Goal: Task Accomplishment & Management: Complete application form

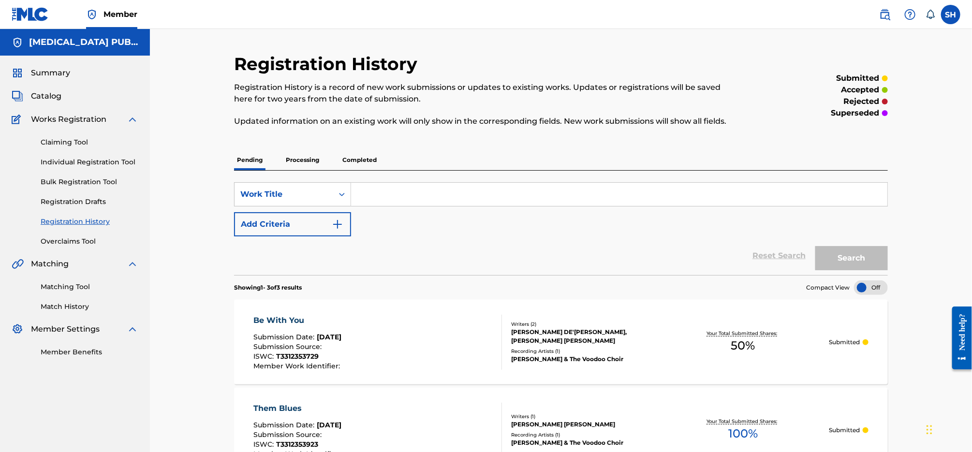
click at [76, 162] on link "Individual Registration Tool" at bounding box center [90, 162] width 98 height 10
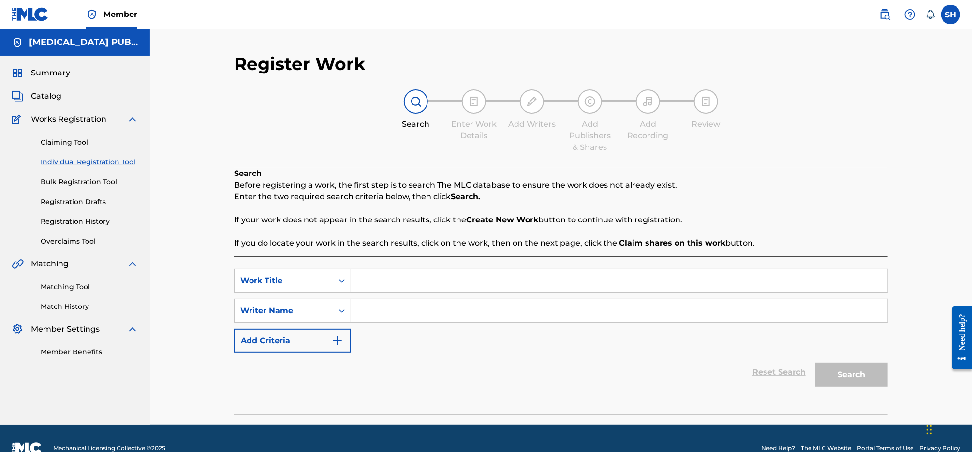
click at [368, 278] on input "Search Form" at bounding box center [619, 280] width 536 height 23
paste input "RT 66"
type input "RT 66"
click at [410, 313] on input "Search Form" at bounding box center [619, 310] width 536 height 23
type input "[PERSON_NAME]"
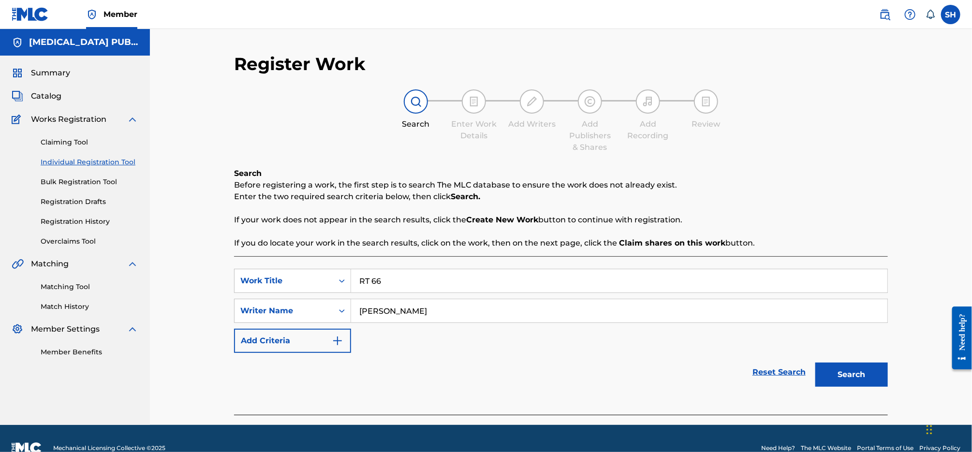
click at [815, 363] on button "Search" at bounding box center [851, 375] width 73 height 24
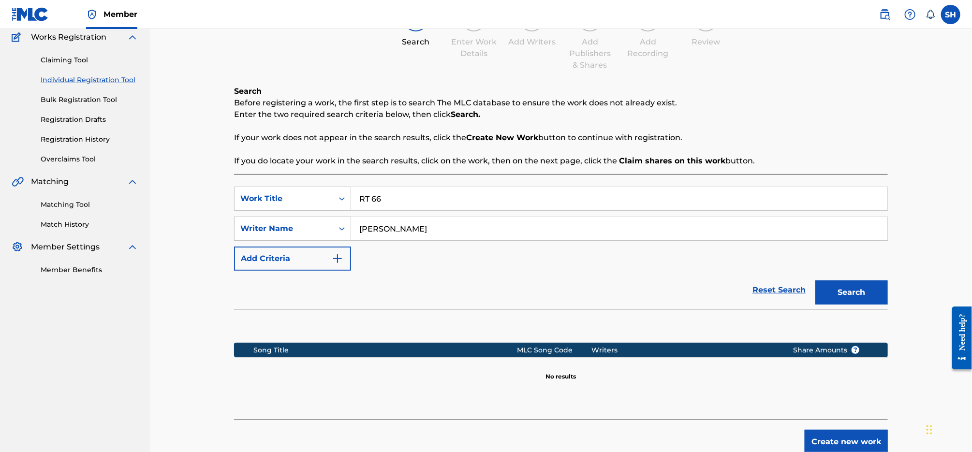
scroll to position [130, 0]
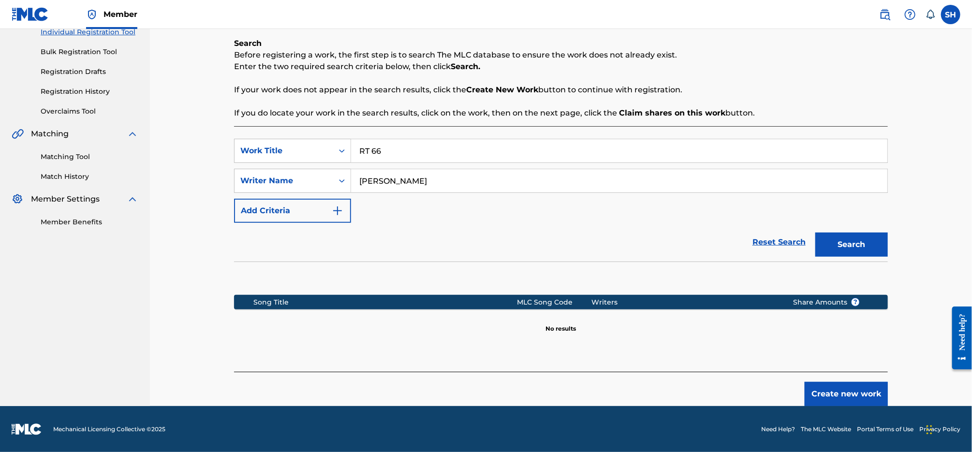
click at [833, 395] on button "Create new work" at bounding box center [845, 394] width 83 height 24
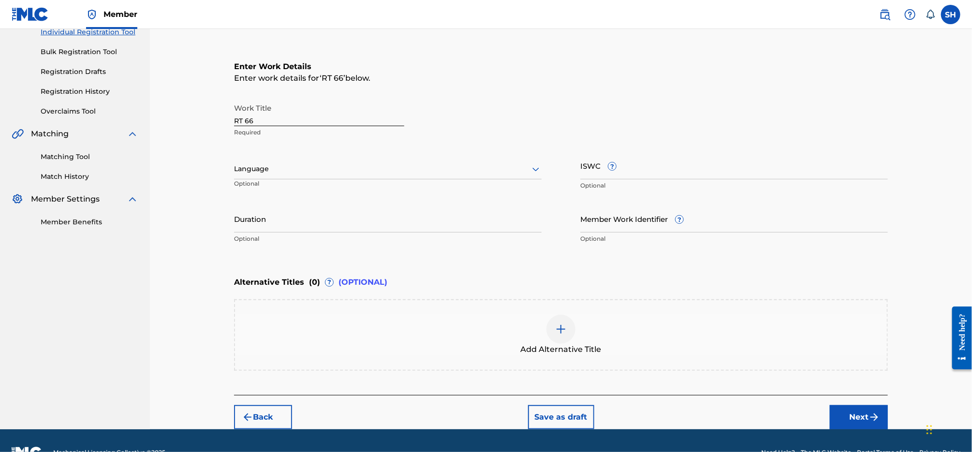
click at [364, 173] on div at bounding box center [387, 169] width 307 height 12
drag, startPoint x: 356, startPoint y: 189, endPoint x: 601, endPoint y: 188, distance: 245.1
click at [356, 189] on div "English" at bounding box center [387, 190] width 307 height 22
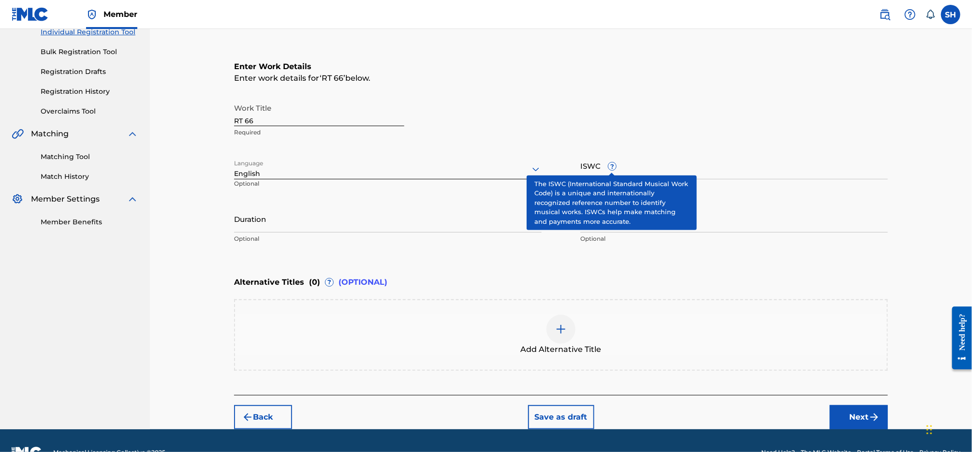
click at [613, 169] on span "?" at bounding box center [612, 166] width 8 height 8
click at [613, 169] on input "ISWC ?" at bounding box center [733, 166] width 307 height 28
paste input "T3312353343"
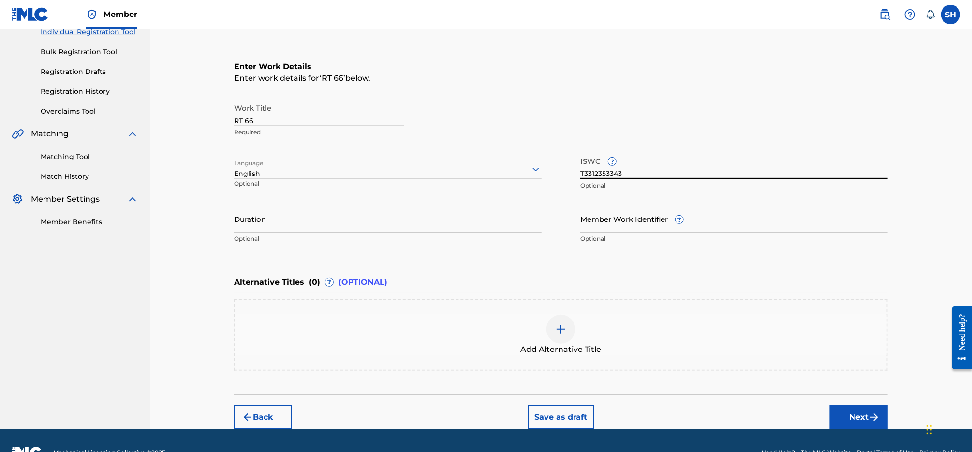
type input "T3312353343"
click at [849, 417] on button "Next" at bounding box center [859, 417] width 58 height 24
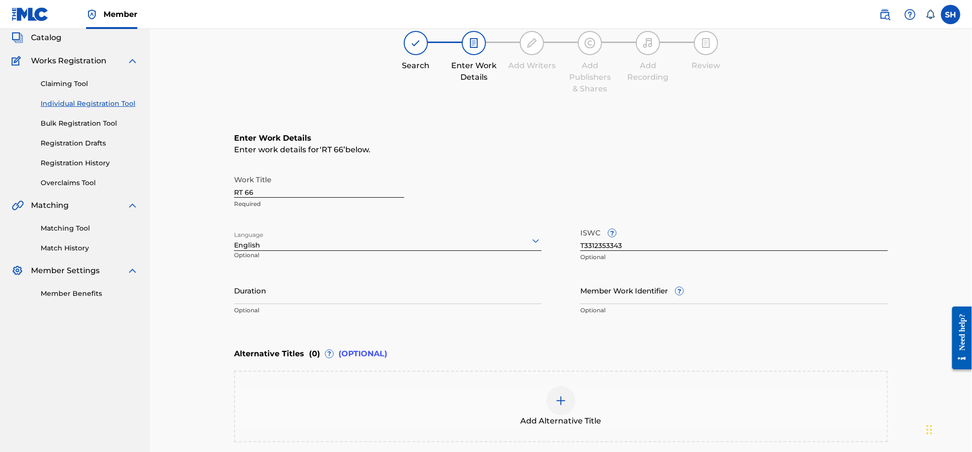
scroll to position [44, 0]
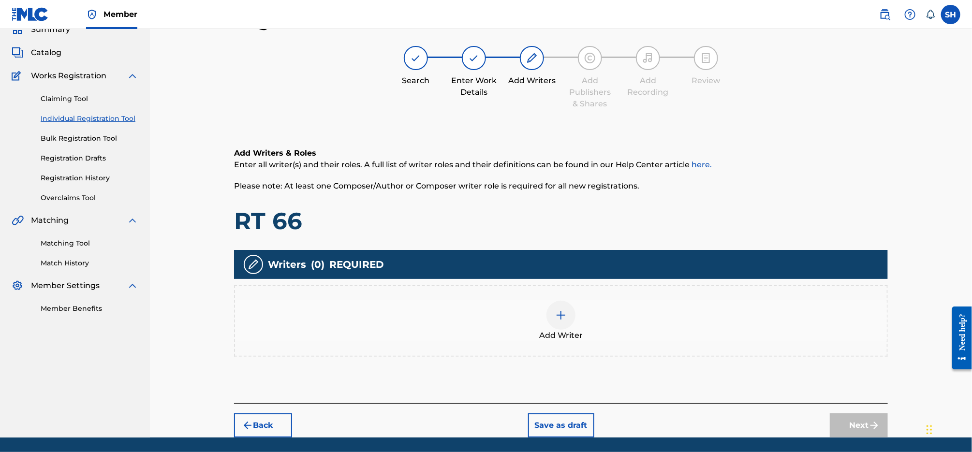
click at [555, 304] on div at bounding box center [560, 315] width 29 height 29
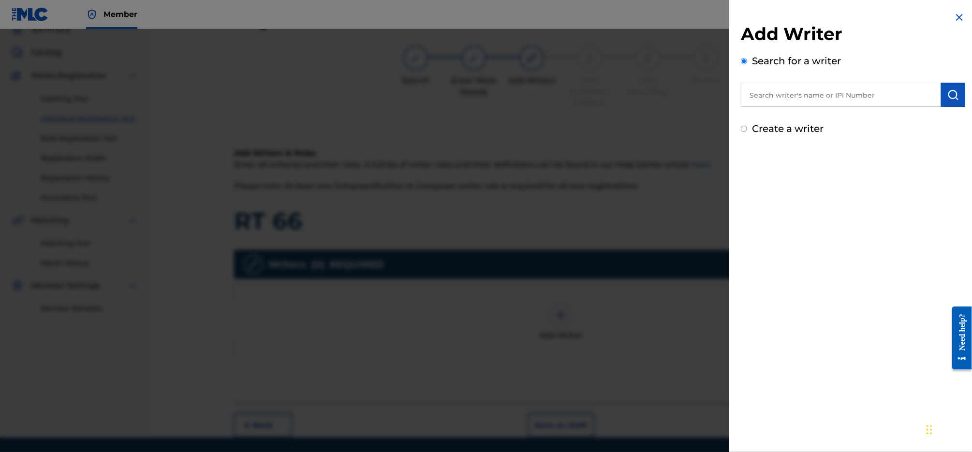
click at [797, 131] on label "Create a writer" at bounding box center [788, 129] width 72 height 12
radio input "true"
click at [747, 131] on input "Create a writer" at bounding box center [744, 129] width 6 height 6
radio input "false"
radio input "true"
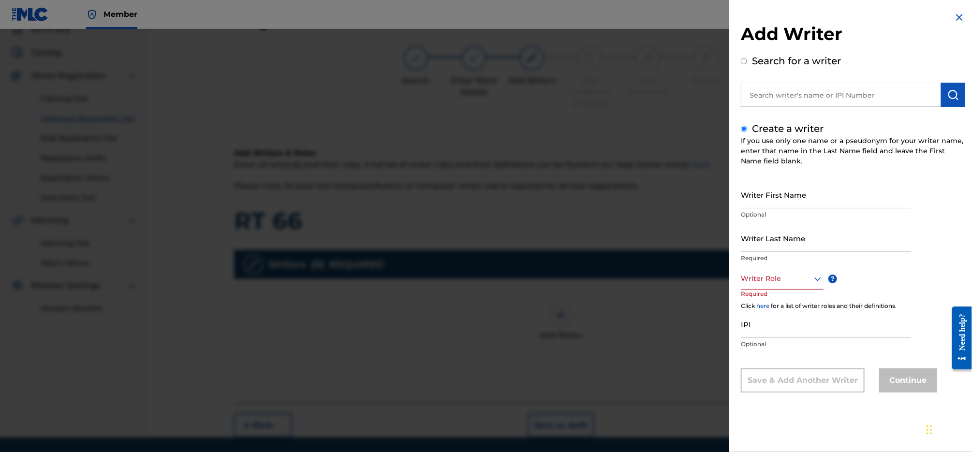
click at [804, 200] on input "Writer First Name" at bounding box center [826, 195] width 170 height 28
type input "[PERSON_NAME]"
click at [802, 282] on div at bounding box center [782, 279] width 83 height 12
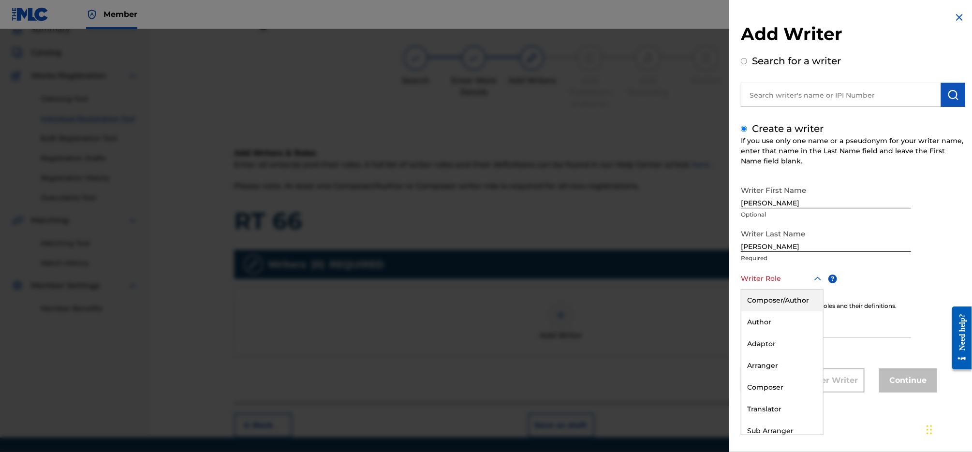
click at [795, 303] on div "Composer/Author" at bounding box center [782, 301] width 82 height 22
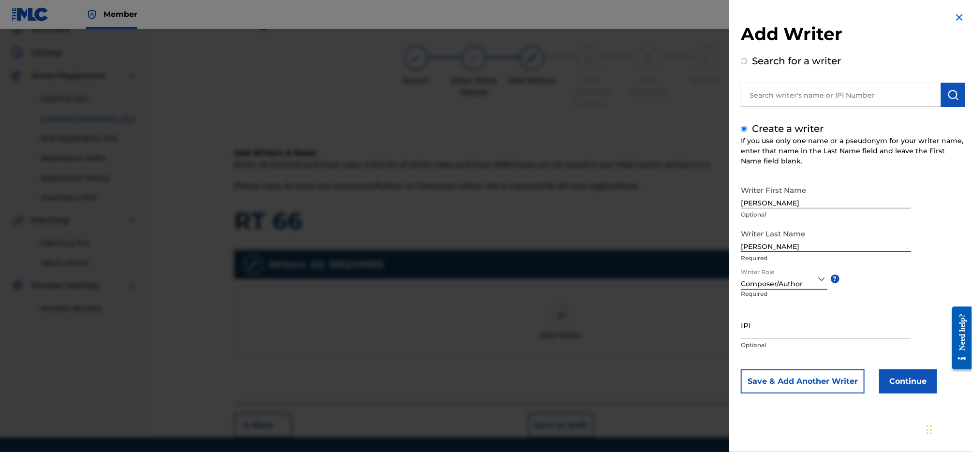
click at [804, 331] on input "IPI" at bounding box center [826, 325] width 170 height 28
paste input "585867680"
type input "585867680"
click at [908, 382] on button "Continue" at bounding box center [908, 381] width 58 height 24
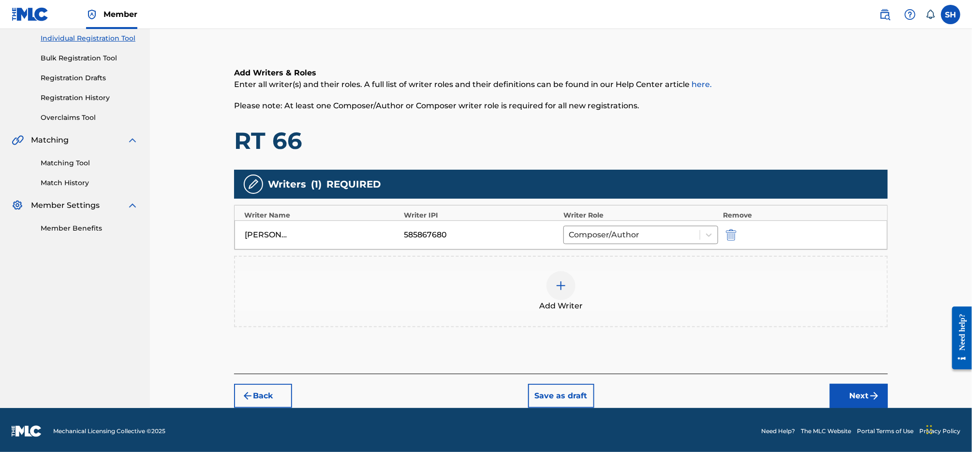
click at [874, 393] on img "submit" at bounding box center [874, 396] width 12 height 12
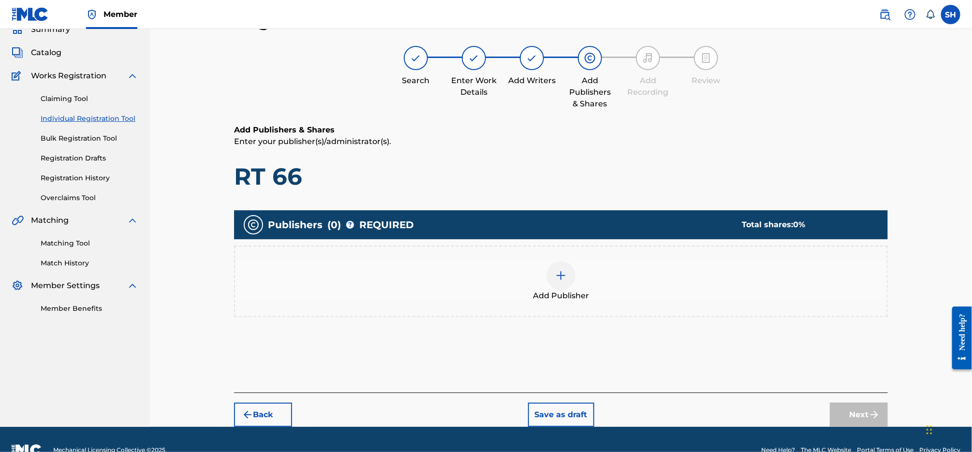
click at [567, 283] on div at bounding box center [560, 275] width 29 height 29
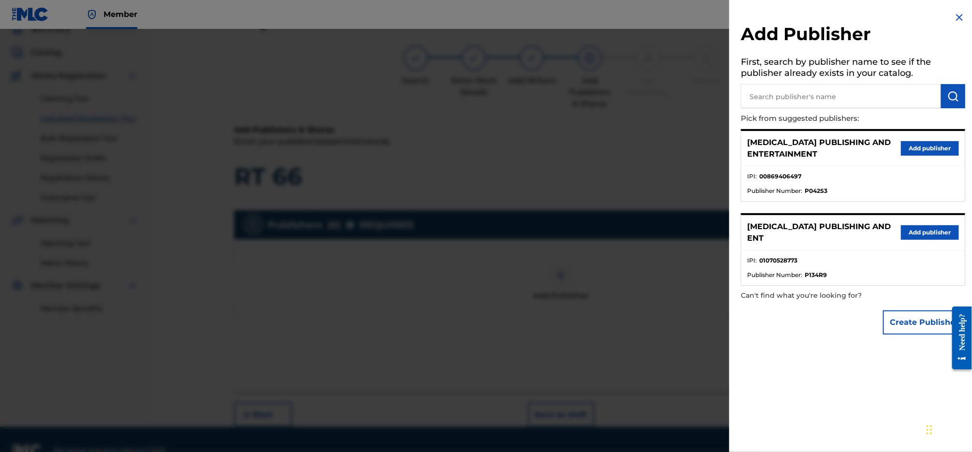
click at [928, 228] on button "Add publisher" at bounding box center [930, 232] width 58 height 15
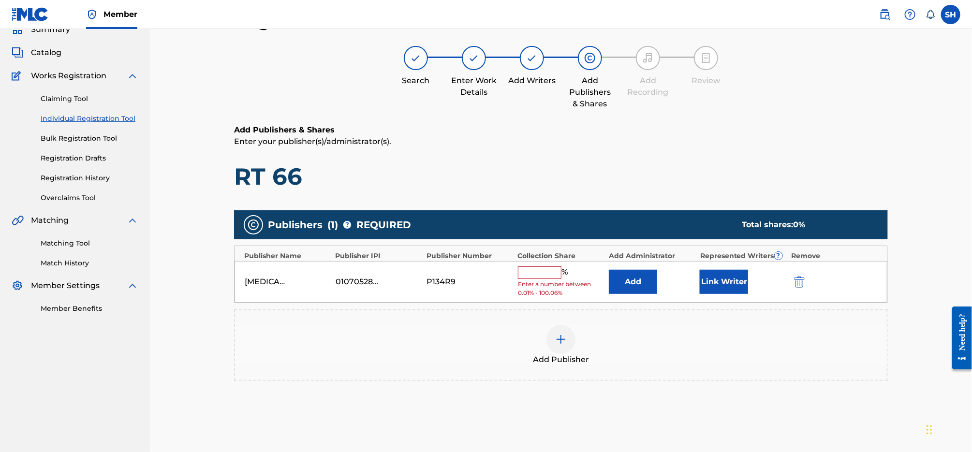
click at [544, 270] on input "text" at bounding box center [540, 272] width 44 height 13
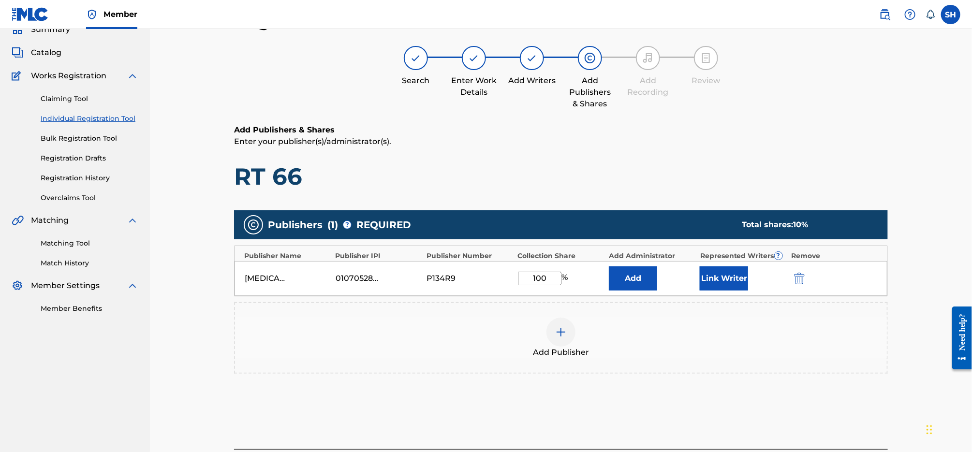
type input "100"
click at [728, 276] on button "Link Writer" at bounding box center [724, 278] width 48 height 24
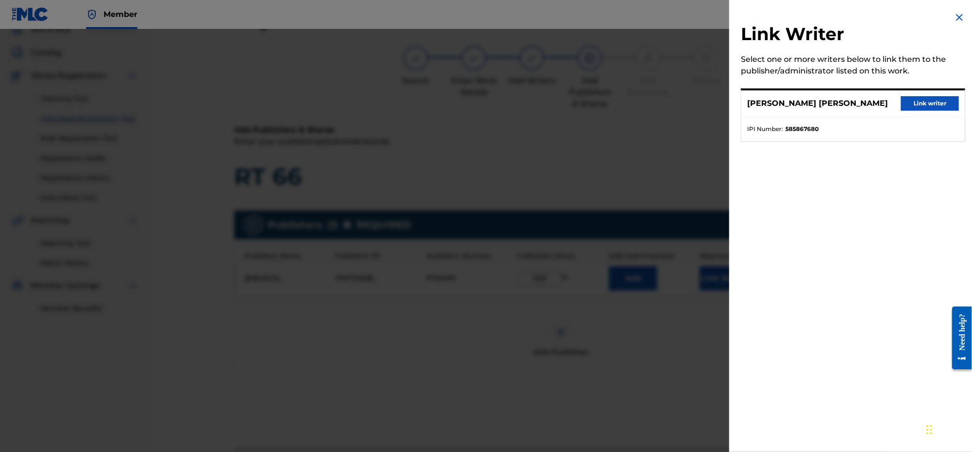
click at [919, 105] on button "Link writer" at bounding box center [930, 103] width 58 height 15
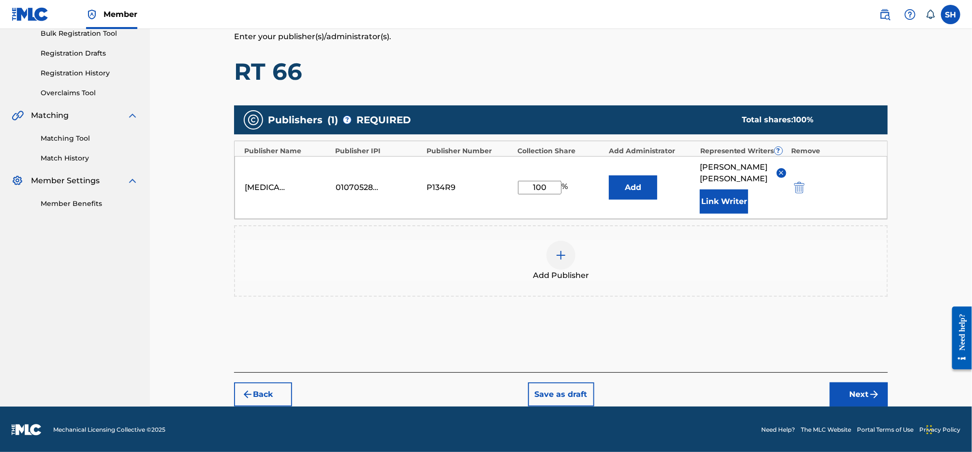
click at [855, 387] on button "Next" at bounding box center [859, 394] width 58 height 24
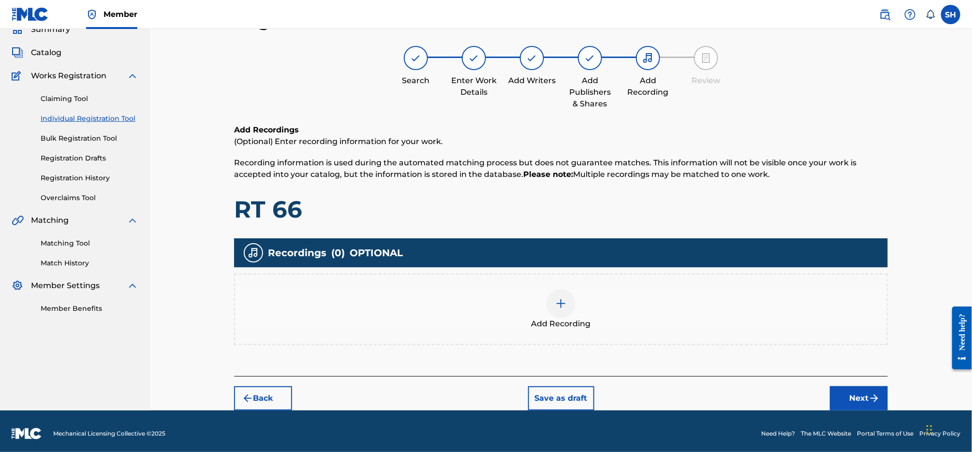
click at [560, 298] on img at bounding box center [561, 304] width 12 height 12
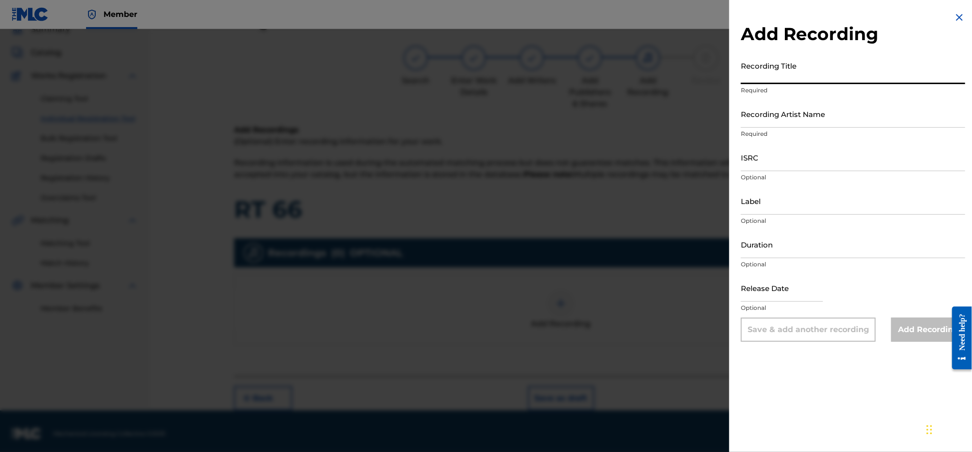
click at [802, 69] on input "Recording Title" at bounding box center [853, 71] width 224 height 28
type input "Rt 66"
click at [786, 202] on input "Label" at bounding box center [853, 201] width 224 height 28
type input "Montrose Records"
click at [781, 110] on input "Recording Artist Name" at bounding box center [853, 114] width 224 height 28
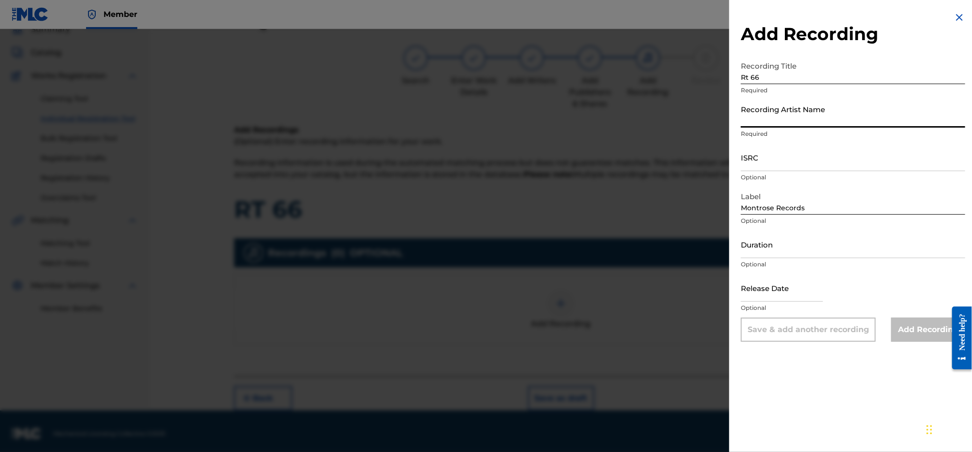
paste input "[PERSON_NAME] & the Voodoo Choir"
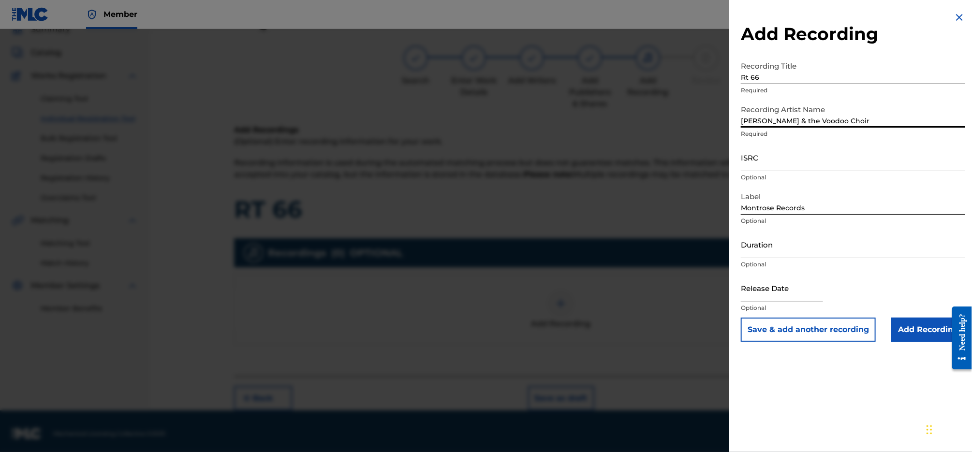
type input "[PERSON_NAME] & the Voodoo Choir"
click at [781, 160] on input "ISRC" at bounding box center [853, 158] width 224 height 28
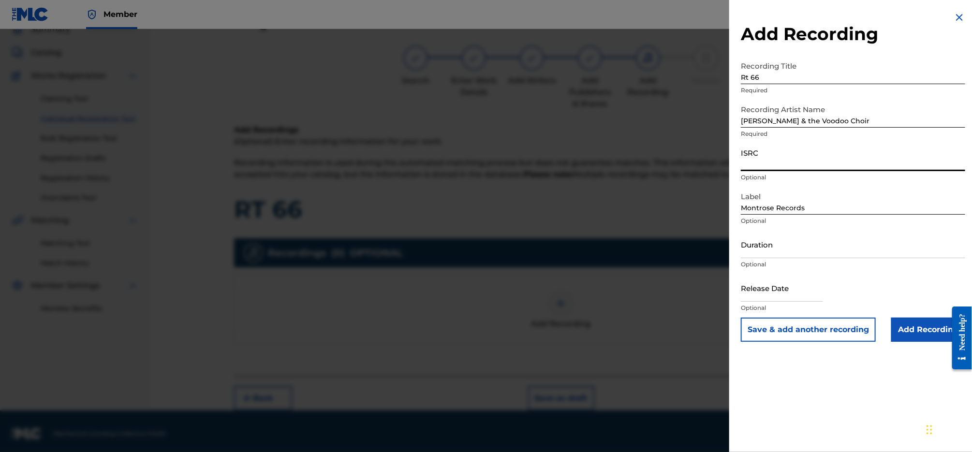
paste input "QZZ3X2410097"
type input "QZZ3X2410097"
click at [905, 328] on input "Add Recording" at bounding box center [928, 330] width 74 height 24
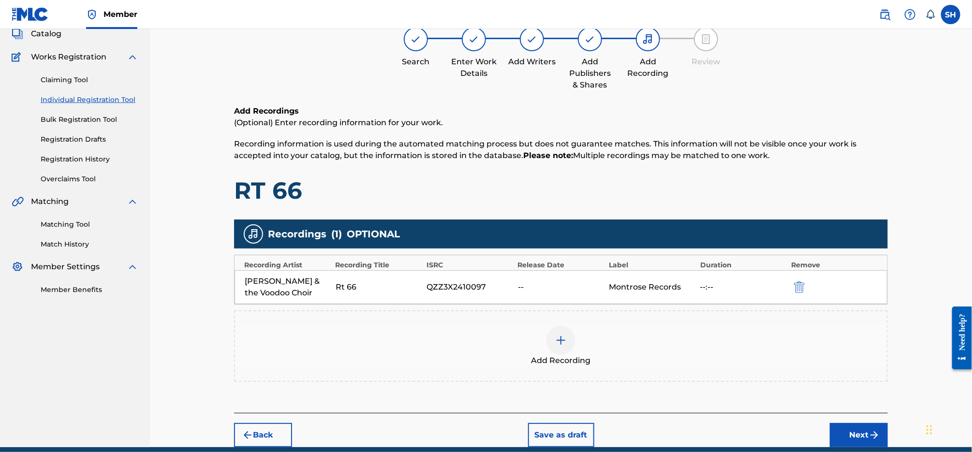
click at [870, 429] on img "submit" at bounding box center [874, 435] width 12 height 12
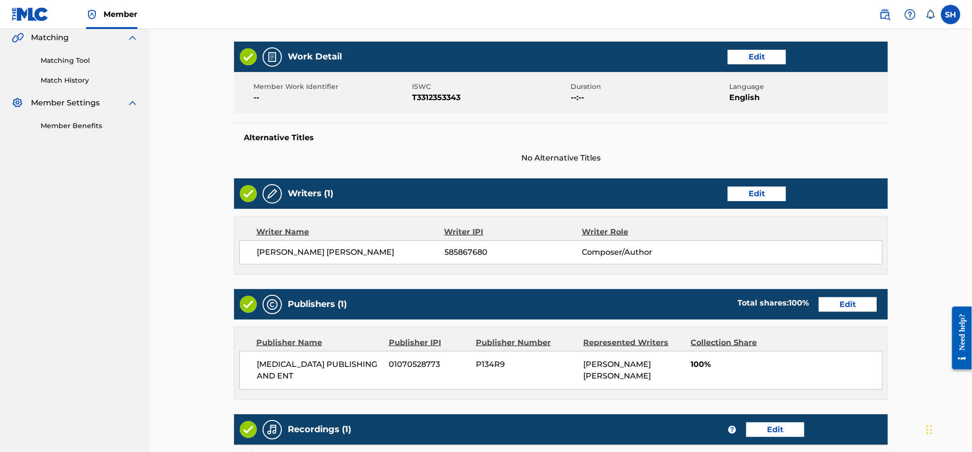
scroll to position [376, 0]
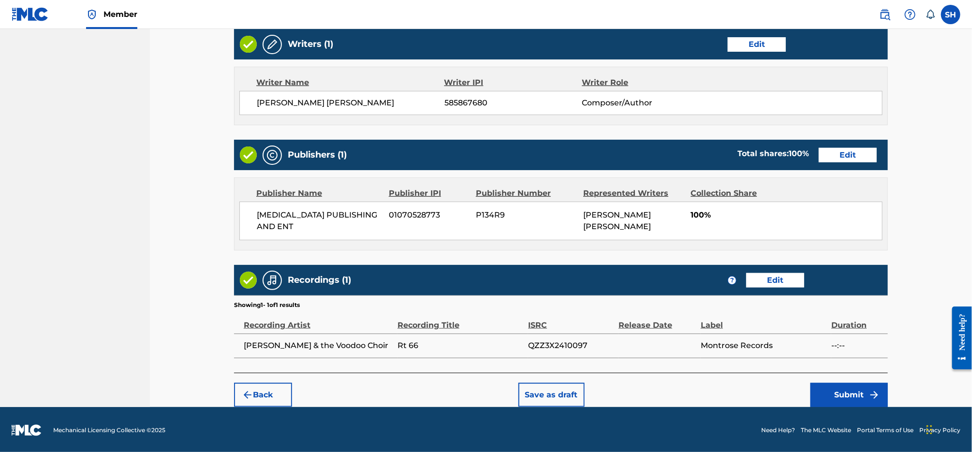
click at [858, 390] on button "Submit" at bounding box center [848, 395] width 77 height 24
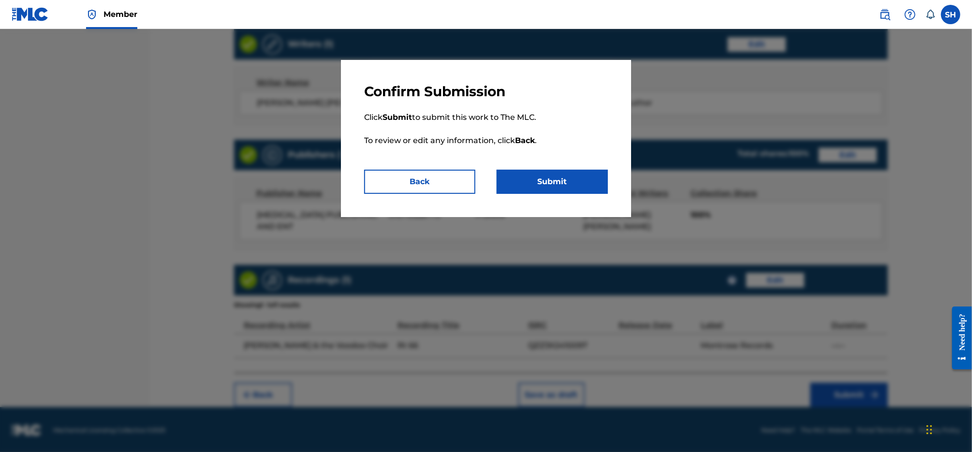
click at [573, 183] on button "Submit" at bounding box center [552, 182] width 111 height 24
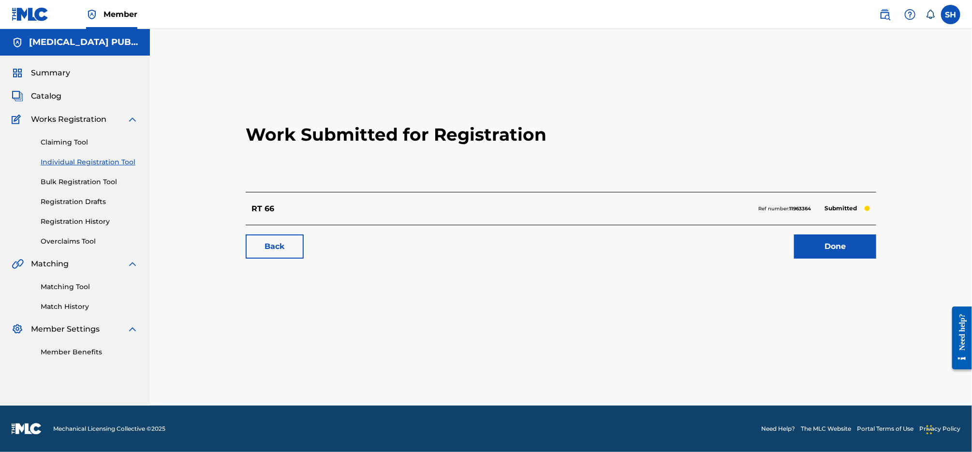
click at [70, 144] on link "Claiming Tool" at bounding box center [90, 142] width 98 height 10
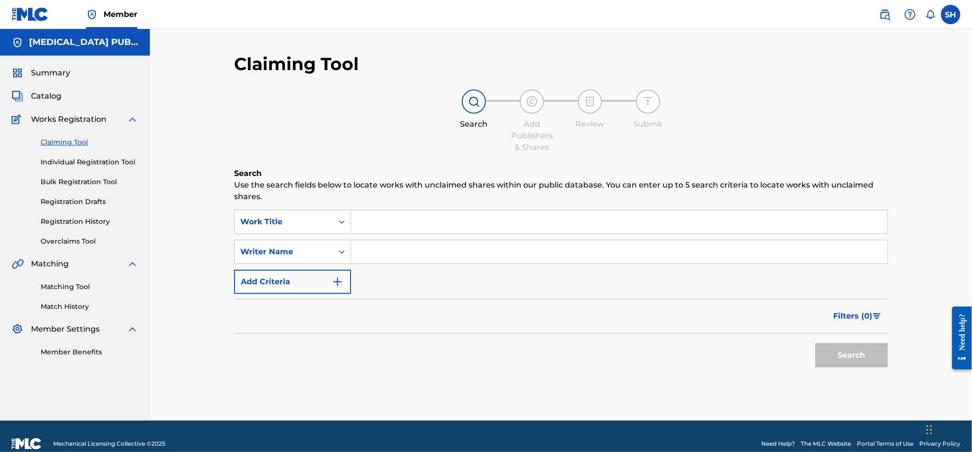
drag, startPoint x: 77, startPoint y: 161, endPoint x: 98, endPoint y: 165, distance: 21.8
click at [77, 161] on link "Individual Registration Tool" at bounding box center [90, 162] width 98 height 10
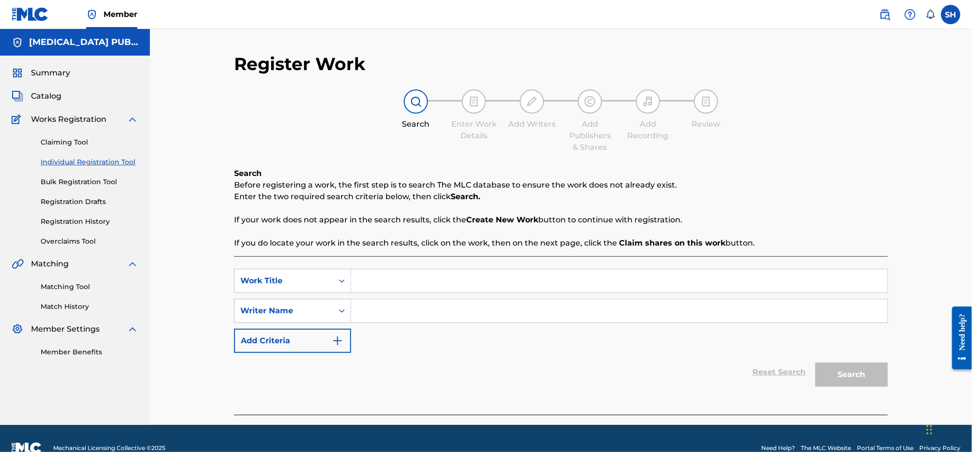
click at [397, 278] on input "Search Form" at bounding box center [619, 280] width 536 height 23
paste input "Put Yourself in My Boots"
type input "Put Yourself in My Boots"
click at [434, 315] on input "Search Form" at bounding box center [619, 310] width 536 height 23
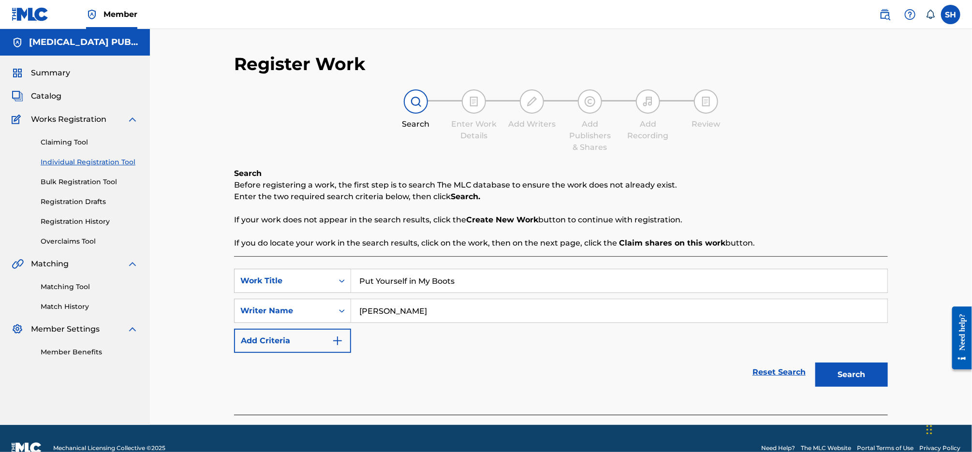
type input "[PERSON_NAME]"
click at [815, 363] on button "Search" at bounding box center [851, 375] width 73 height 24
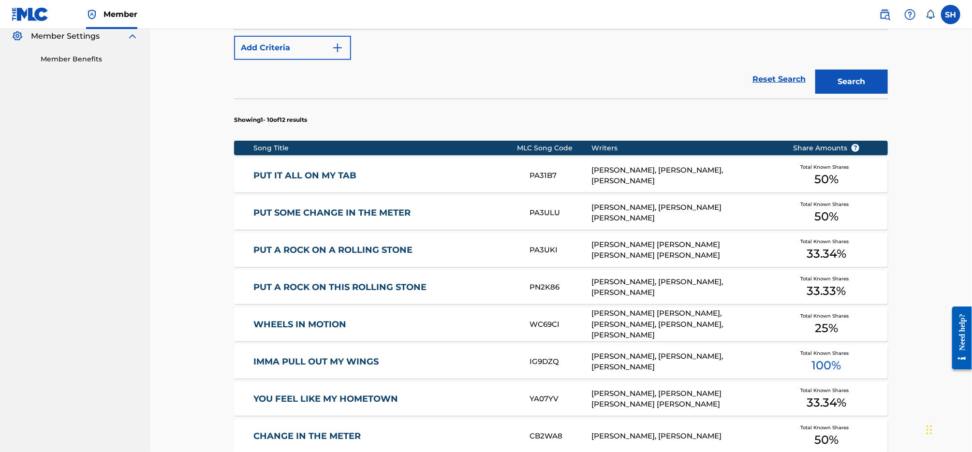
scroll to position [389, 0]
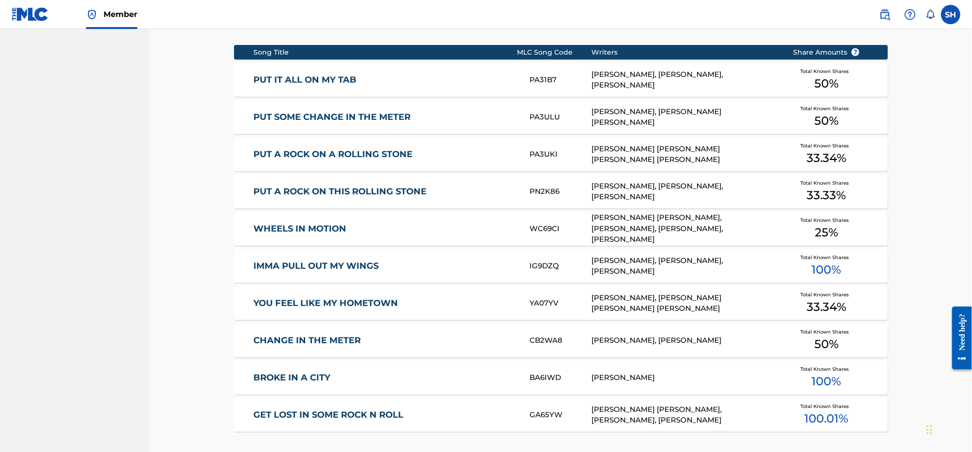
click at [468, 198] on div "PUT A ROCK ON THIS ROLLING STONE PN2K86 [PERSON_NAME], [PERSON_NAME], [PERSON_N…" at bounding box center [561, 192] width 654 height 34
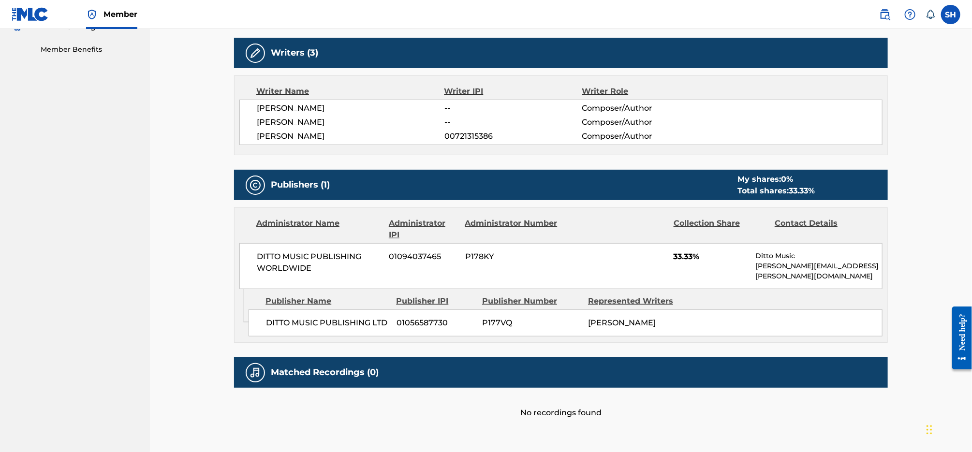
scroll to position [317, 0]
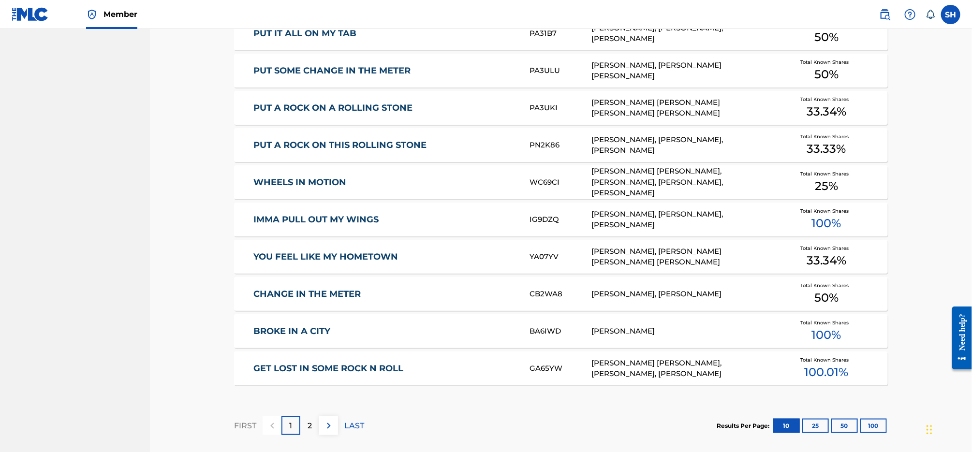
scroll to position [441, 0]
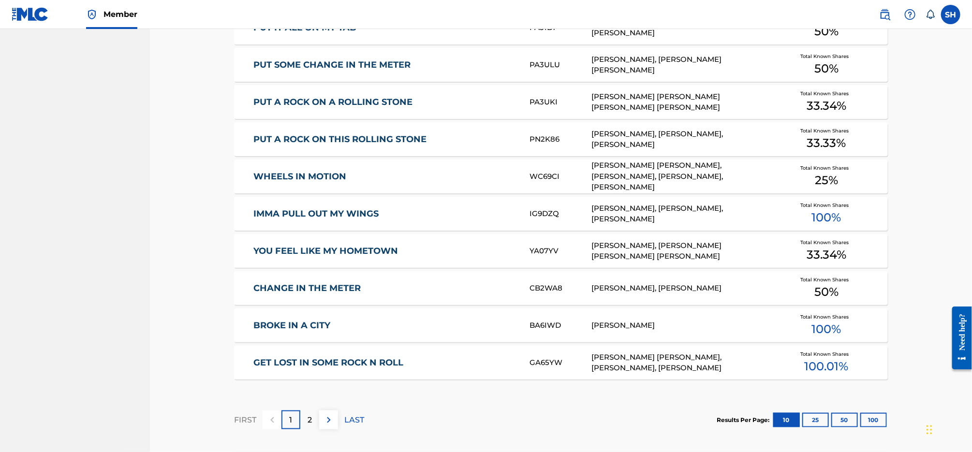
click at [389, 223] on div "IMMA PULL OUT MY WINGS IG9DZQ [PERSON_NAME], [PERSON_NAME], [PERSON_NAME] Total…" at bounding box center [561, 214] width 654 height 34
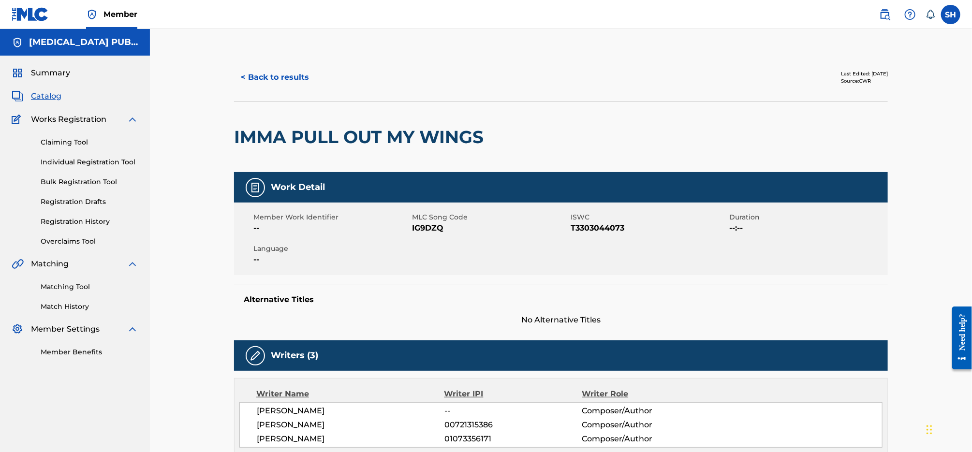
click at [299, 77] on button "< Back to results" at bounding box center [275, 77] width 82 height 24
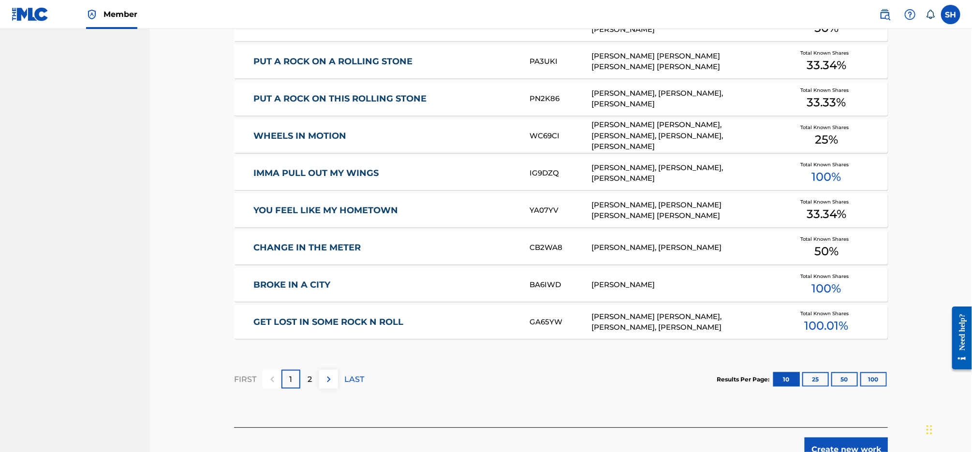
scroll to position [537, 0]
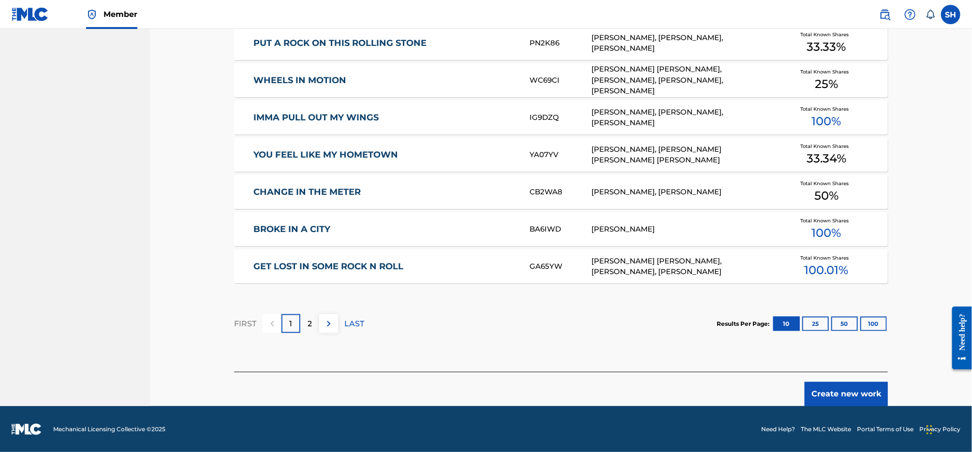
click at [820, 388] on button "Create new work" at bounding box center [845, 394] width 83 height 24
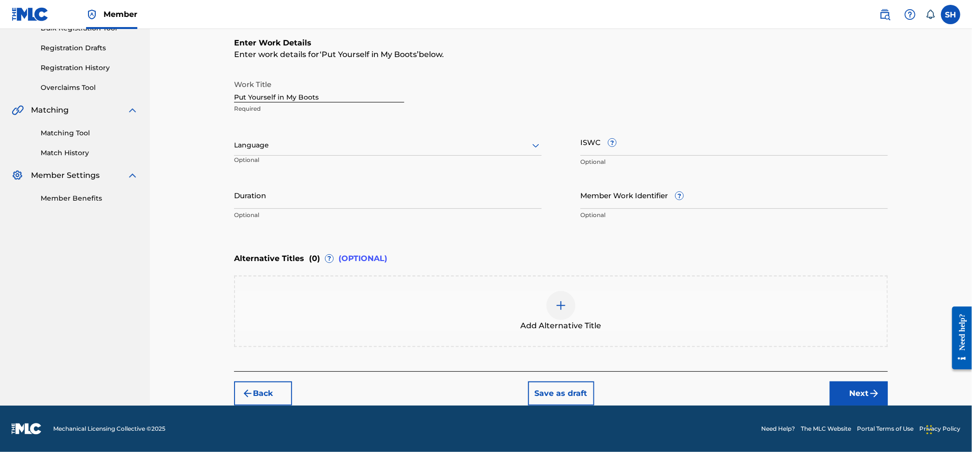
scroll to position [153, 0]
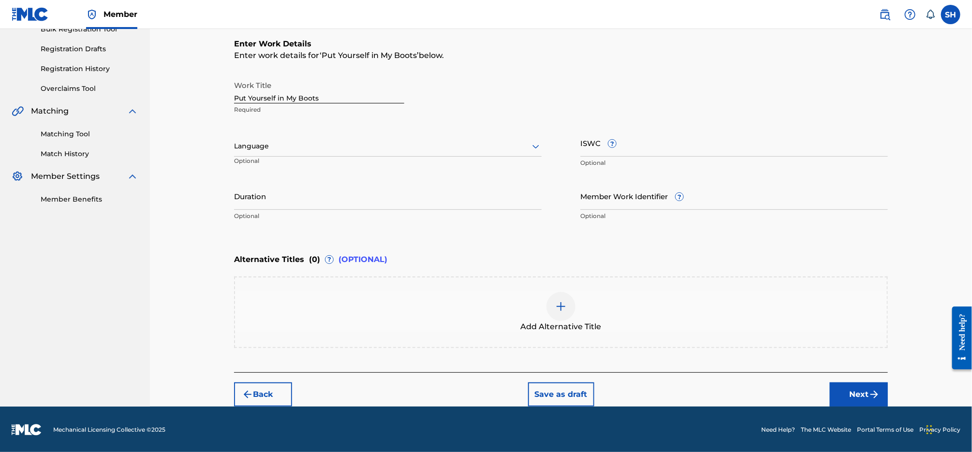
click at [382, 149] on div at bounding box center [387, 146] width 307 height 12
click at [361, 162] on div "English" at bounding box center [387, 168] width 307 height 22
click at [710, 143] on input "ISWC ?" at bounding box center [733, 143] width 307 height 28
paste input "T3313557341"
type input "T3313557341"
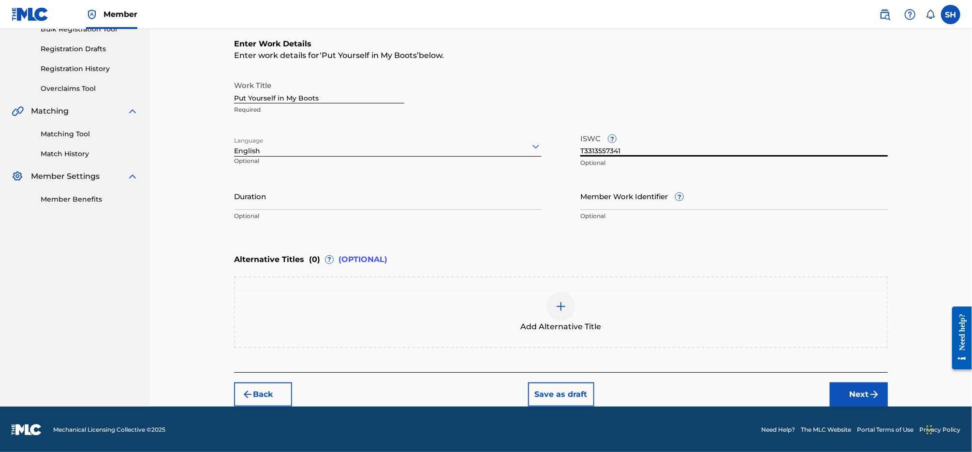
click at [848, 387] on button "Next" at bounding box center [859, 394] width 58 height 24
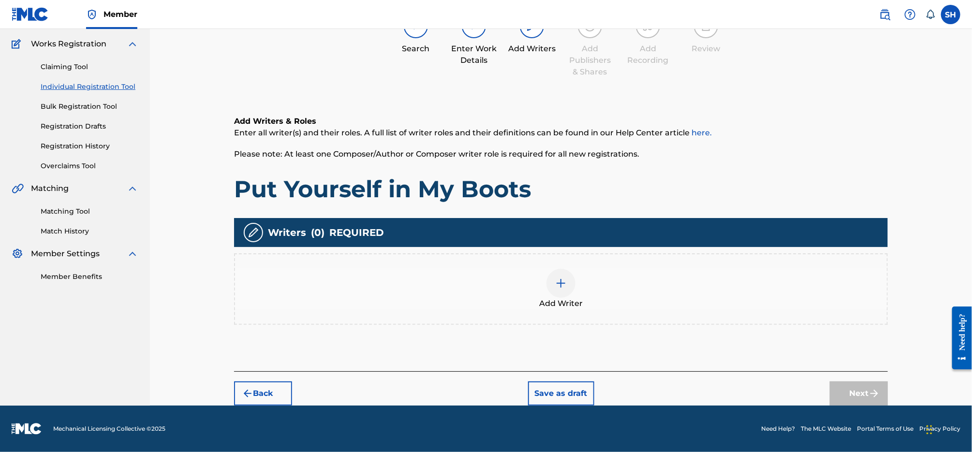
scroll to position [44, 0]
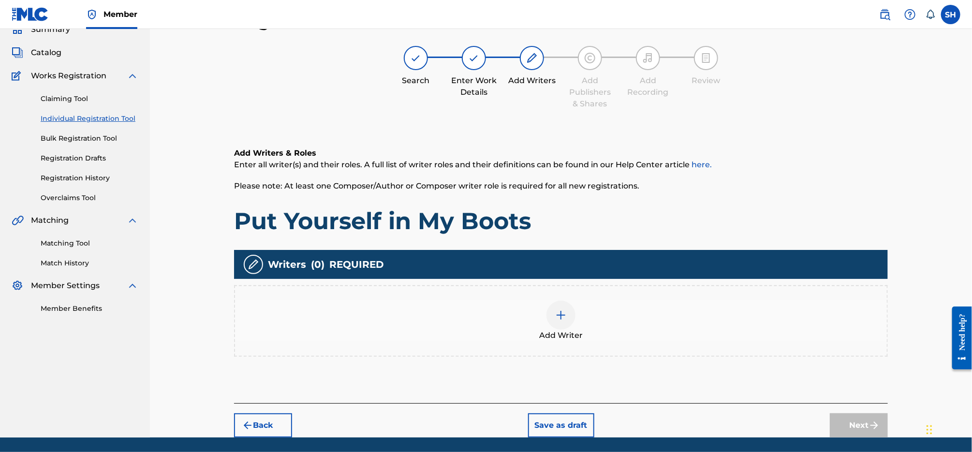
click at [557, 319] on img at bounding box center [561, 315] width 12 height 12
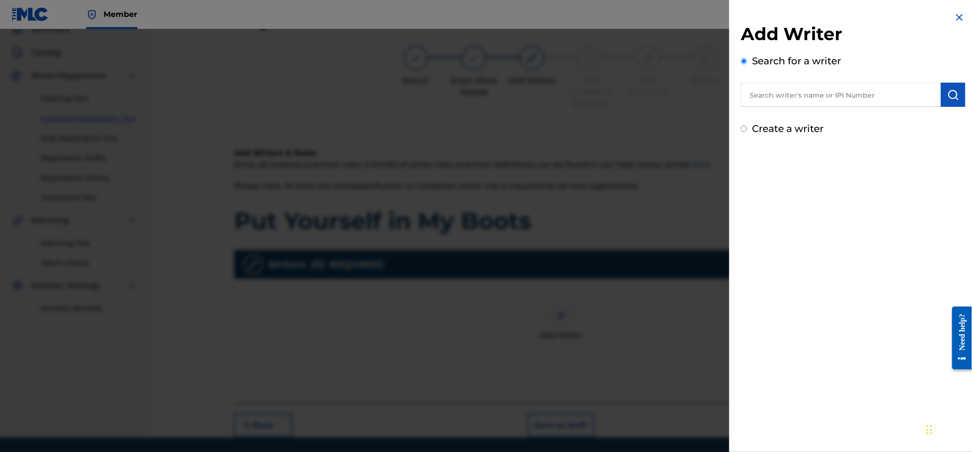
click at [855, 96] on input "text" at bounding box center [841, 95] width 200 height 24
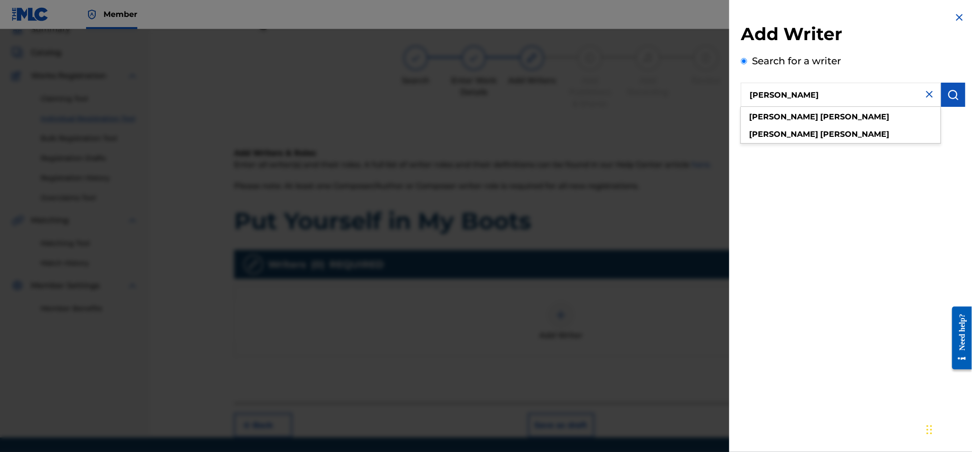
type input "[PERSON_NAME]"
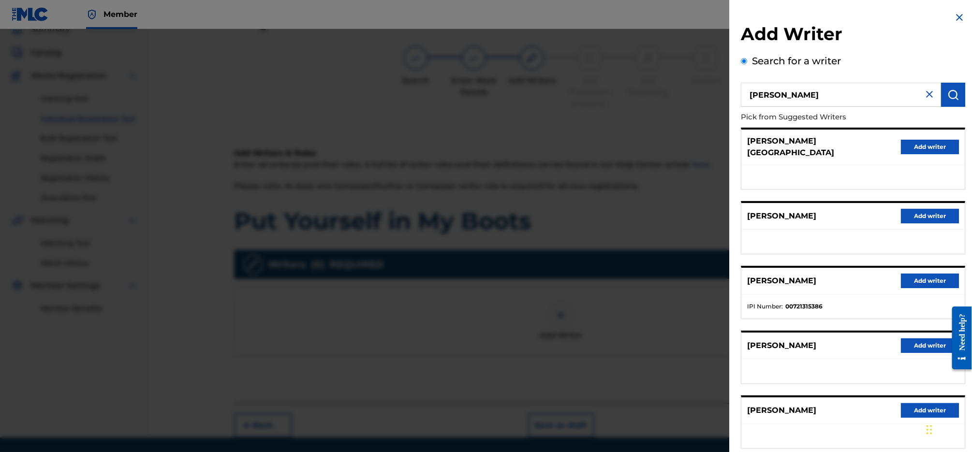
click at [932, 274] on button "Add writer" at bounding box center [930, 281] width 58 height 15
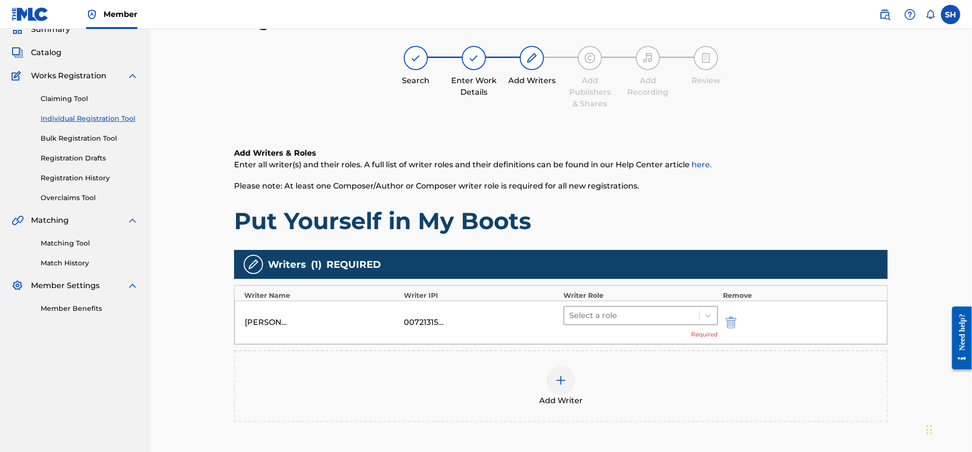
click at [688, 312] on div at bounding box center [631, 316] width 125 height 14
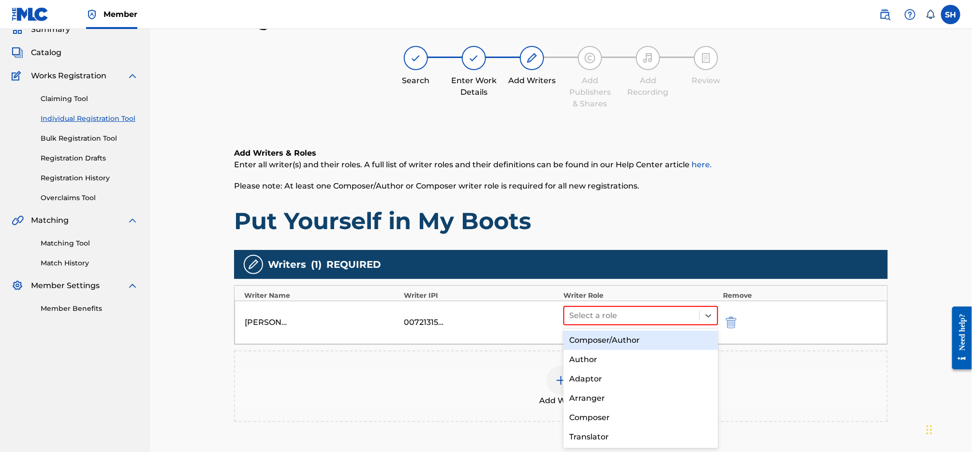
click at [676, 337] on div "Composer/Author" at bounding box center [640, 340] width 155 height 19
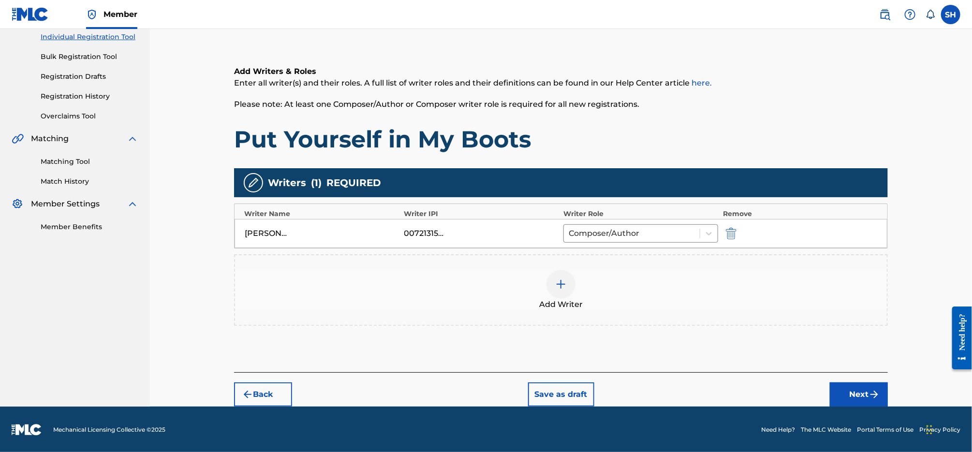
click at [847, 389] on button "Next" at bounding box center [859, 394] width 58 height 24
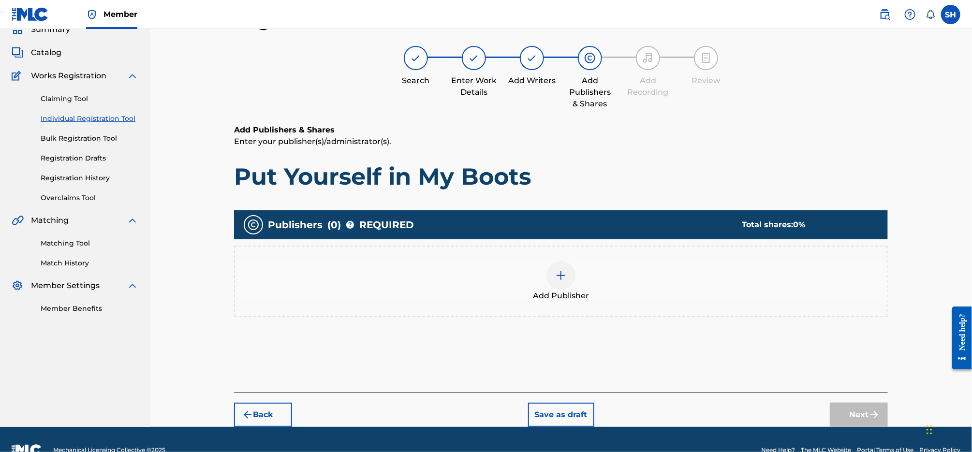
click at [584, 288] on div "Add Publisher" at bounding box center [561, 281] width 652 height 41
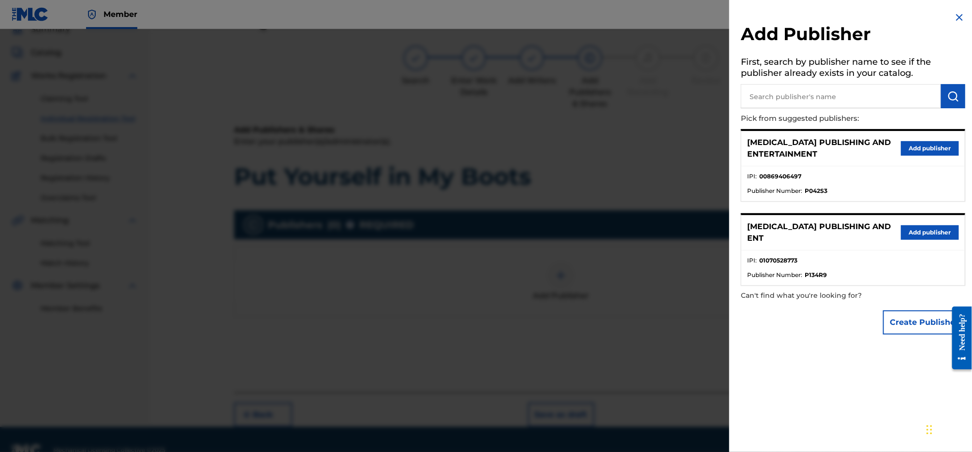
click at [917, 149] on button "Add publisher" at bounding box center [930, 148] width 58 height 15
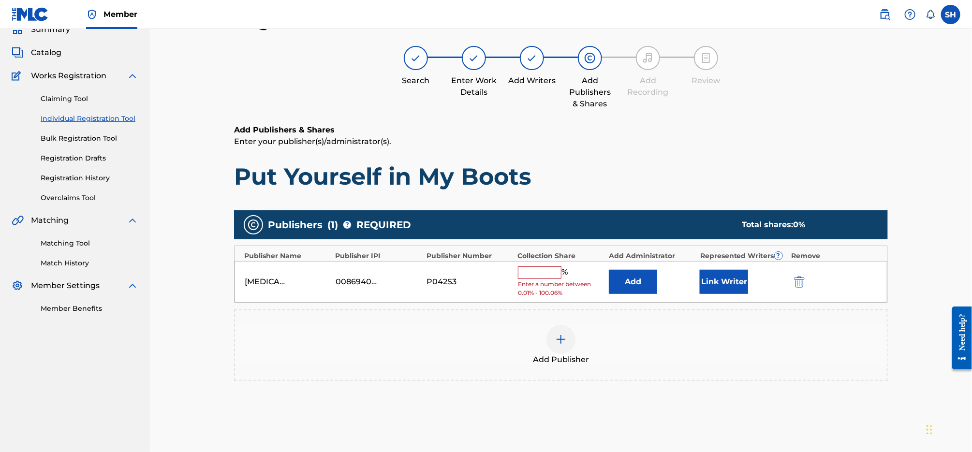
click at [555, 268] on input "text" at bounding box center [540, 272] width 44 height 13
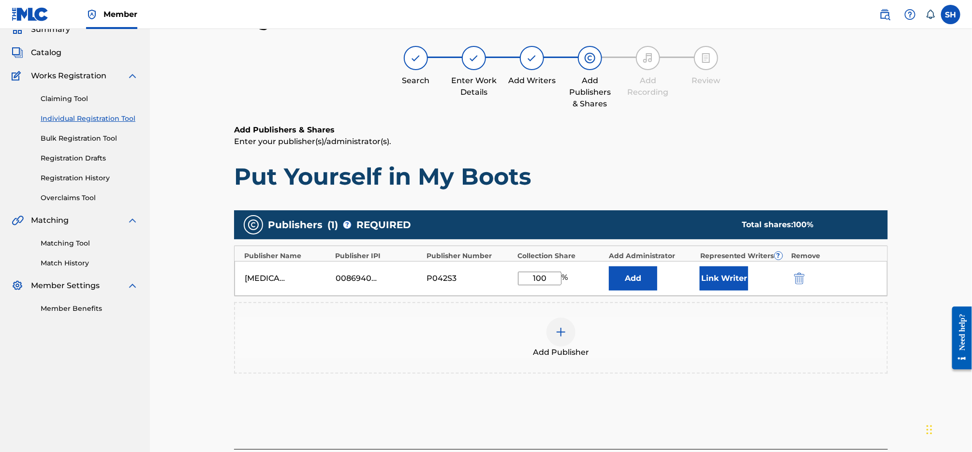
type input "100"
click at [730, 279] on button "Link Writer" at bounding box center [724, 278] width 48 height 24
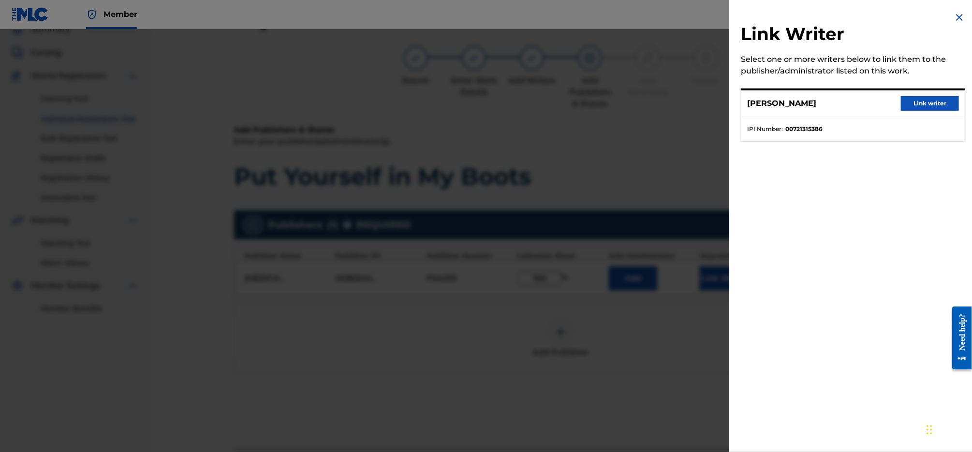
click at [923, 103] on button "Link writer" at bounding box center [930, 103] width 58 height 15
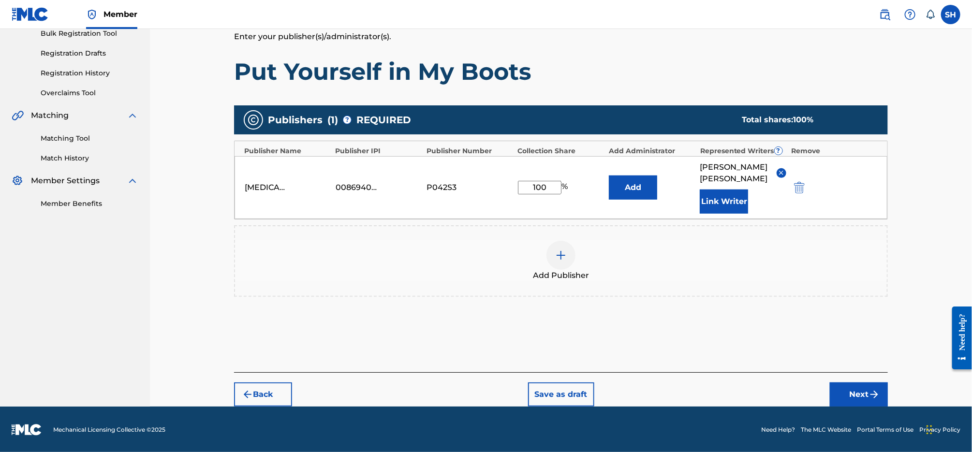
click at [872, 386] on button "Next" at bounding box center [859, 394] width 58 height 24
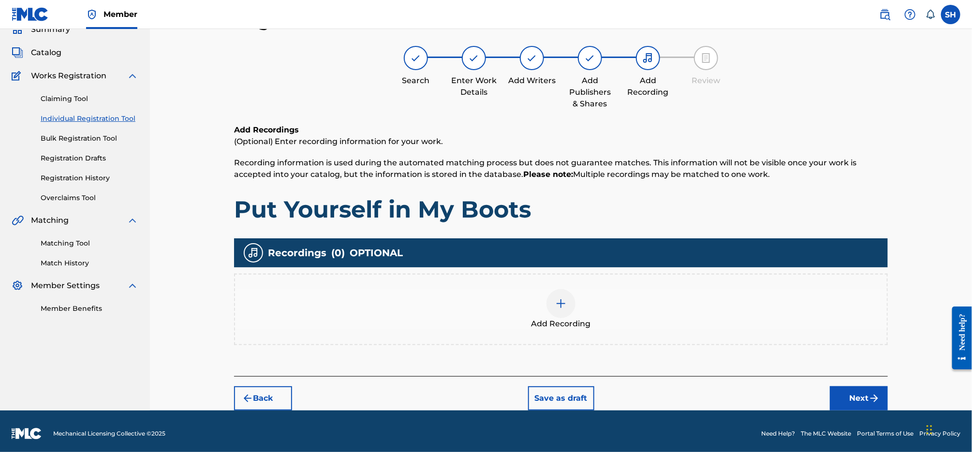
click at [573, 300] on div at bounding box center [560, 303] width 29 height 29
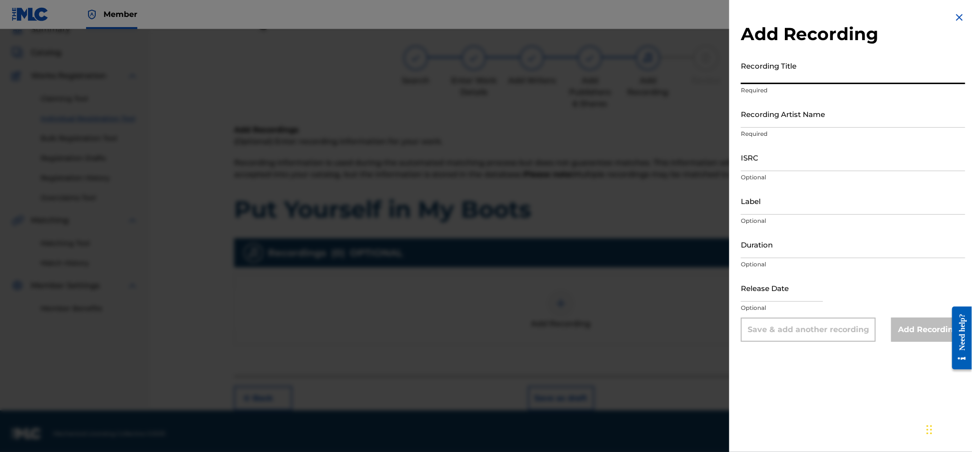
click at [794, 75] on input "Recording Title" at bounding box center [853, 71] width 224 height 28
paste input "T3313557341"
drag, startPoint x: 796, startPoint y: 76, endPoint x: 727, endPoint y: 69, distance: 69.0
click at [728, 69] on div "Add Recording Recording Title T3313557341 Required Recording Artist Name Requir…" at bounding box center [486, 240] width 972 height 423
type input "Put Yourself in My Boots"
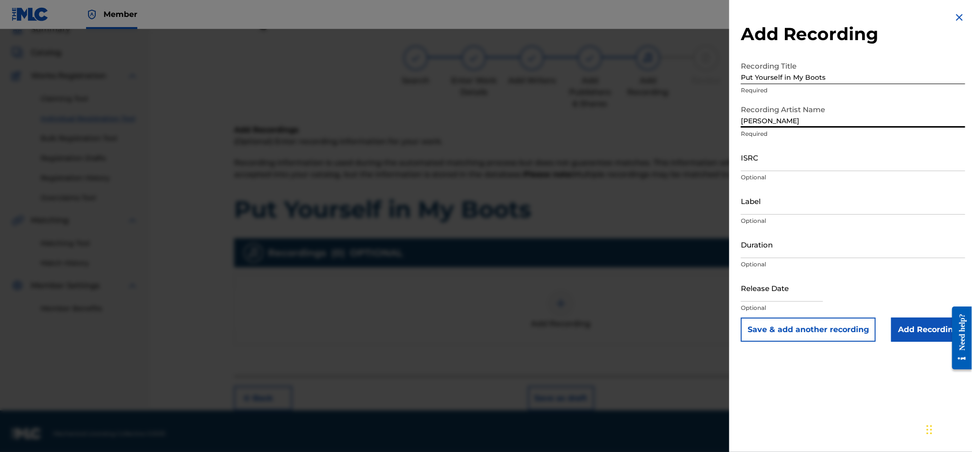
type input "[PERSON_NAME]"
click at [803, 206] on input "Label" at bounding box center [853, 201] width 224 height 28
type input "[MEDICAL_DATA] Publishing & Entertainment, LLC"
click at [801, 284] on input "text" at bounding box center [782, 288] width 82 height 28
select select "7"
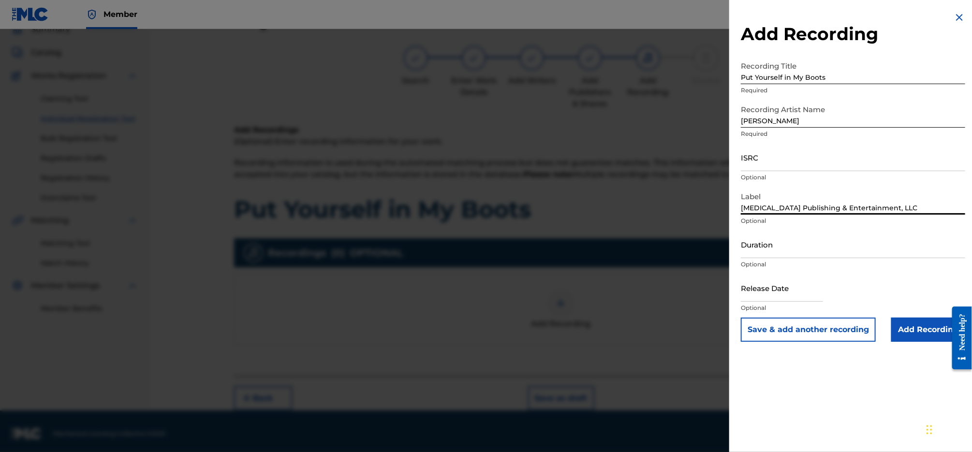
select select "2025"
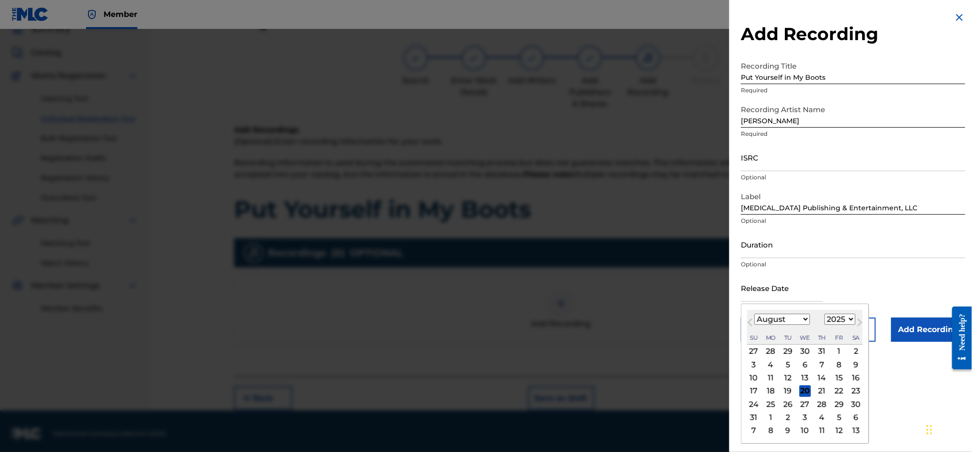
click at [757, 327] on button "Previous Month" at bounding box center [749, 324] width 15 height 15
select select "6"
click at [762, 320] on select "January February March April May June July August September October November De…" at bounding box center [782, 319] width 56 height 11
click at [836, 365] on div "11" at bounding box center [839, 365] width 12 height 12
type input "[DATE]"
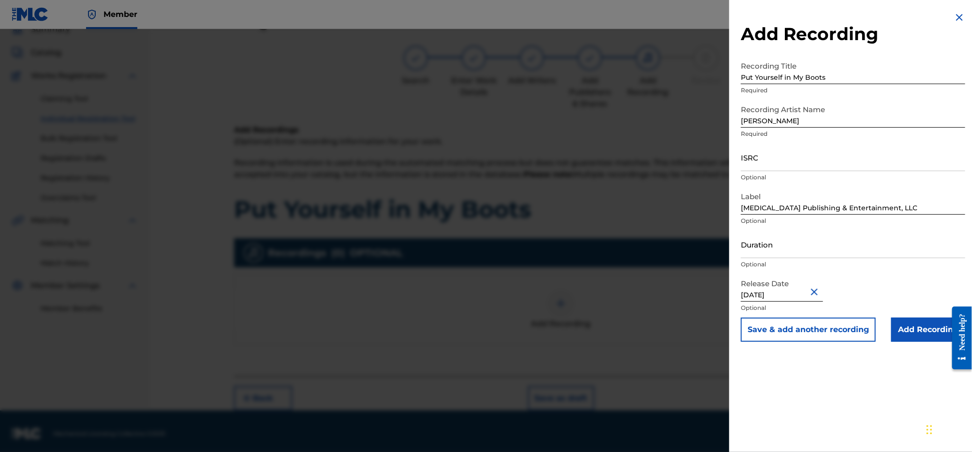
select select "6"
select select "2025"
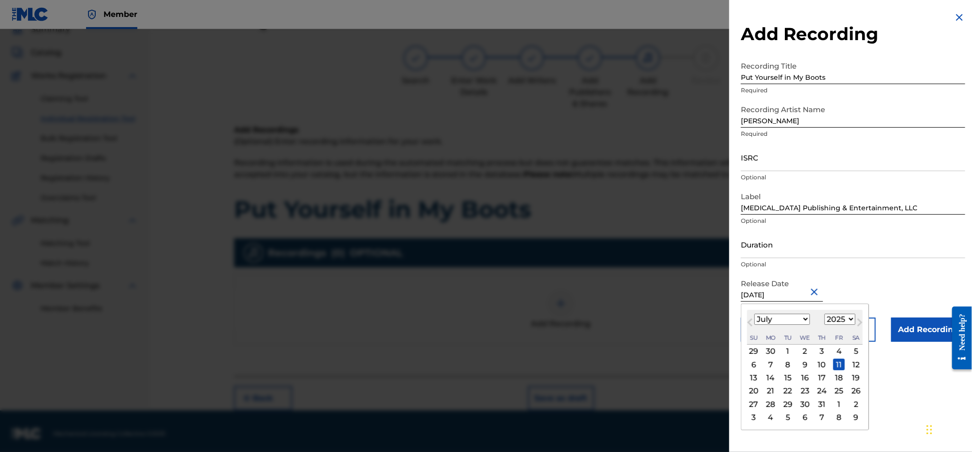
click at [764, 153] on input "ISRC" at bounding box center [853, 158] width 224 height 28
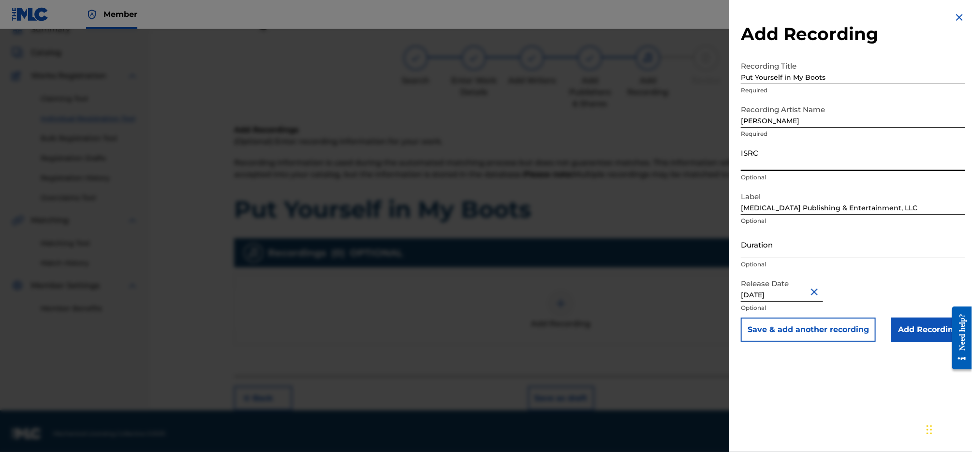
paste input "QZZ3X2500094"
type input "QZZ3X2500094"
click at [911, 338] on input "Add Recording" at bounding box center [928, 330] width 74 height 24
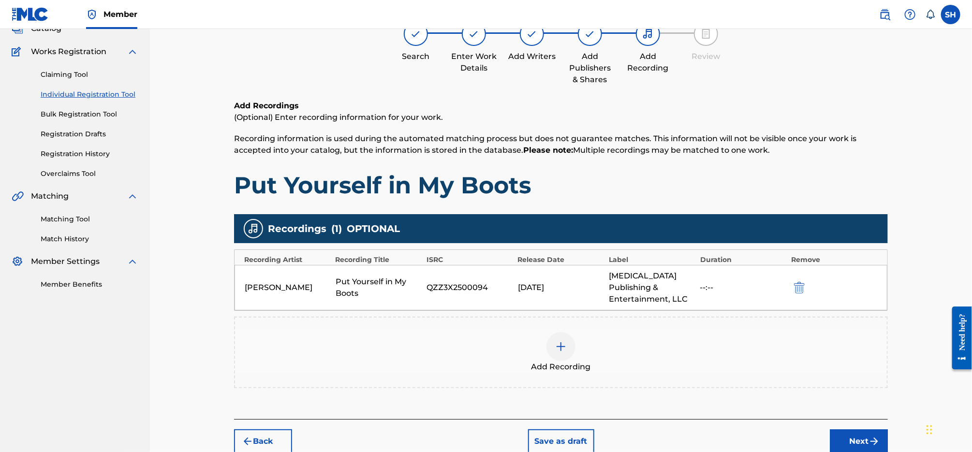
click at [865, 429] on button "Next" at bounding box center [859, 441] width 58 height 24
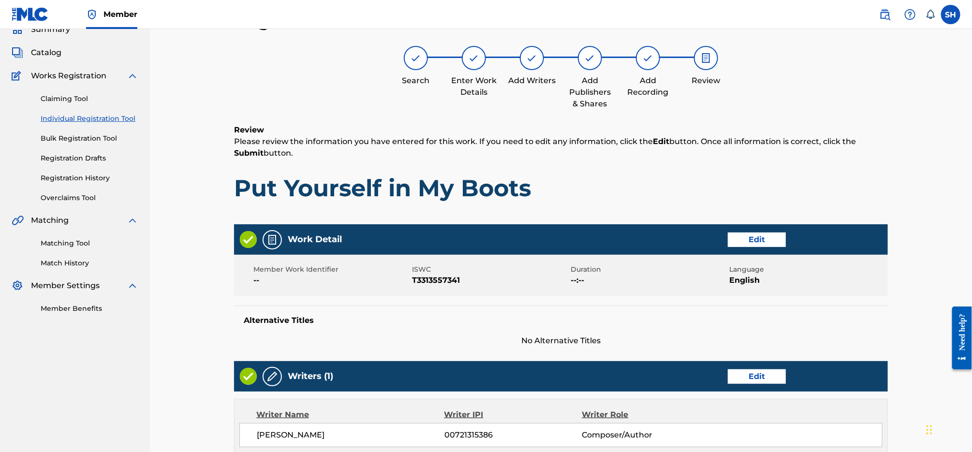
scroll to position [376, 0]
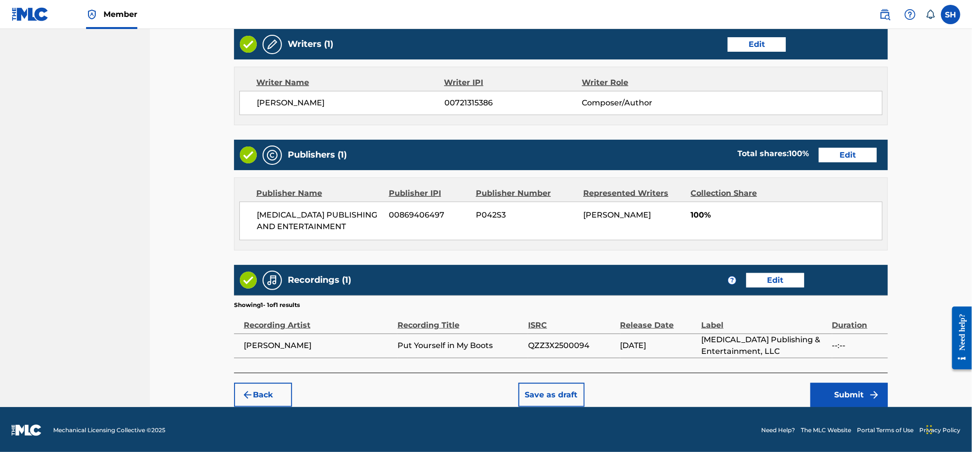
click at [854, 398] on button "Submit" at bounding box center [848, 395] width 77 height 24
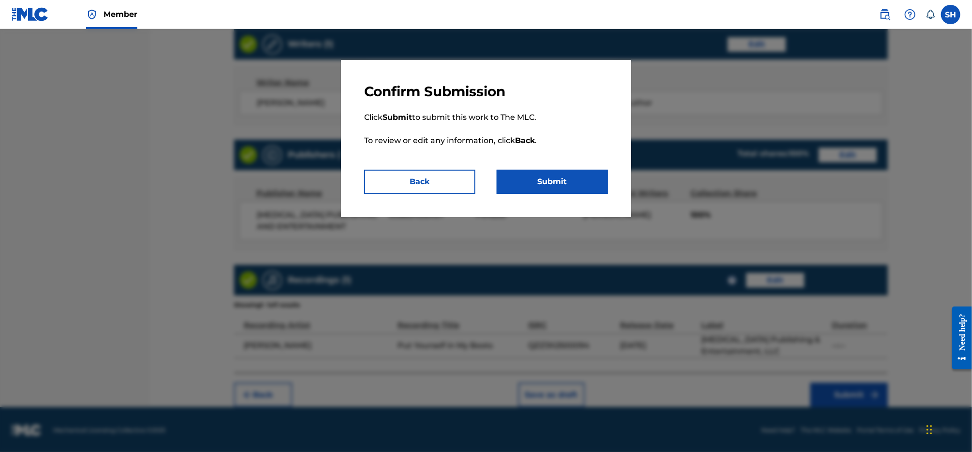
click at [589, 183] on button "Submit" at bounding box center [552, 182] width 111 height 24
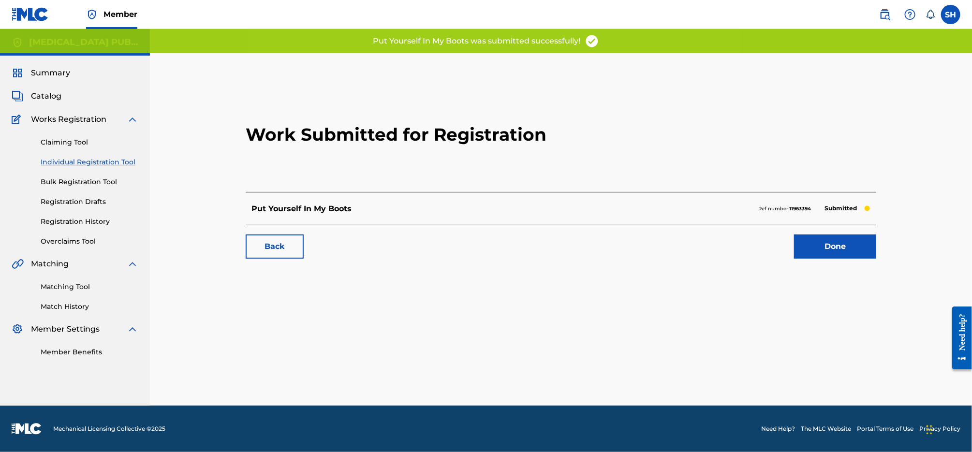
click at [839, 240] on link "Done" at bounding box center [835, 246] width 82 height 24
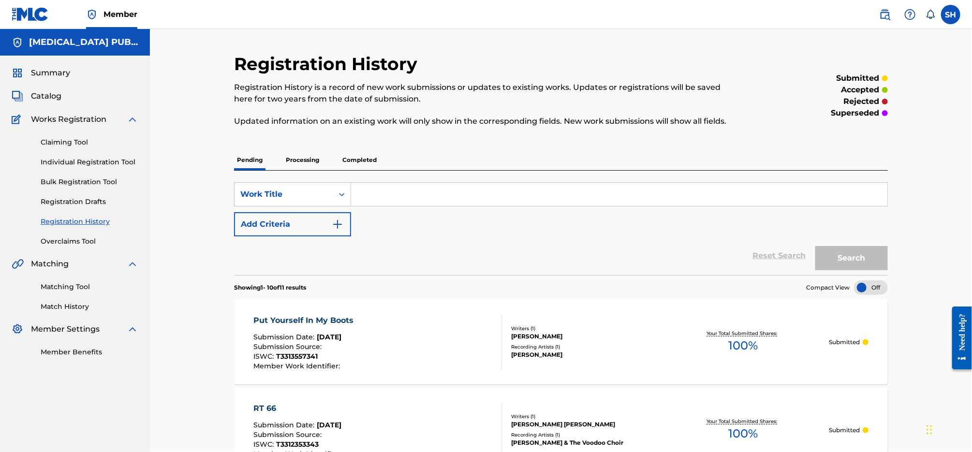
click at [77, 161] on link "Individual Registration Tool" at bounding box center [90, 162] width 98 height 10
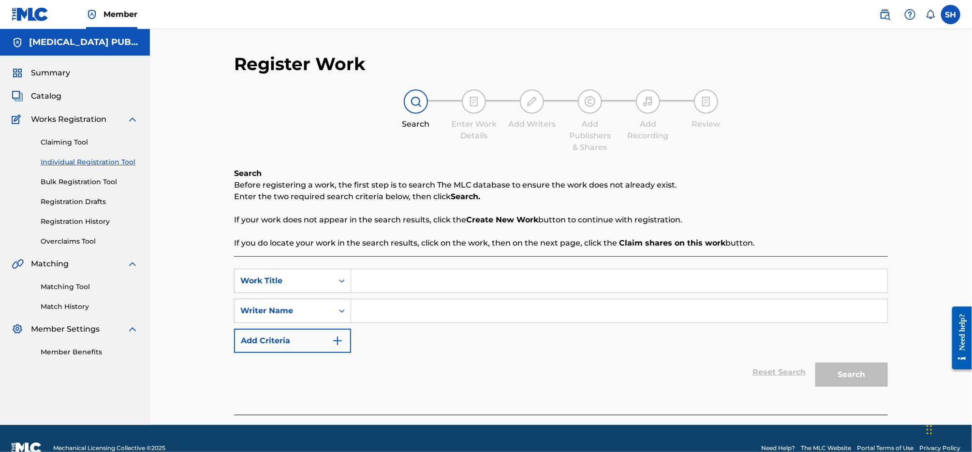
click at [424, 279] on input "Search Form" at bounding box center [619, 280] width 536 height 23
type input "Desperada"
click at [431, 311] on input "Search Form" at bounding box center [619, 310] width 536 height 23
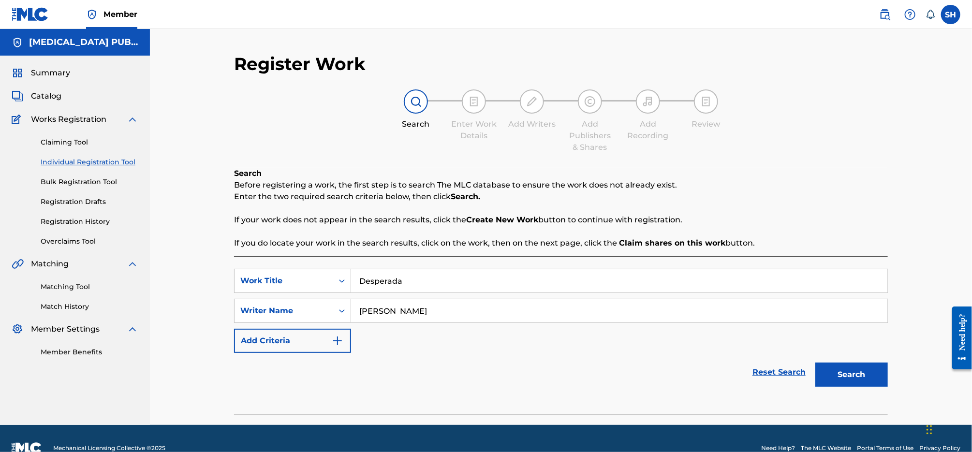
type input "[PERSON_NAME]"
click at [815, 363] on button "Search" at bounding box center [851, 375] width 73 height 24
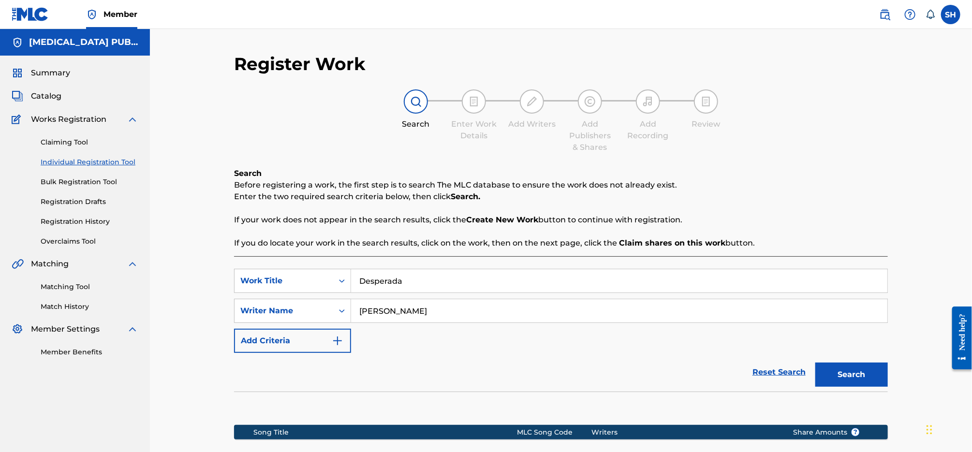
scroll to position [130, 0]
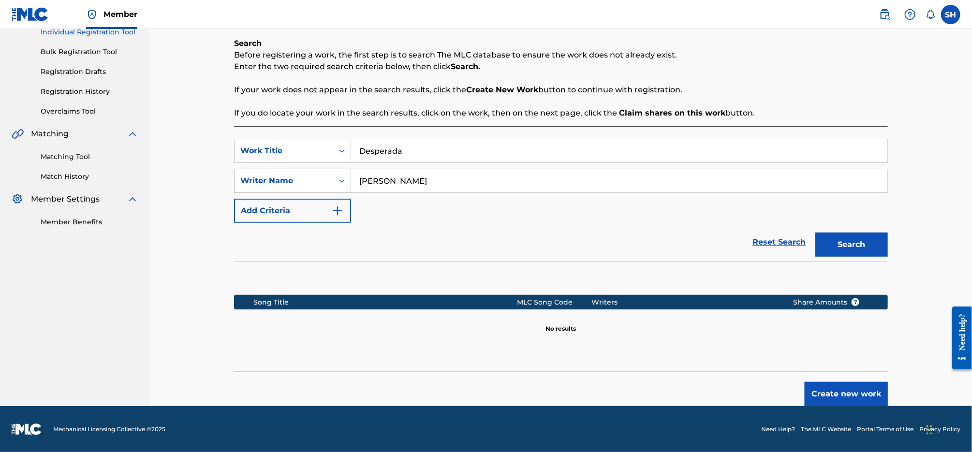
click at [843, 396] on button "Create new work" at bounding box center [845, 394] width 83 height 24
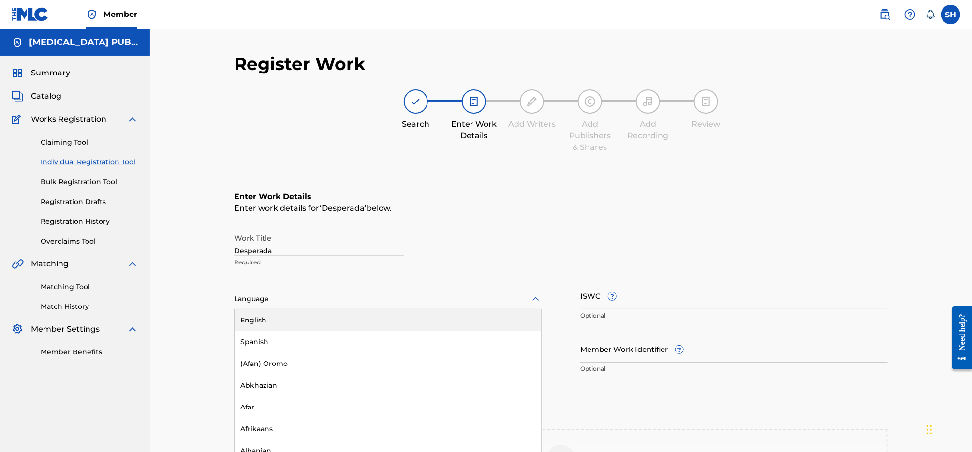
click at [385, 292] on div "Language" at bounding box center [387, 299] width 307 height 20
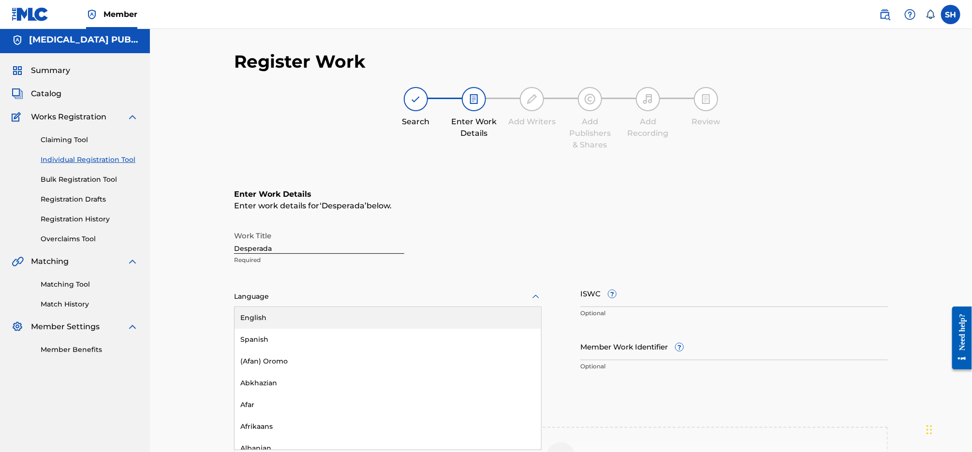
scroll to position [2, 0]
click at [377, 310] on div "English" at bounding box center [387, 318] width 307 height 22
click at [653, 293] on input "ISWC ?" at bounding box center [733, 293] width 307 height 28
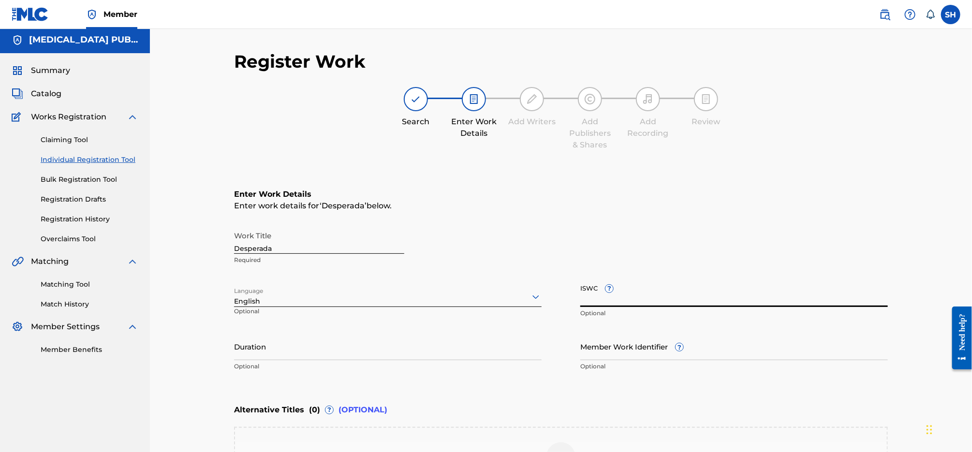
paste input "T3257939025"
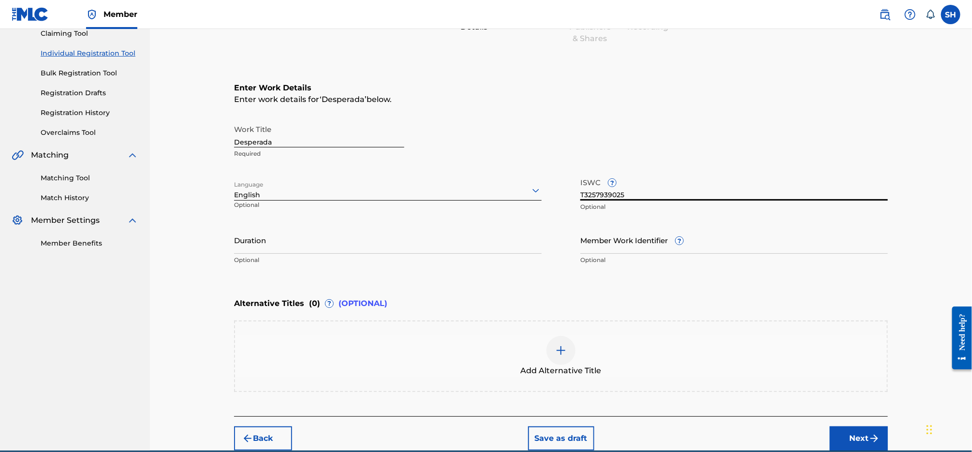
scroll to position [153, 0]
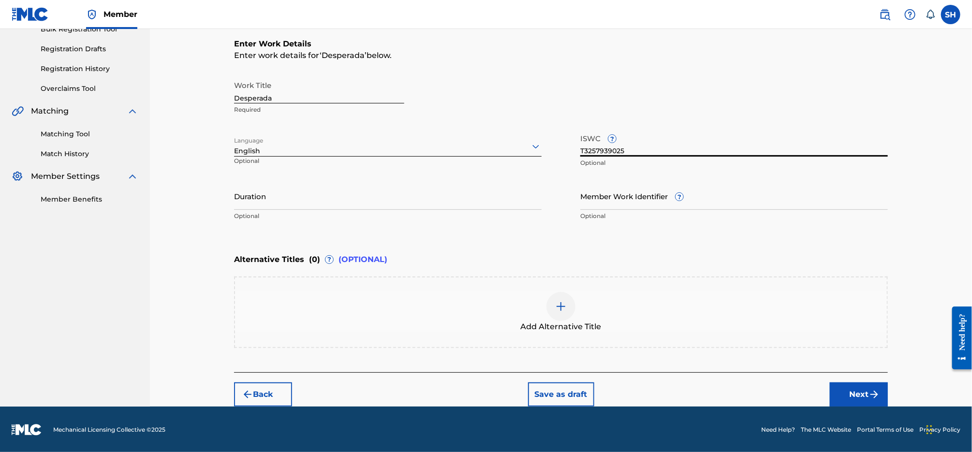
type input "T3257939025"
click at [841, 387] on button "Next" at bounding box center [859, 394] width 58 height 24
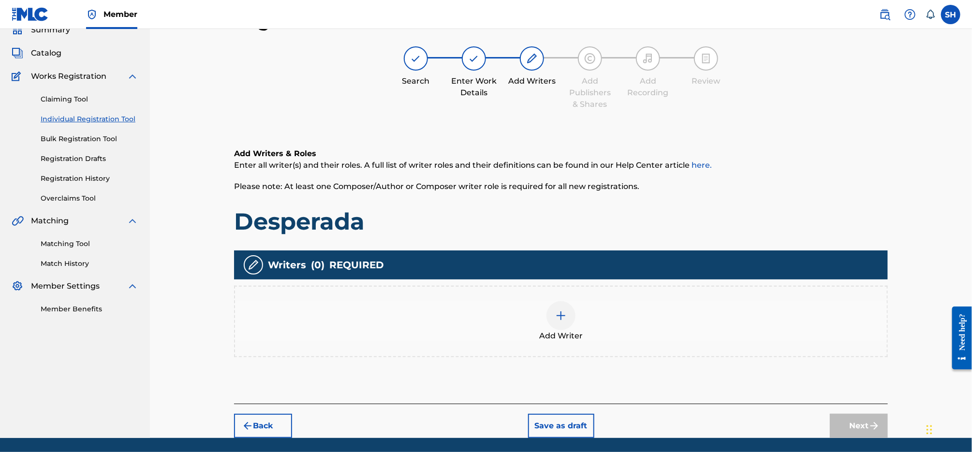
scroll to position [44, 0]
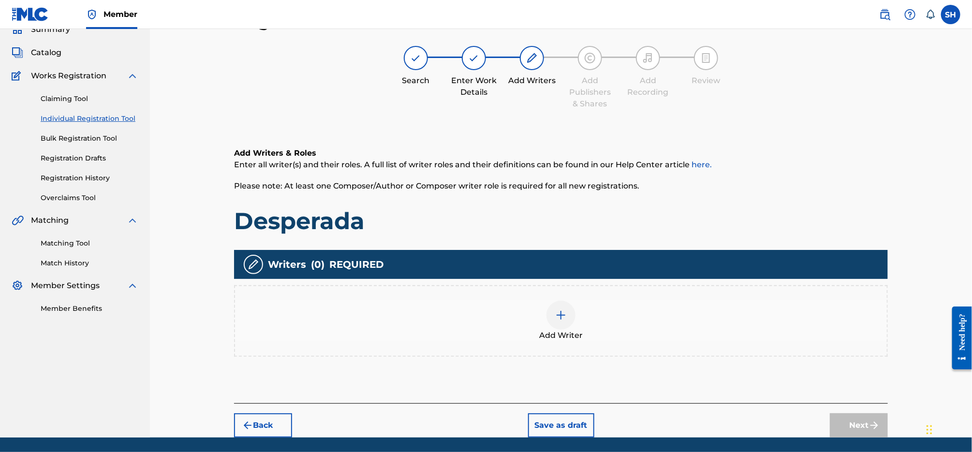
click at [562, 315] on img at bounding box center [561, 315] width 12 height 12
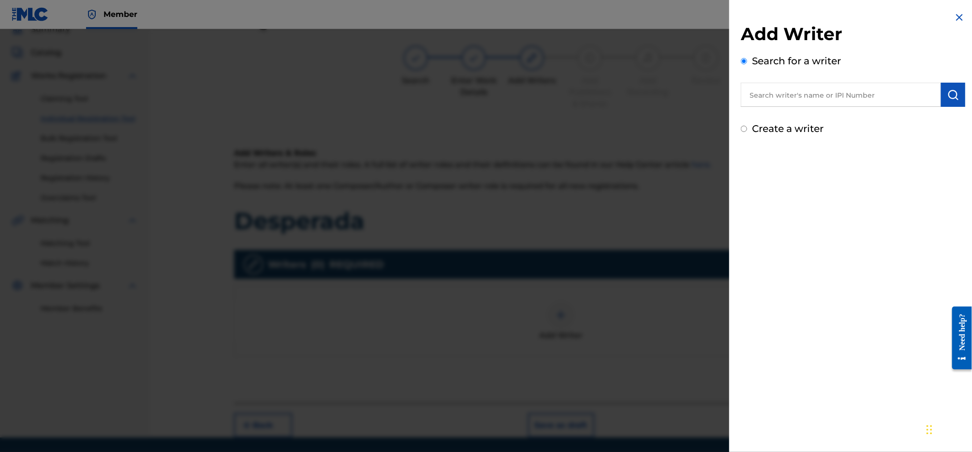
click at [843, 92] on input "text" at bounding box center [841, 95] width 200 height 24
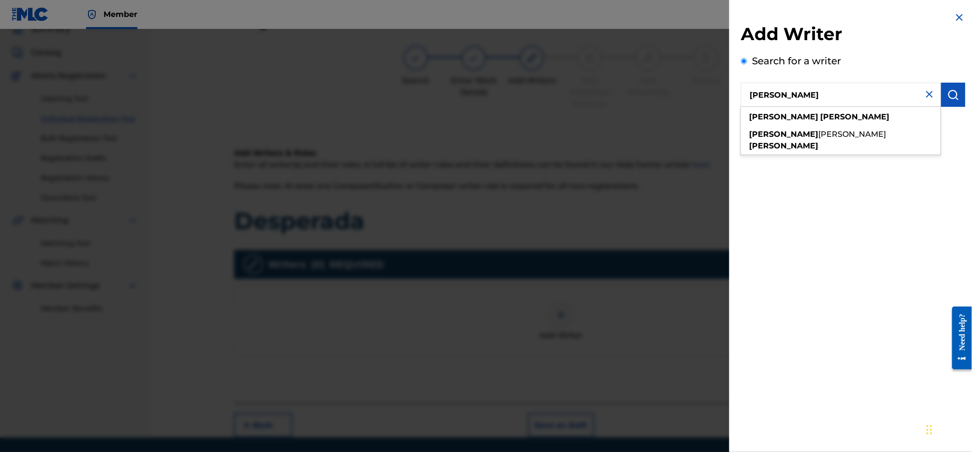
type input "[PERSON_NAME]"
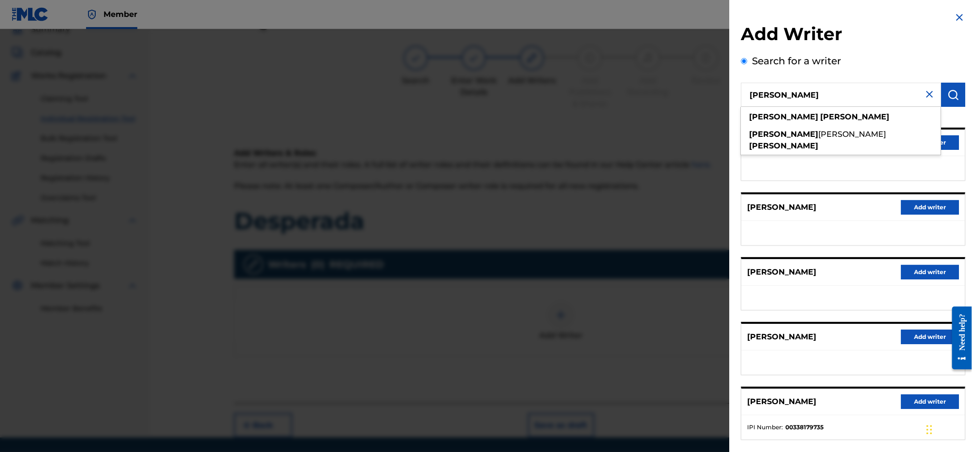
scroll to position [47, 0]
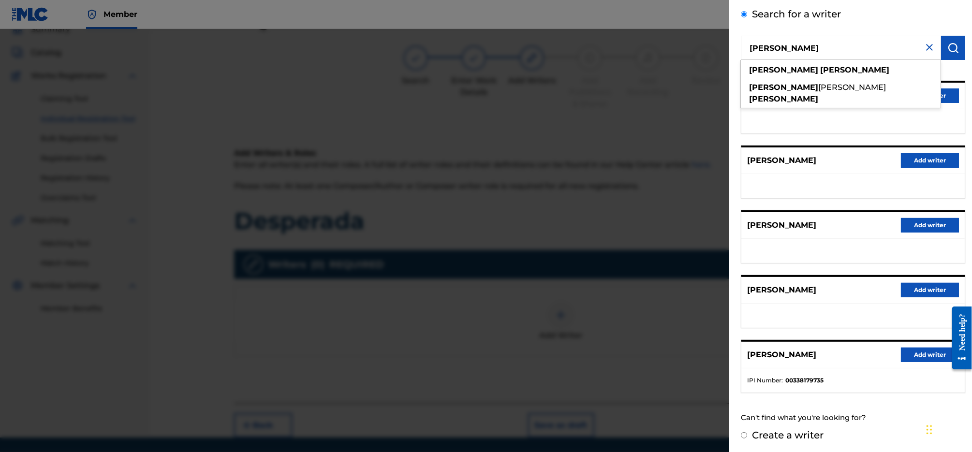
click at [855, 397] on div "Search for a writer [PERSON_NAME] [PERSON_NAME] [PERSON_NAME] Pick from Suggest…" at bounding box center [853, 217] width 224 height 421
click at [819, 433] on label "Create a writer" at bounding box center [788, 435] width 72 height 12
radio input "true"
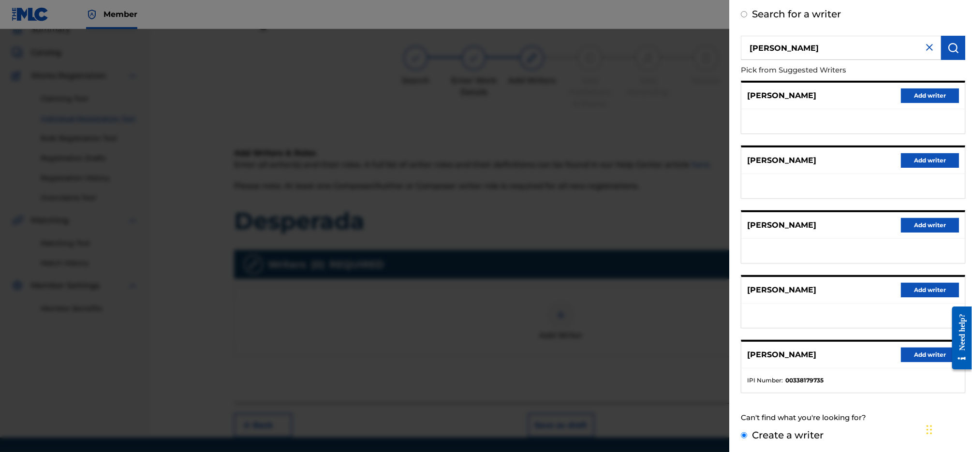
click at [747, 433] on input "Create a writer" at bounding box center [744, 435] width 6 height 6
radio input "false"
radio input "true"
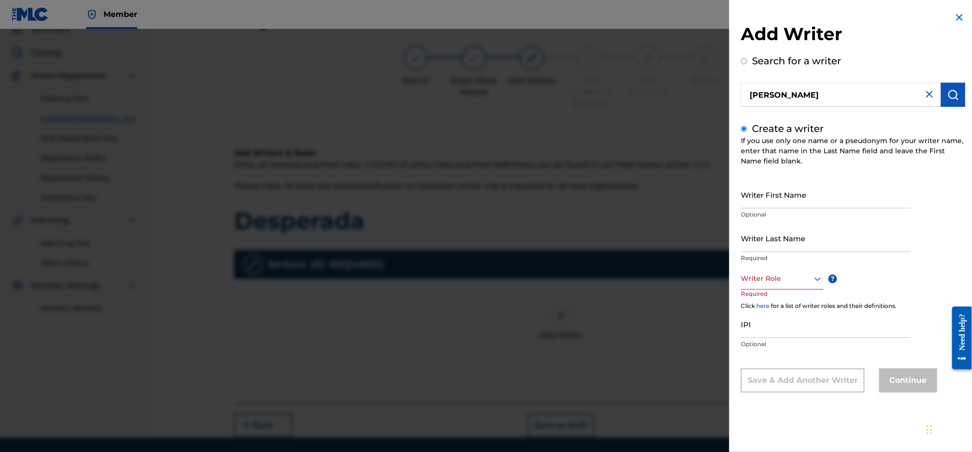
scroll to position [0, 0]
click at [806, 204] on input "Writer First Name" at bounding box center [826, 195] width 170 height 28
type input "[PERSON_NAME]"
click at [788, 276] on div at bounding box center [782, 279] width 83 height 12
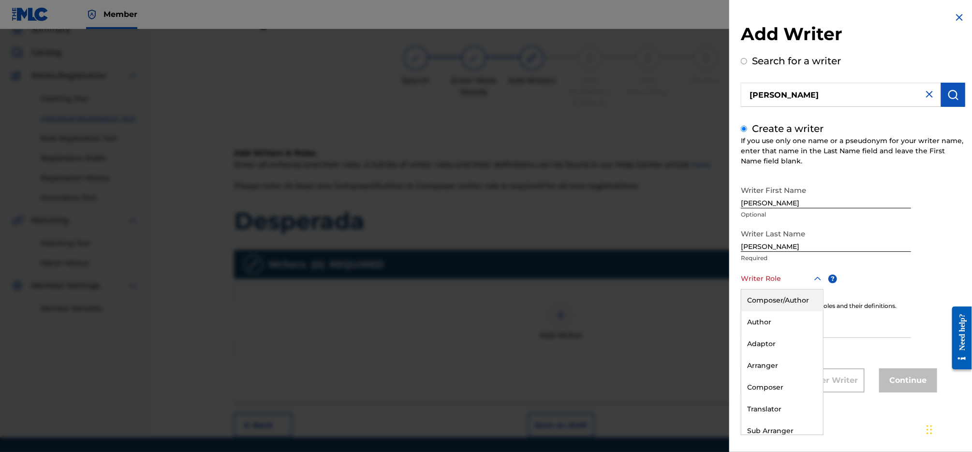
click at [788, 301] on div "Composer/Author" at bounding box center [782, 301] width 82 height 22
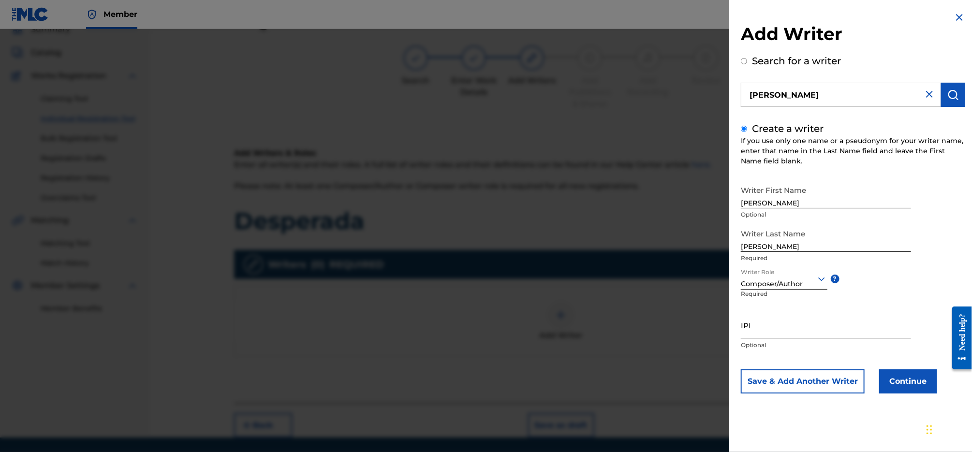
click at [811, 331] on input "IPI" at bounding box center [826, 325] width 170 height 28
paste input "696730106"
type input "696730106"
click at [907, 380] on button "Continue" at bounding box center [908, 381] width 58 height 24
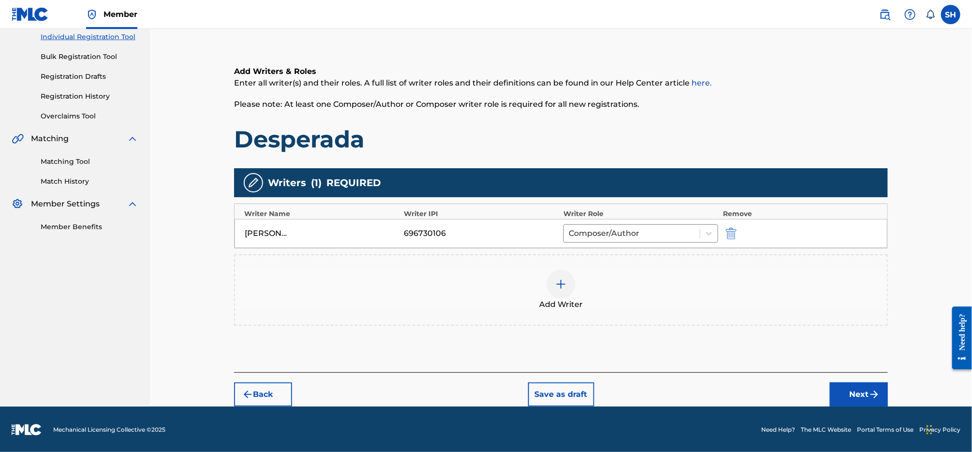
click at [850, 404] on button "Next" at bounding box center [859, 394] width 58 height 24
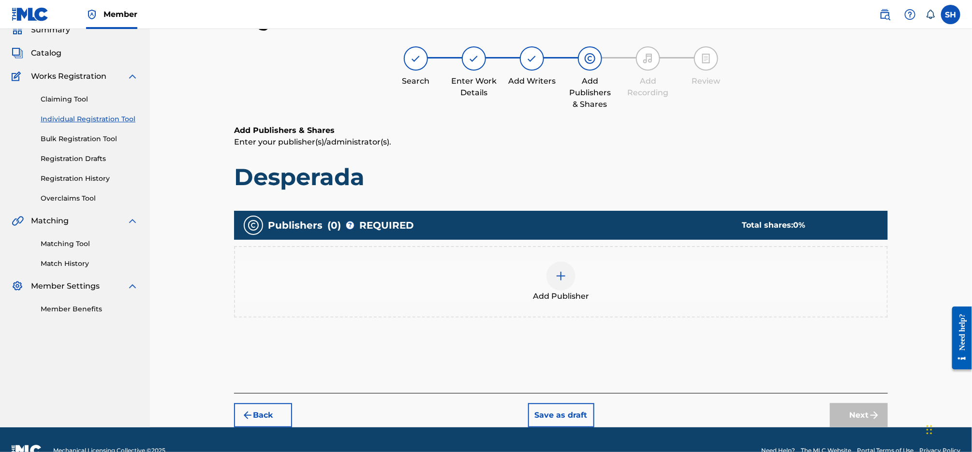
scroll to position [44, 0]
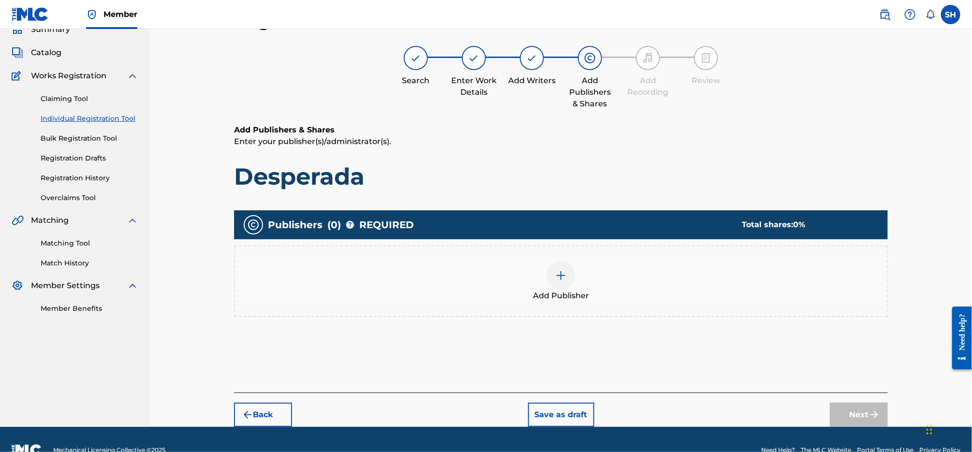
click at [554, 274] on div at bounding box center [560, 275] width 29 height 29
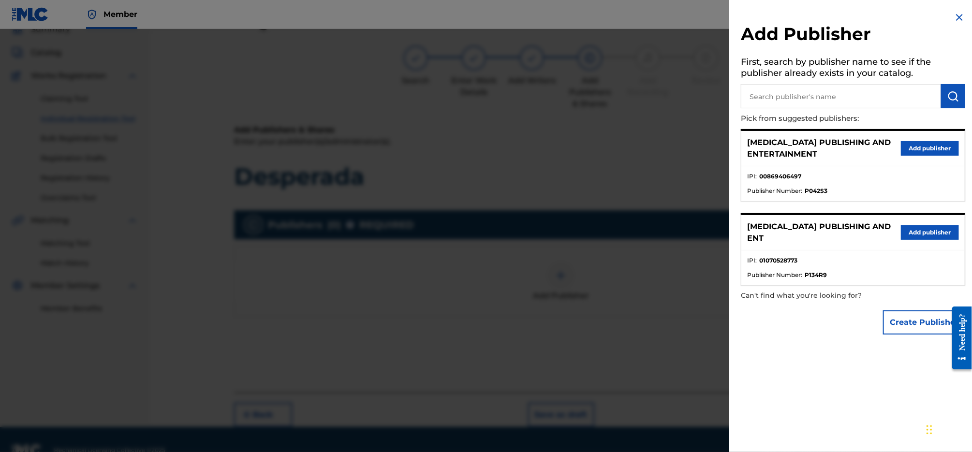
click at [922, 152] on button "Add publisher" at bounding box center [930, 148] width 58 height 15
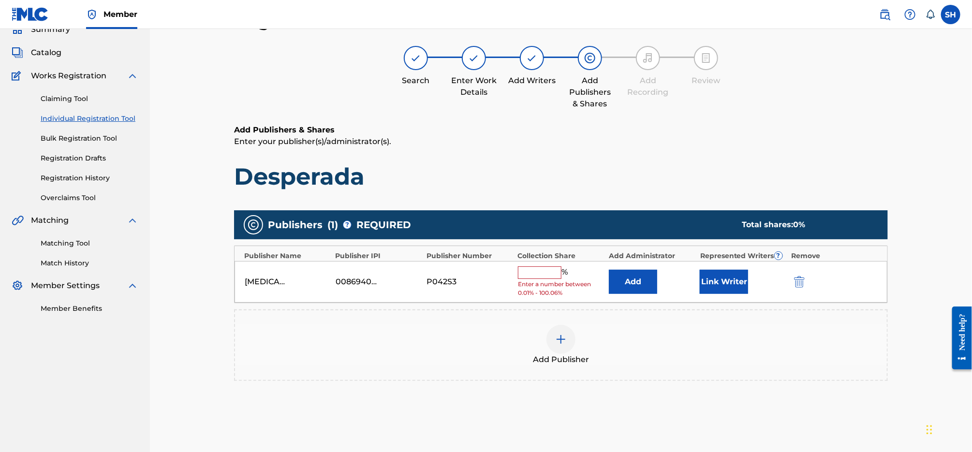
click at [532, 273] on input "text" at bounding box center [540, 272] width 44 height 13
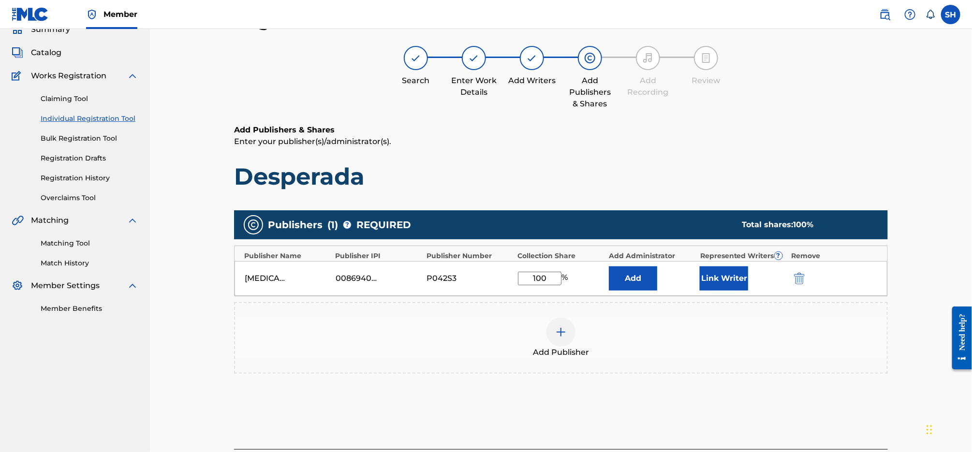
type input "100"
click at [737, 275] on button "Link Writer" at bounding box center [724, 278] width 48 height 24
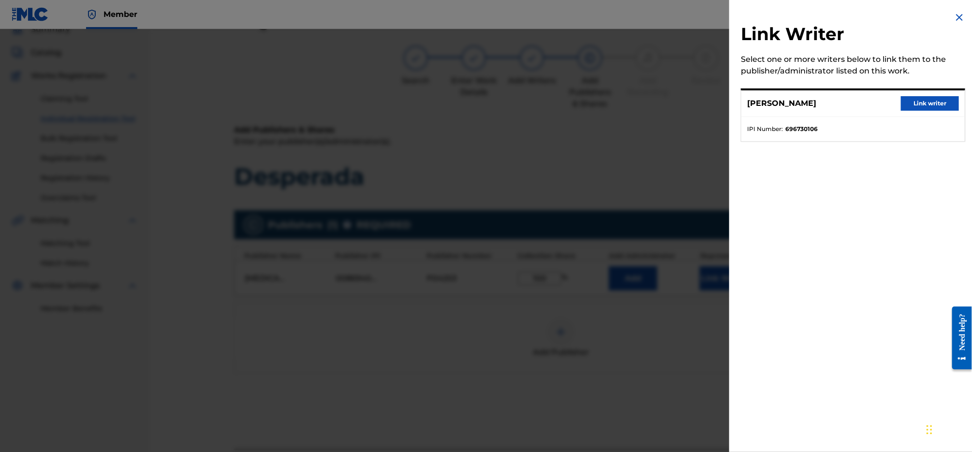
click at [930, 105] on button "Link writer" at bounding box center [930, 103] width 58 height 15
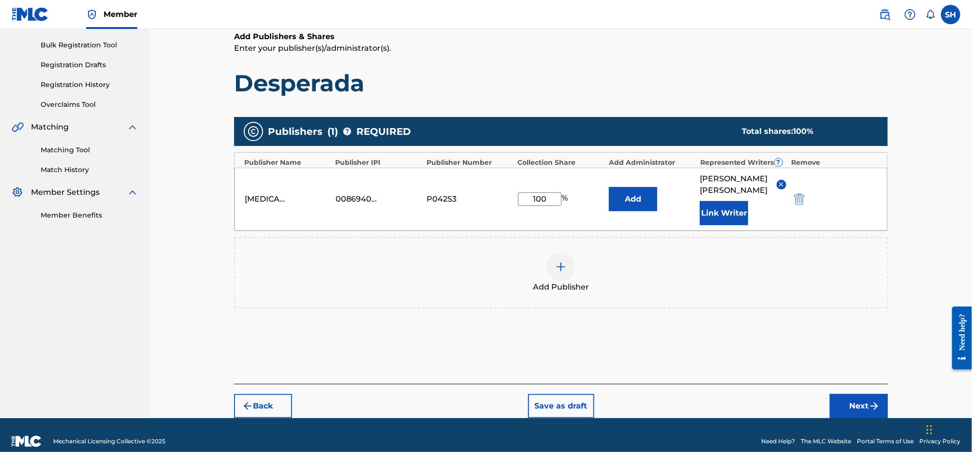
click at [854, 403] on button "Next" at bounding box center [859, 406] width 58 height 24
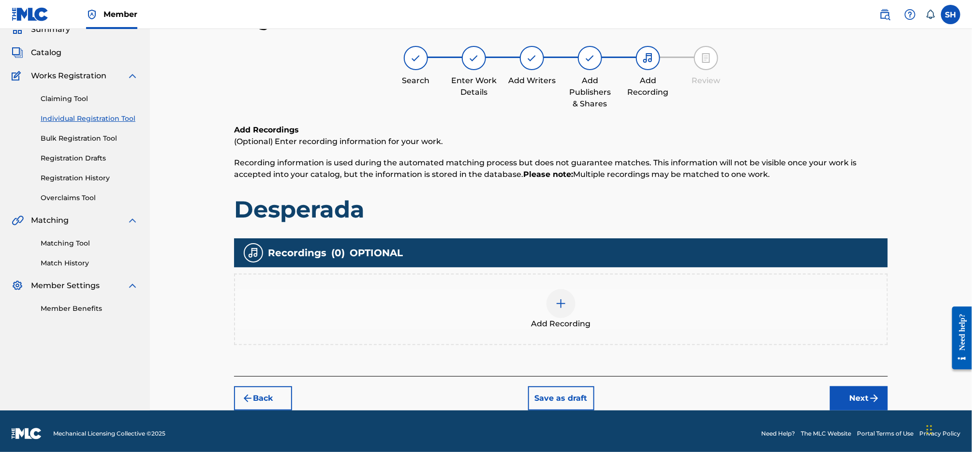
click at [557, 301] on img at bounding box center [561, 304] width 12 height 12
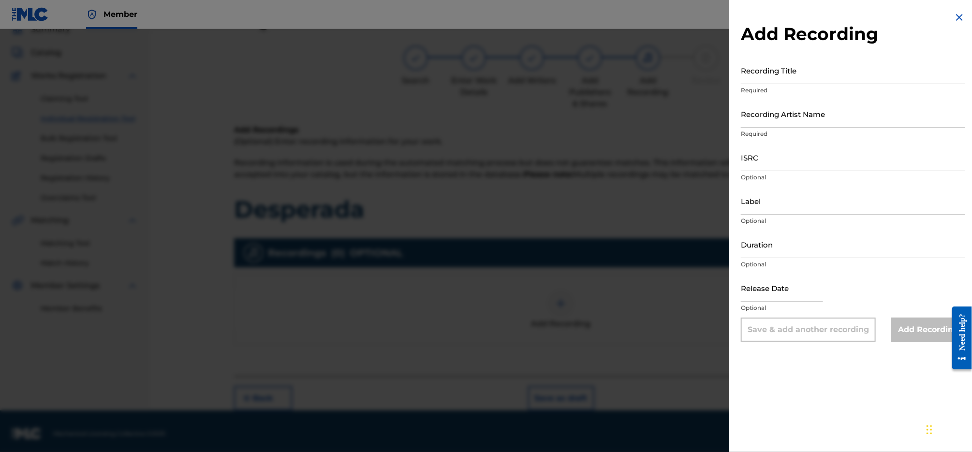
click at [794, 71] on input "Recording Title" at bounding box center [853, 71] width 224 height 28
type input "Desperada"
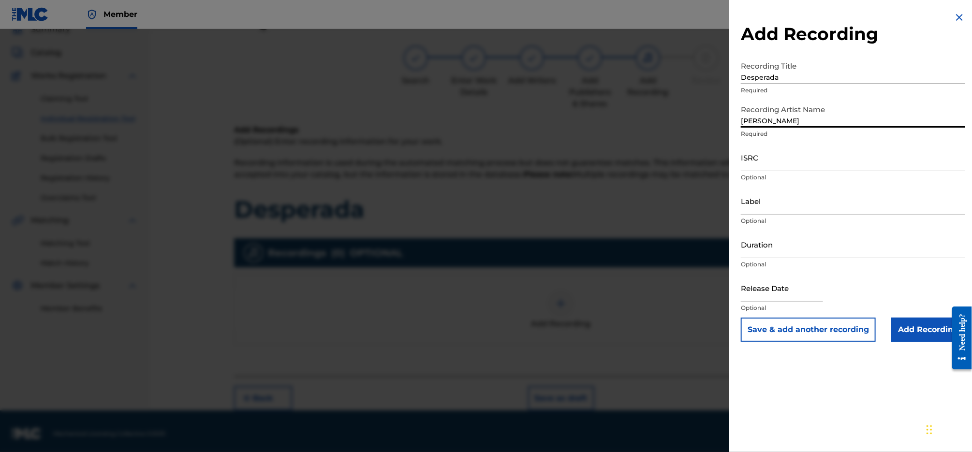
type input "[PERSON_NAME]"
click at [793, 161] on input "ISRC" at bounding box center [853, 158] width 224 height 28
paste input "QZZ3X2500057"
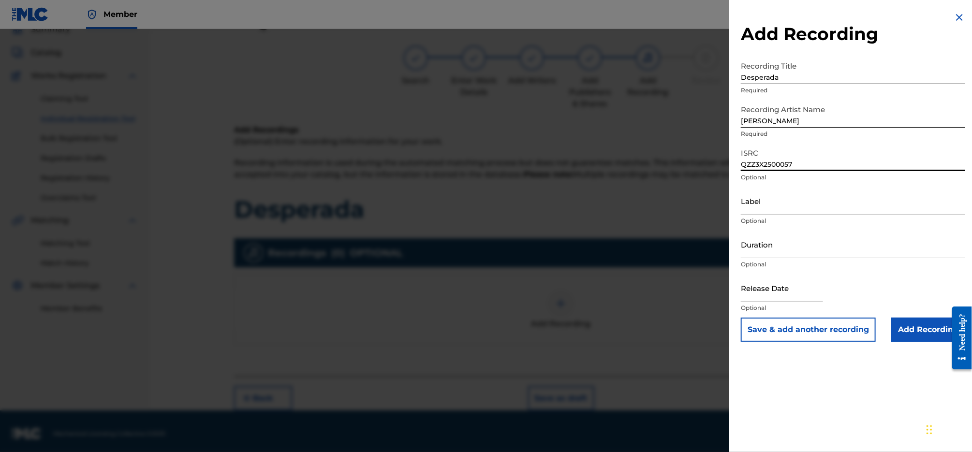
type input "QZZ3X2500057"
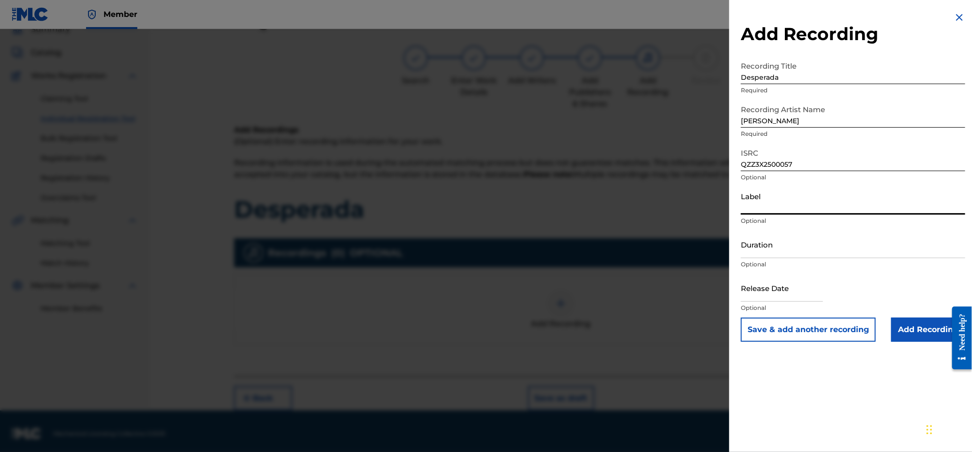
click at [793, 200] on input "Label" at bounding box center [853, 201] width 224 height 28
type input "[MEDICAL_DATA] Publishing & Entertainment, LLC"
click at [916, 324] on input "Add Recording" at bounding box center [928, 330] width 74 height 24
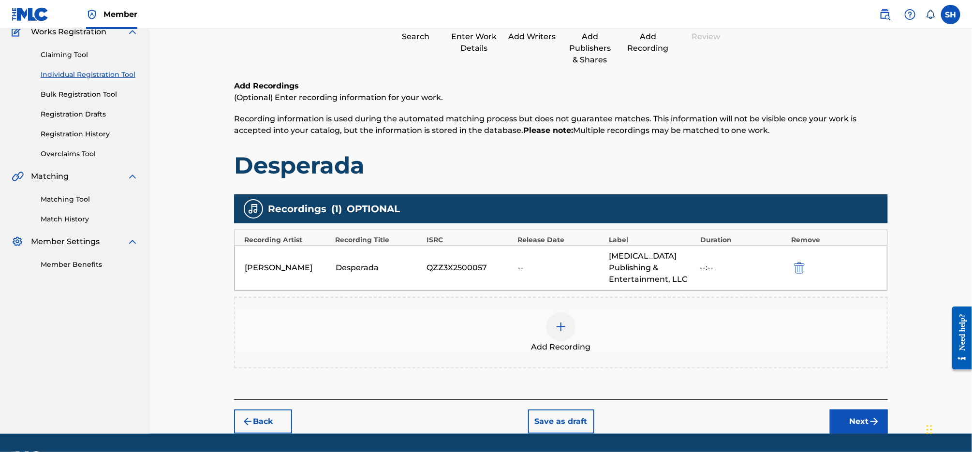
scroll to position [89, 0]
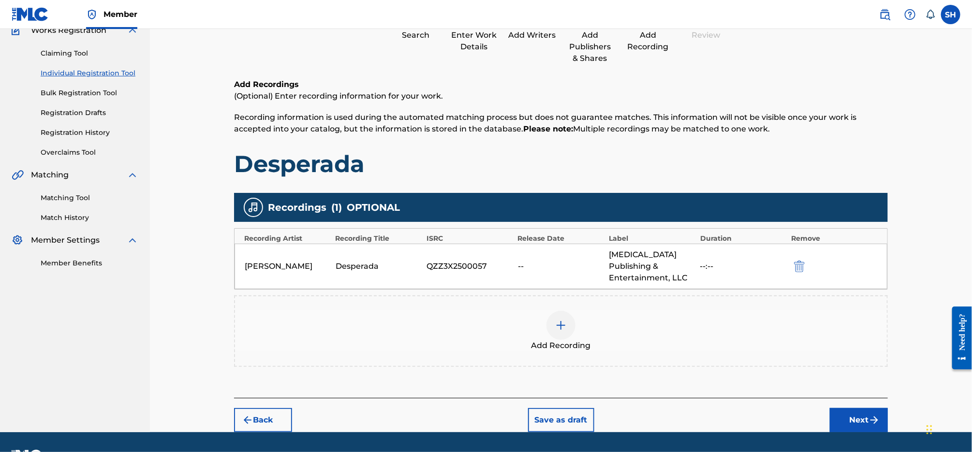
click at [846, 408] on button "Next" at bounding box center [859, 420] width 58 height 24
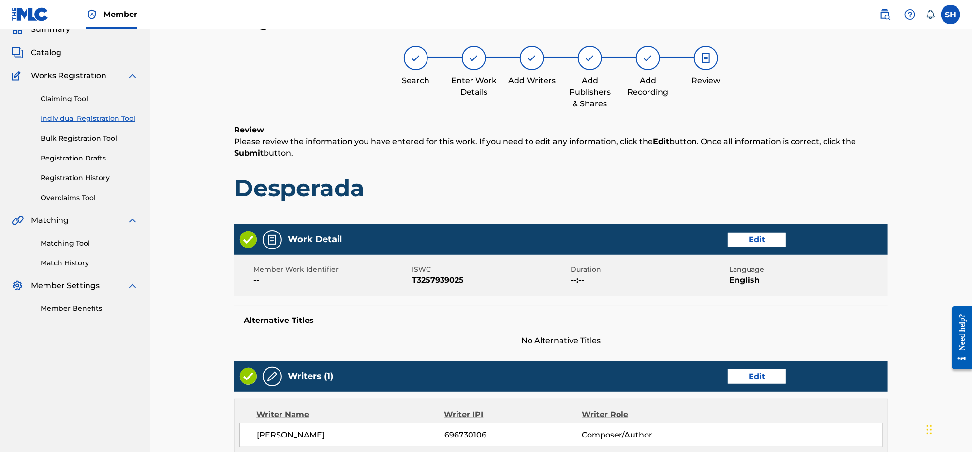
scroll to position [376, 0]
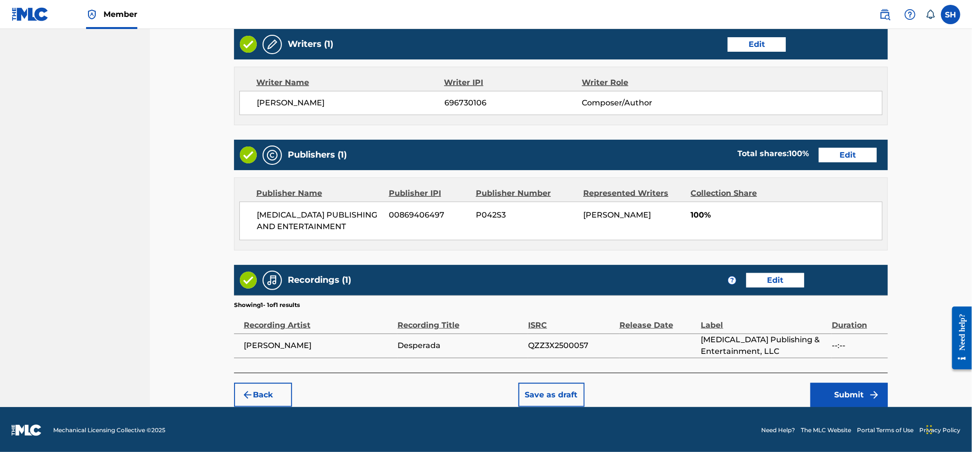
click at [846, 387] on button "Submit" at bounding box center [848, 395] width 77 height 24
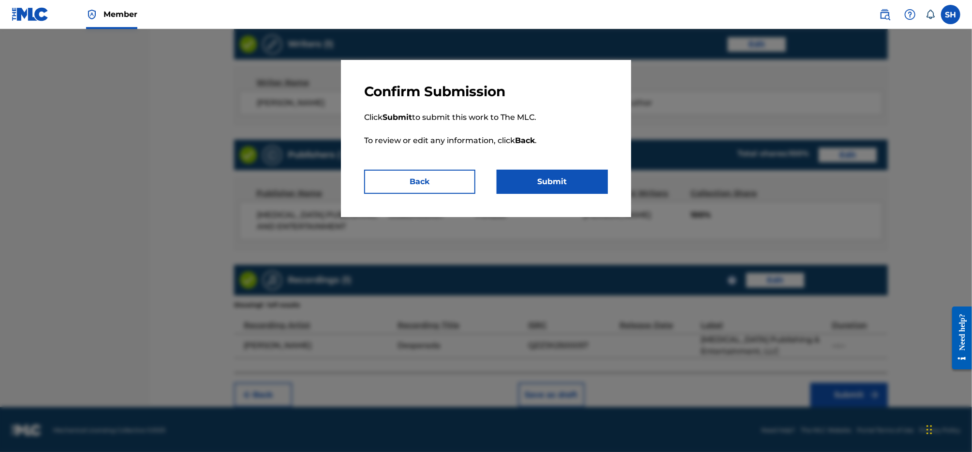
click at [578, 180] on button "Submit" at bounding box center [552, 182] width 111 height 24
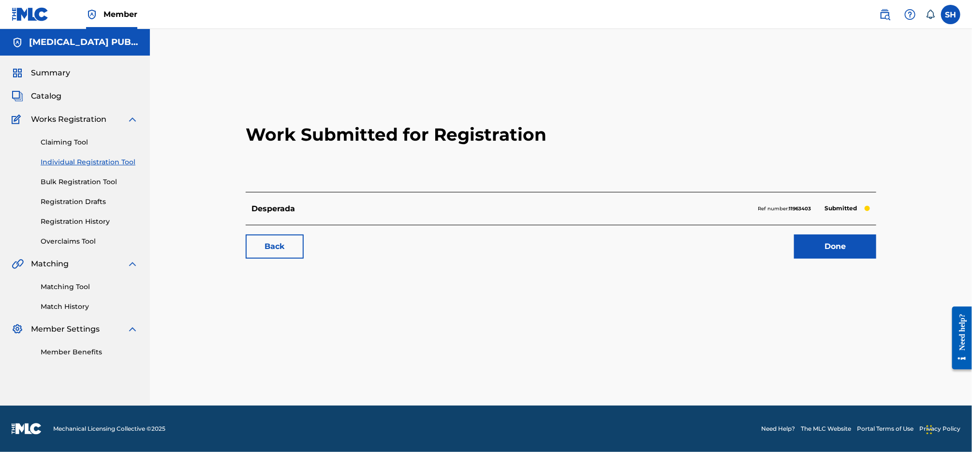
click at [257, 242] on link "Back" at bounding box center [275, 246] width 58 height 24
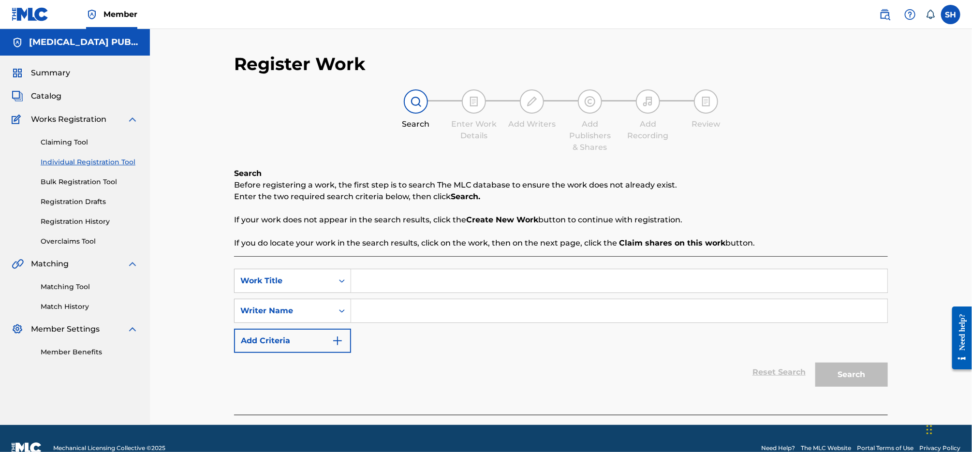
click at [391, 278] on input "Search Form" at bounding box center [619, 280] width 536 height 23
type input "90sville"
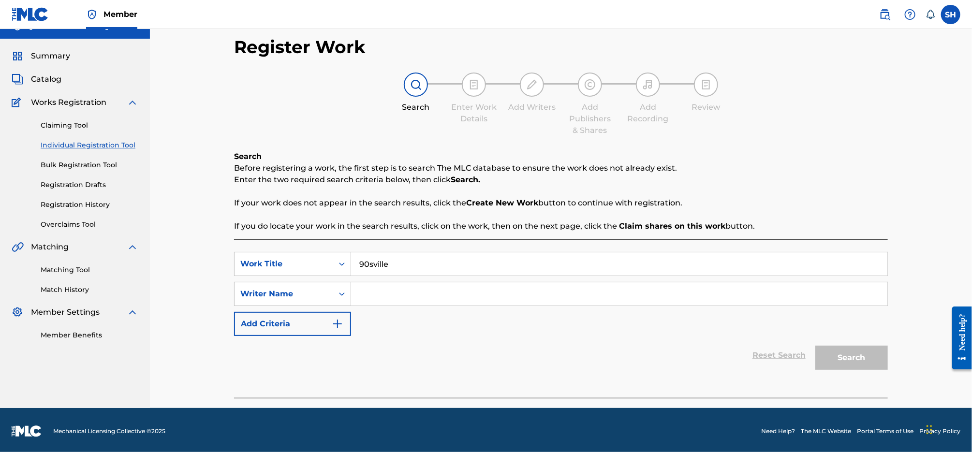
scroll to position [19, 0]
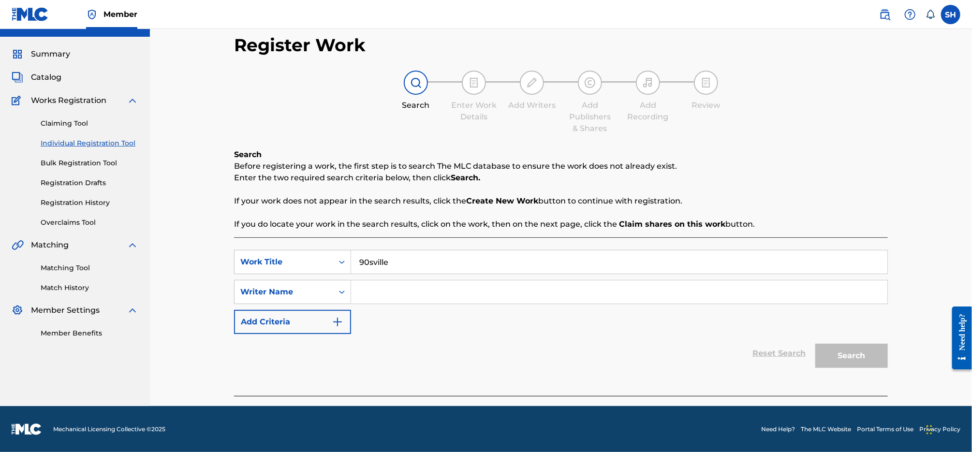
click at [415, 291] on input "Search Form" at bounding box center [619, 291] width 536 height 23
type input "[PERSON_NAME]"
click at [815, 344] on button "Search" at bounding box center [851, 356] width 73 height 24
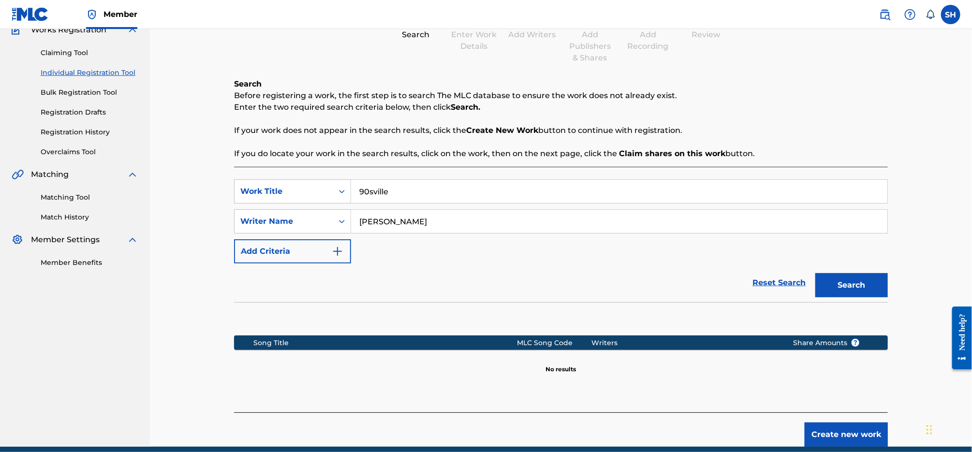
scroll to position [130, 0]
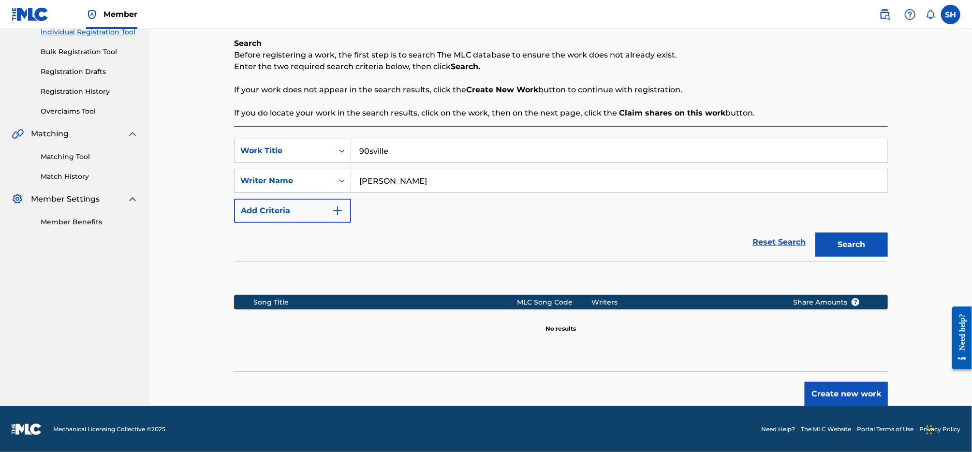
click at [830, 397] on button "Create new work" at bounding box center [845, 394] width 83 height 24
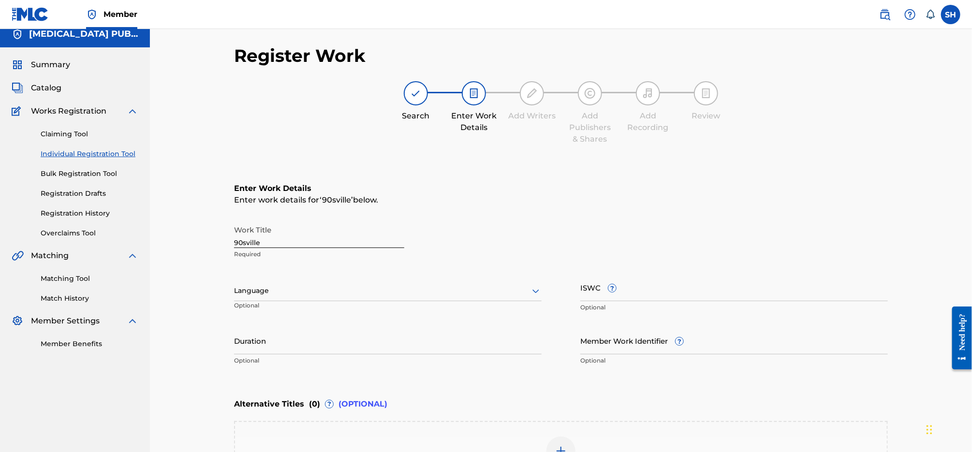
scroll to position [153, 0]
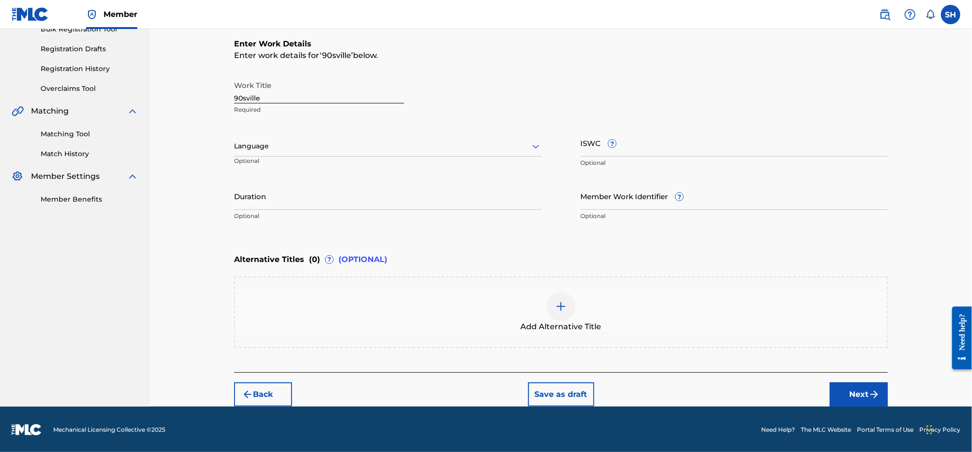
click at [565, 315] on div at bounding box center [560, 306] width 29 height 29
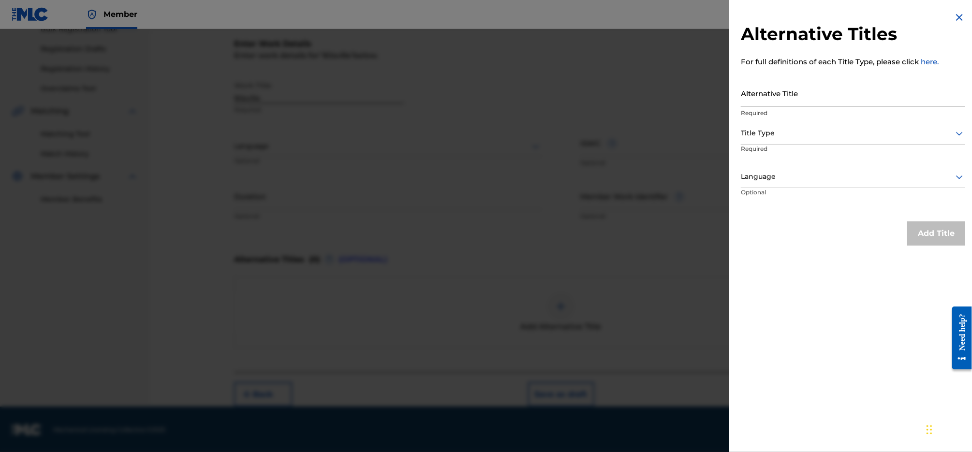
click at [811, 96] on input "Alternative Title" at bounding box center [853, 93] width 224 height 28
paste input "90 S VILLE"
type input "90 S VILLE"
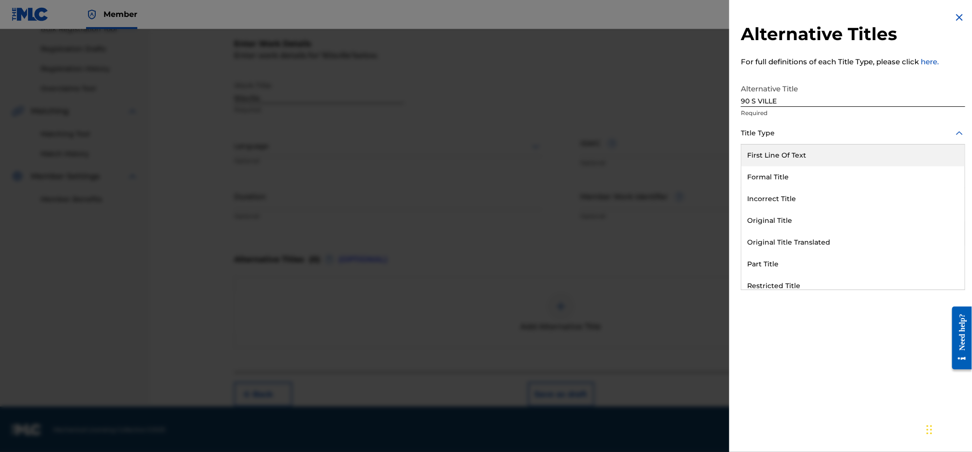
click at [808, 137] on div at bounding box center [853, 133] width 224 height 12
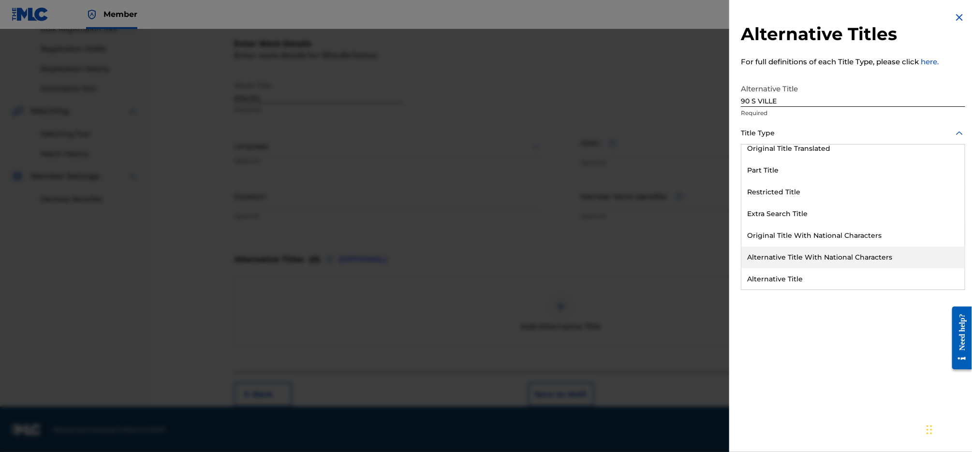
scroll to position [94, 0]
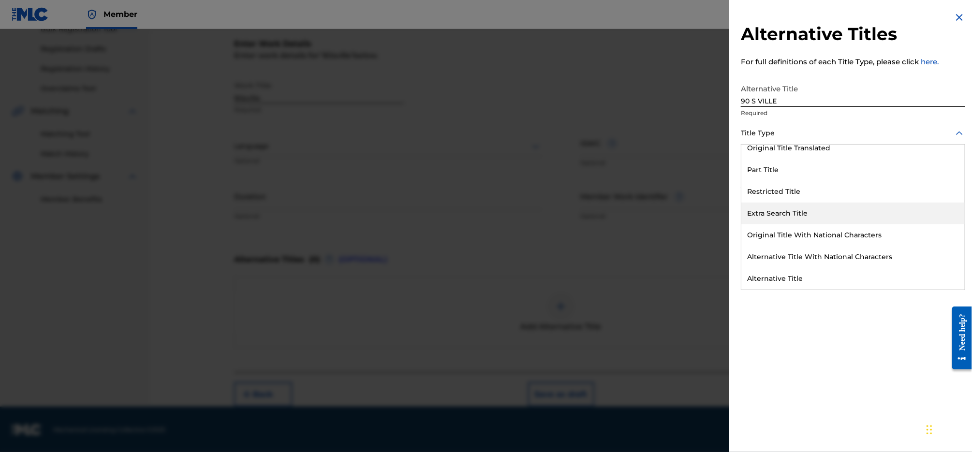
click at [825, 212] on div "Extra Search Title" at bounding box center [852, 214] width 223 height 22
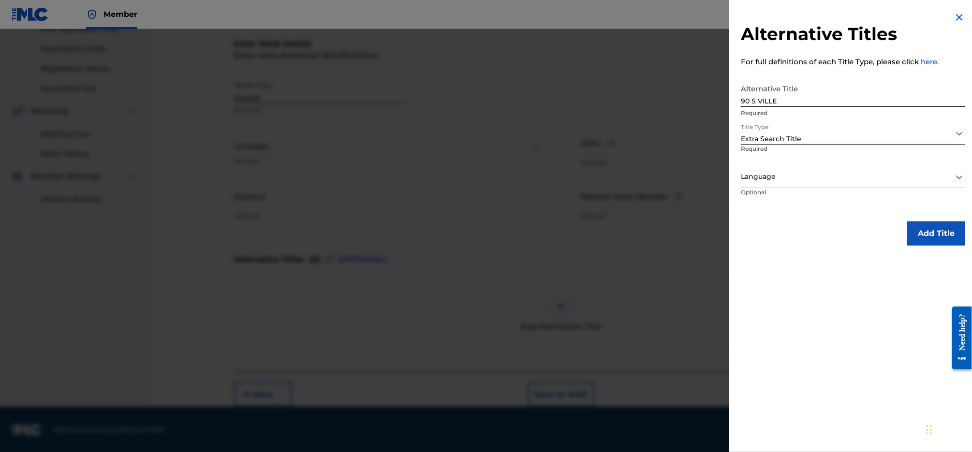
click at [836, 174] on div at bounding box center [853, 177] width 224 height 12
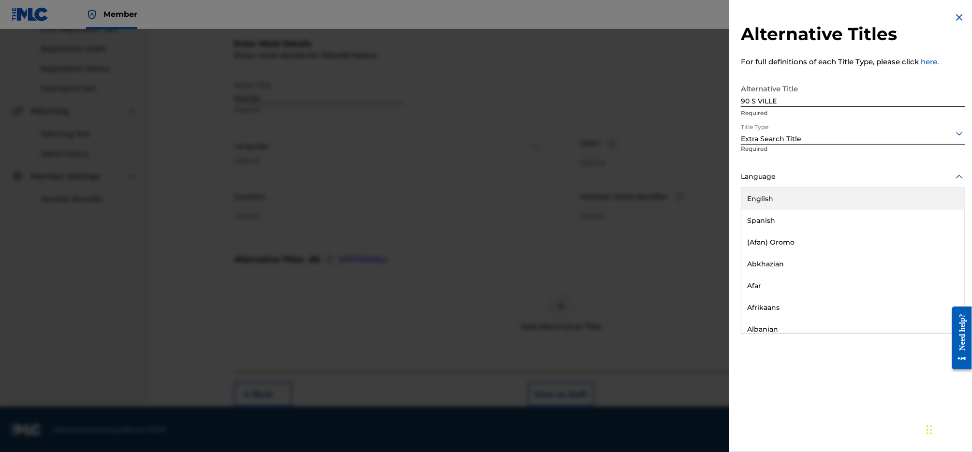
click at [820, 197] on div "English" at bounding box center [852, 199] width 223 height 22
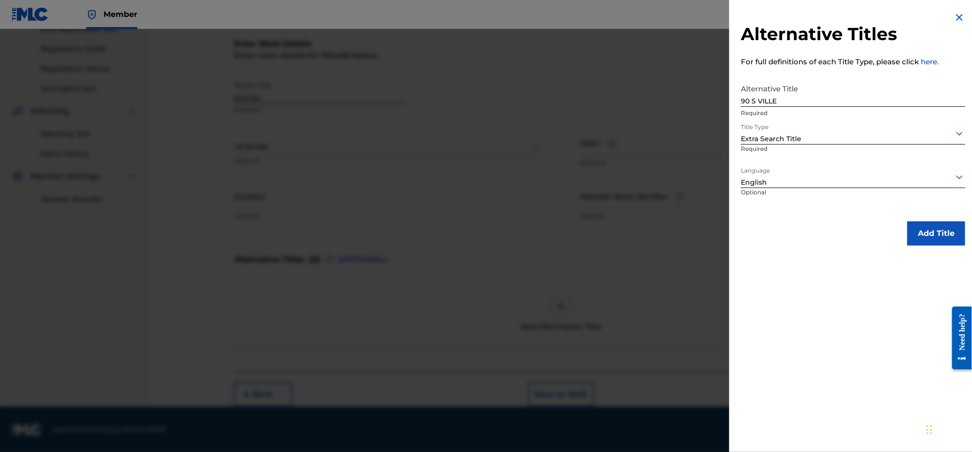
click at [920, 233] on button "Add Title" at bounding box center [936, 233] width 58 height 24
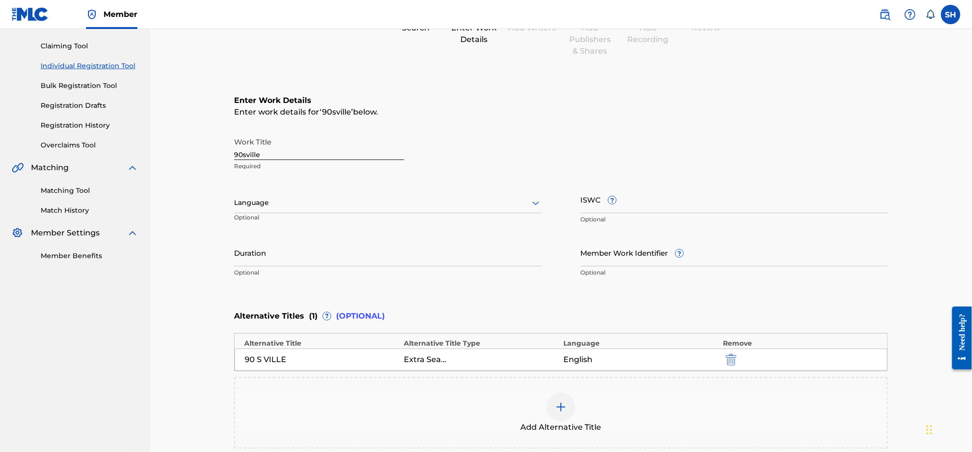
scroll to position [70, 0]
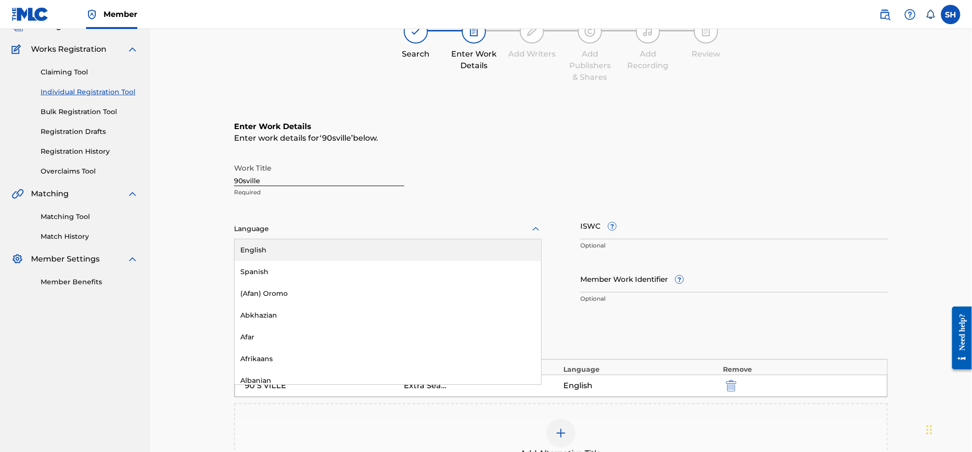
click at [360, 230] on div at bounding box center [387, 229] width 307 height 12
click at [366, 248] on div "English" at bounding box center [387, 250] width 307 height 22
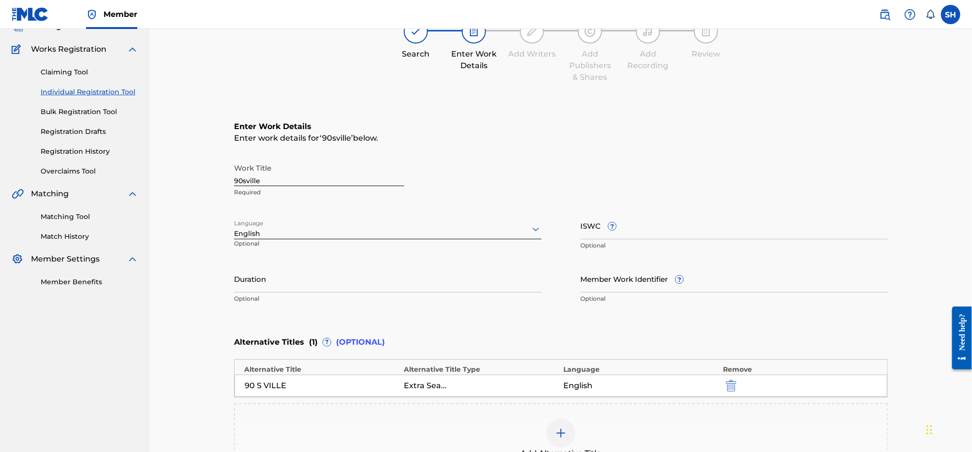
click at [671, 228] on input "ISWC ?" at bounding box center [733, 226] width 307 height 28
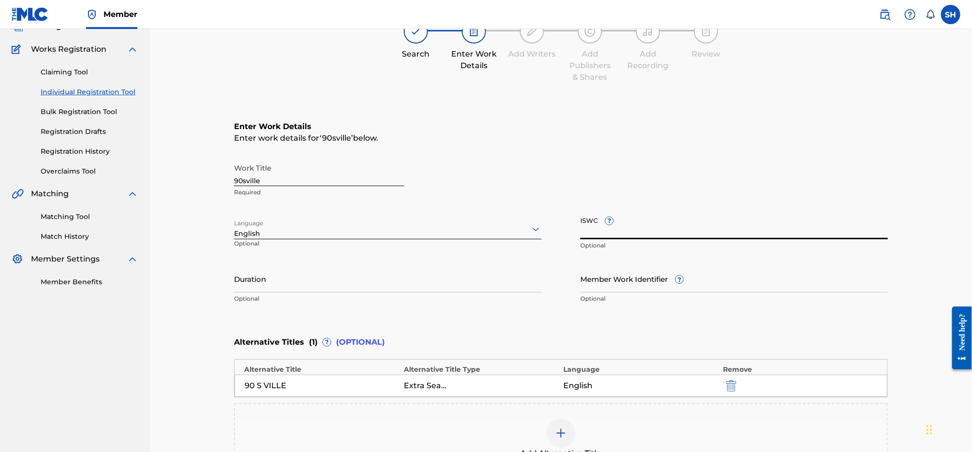
paste input "T3257938953"
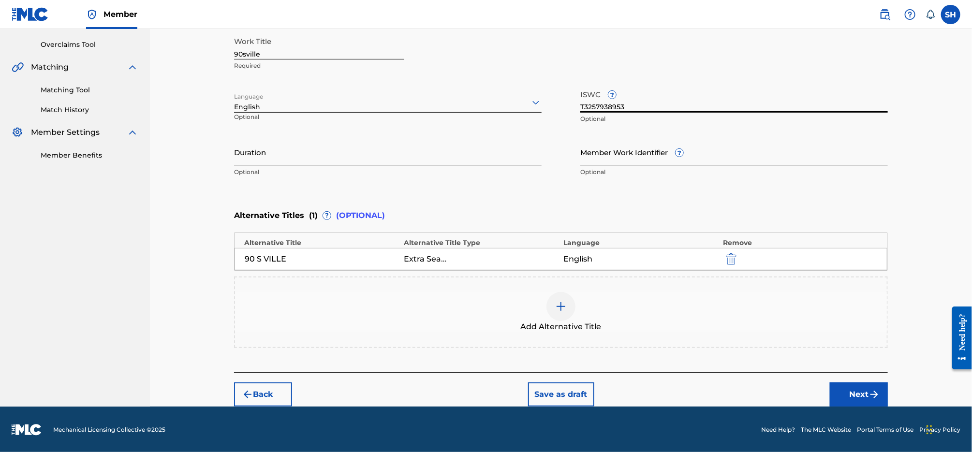
type input "T3257938953"
click at [876, 394] on img "submit" at bounding box center [874, 395] width 12 height 12
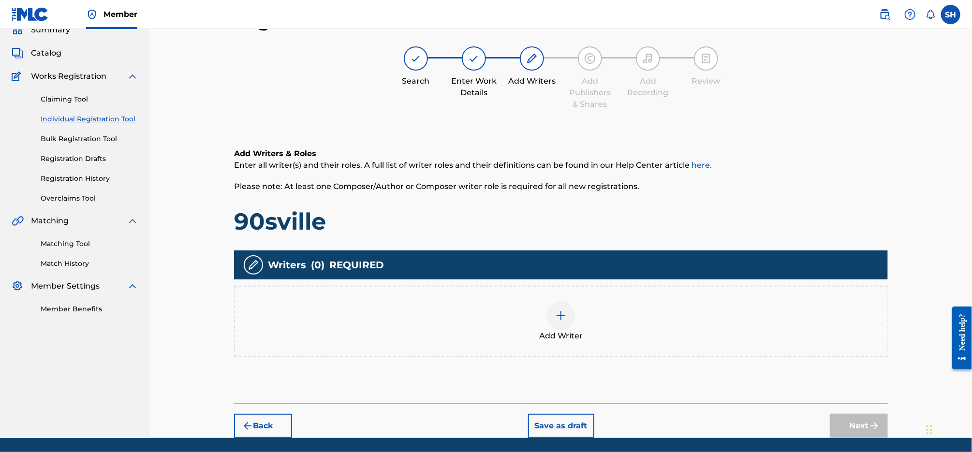
scroll to position [44, 0]
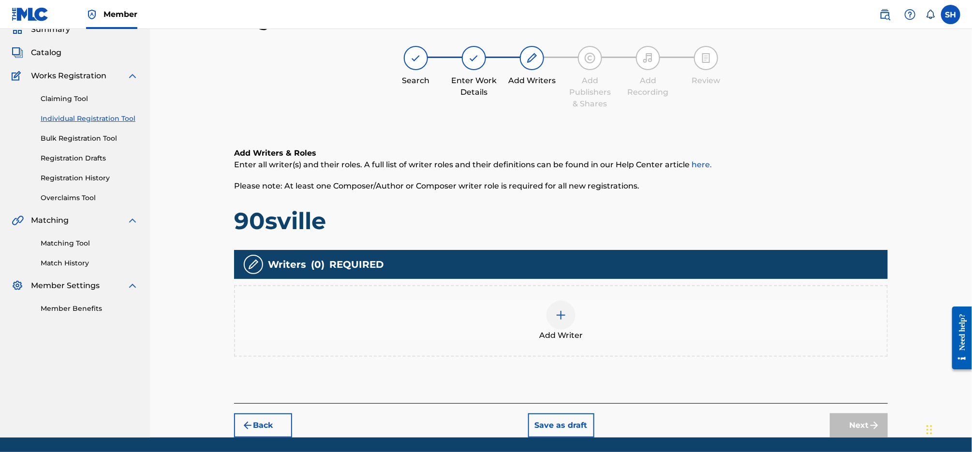
click at [564, 320] on img at bounding box center [561, 315] width 12 height 12
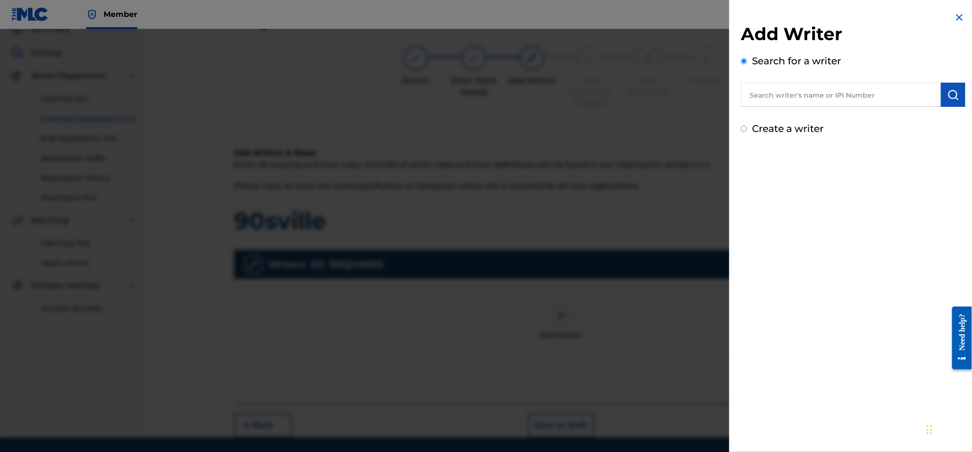
click at [841, 101] on input "text" at bounding box center [841, 95] width 200 height 24
paste input "[PERSON_NAME]"
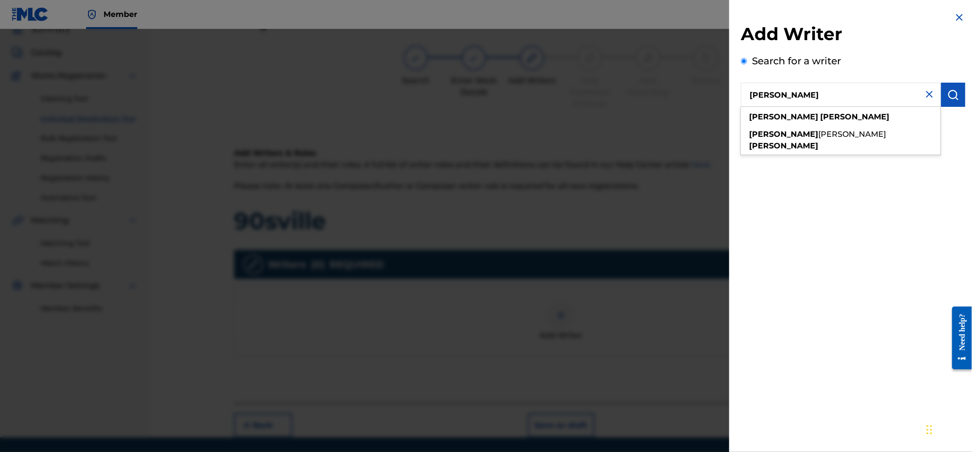
type input "[PERSON_NAME]"
click at [947, 99] on img "submit" at bounding box center [953, 95] width 12 height 12
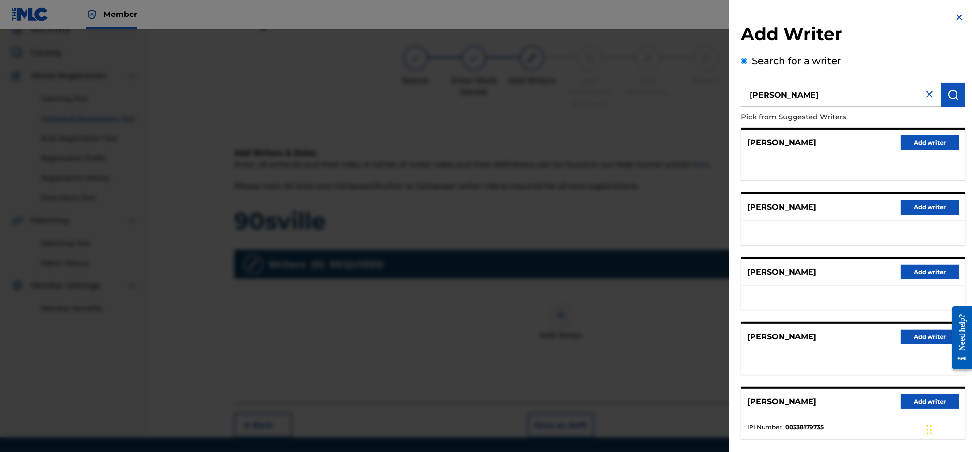
scroll to position [47, 0]
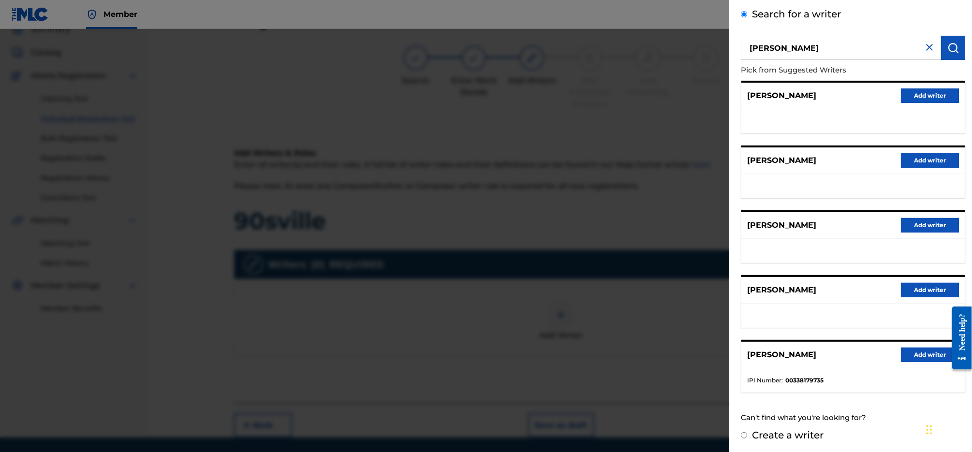
click at [807, 433] on label "Create a writer" at bounding box center [788, 435] width 72 height 12
radio input "true"
click at [747, 433] on input "Create a writer" at bounding box center [744, 435] width 6 height 6
radio input "false"
radio input "true"
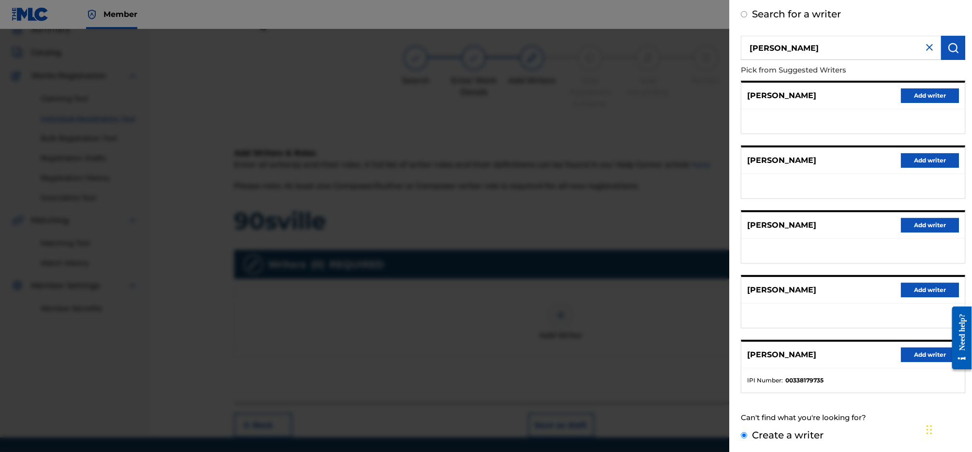
scroll to position [0, 0]
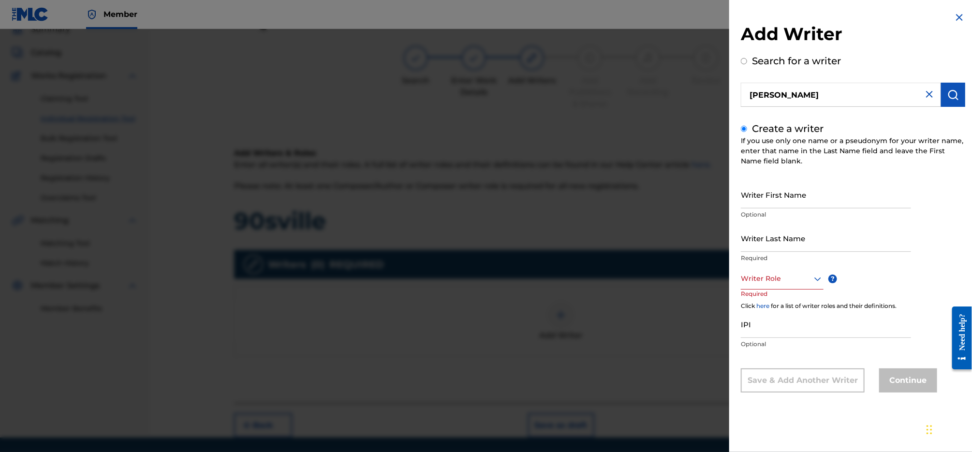
click at [766, 278] on div at bounding box center [782, 279] width 83 height 12
click at [771, 294] on div "Composer/Author" at bounding box center [782, 301] width 82 height 22
click at [790, 287] on div "Composer/Author" at bounding box center [784, 284] width 87 height 10
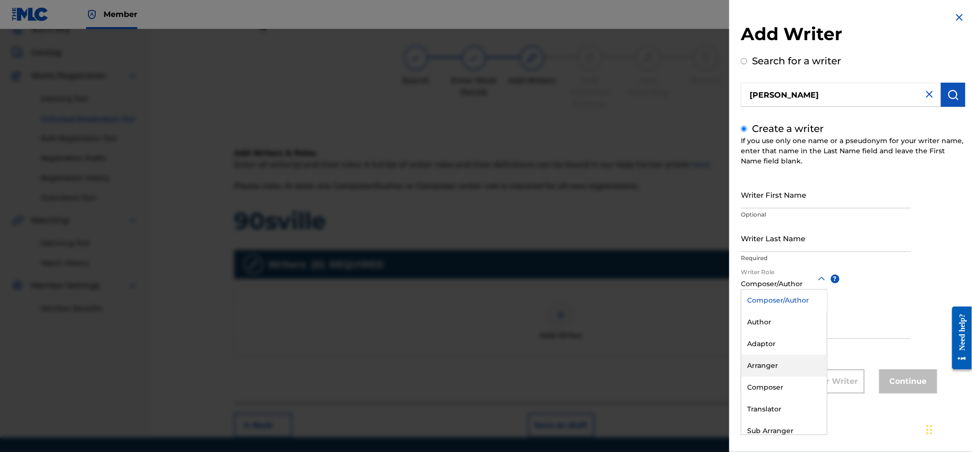
scroll to position [29, 0]
click at [871, 299] on div "Writer First Name Optional Writer Last Name Required Writer Role Composer/Autho…" at bounding box center [853, 287] width 224 height 213
click at [820, 327] on input "IPI" at bounding box center [826, 325] width 170 height 28
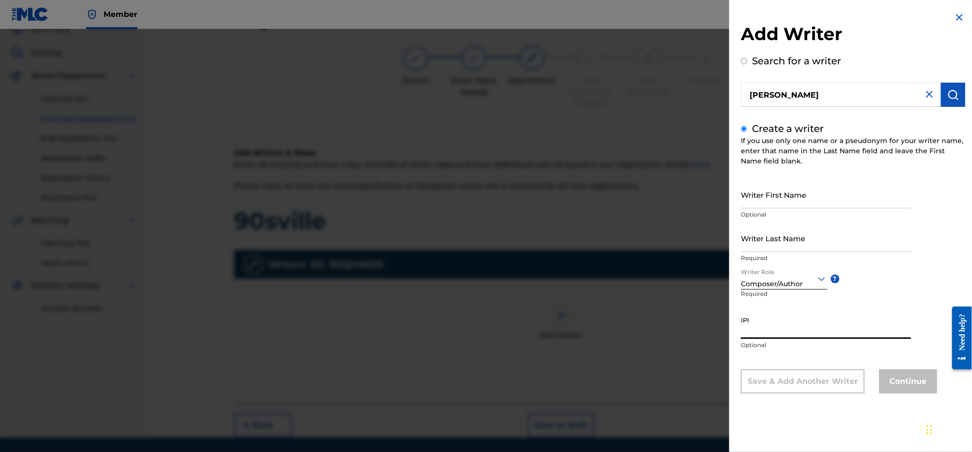
paste input "696730106"
type input "696730106"
click at [797, 241] on input "Writer Last Name" at bounding box center [826, 238] width 170 height 28
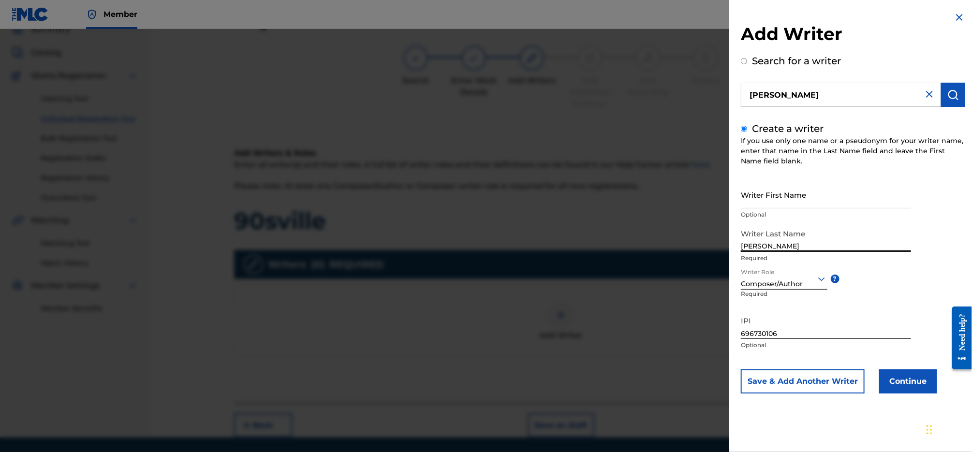
type input "[PERSON_NAME]"
click at [805, 198] on input "Writer First Name" at bounding box center [826, 195] width 170 height 28
type input "[PERSON_NAME]"
click at [908, 376] on button "Continue" at bounding box center [908, 381] width 58 height 24
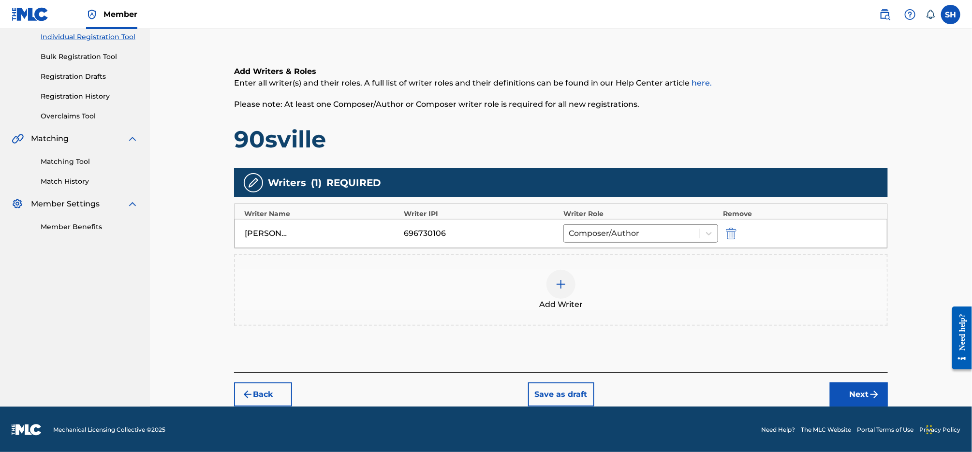
click at [859, 396] on button "Next" at bounding box center [859, 394] width 58 height 24
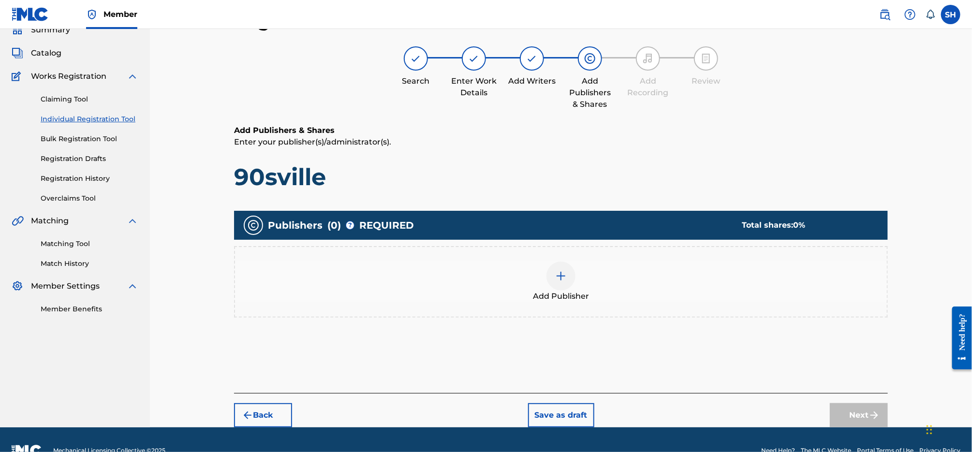
scroll to position [44, 0]
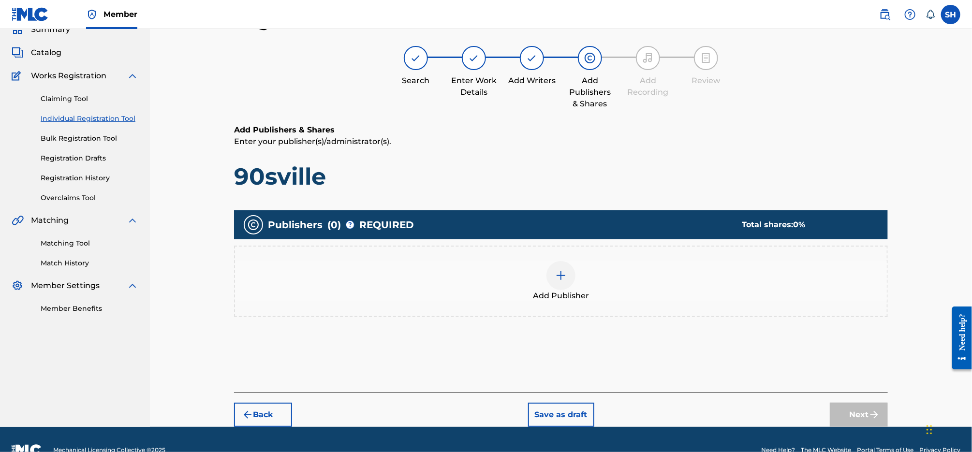
click at [548, 277] on div at bounding box center [560, 275] width 29 height 29
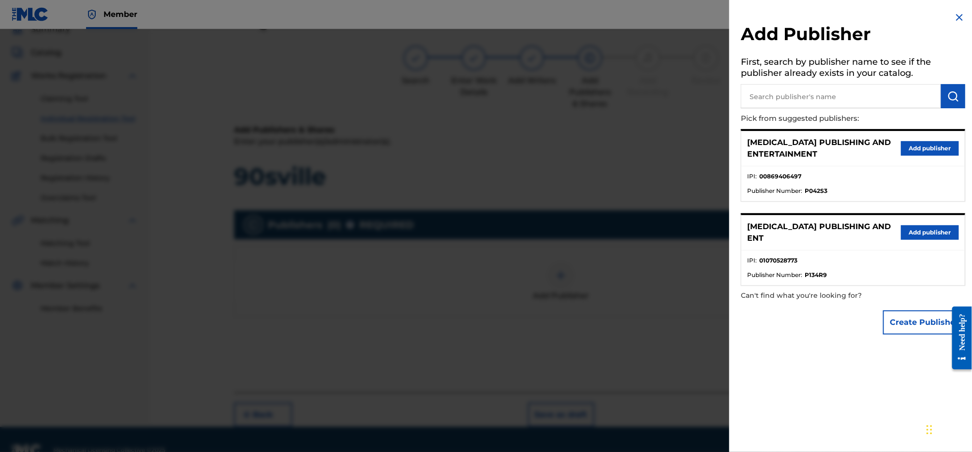
click at [923, 148] on button "Add publisher" at bounding box center [930, 148] width 58 height 15
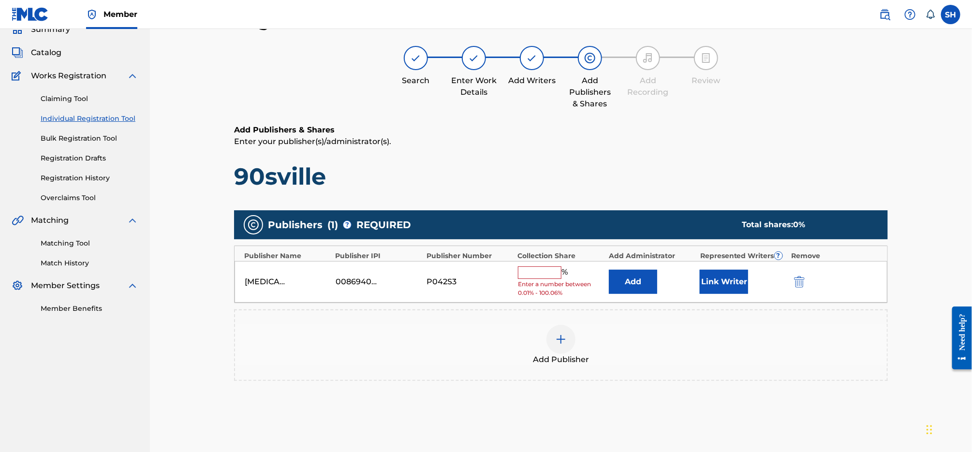
click at [542, 270] on input "text" at bounding box center [540, 272] width 44 height 13
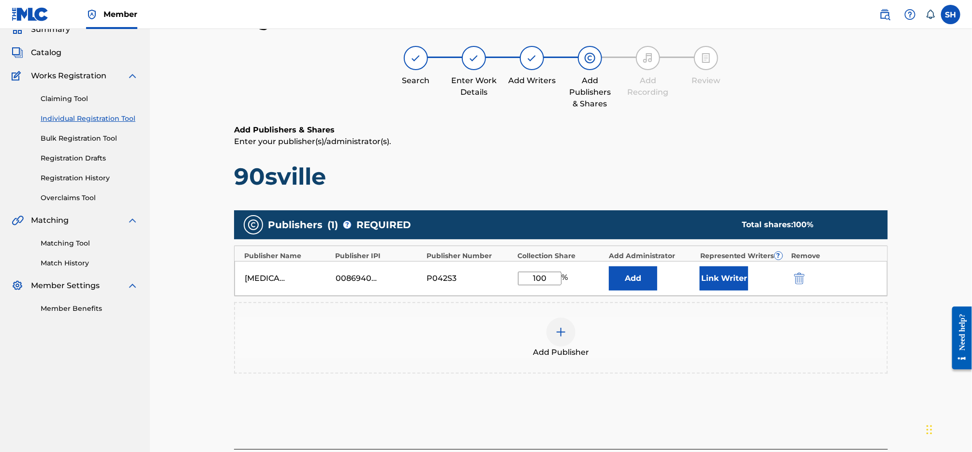
type input "100"
click at [706, 281] on button "Link Writer" at bounding box center [724, 278] width 48 height 24
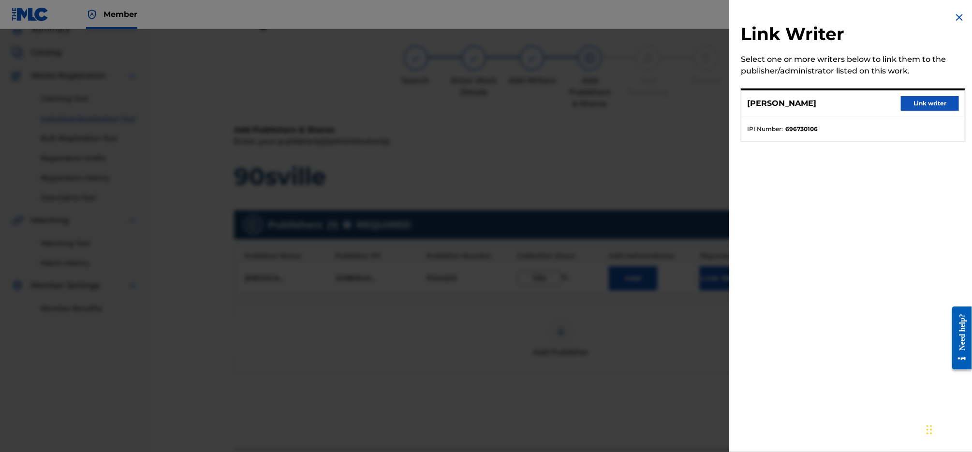
click at [922, 102] on button "Link writer" at bounding box center [930, 103] width 58 height 15
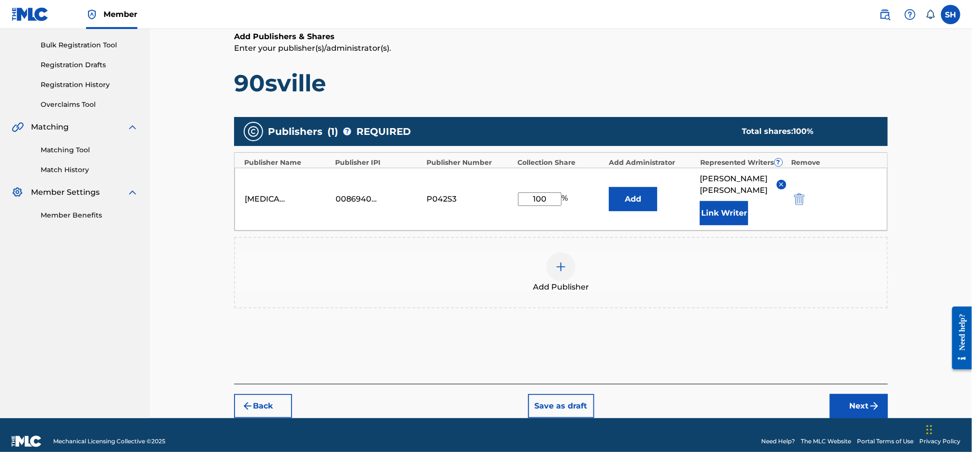
click at [861, 401] on button "Next" at bounding box center [859, 406] width 58 height 24
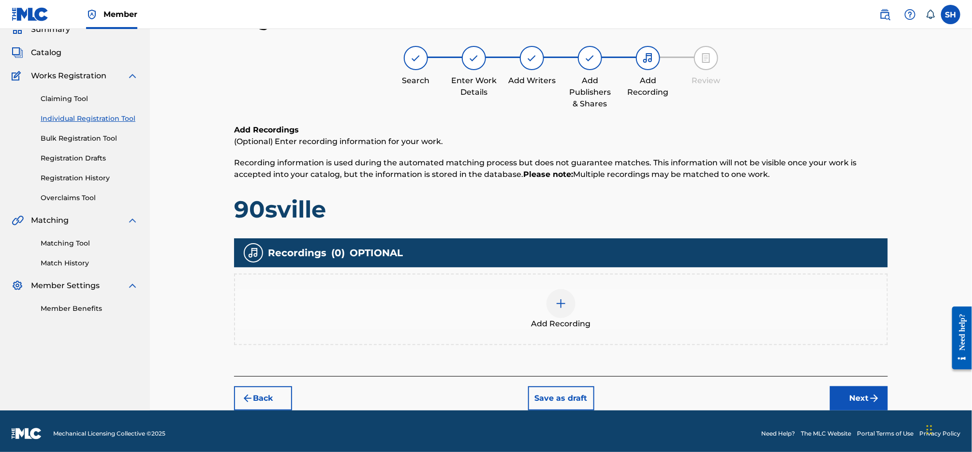
click at [566, 318] on span "Add Recording" at bounding box center [560, 324] width 59 height 12
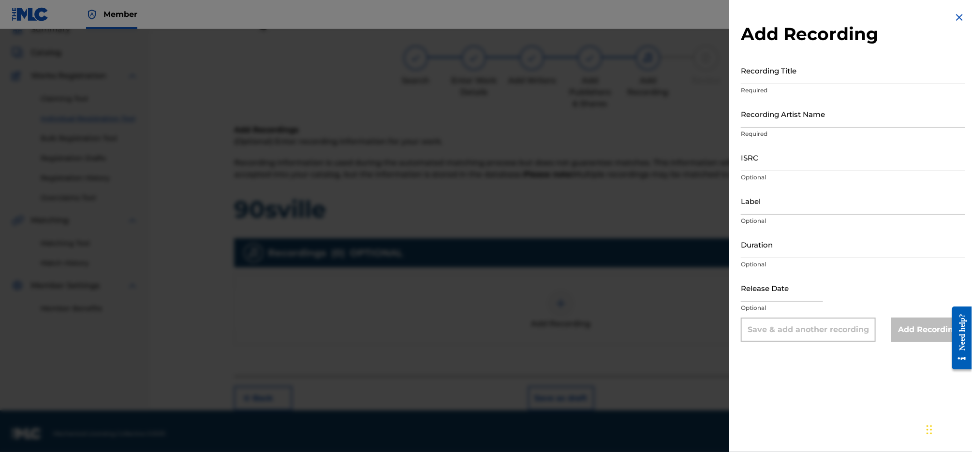
click at [831, 68] on input "Recording Title" at bounding box center [853, 71] width 224 height 28
type input "90sville"
click at [834, 116] on input "Recording Artist Name" at bounding box center [853, 114] width 224 height 28
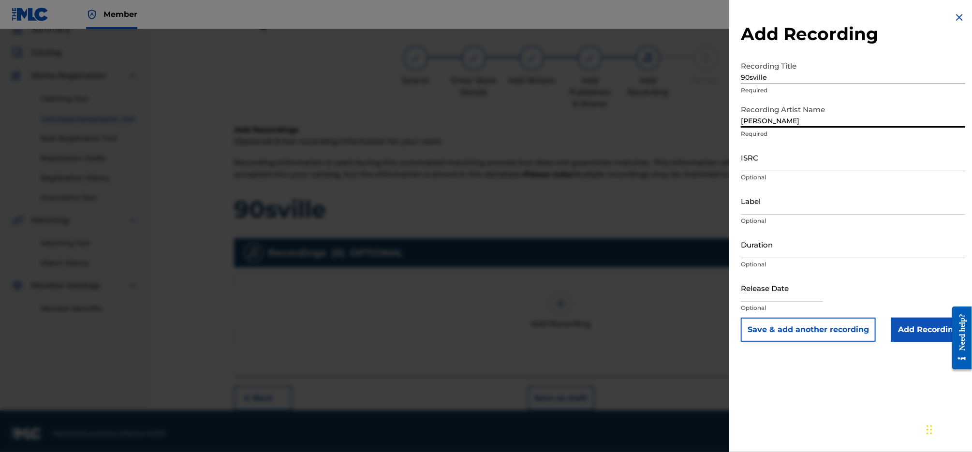
type input "[PERSON_NAME]"
click at [772, 202] on input "Label" at bounding box center [853, 201] width 224 height 28
type input "[MEDICAL_DATA] Publishing & Entertainment, LLC"
click at [782, 161] on input "ISRC" at bounding box center [853, 158] width 224 height 28
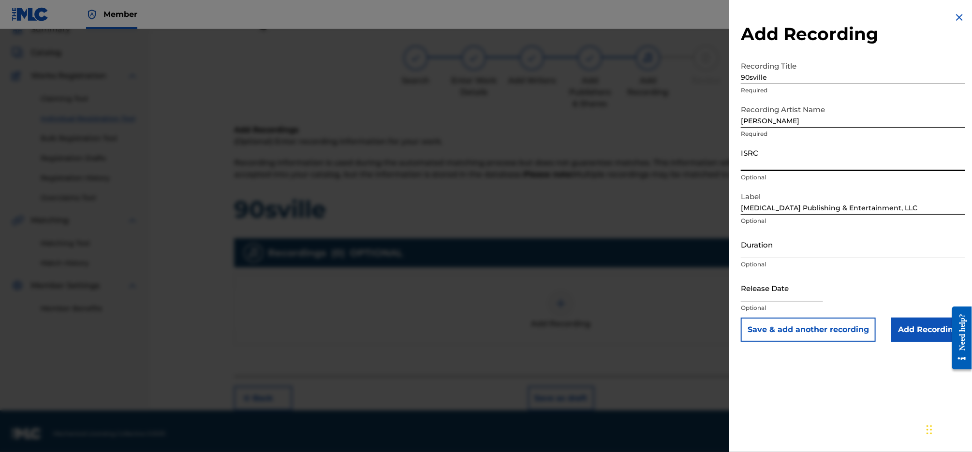
paste input "QZZ3X2400056"
type input "QZZ3X2400056"
click at [925, 327] on input "Add Recording" at bounding box center [928, 330] width 74 height 24
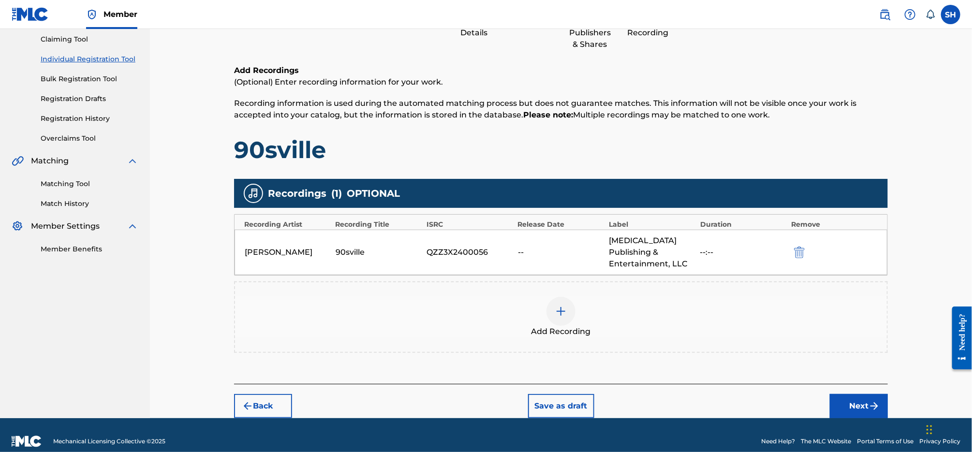
click at [870, 400] on img "submit" at bounding box center [874, 406] width 12 height 12
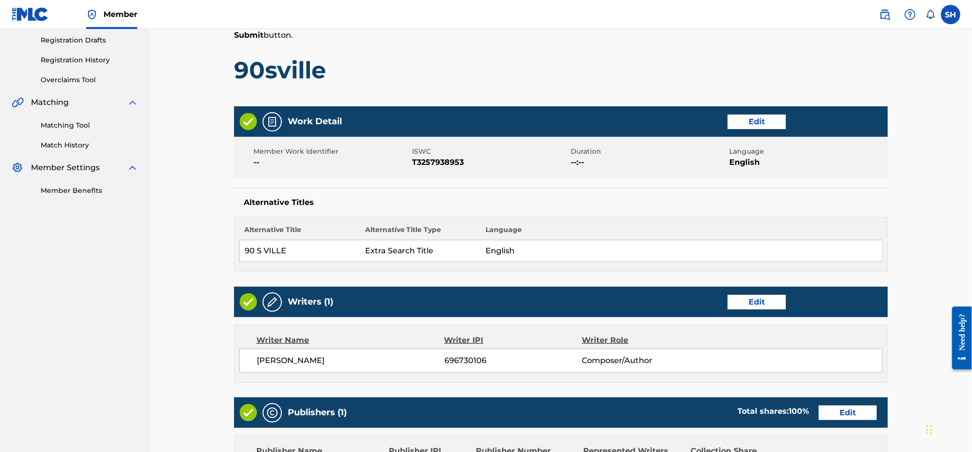
scroll to position [419, 0]
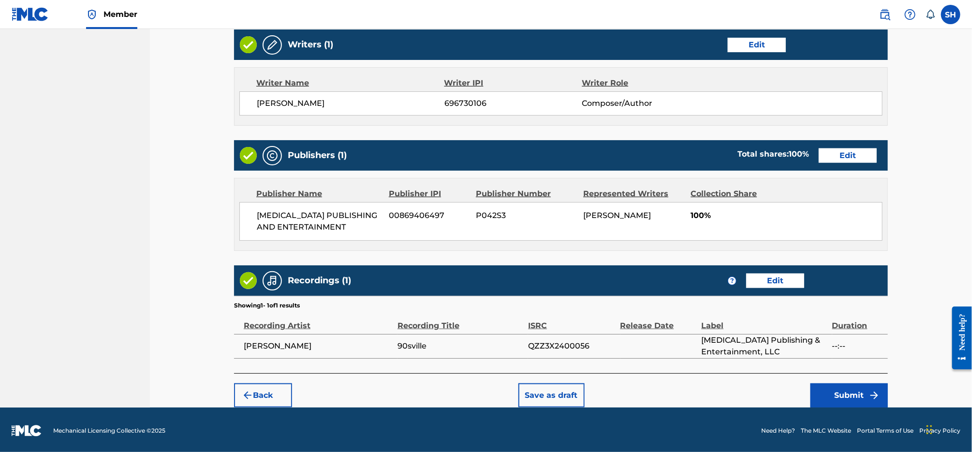
click at [874, 390] on img "submit" at bounding box center [874, 396] width 12 height 12
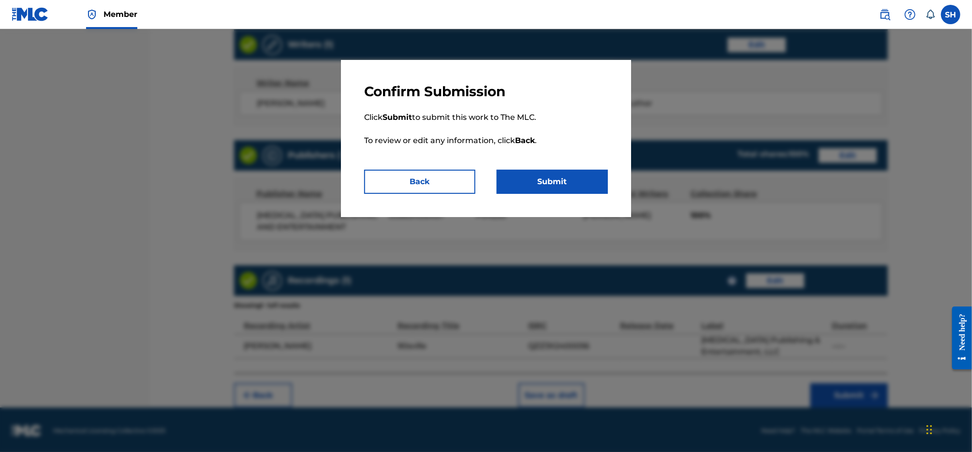
click at [581, 182] on button "Submit" at bounding box center [552, 182] width 111 height 24
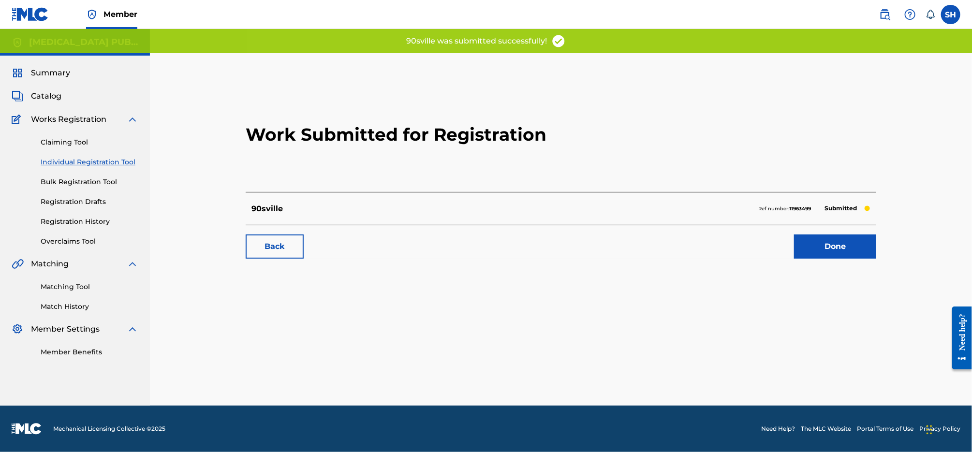
click at [816, 246] on link "Done" at bounding box center [835, 246] width 82 height 24
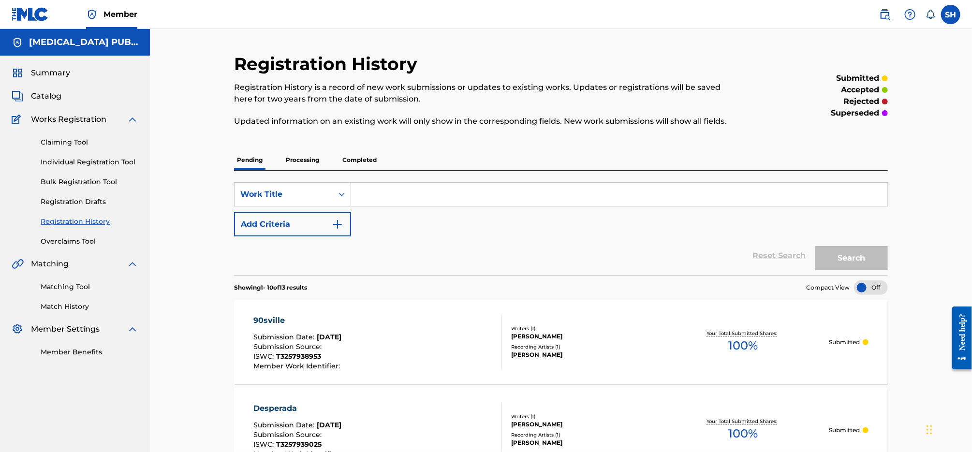
click at [98, 164] on link "Individual Registration Tool" at bounding box center [90, 162] width 98 height 10
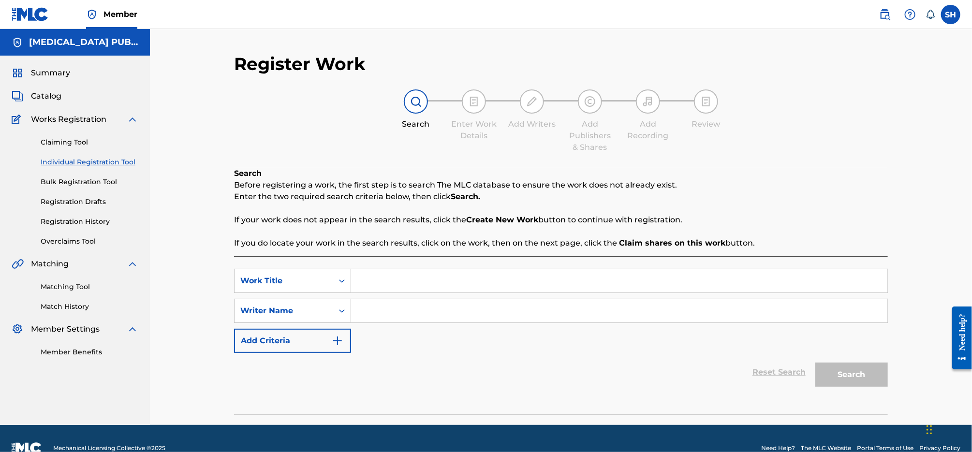
click at [437, 278] on input "Search Form" at bounding box center [619, 280] width 536 height 23
paste input "DANCE, DANCE, DANCE"
type input "DANCE, DANCE, DANCE"
click at [424, 305] on input "Search Form" at bounding box center [619, 310] width 536 height 23
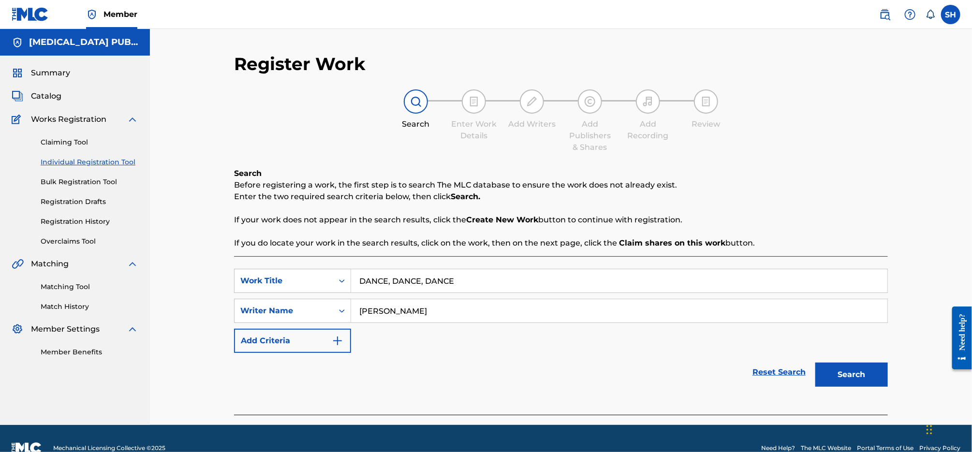
type input "[PERSON_NAME]"
click at [815, 363] on button "Search" at bounding box center [851, 375] width 73 height 24
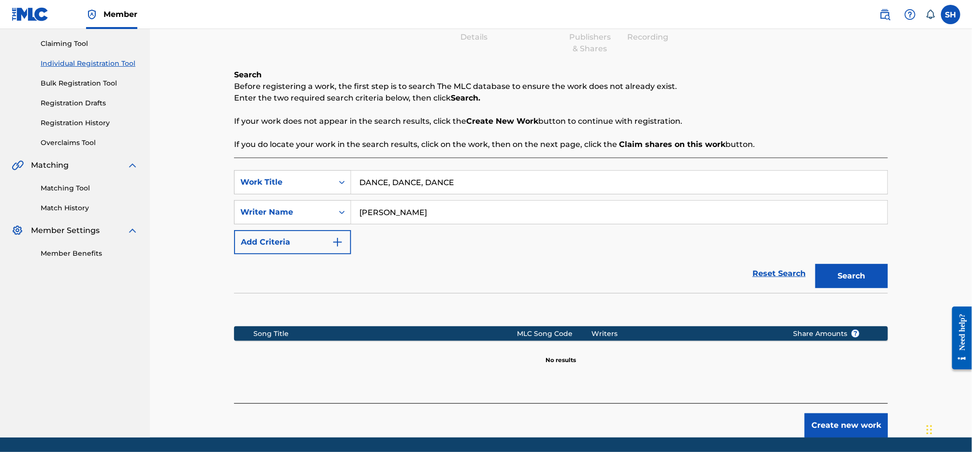
scroll to position [130, 0]
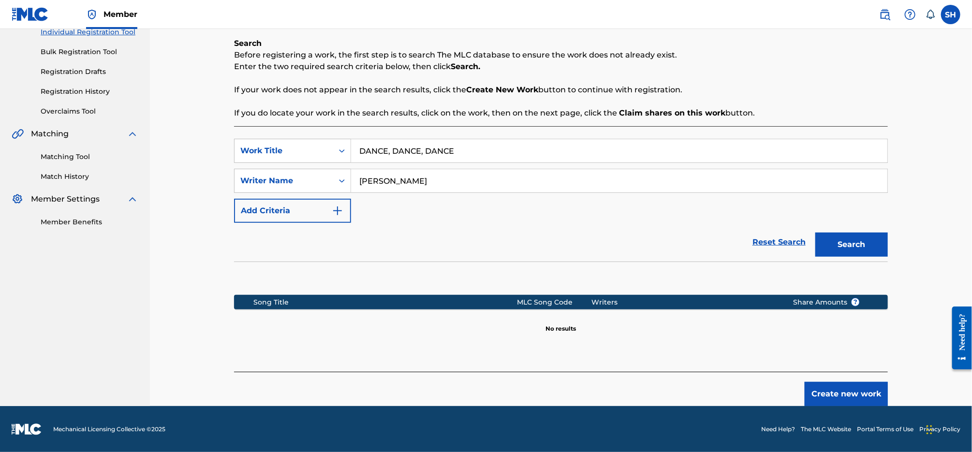
click at [852, 399] on button "Create new work" at bounding box center [845, 394] width 83 height 24
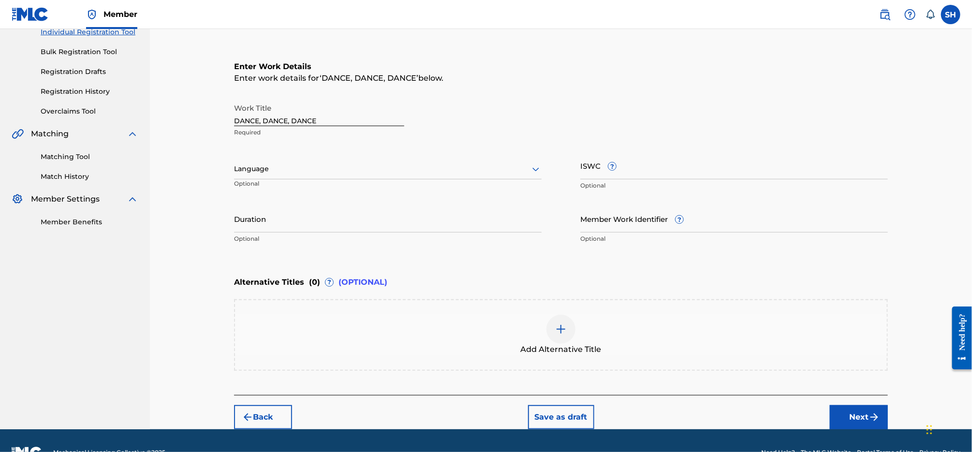
scroll to position [0, 0]
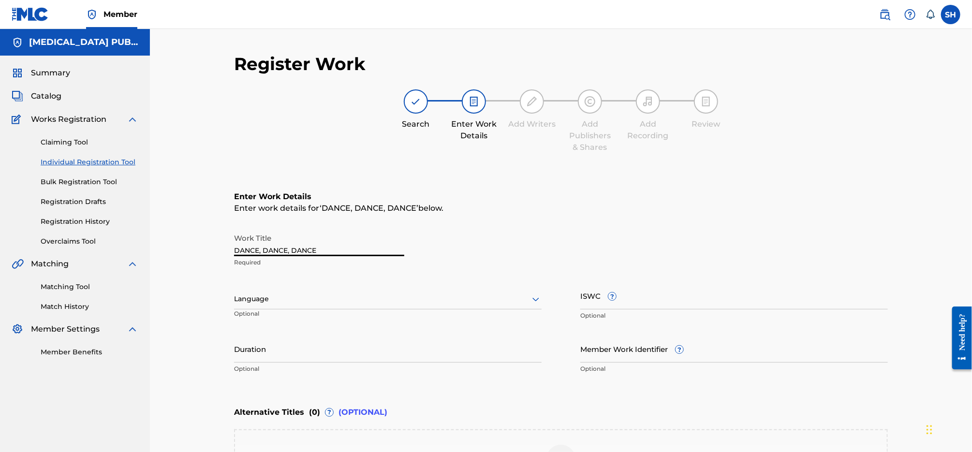
drag, startPoint x: 264, startPoint y: 251, endPoint x: 289, endPoint y: 267, distance: 29.2
click at [264, 251] on input "DANCE, DANCE, DANCE" at bounding box center [319, 243] width 170 height 28
click at [291, 251] on input "DANCE DANCE, DANCE" at bounding box center [319, 243] width 170 height 28
type input "DANCE DANCE DANCE"
click at [516, 260] on div "Work Title DANCE DANCE DANCE Required" at bounding box center [561, 251] width 654 height 44
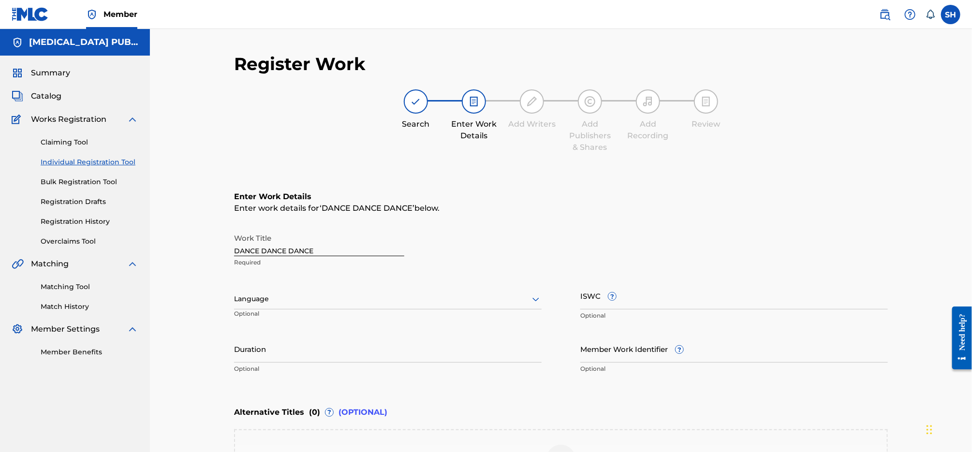
scroll to position [153, 0]
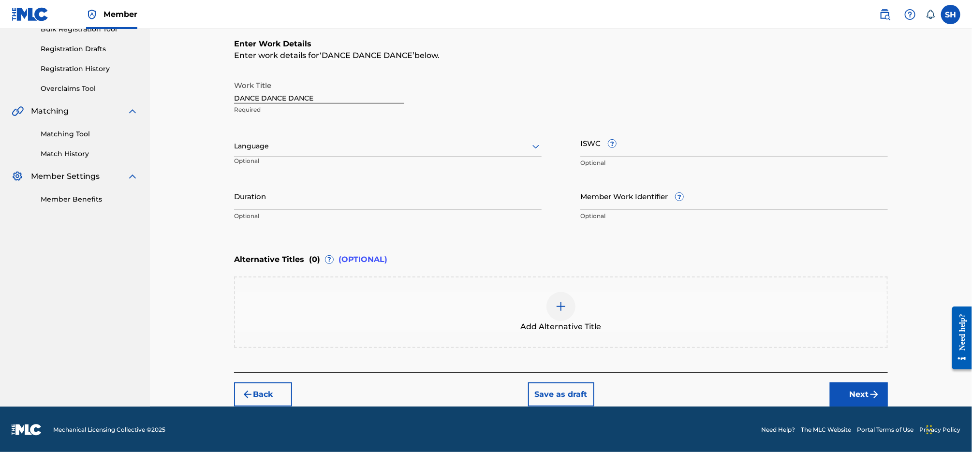
click at [559, 307] on img at bounding box center [561, 307] width 12 height 12
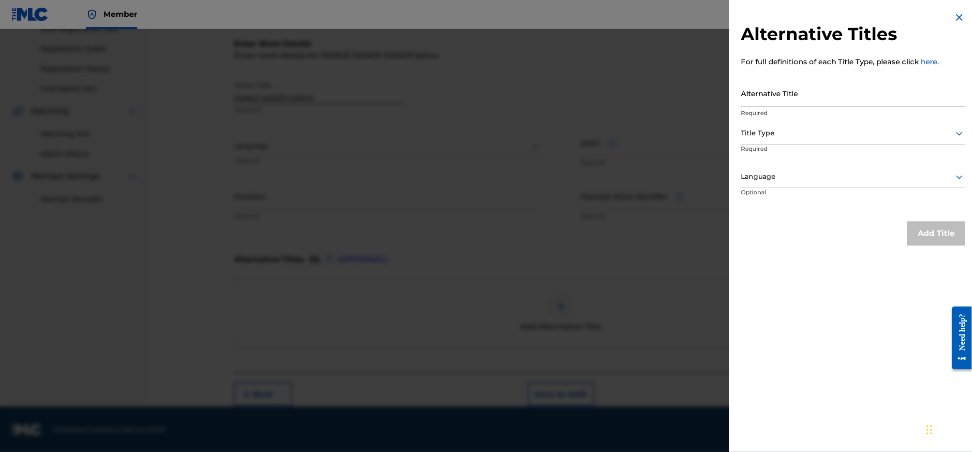
click at [784, 89] on input "Alternative Title" at bounding box center [853, 93] width 224 height 28
paste input "DANCE, DANCE, DANCE"
type input "DANCE, DANCE, DANCE"
click at [790, 131] on div at bounding box center [853, 133] width 224 height 12
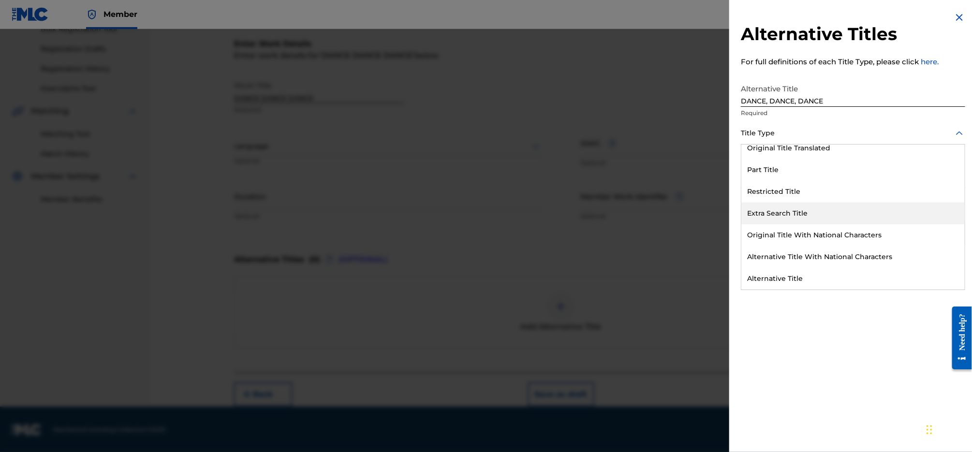
scroll to position [94, 0]
click at [830, 213] on div "Extra Search Title" at bounding box center [852, 214] width 223 height 22
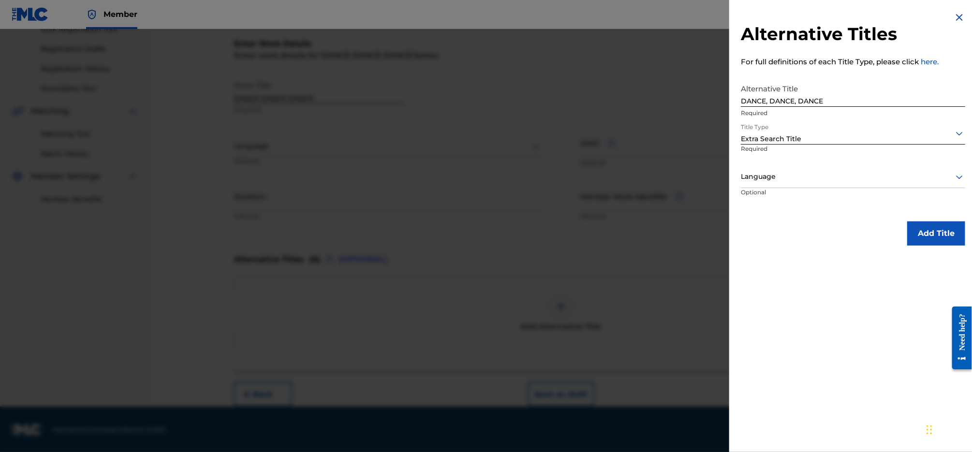
click at [818, 180] on div at bounding box center [853, 177] width 224 height 12
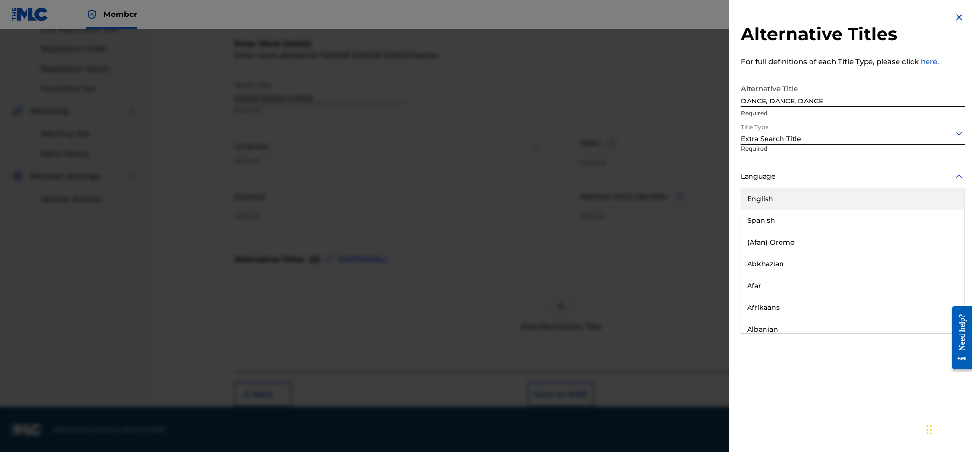
click at [804, 200] on div "English" at bounding box center [852, 199] width 223 height 22
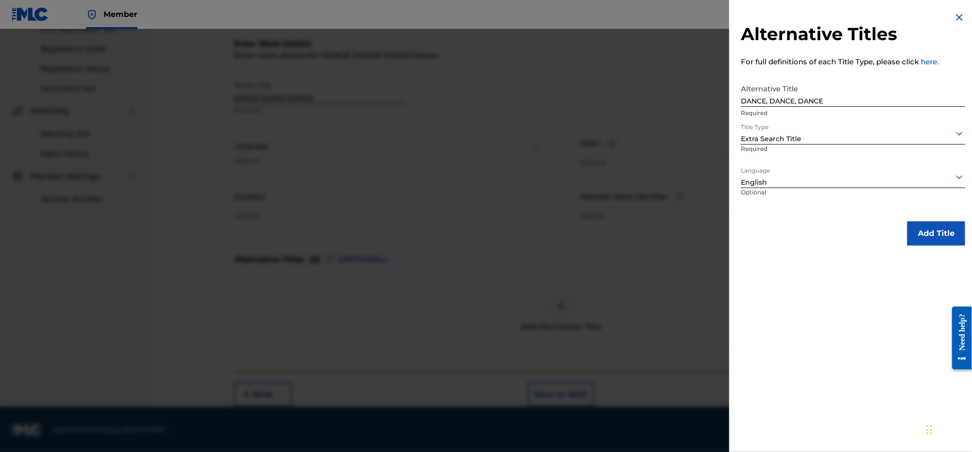
click at [948, 229] on button "Add Title" at bounding box center [936, 233] width 58 height 24
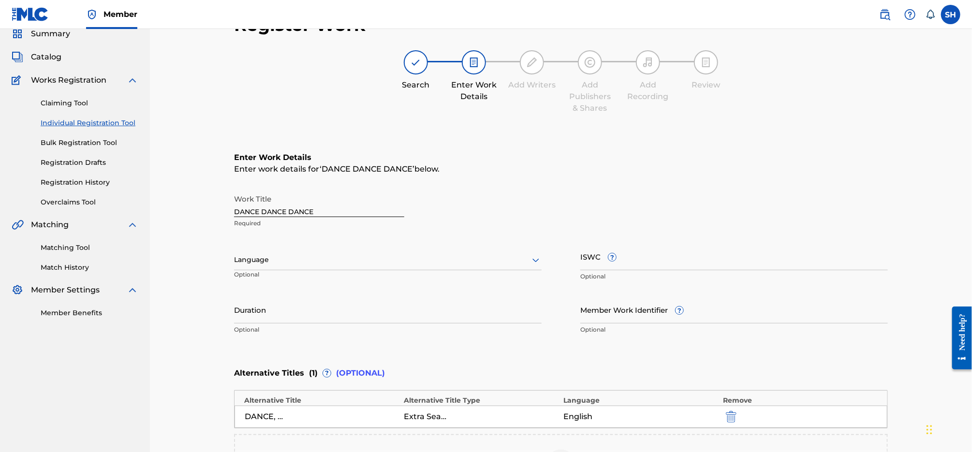
scroll to position [15, 0]
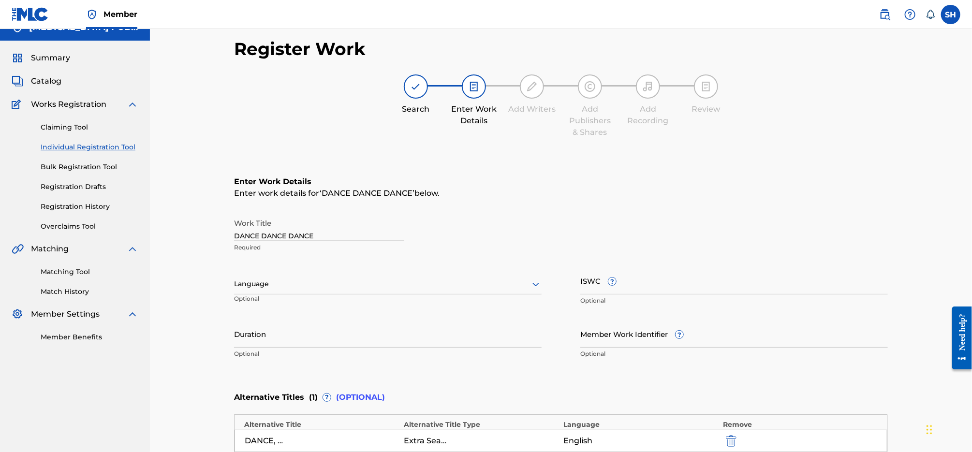
click at [327, 296] on p "Optional" at bounding box center [280, 302] width 93 height 16
click at [319, 285] on div at bounding box center [387, 284] width 307 height 12
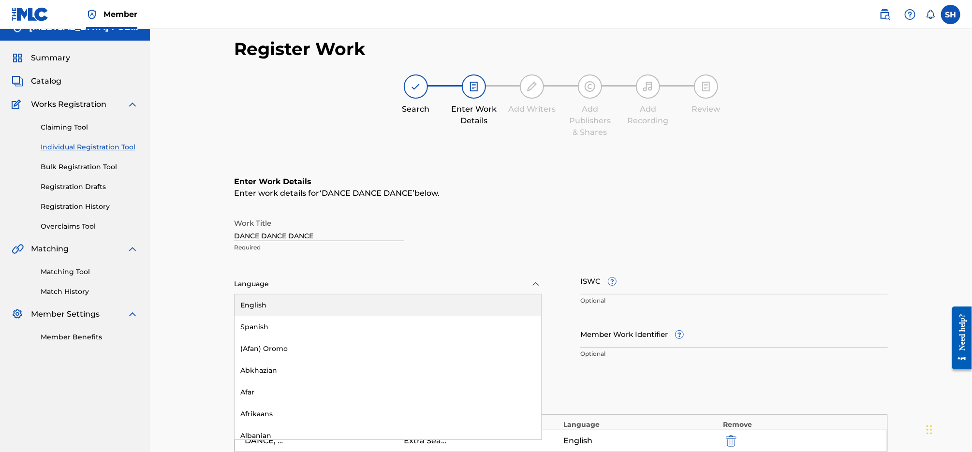
drag, startPoint x: 329, startPoint y: 302, endPoint x: 531, endPoint y: 211, distance: 221.6
click at [329, 302] on div "English" at bounding box center [387, 305] width 307 height 22
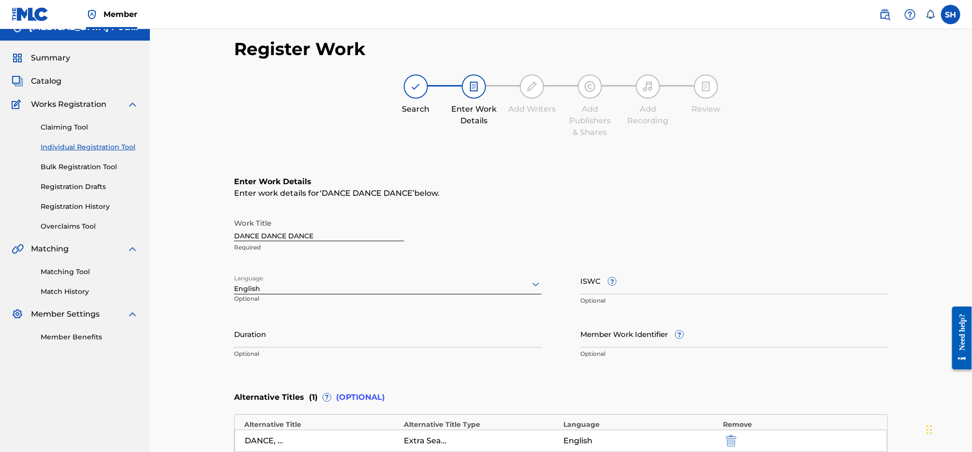
click at [633, 280] on input "ISWC ?" at bounding box center [733, 281] width 307 height 28
paste input "T3312353649"
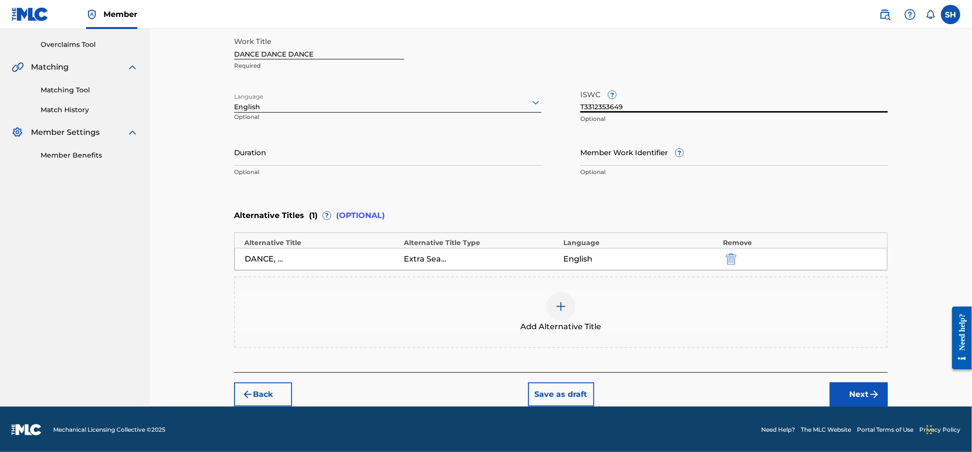
type input "T3312353649"
click at [863, 397] on button "Next" at bounding box center [859, 394] width 58 height 24
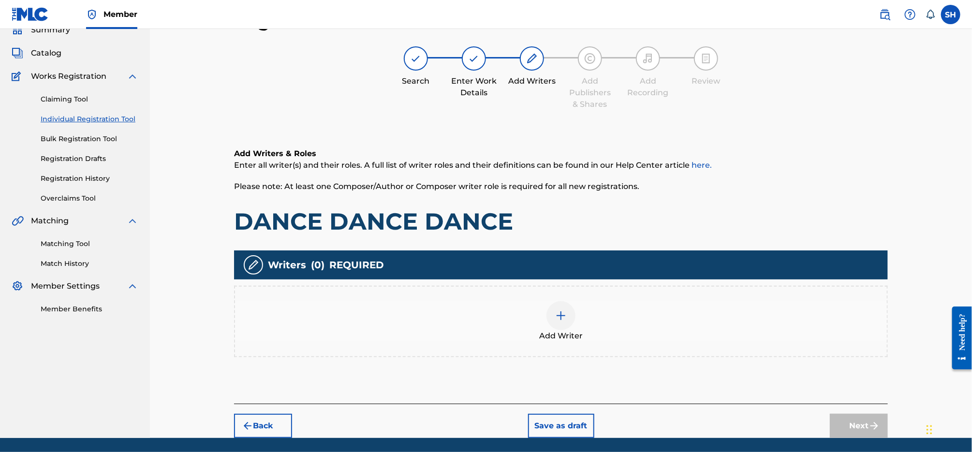
scroll to position [44, 0]
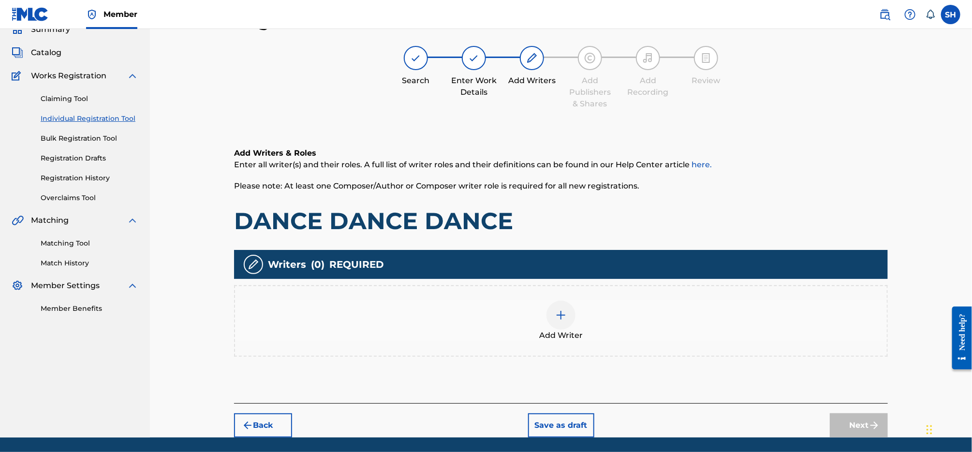
click at [553, 318] on div at bounding box center [560, 315] width 29 height 29
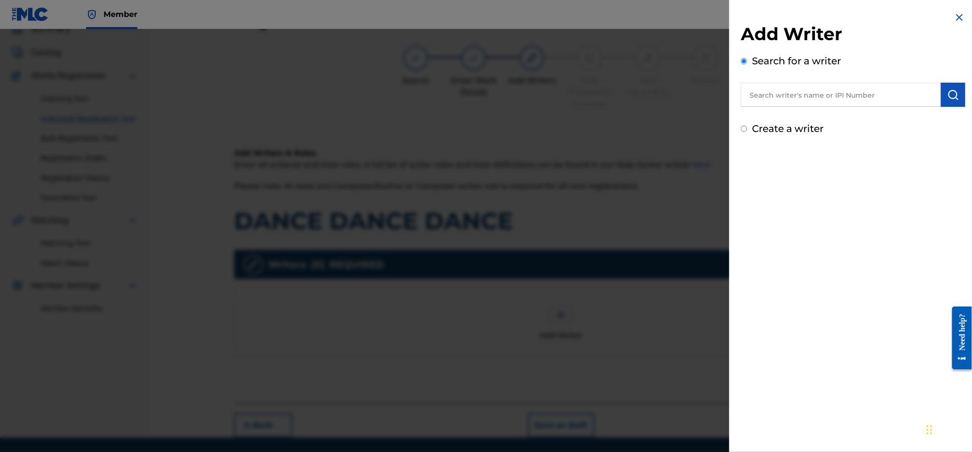
click at [803, 124] on label "Create a writer" at bounding box center [788, 129] width 72 height 12
radio input "true"
click at [747, 126] on input "Create a writer" at bounding box center [744, 129] width 6 height 6
radio input "false"
radio input "true"
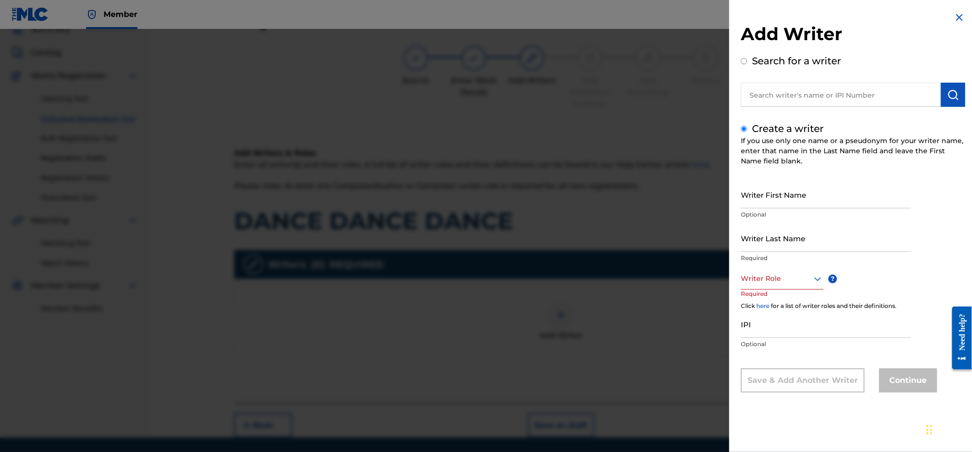
click at [803, 188] on input "Writer First Name" at bounding box center [826, 195] width 170 height 28
type input "[PERSON_NAME]"
drag, startPoint x: 789, startPoint y: 279, endPoint x: 790, endPoint y: 287, distance: 7.3
click at [789, 279] on div at bounding box center [782, 279] width 83 height 12
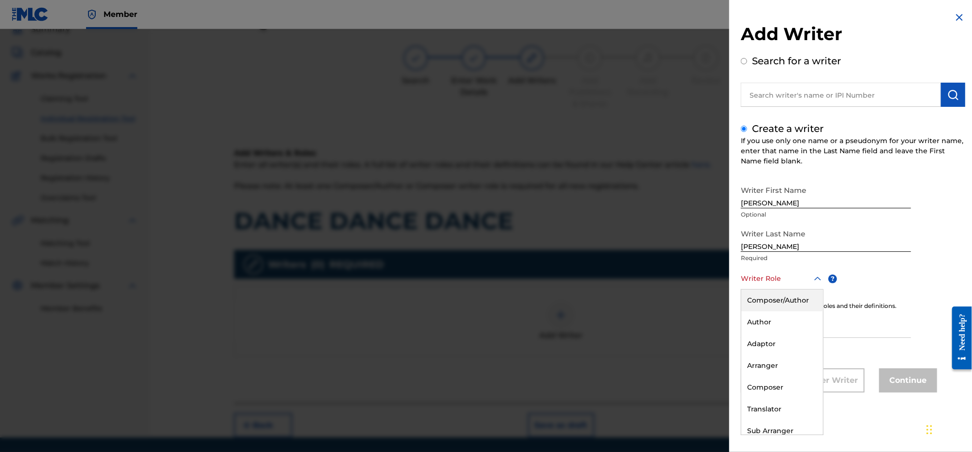
drag, startPoint x: 792, startPoint y: 296, endPoint x: 705, endPoint y: 202, distance: 127.9
click at [792, 296] on div "Composer/Author" at bounding box center [782, 301] width 82 height 22
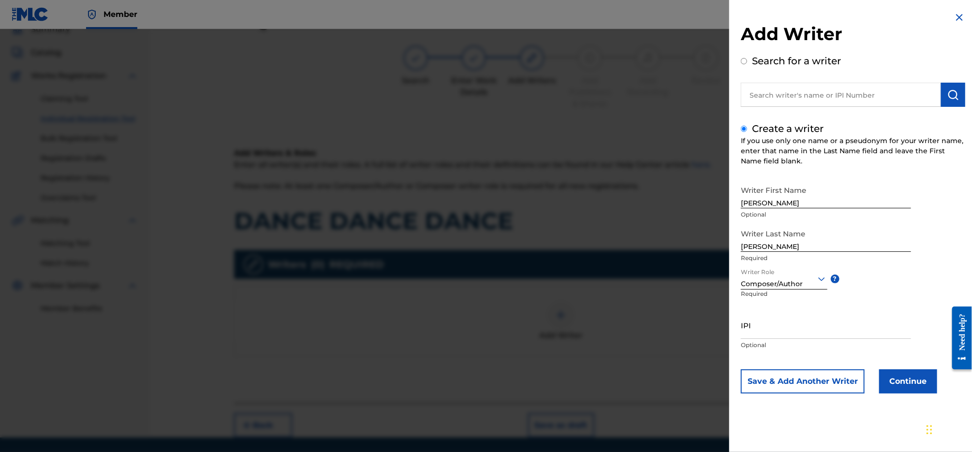
click at [791, 329] on input "IPI" at bounding box center [826, 325] width 170 height 28
paste input "585867680"
type input "585867680"
click at [915, 383] on button "Continue" at bounding box center [908, 381] width 58 height 24
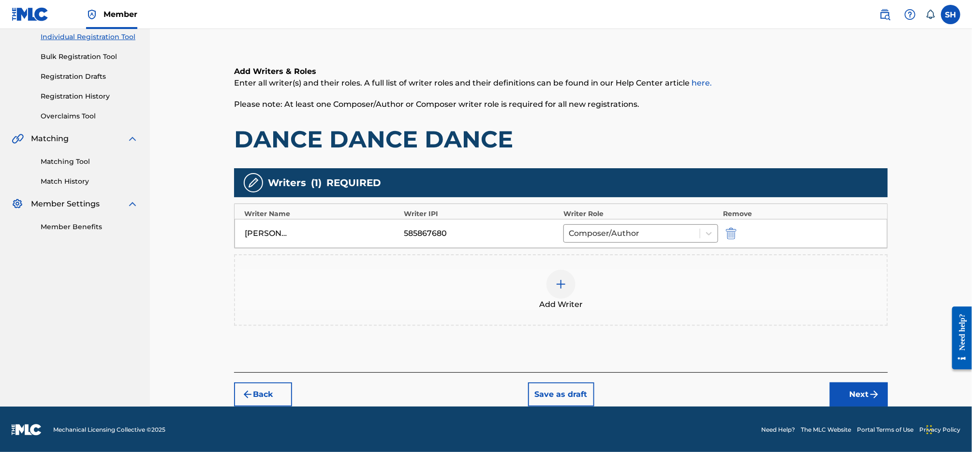
click at [862, 389] on button "Next" at bounding box center [859, 394] width 58 height 24
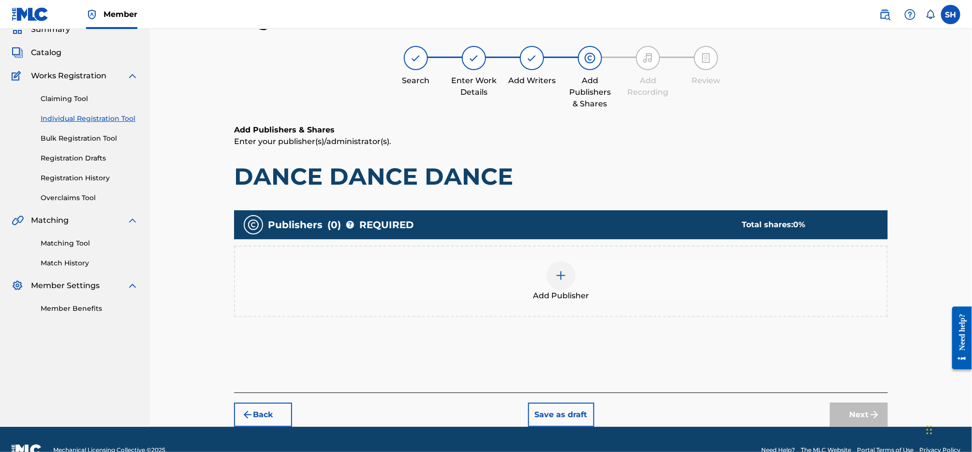
click at [559, 273] on img at bounding box center [561, 276] width 12 height 12
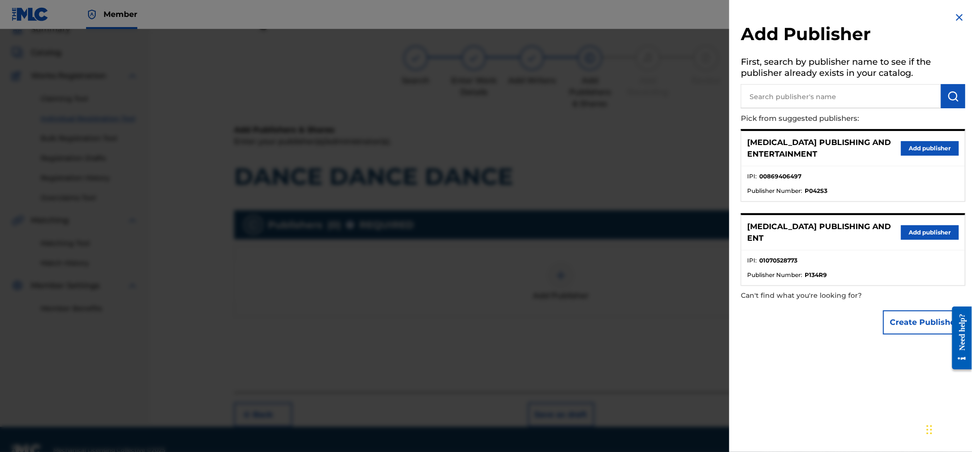
click at [914, 225] on button "Add publisher" at bounding box center [930, 232] width 58 height 15
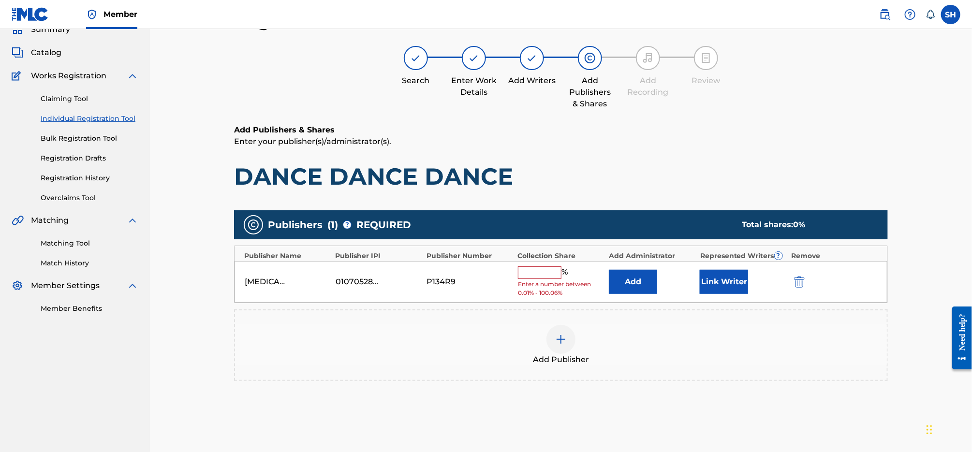
click at [553, 272] on input "text" at bounding box center [540, 272] width 44 height 13
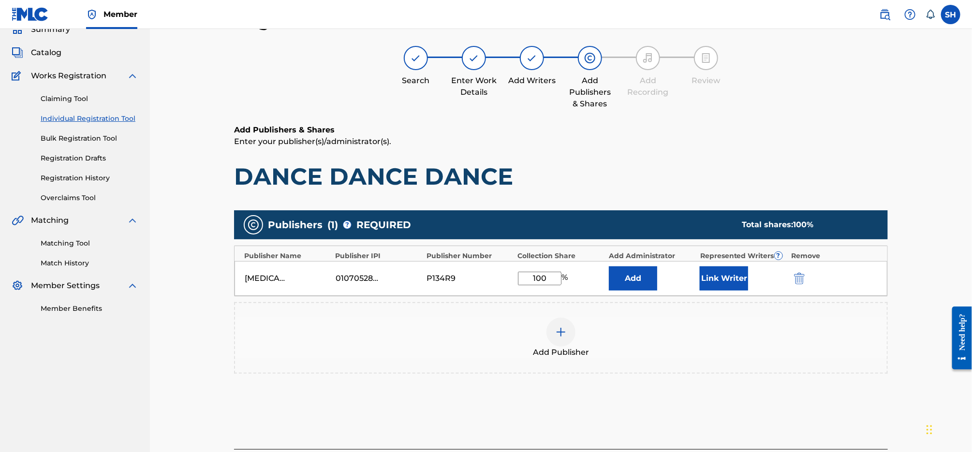
type input "100"
click at [715, 278] on button "Link Writer" at bounding box center [724, 278] width 48 height 24
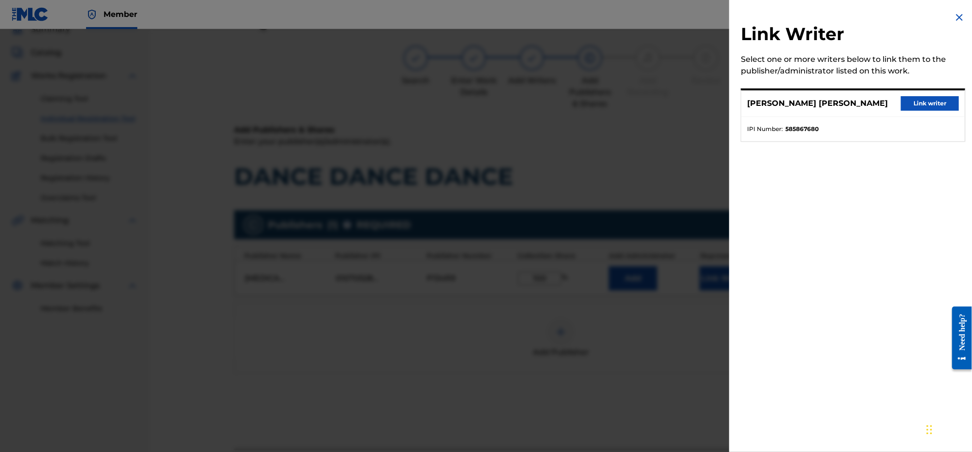
click at [929, 102] on button "Link writer" at bounding box center [930, 103] width 58 height 15
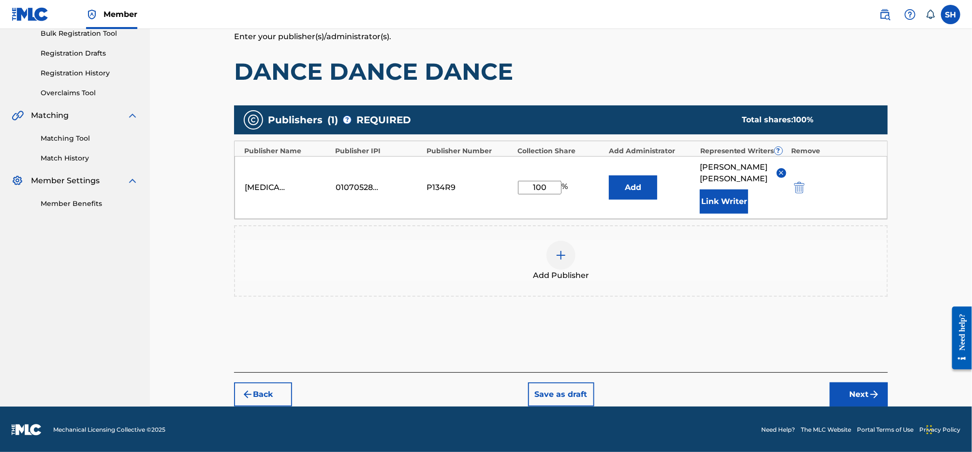
click at [865, 398] on button "Next" at bounding box center [859, 394] width 58 height 24
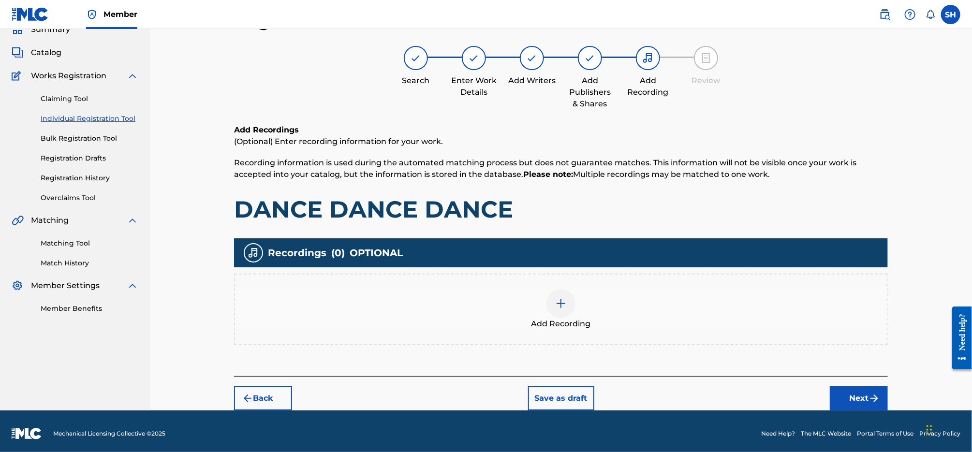
click at [558, 309] on div at bounding box center [560, 303] width 29 height 29
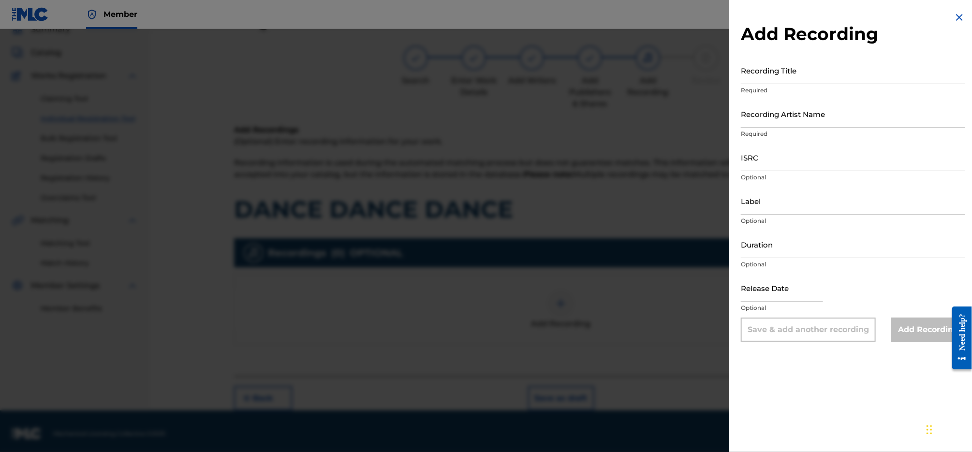
click at [828, 68] on input "Recording Title" at bounding box center [853, 71] width 224 height 28
type input "Dance Dance Dance"
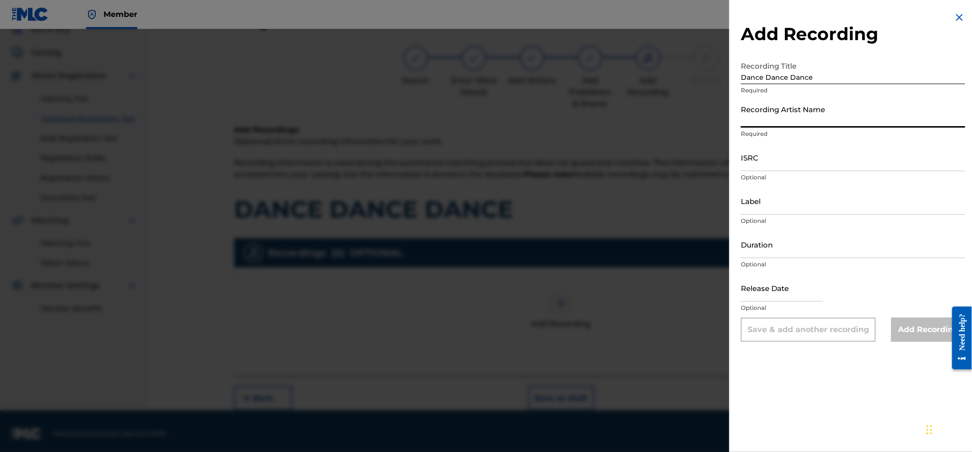
paste input "[PERSON_NAME] AND THE VOODOO CHOIR"
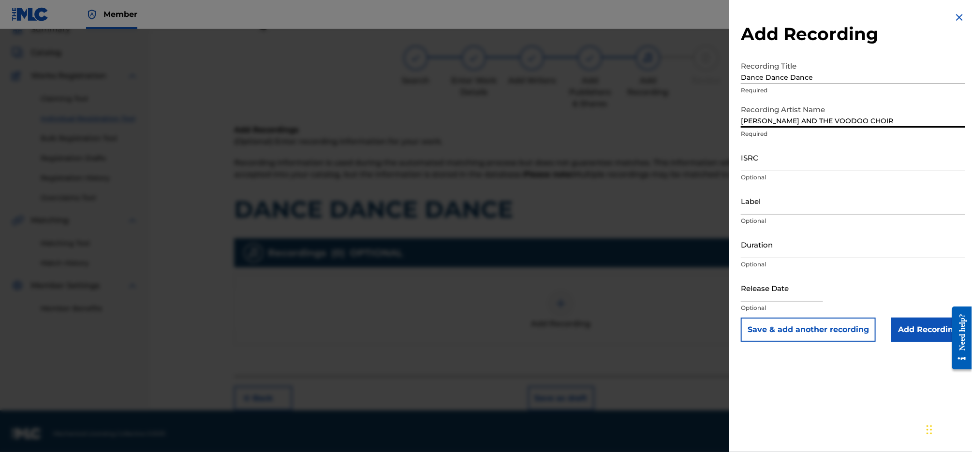
type input "[PERSON_NAME] AND THE VOODOO CHOIR"
click at [833, 161] on input "ISRC" at bounding box center [853, 158] width 224 height 28
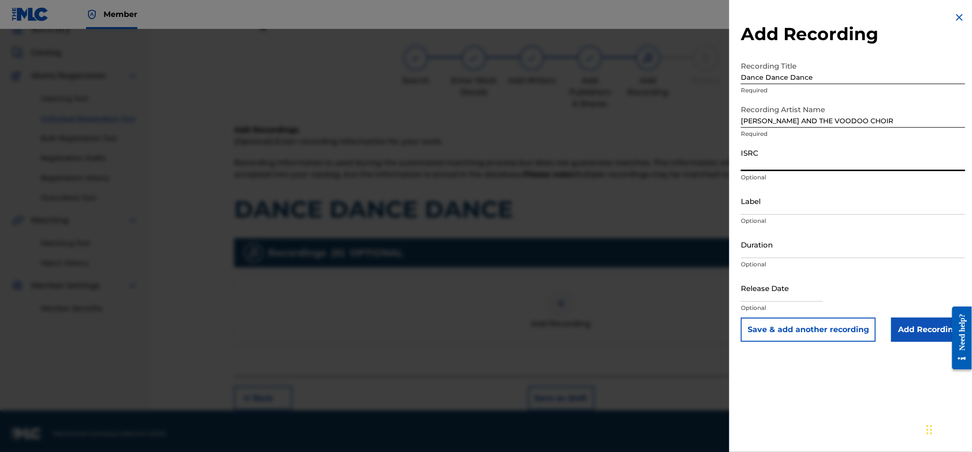
paste input "QZZ3X2410090"
type input "QZZ3X2410090"
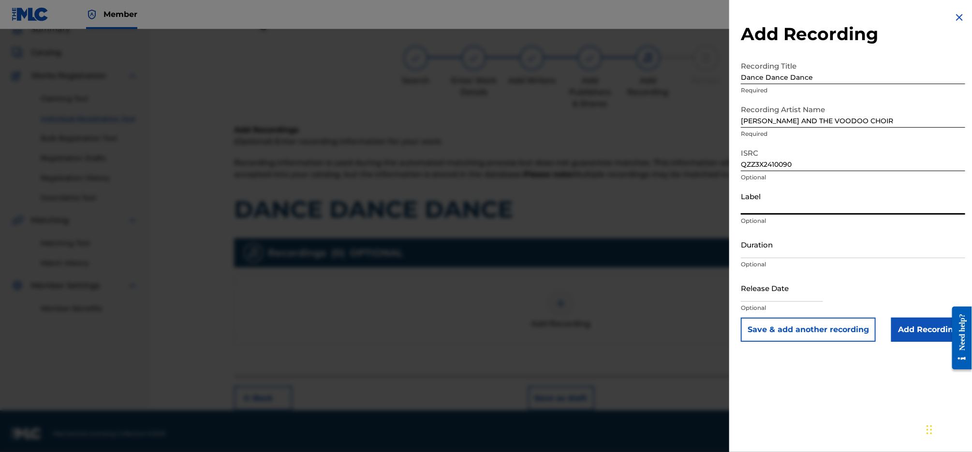
click at [837, 199] on input "Label" at bounding box center [853, 201] width 224 height 28
type input "Montrose Records"
click at [926, 331] on input "Add Recording" at bounding box center [928, 330] width 74 height 24
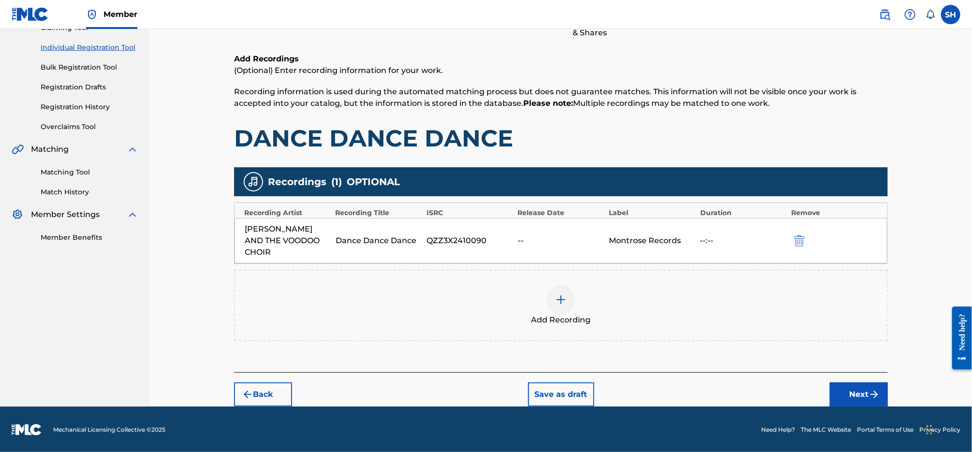
click at [871, 392] on img "submit" at bounding box center [874, 395] width 12 height 12
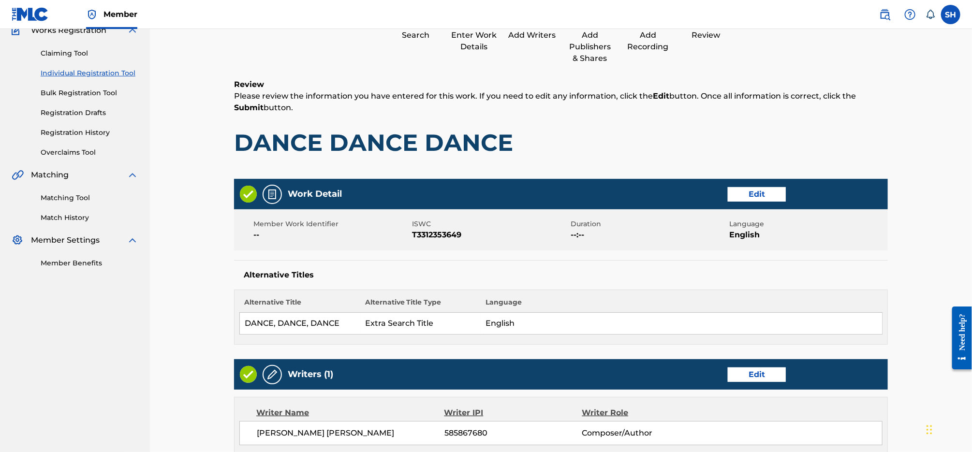
scroll to position [419, 0]
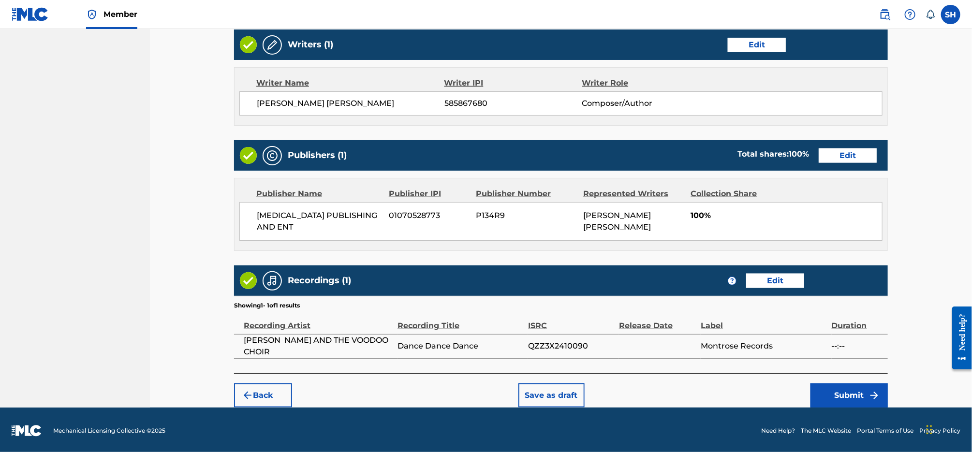
click at [845, 387] on button "Submit" at bounding box center [848, 395] width 77 height 24
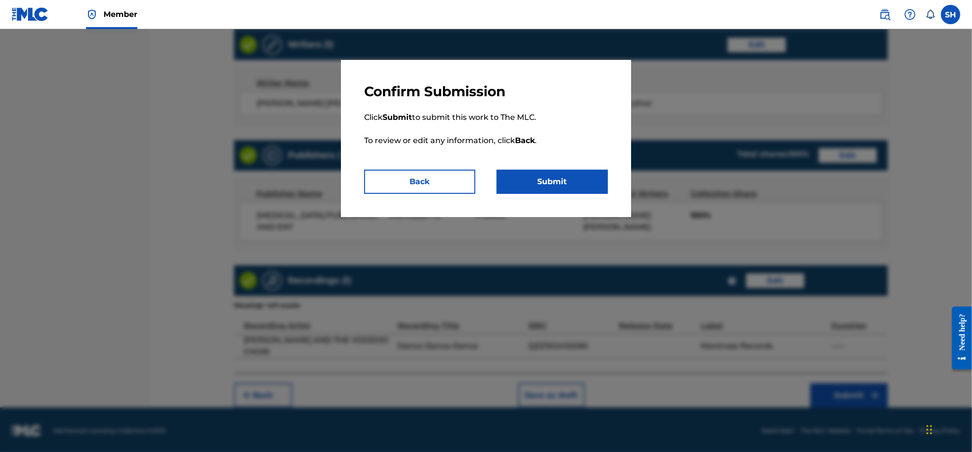
click at [587, 190] on button "Submit" at bounding box center [552, 182] width 111 height 24
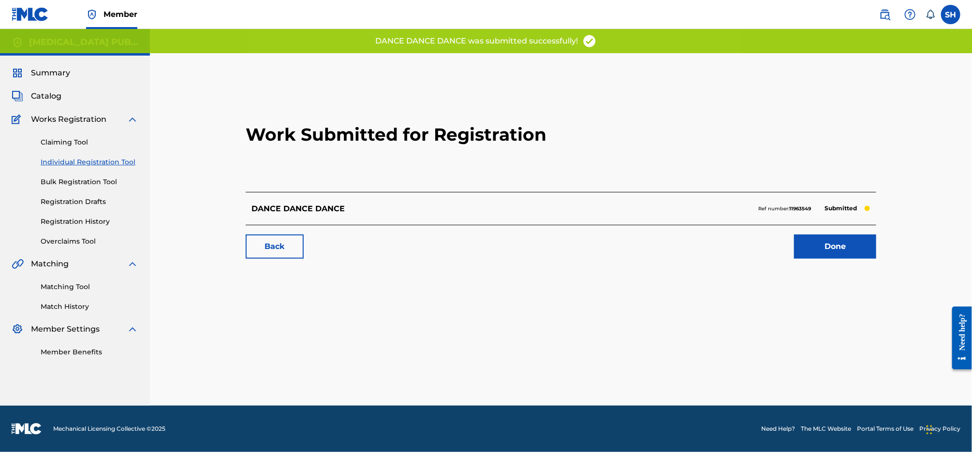
click at [816, 239] on link "Done" at bounding box center [835, 246] width 82 height 24
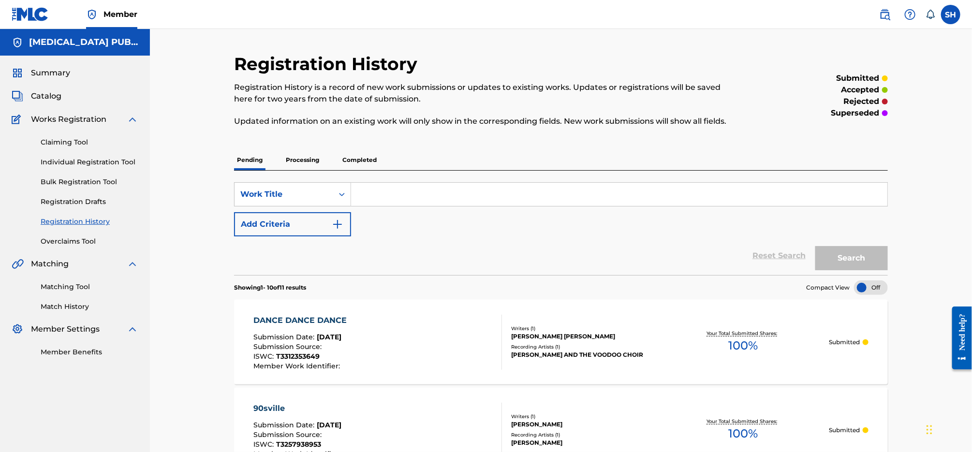
click at [73, 156] on div "Claiming Tool Individual Registration Tool Bulk Registration Tool Registration …" at bounding box center [75, 185] width 127 height 121
drag, startPoint x: 109, startPoint y: 160, endPoint x: 120, endPoint y: 161, distance: 11.2
click at [109, 160] on link "Individual Registration Tool" at bounding box center [90, 162] width 98 height 10
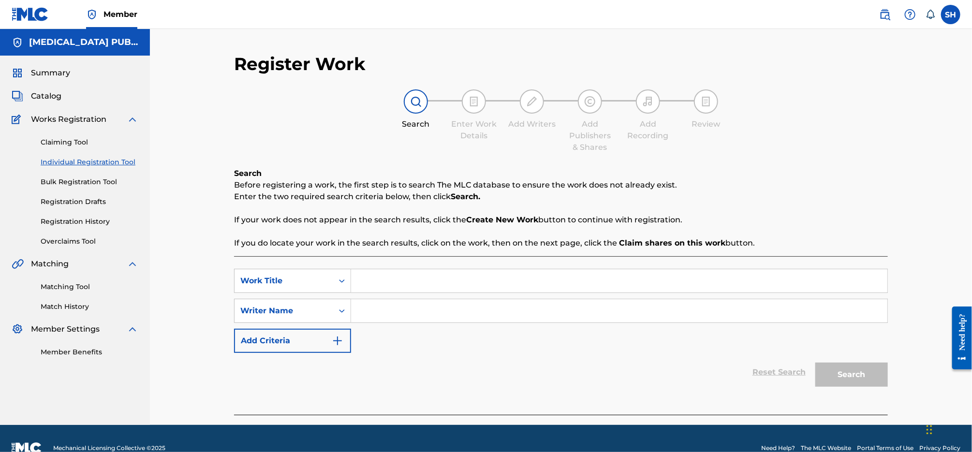
click at [482, 274] on input "Search Form" at bounding box center [619, 280] width 536 height 23
type input "Paved the Way"
click at [453, 309] on input "Search Form" at bounding box center [619, 310] width 536 height 23
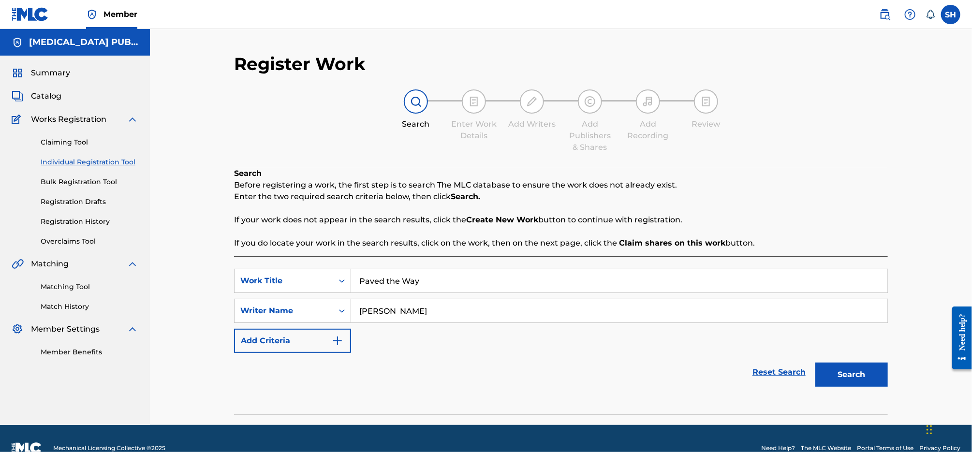
type input "[PERSON_NAME]"
click at [815, 363] on button "Search" at bounding box center [851, 375] width 73 height 24
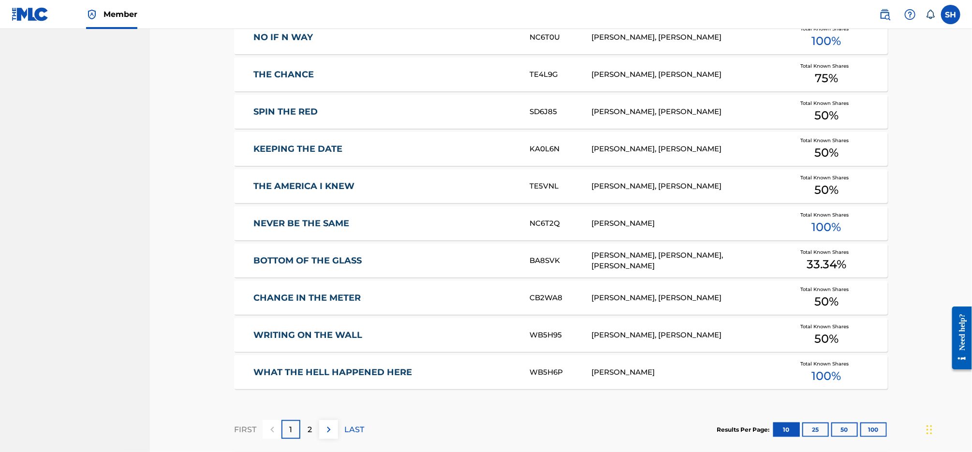
scroll to position [537, 0]
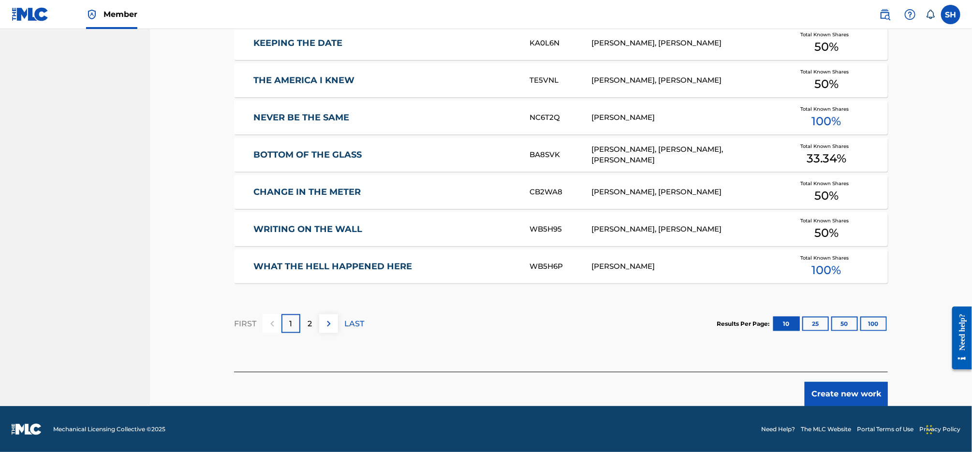
click at [873, 392] on button "Create new work" at bounding box center [845, 394] width 83 height 24
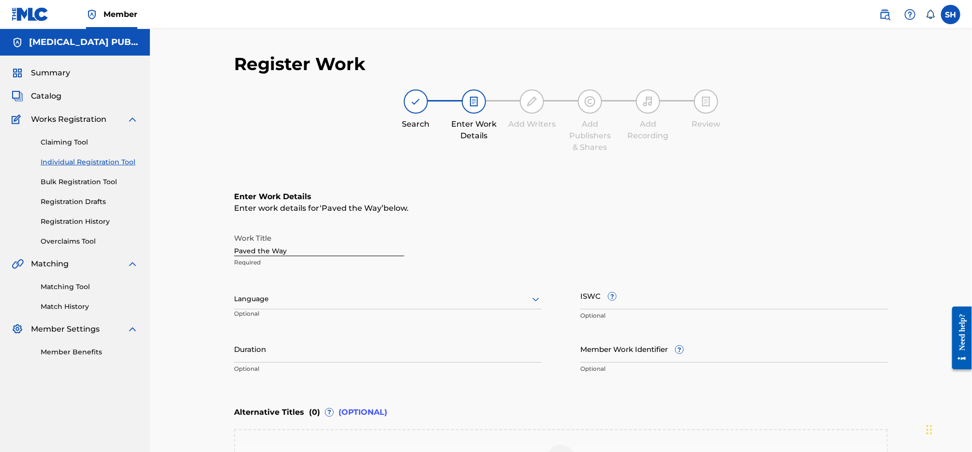
click at [418, 304] on div at bounding box center [387, 299] width 307 height 12
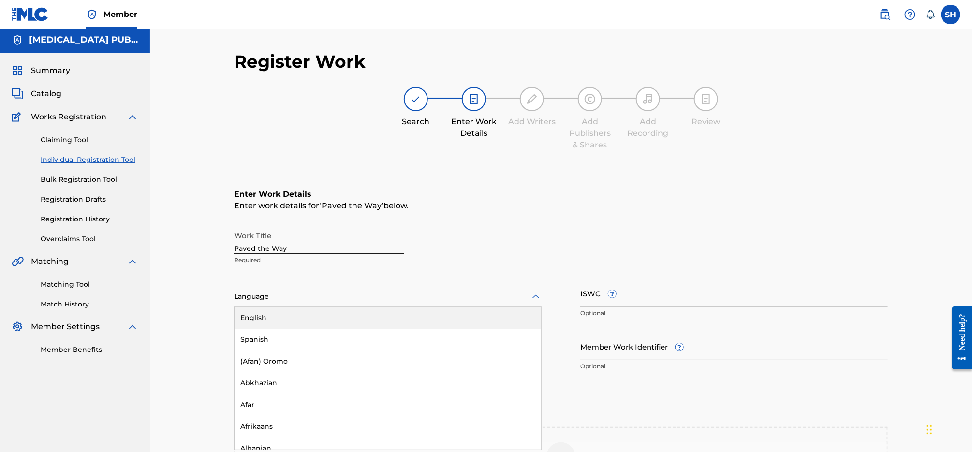
scroll to position [2, 0]
click at [414, 318] on div "English" at bounding box center [387, 318] width 307 height 22
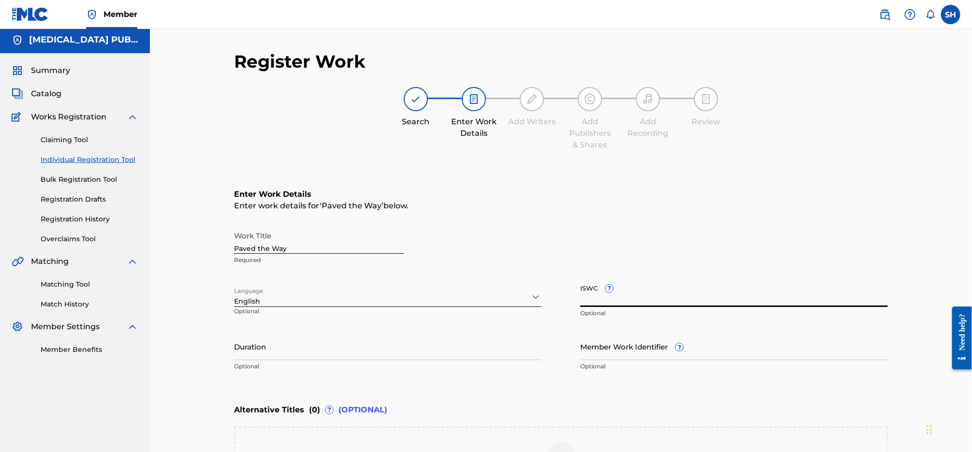
click at [647, 296] on input "ISWC ?" at bounding box center [733, 293] width 307 height 28
paste input "T3326817505"
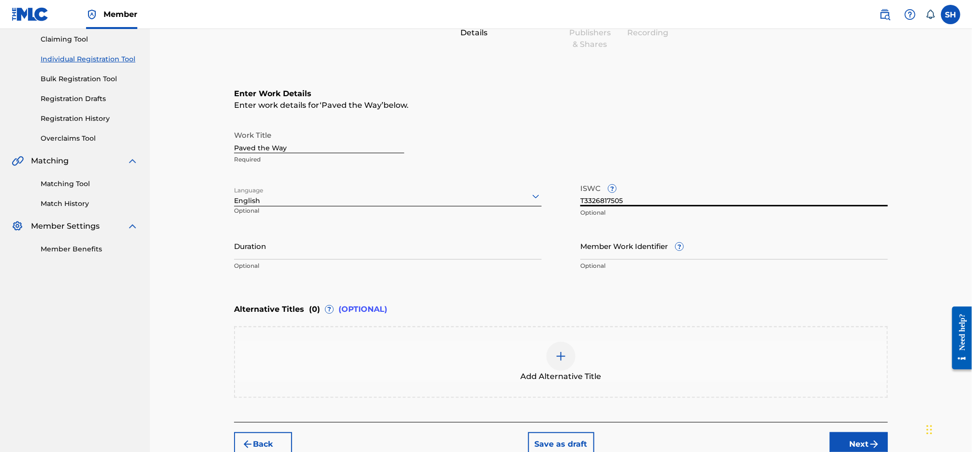
scroll to position [118, 0]
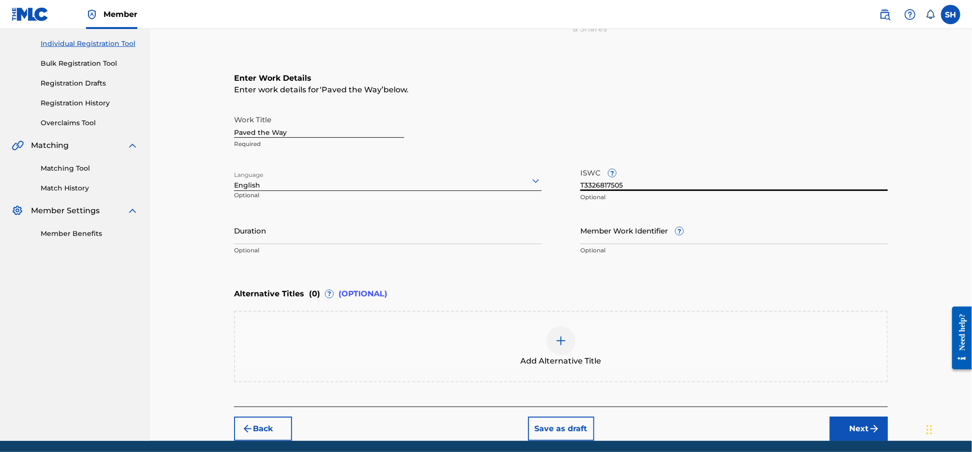
type input "T3326817505"
click at [871, 428] on img "submit" at bounding box center [874, 429] width 12 height 12
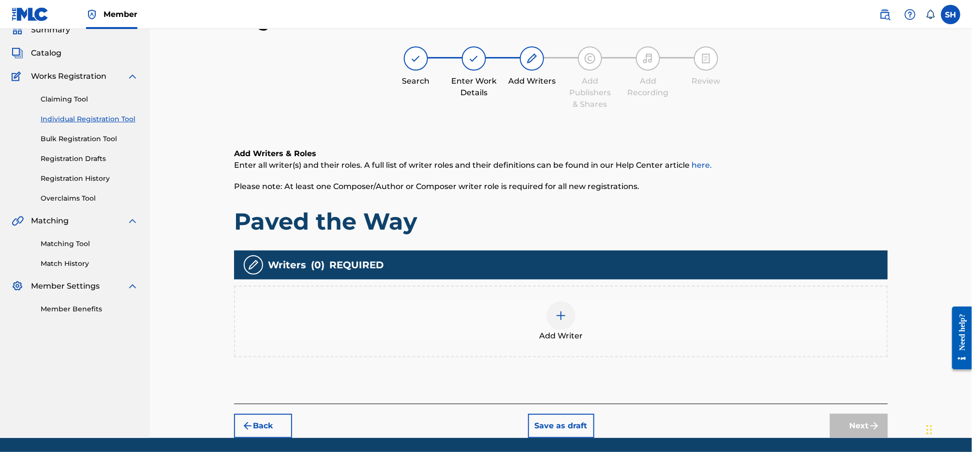
scroll to position [44, 0]
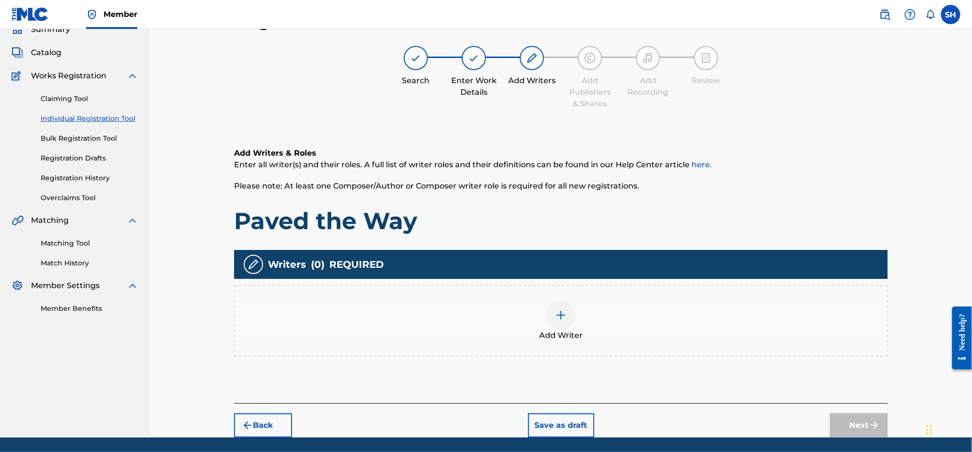
click at [560, 315] on img at bounding box center [561, 315] width 12 height 12
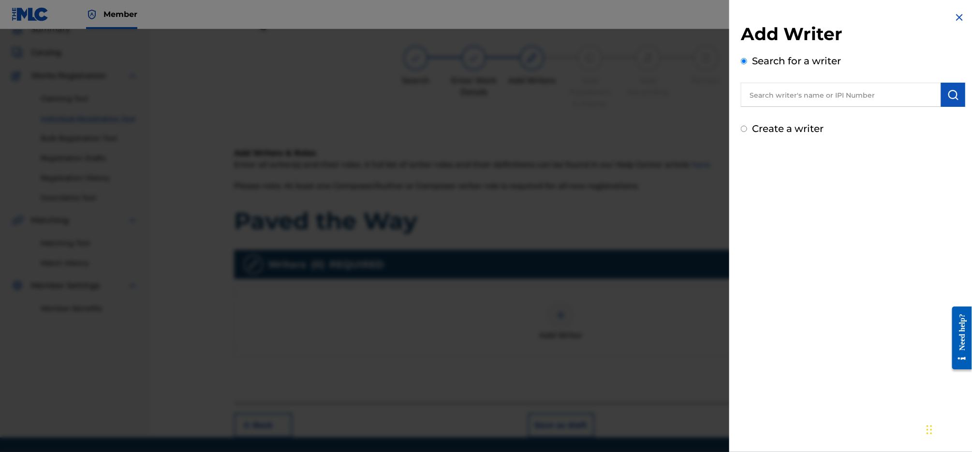
click at [846, 101] on input "text" at bounding box center [841, 95] width 200 height 24
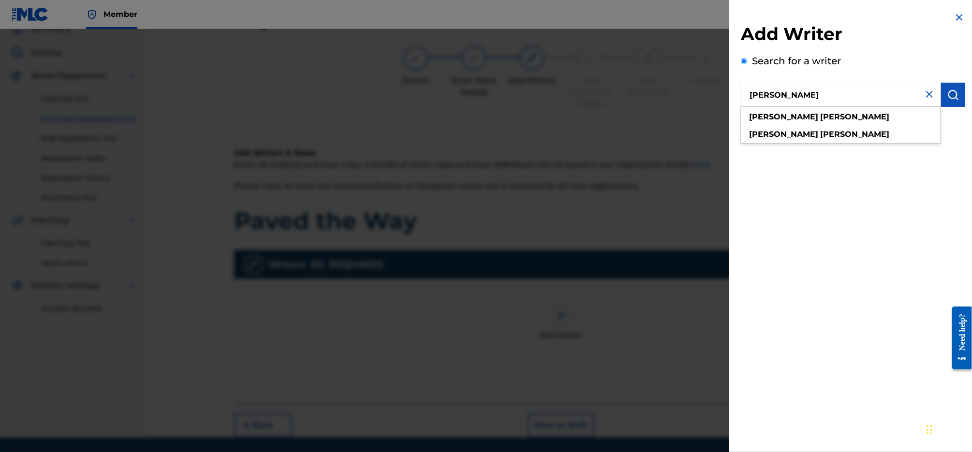
type input "[PERSON_NAME]"
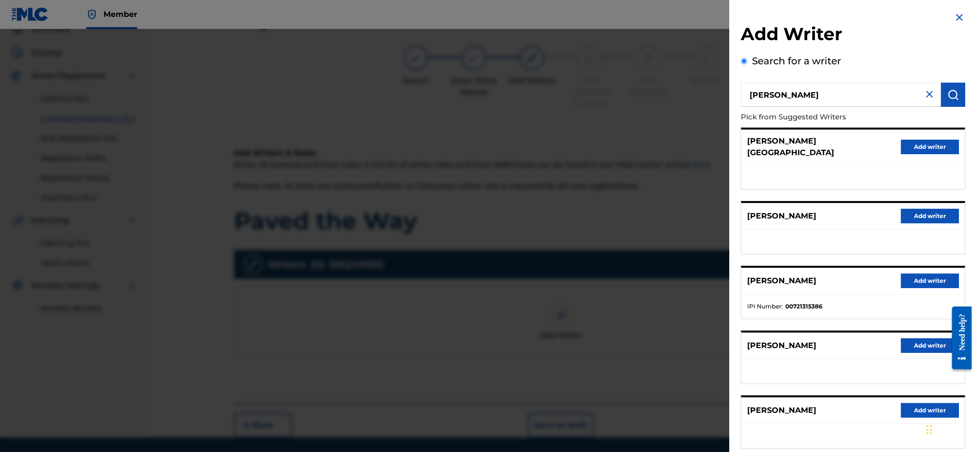
click at [930, 274] on button "Add writer" at bounding box center [930, 281] width 58 height 15
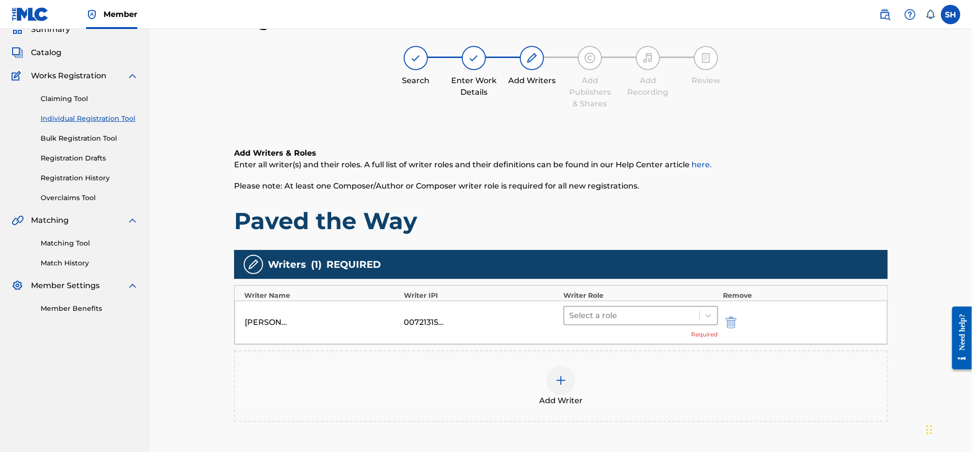
click at [653, 321] on div at bounding box center [631, 316] width 125 height 14
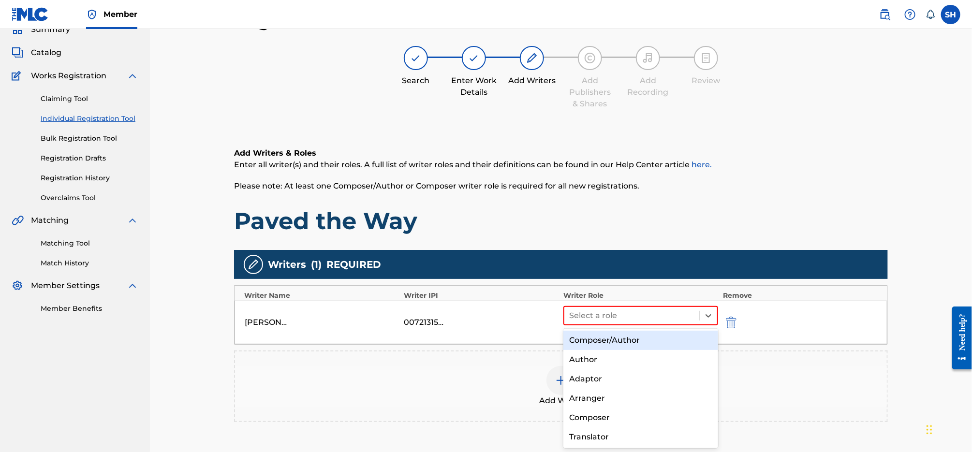
click at [646, 335] on div "Composer/Author" at bounding box center [640, 340] width 155 height 19
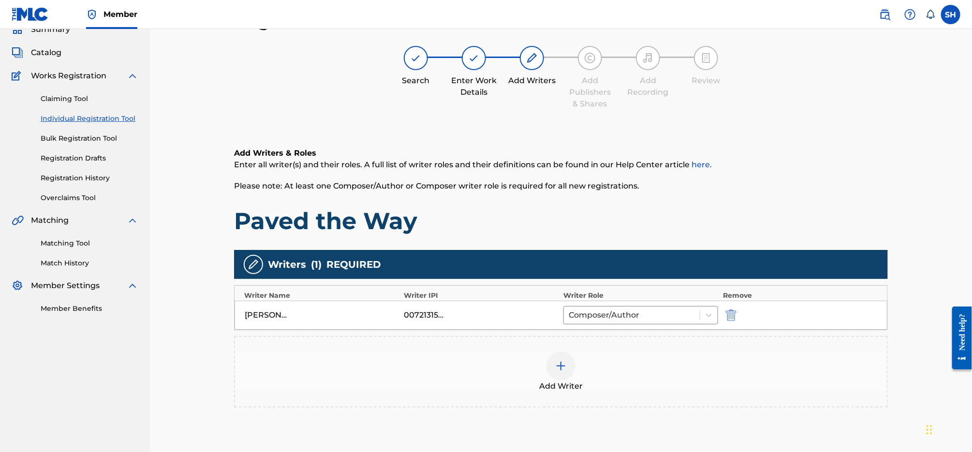
click at [562, 375] on div at bounding box center [560, 365] width 29 height 29
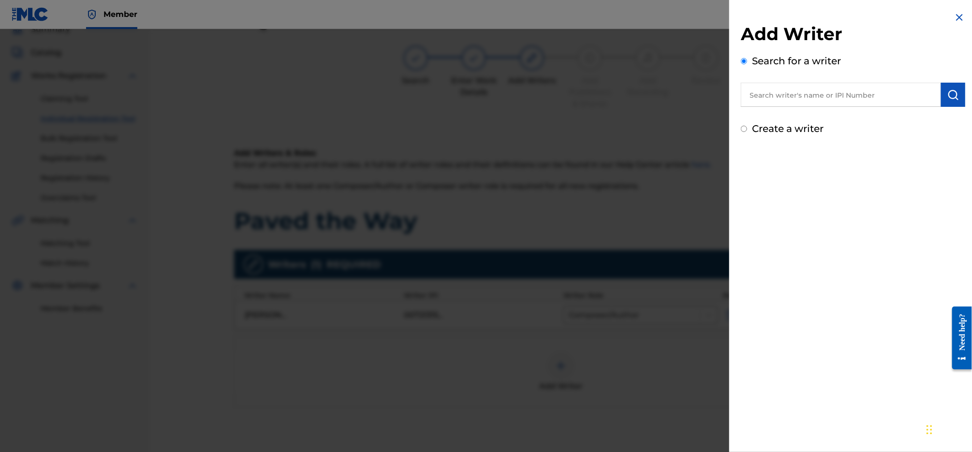
click at [876, 88] on input "text" at bounding box center [841, 95] width 200 height 24
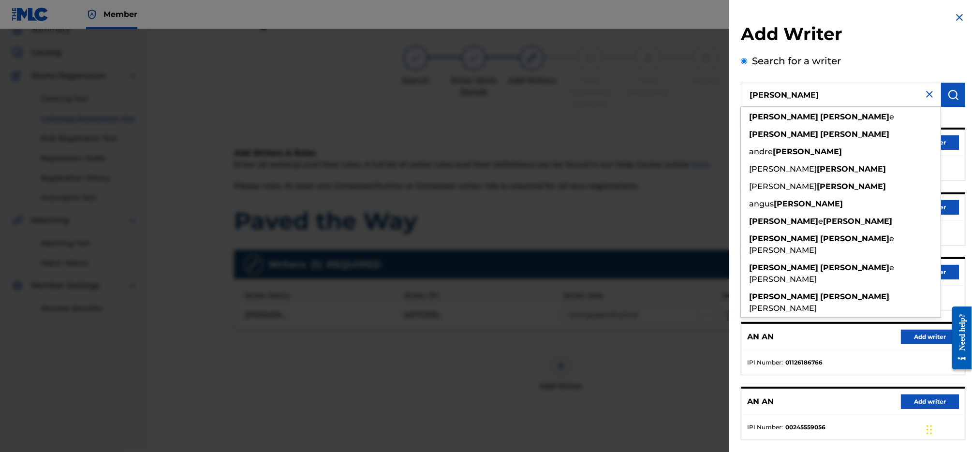
type input "[PERSON_NAME]"
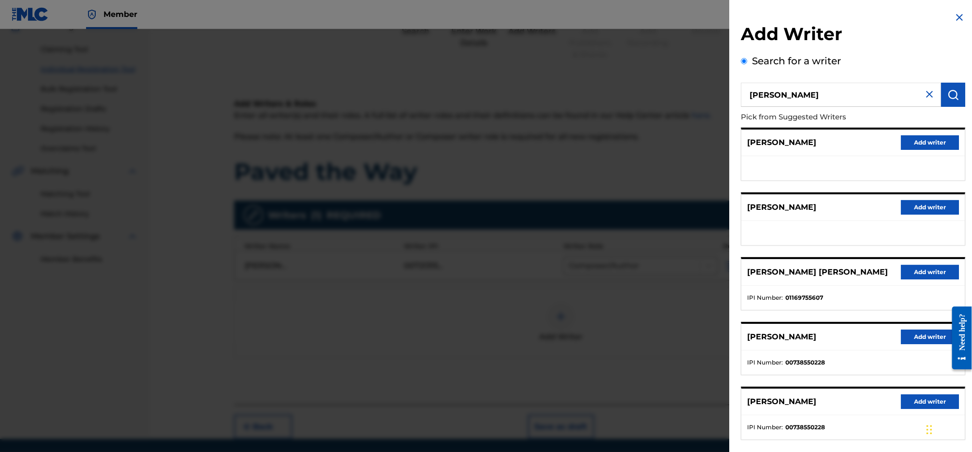
scroll to position [106, 0]
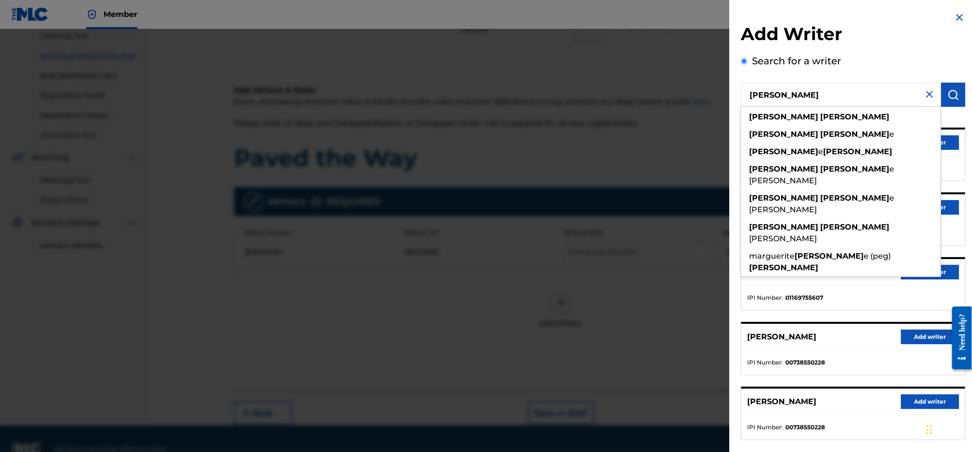
click at [922, 335] on button "Add writer" at bounding box center [930, 337] width 58 height 15
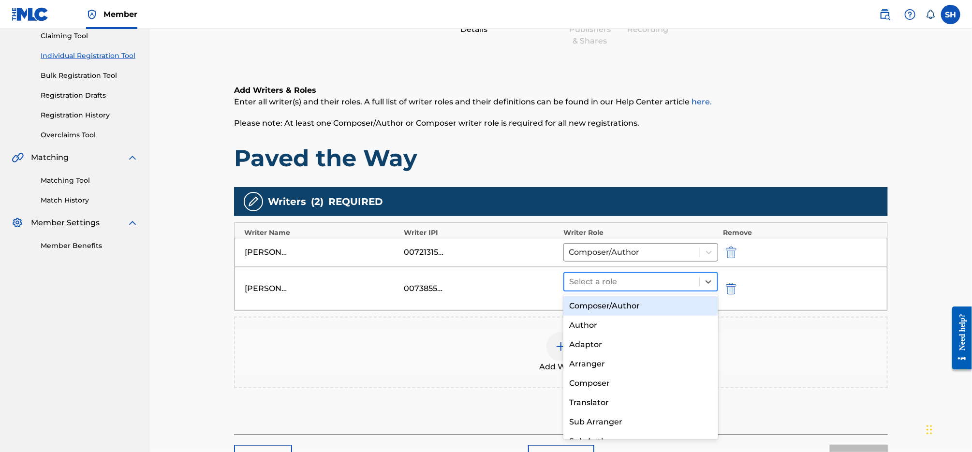
click at [645, 279] on div at bounding box center [631, 282] width 125 height 14
click at [647, 307] on div "Composer/Author" at bounding box center [640, 305] width 155 height 19
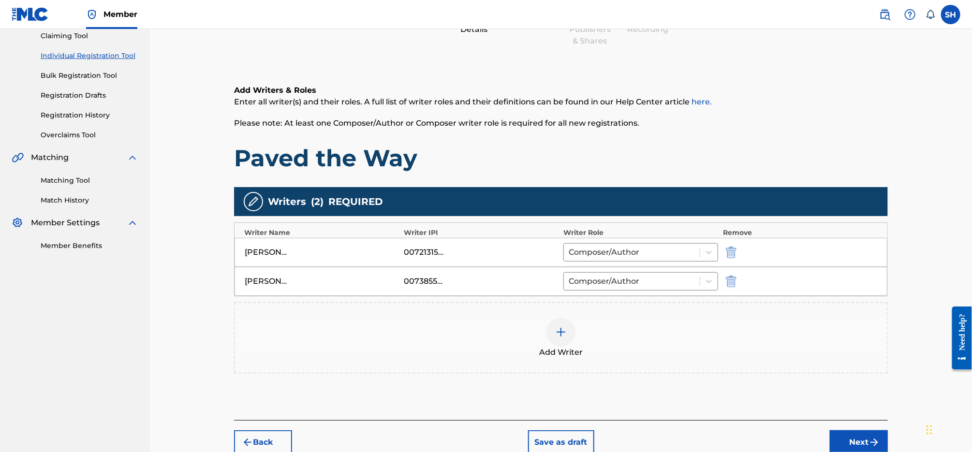
click at [572, 327] on div at bounding box center [560, 332] width 29 height 29
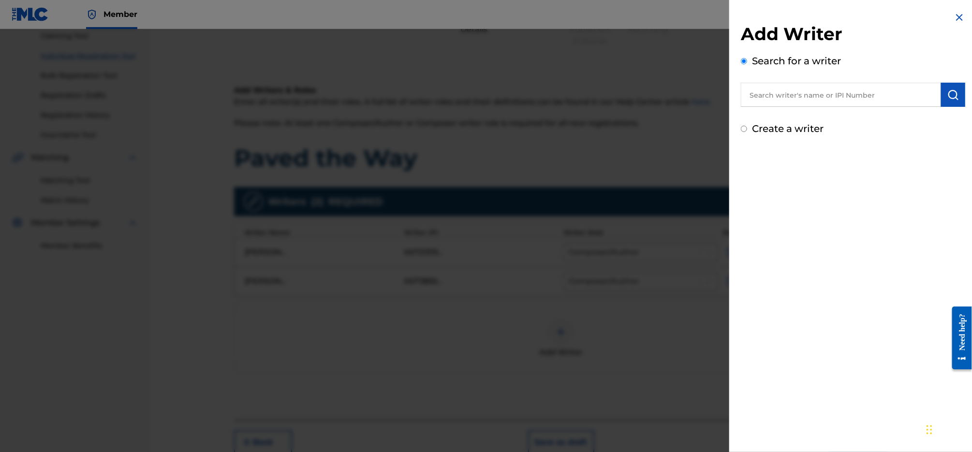
click at [850, 98] on input "text" at bounding box center [841, 95] width 200 height 24
type input "[PERSON_NAME]"
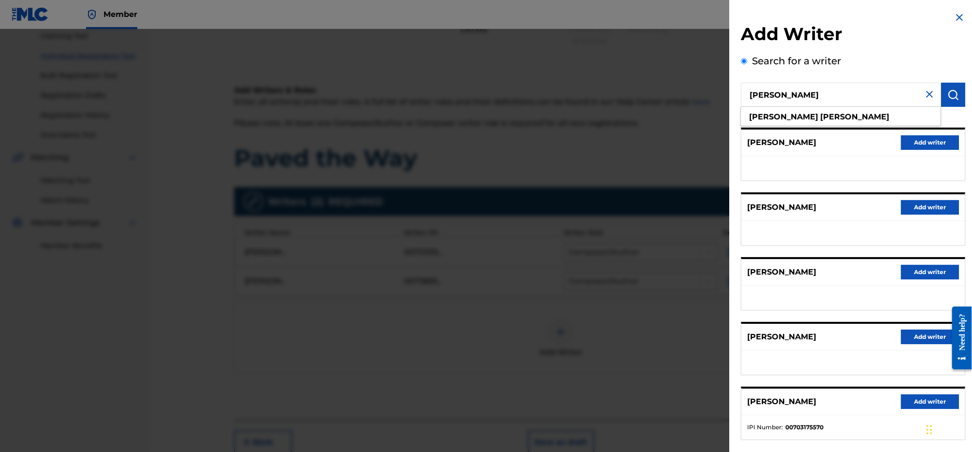
scroll to position [47, 0]
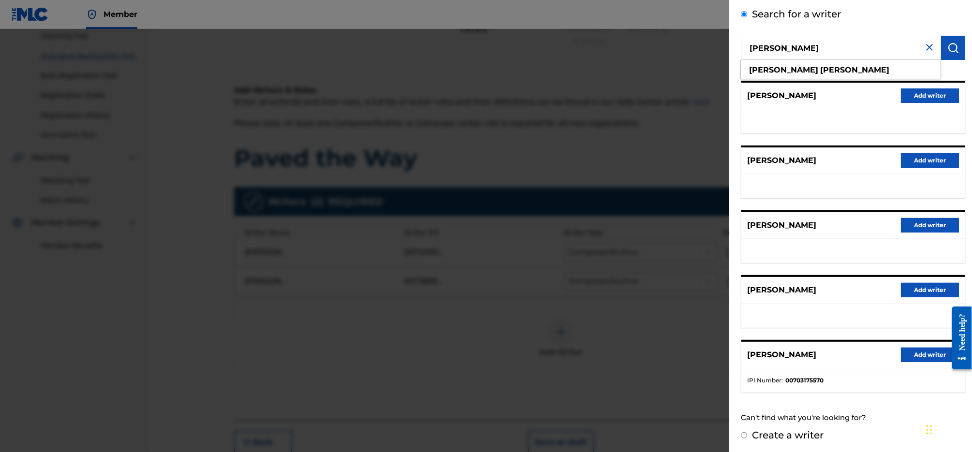
click at [798, 434] on label "Create a writer" at bounding box center [788, 435] width 72 height 12
radio input "true"
click at [747, 434] on input "Create a writer" at bounding box center [744, 435] width 6 height 6
radio input "false"
radio input "true"
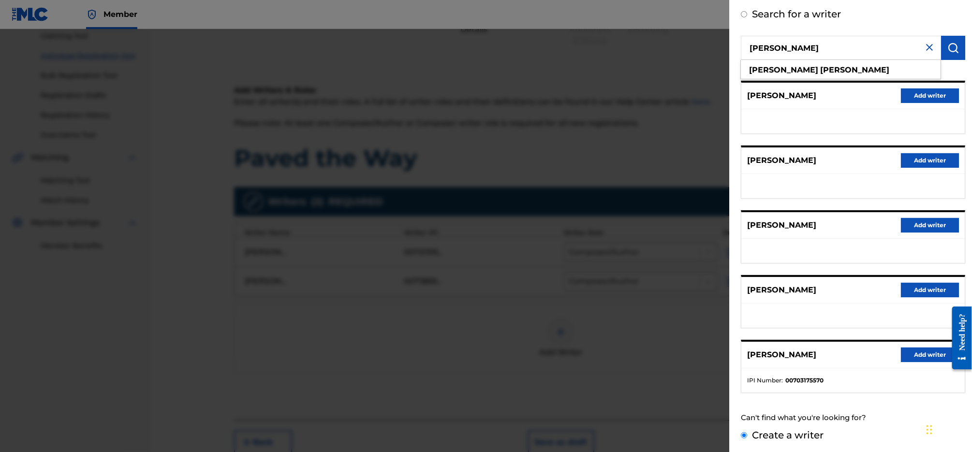
scroll to position [0, 0]
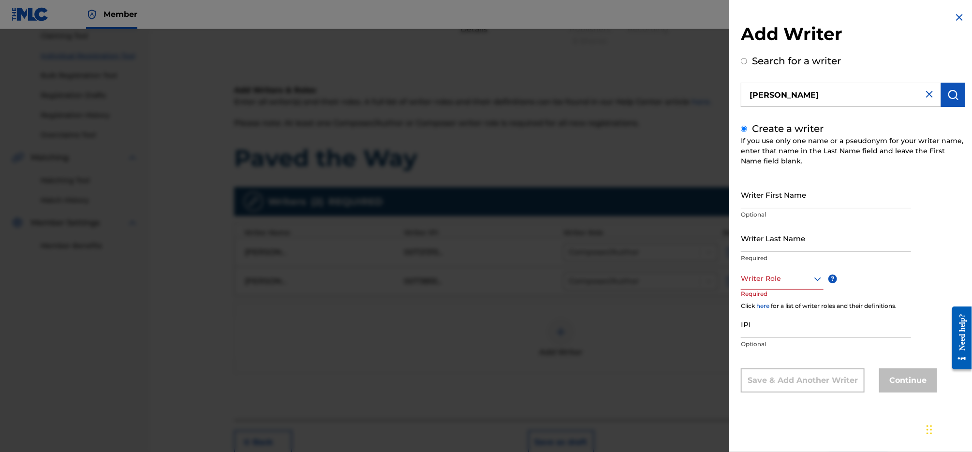
click at [802, 196] on input "Writer First Name" at bounding box center [826, 195] width 170 height 28
type input "[PERSON_NAME]"
click at [781, 274] on div at bounding box center [782, 279] width 83 height 12
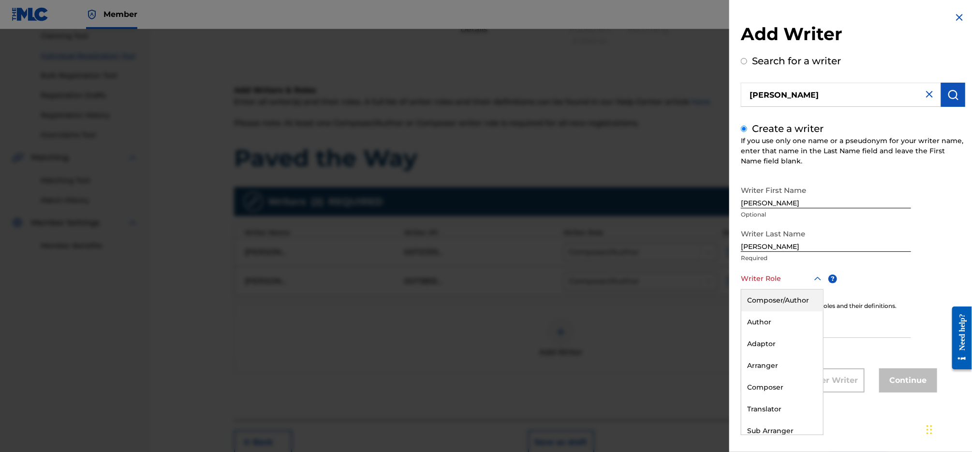
click at [785, 296] on div "Composer/Author" at bounding box center [782, 301] width 82 height 22
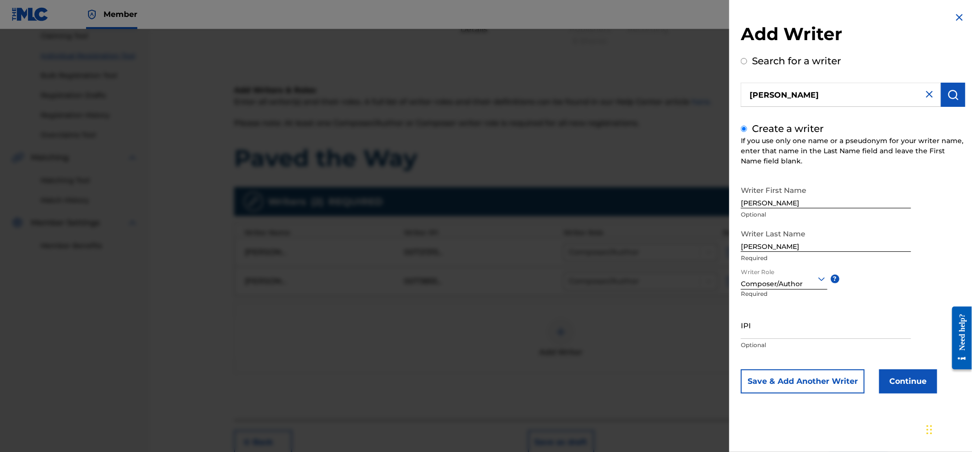
click at [806, 321] on input "IPI" at bounding box center [826, 325] width 170 height 28
paste input "703175668"
type input "703175668"
click at [826, 391] on button "Save & Add Another Writer" at bounding box center [803, 381] width 124 height 24
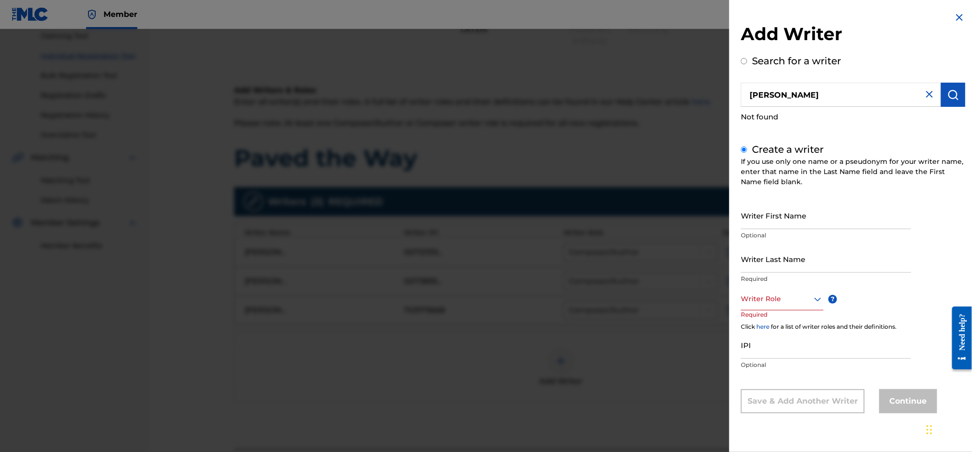
click at [778, 61] on label "Search for a writer" at bounding box center [796, 61] width 89 height 12
click at [747, 61] on input "Search for a writer" at bounding box center [744, 61] width 6 height 6
radio input "false"
radio input "true"
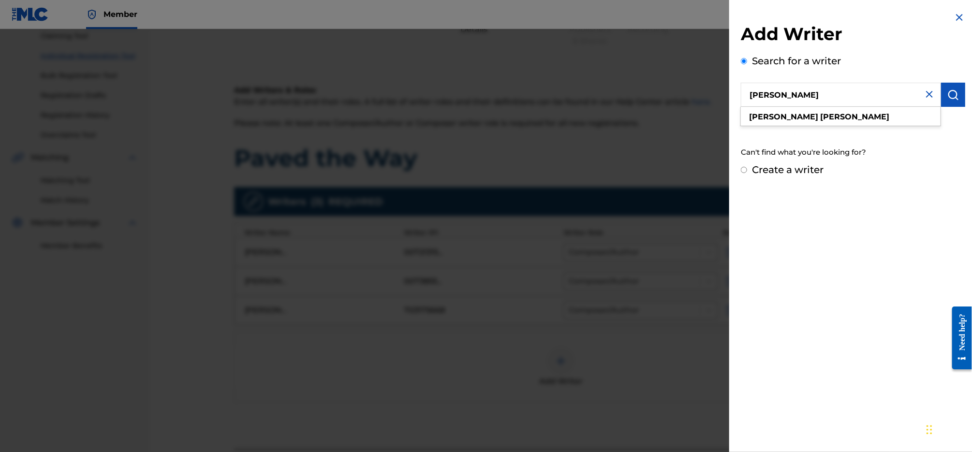
drag, startPoint x: 800, startPoint y: 92, endPoint x: 737, endPoint y: 88, distance: 63.0
click at [737, 88] on div "Add Writer Search for a writer [PERSON_NAME] [PERSON_NAME] Not found Can't find…" at bounding box center [853, 94] width 248 height 189
type input "[PERSON_NAME]"
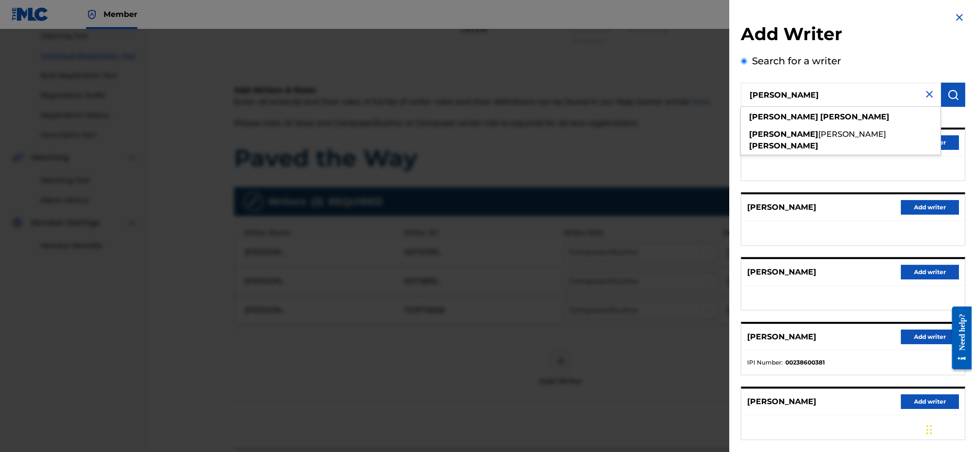
click at [932, 334] on button "Add writer" at bounding box center [930, 337] width 58 height 15
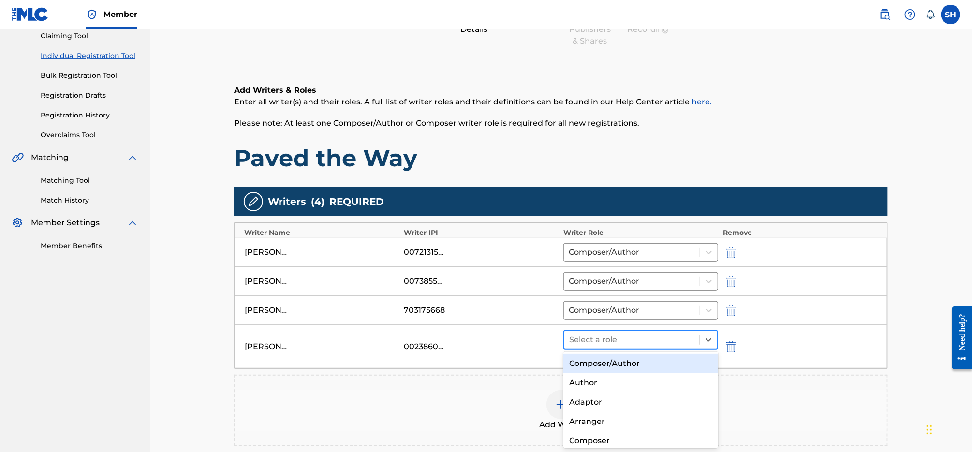
drag, startPoint x: 611, startPoint y: 347, endPoint x: 614, endPoint y: 343, distance: 5.1
click at [611, 347] on div "Select a role" at bounding box center [631, 339] width 135 height 17
click at [627, 359] on div "Composer/Author" at bounding box center [640, 363] width 155 height 19
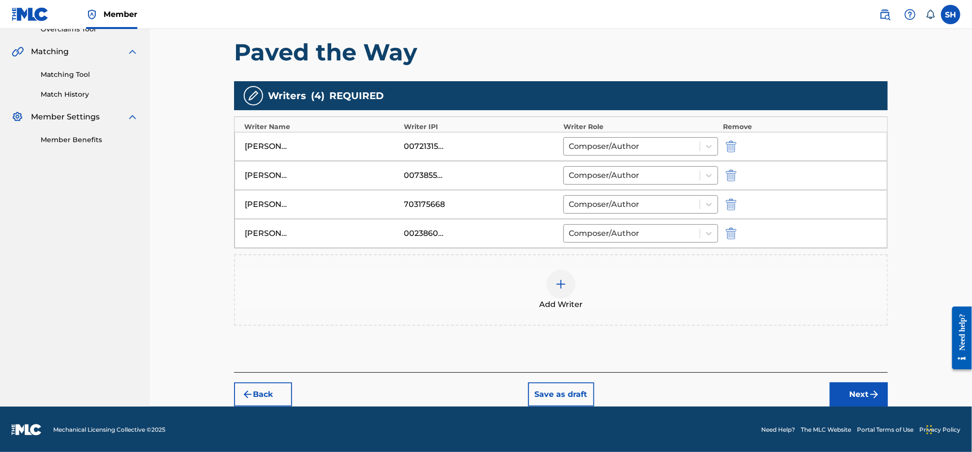
click at [865, 393] on button "Next" at bounding box center [859, 394] width 58 height 24
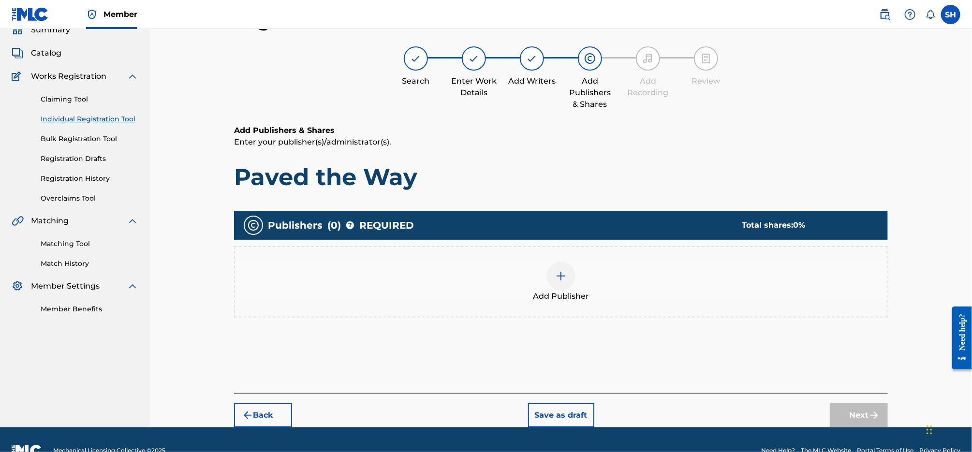
scroll to position [44, 0]
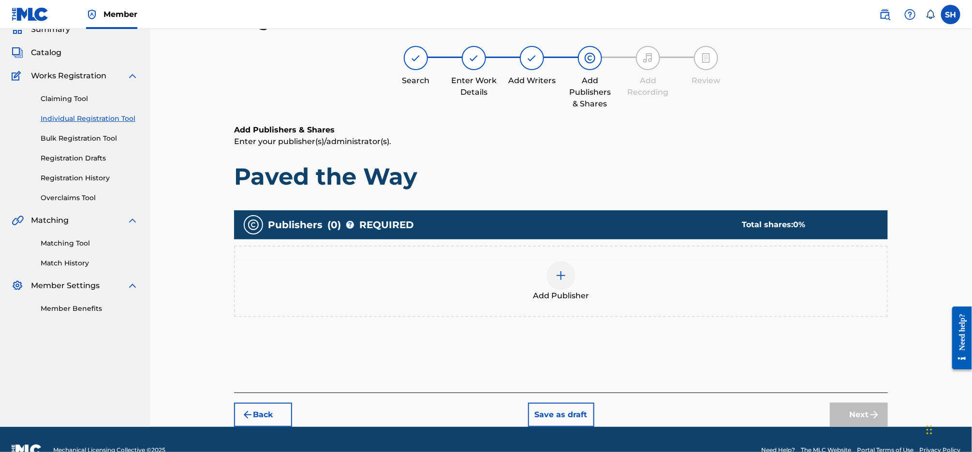
click at [554, 274] on div at bounding box center [560, 275] width 29 height 29
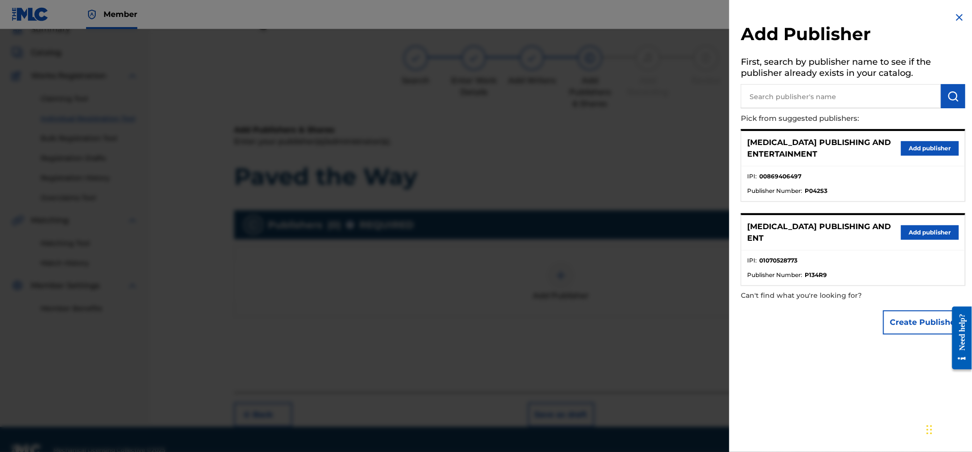
click at [928, 142] on button "Add publisher" at bounding box center [930, 148] width 58 height 15
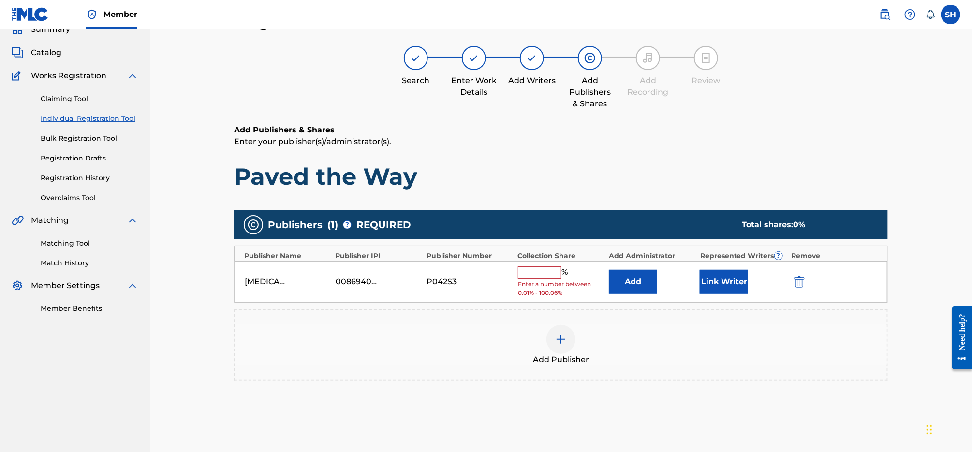
click at [550, 271] on input "text" at bounding box center [540, 272] width 44 height 13
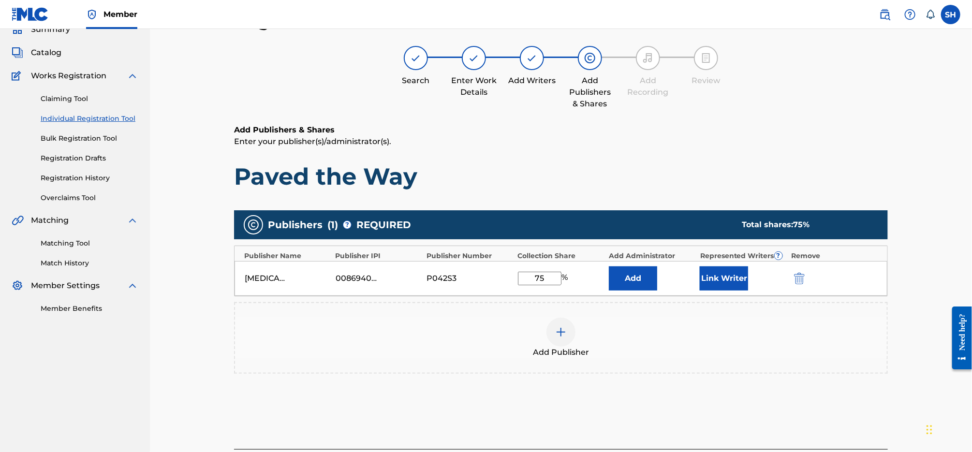
type input "75"
click at [716, 278] on button "Link Writer" at bounding box center [724, 278] width 48 height 24
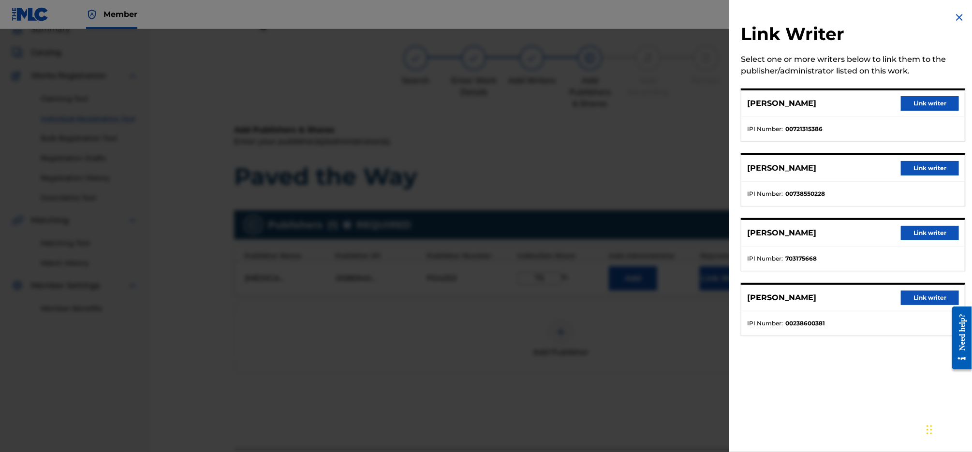
click at [933, 97] on button "Link writer" at bounding box center [930, 103] width 58 height 15
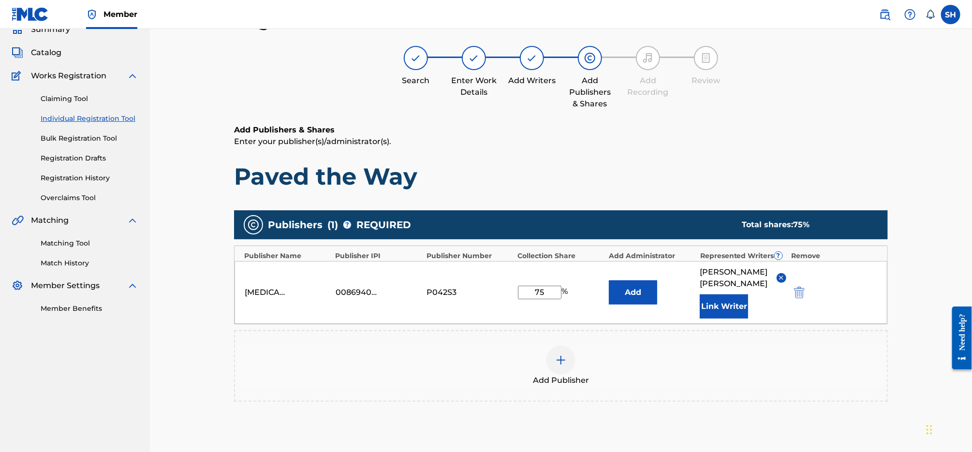
click at [704, 305] on button "Link Writer" at bounding box center [724, 306] width 48 height 24
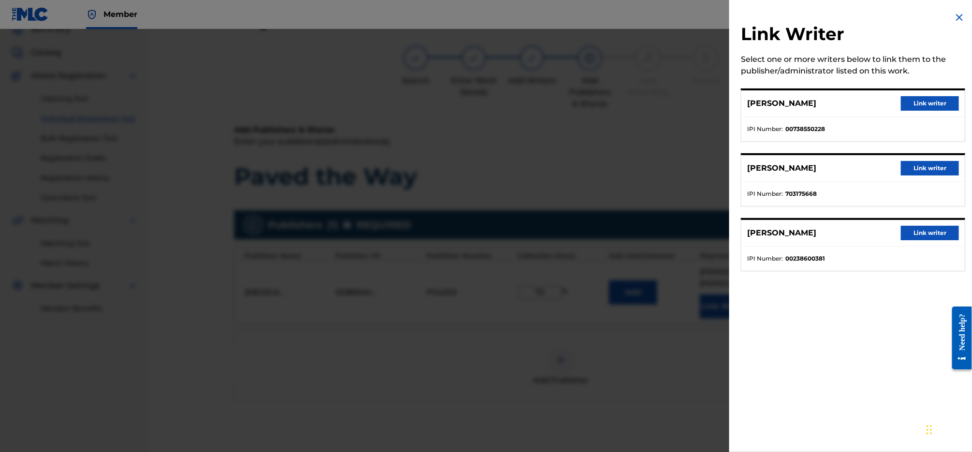
click at [934, 100] on button "Link writer" at bounding box center [930, 103] width 58 height 15
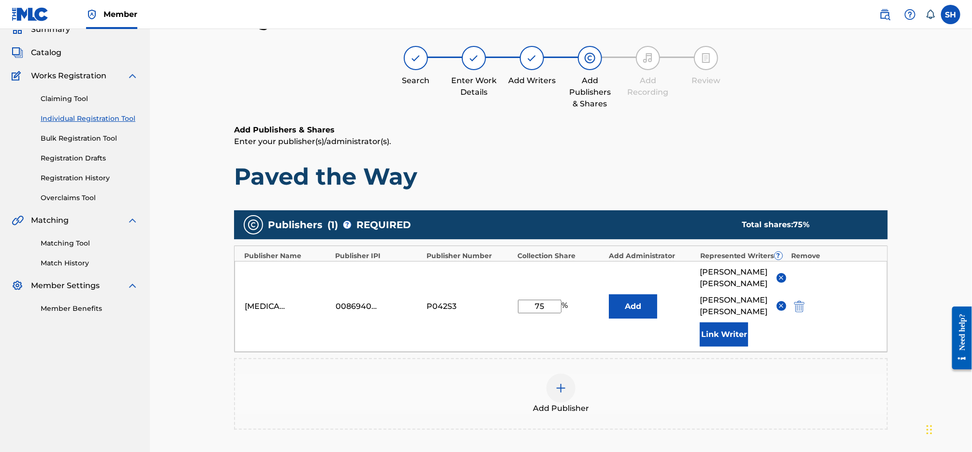
click at [716, 322] on button "Link Writer" at bounding box center [724, 334] width 48 height 24
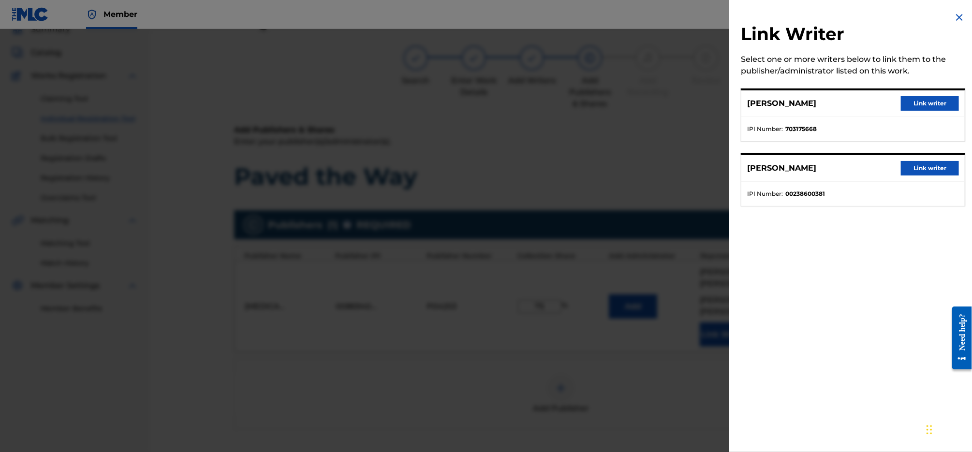
click at [925, 170] on button "Link writer" at bounding box center [930, 168] width 58 height 15
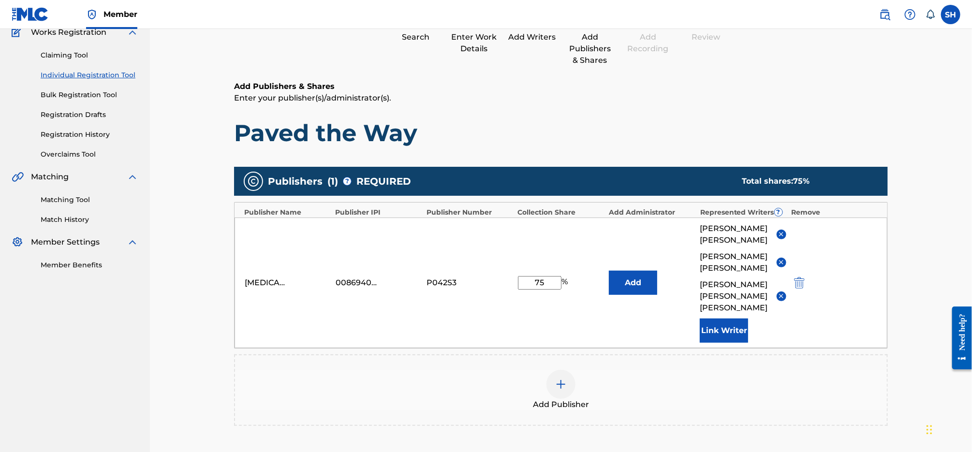
scroll to position [88, 0]
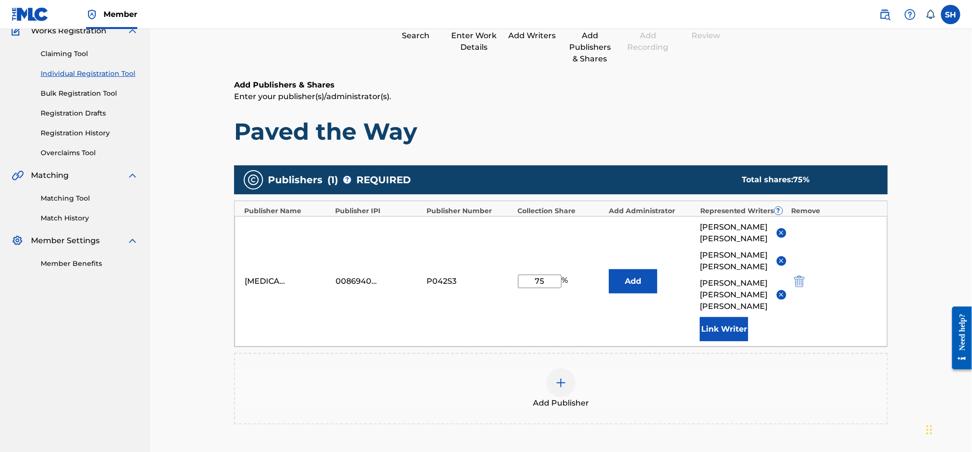
click at [567, 372] on div at bounding box center [560, 382] width 29 height 29
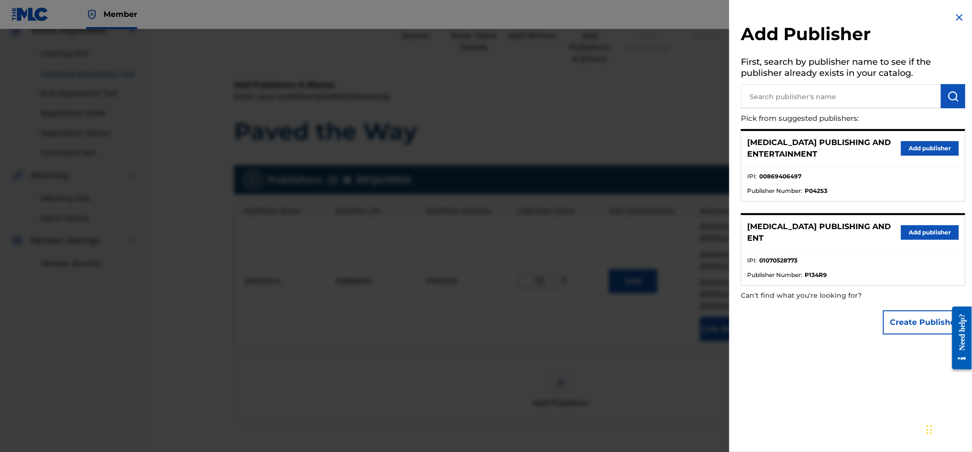
click at [926, 230] on button "Add publisher" at bounding box center [930, 232] width 58 height 15
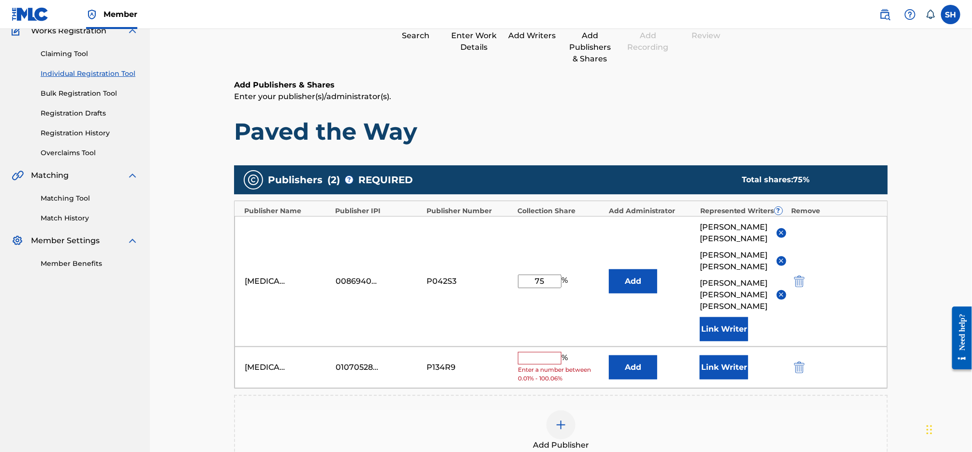
click at [539, 352] on input "text" at bounding box center [540, 358] width 44 height 13
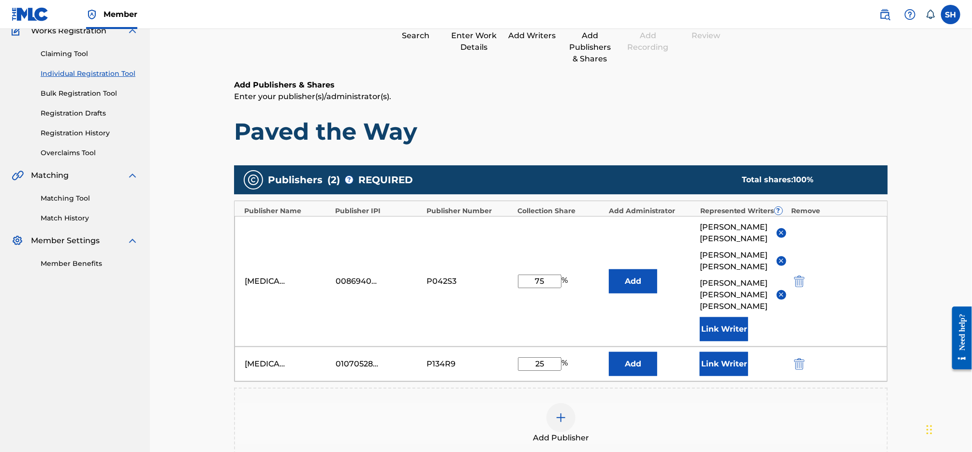
type input "25"
click at [732, 352] on button "Link Writer" at bounding box center [724, 364] width 48 height 24
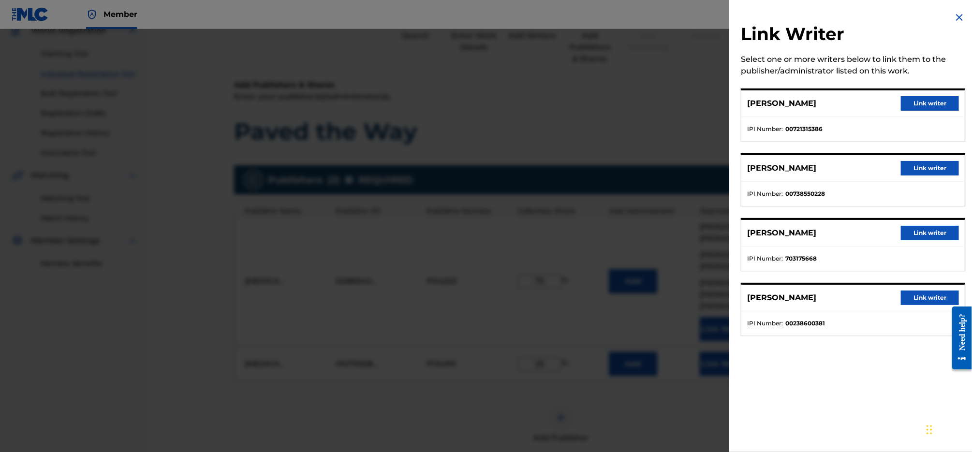
click at [934, 231] on button "Link writer" at bounding box center [930, 233] width 58 height 15
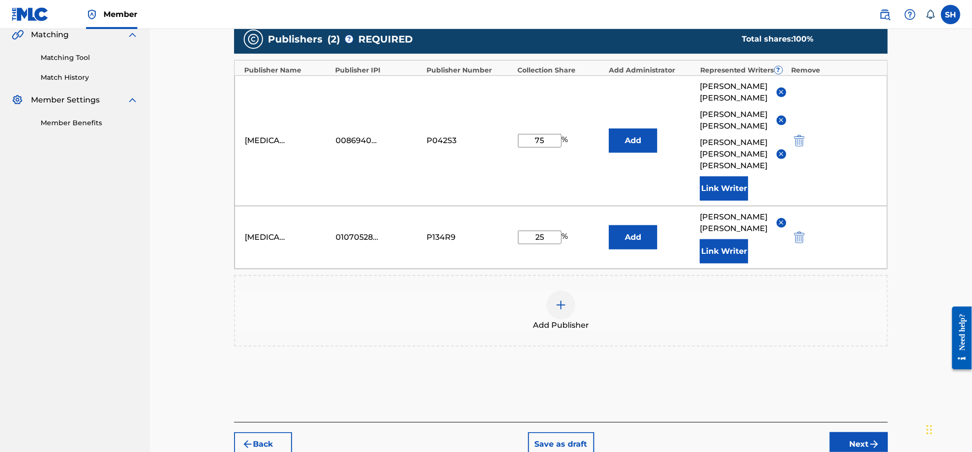
scroll to position [244, 0]
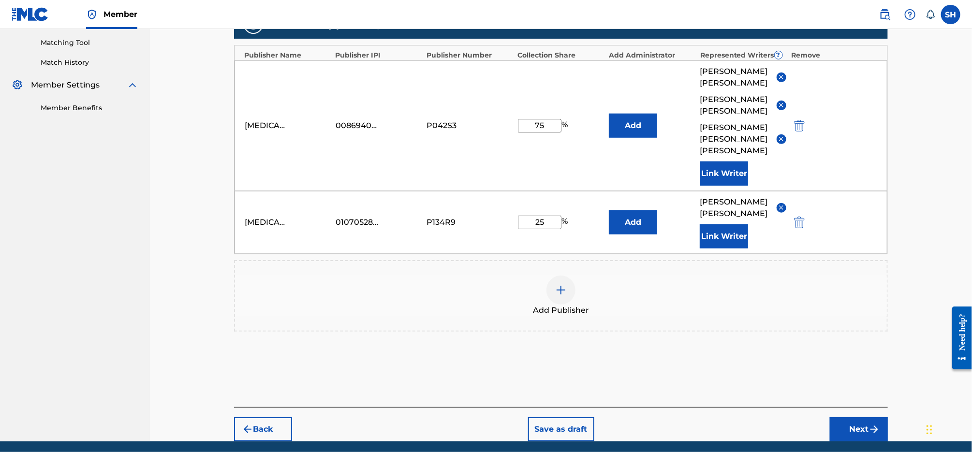
click at [860, 417] on button "Next" at bounding box center [859, 429] width 58 height 24
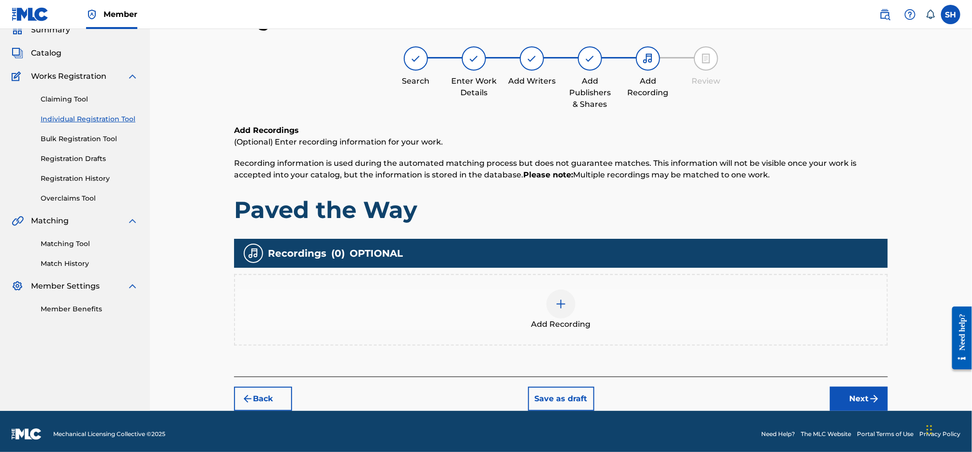
scroll to position [44, 0]
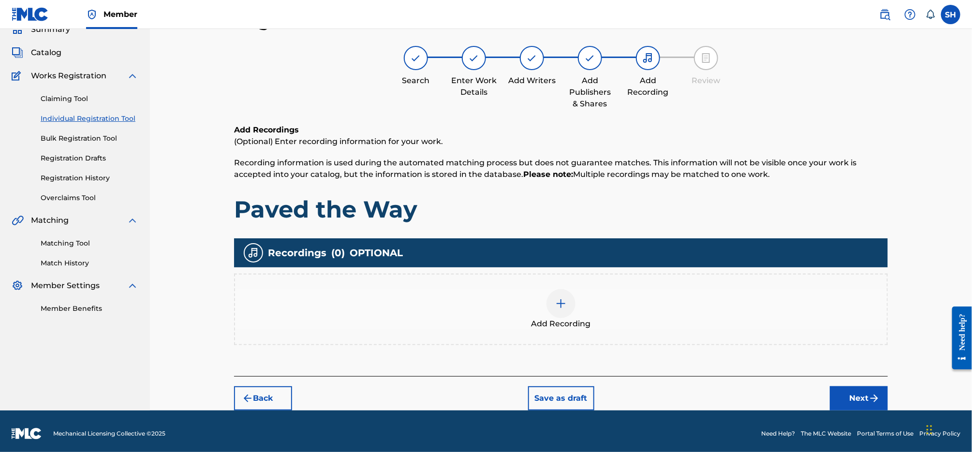
click at [564, 309] on div at bounding box center [560, 303] width 29 height 29
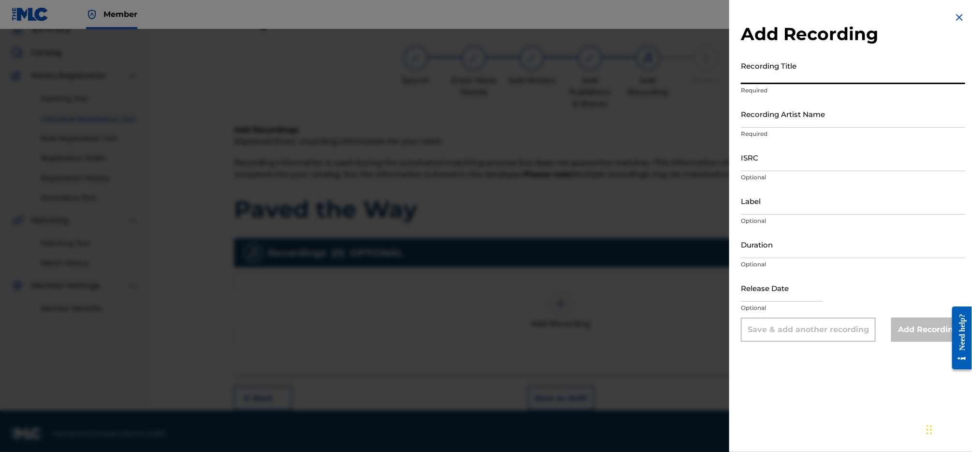
click at [825, 70] on input "Recording Title" at bounding box center [853, 71] width 224 height 28
type input "Paved the Way"
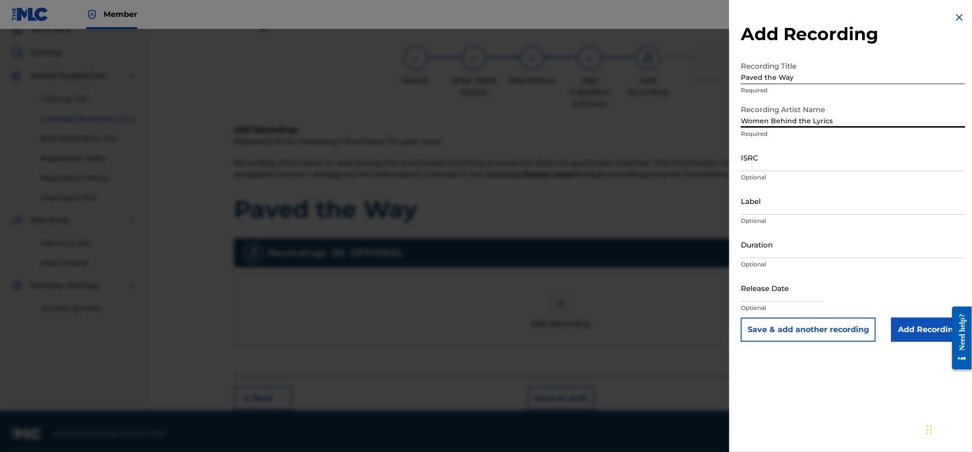
type input "Women Behind the Lyrics"
click at [807, 203] on input "Label" at bounding box center [853, 201] width 224 height 28
type input "[MEDICAL_DATA] Publishing & Entertainment, LLC"
click at [787, 284] on input "text" at bounding box center [782, 288] width 82 height 28
select select "7"
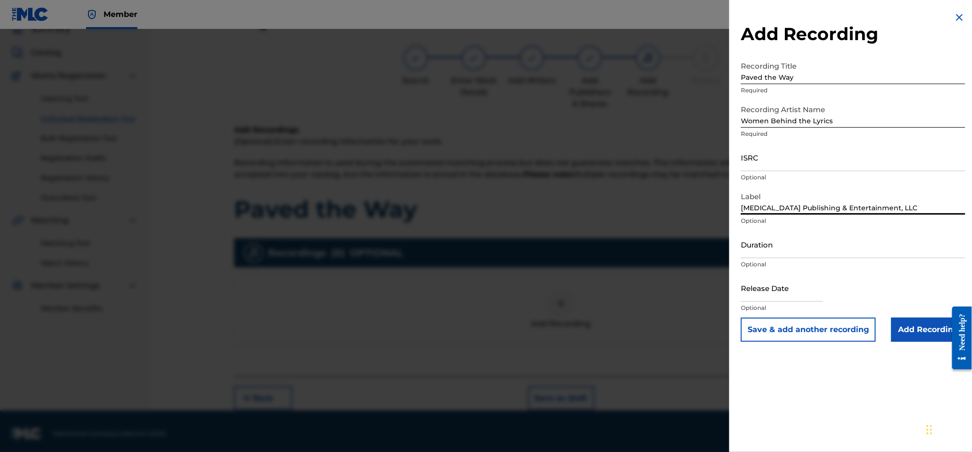
select select "2025"
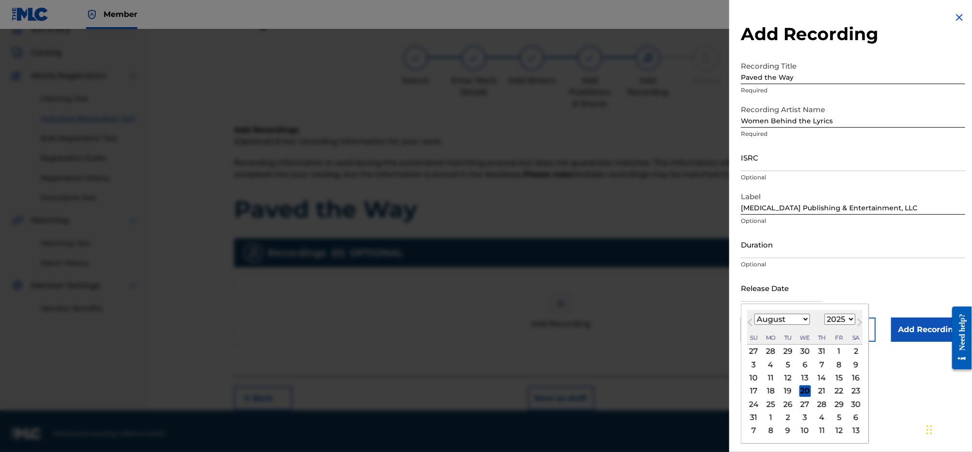
click at [856, 376] on div "16" at bounding box center [856, 378] width 12 height 12
type input "[DATE]"
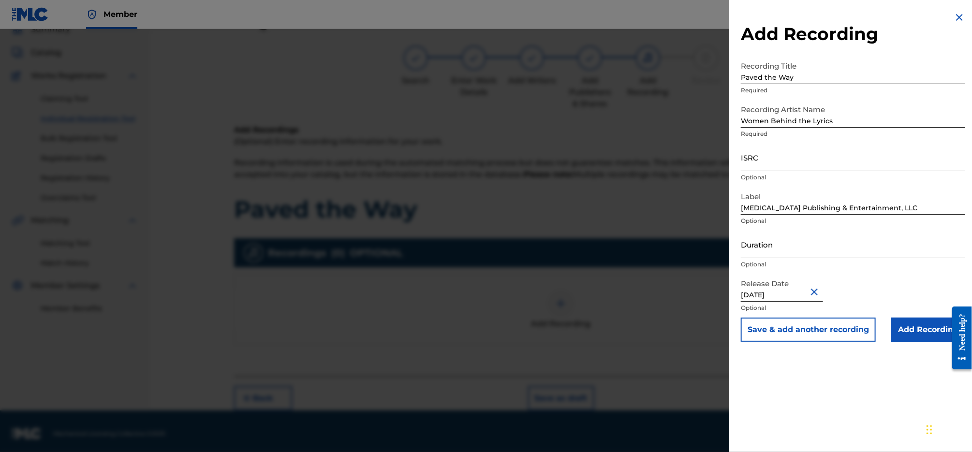
click at [779, 293] on input "[DATE]" at bounding box center [782, 288] width 82 height 28
select select "7"
select select "2025"
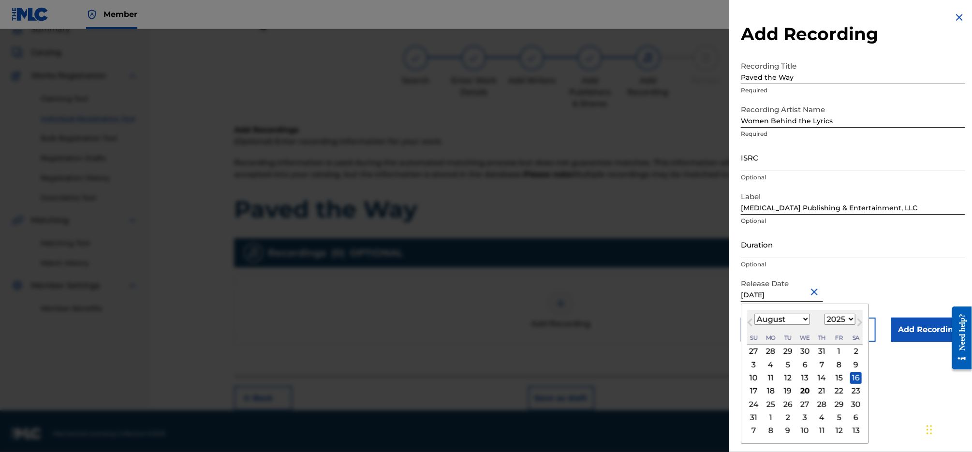
click at [839, 376] on div "15" at bounding box center [839, 378] width 12 height 12
type input "[DATE]"
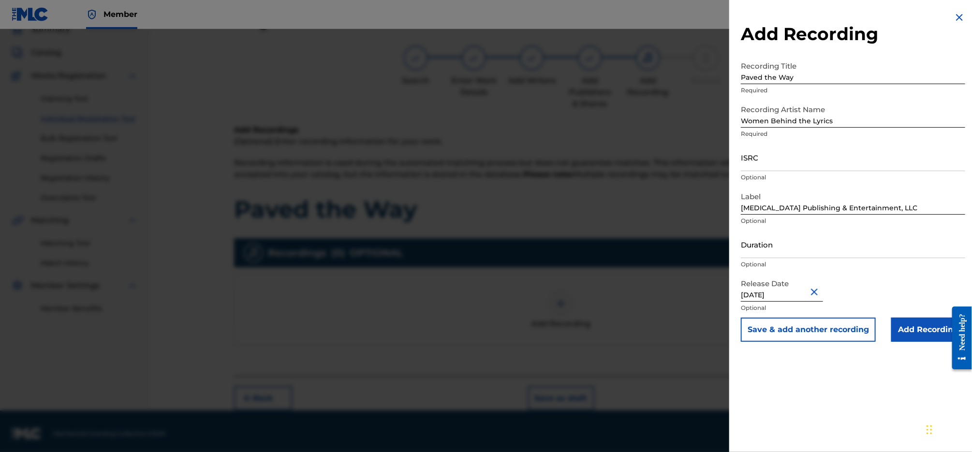
select select "7"
select select "2025"
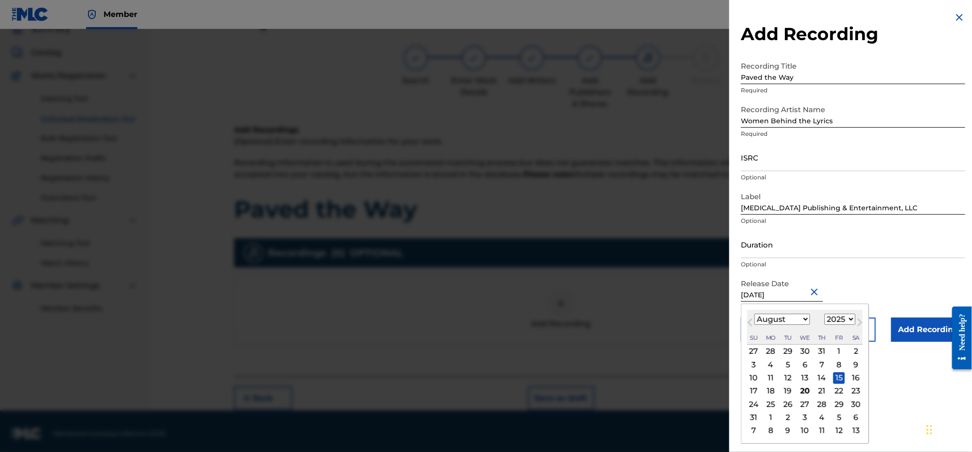
click at [782, 161] on input "ISRC" at bounding box center [853, 158] width 224 height 28
paste input "QZZ3X2520913"
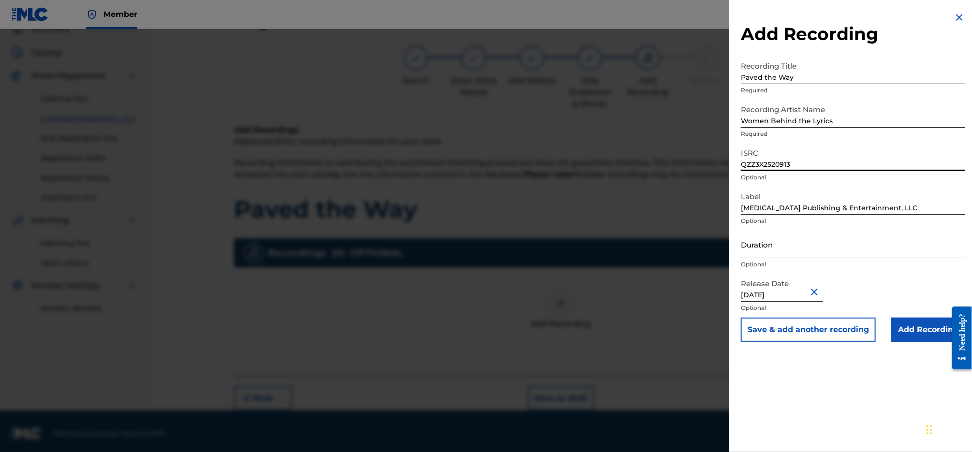
type input "QZZ3X2520913"
click at [915, 334] on input "Add Recording" at bounding box center [928, 330] width 74 height 24
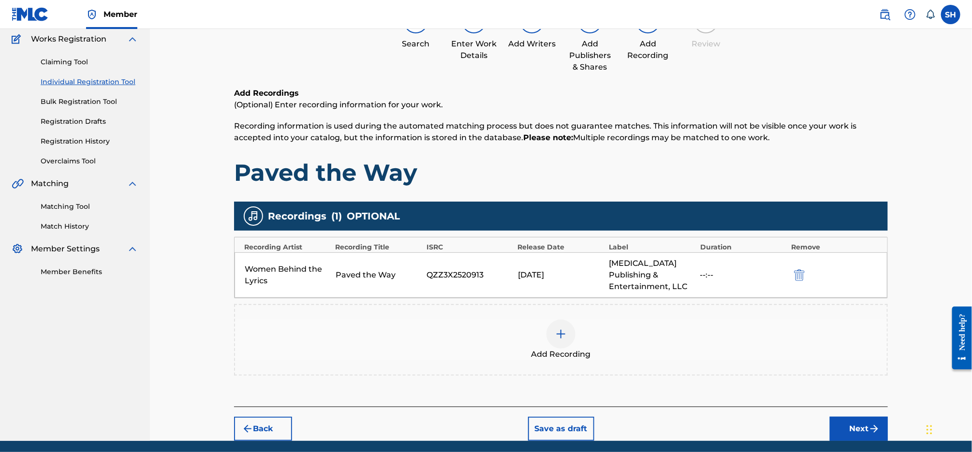
click at [847, 419] on button "Next" at bounding box center [859, 429] width 58 height 24
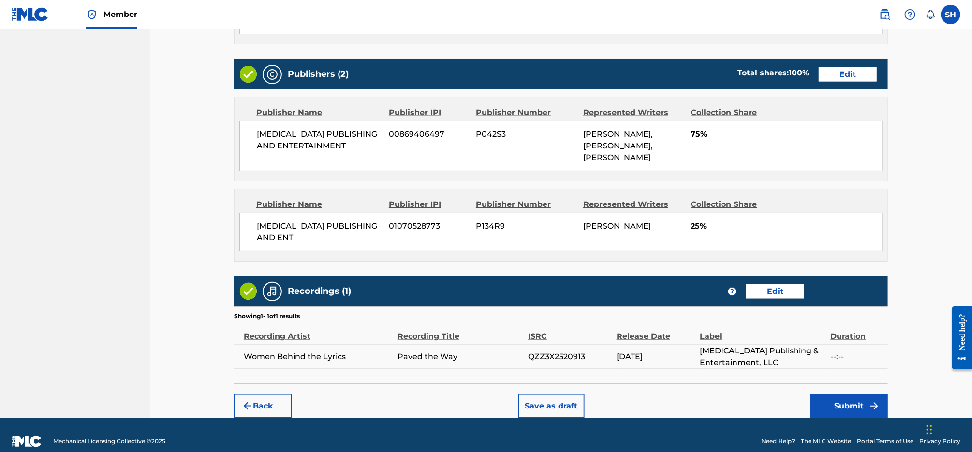
scroll to position [501, 0]
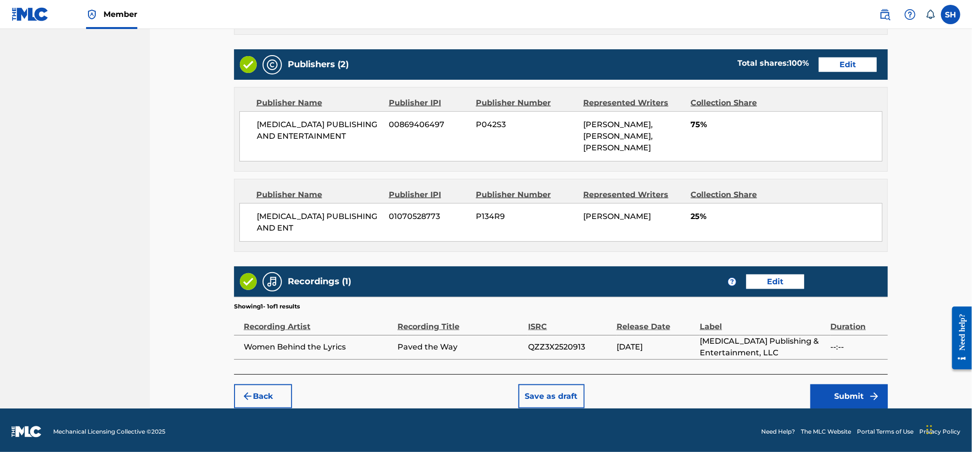
click at [854, 391] on button "Submit" at bounding box center [848, 396] width 77 height 24
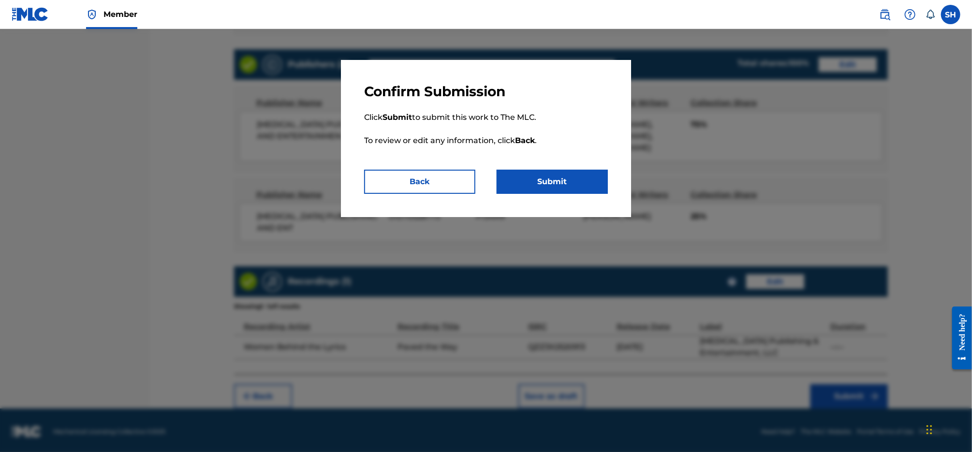
click at [555, 176] on button "Submit" at bounding box center [552, 182] width 111 height 24
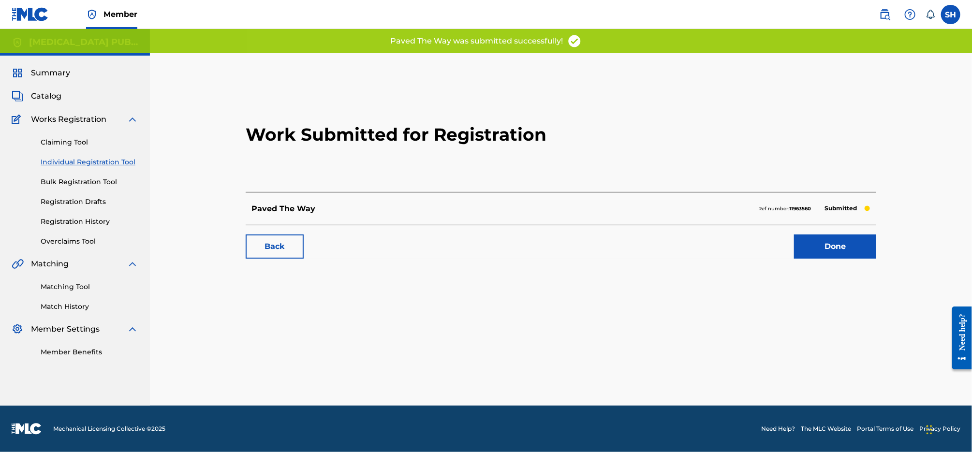
click at [842, 246] on link "Done" at bounding box center [835, 246] width 82 height 24
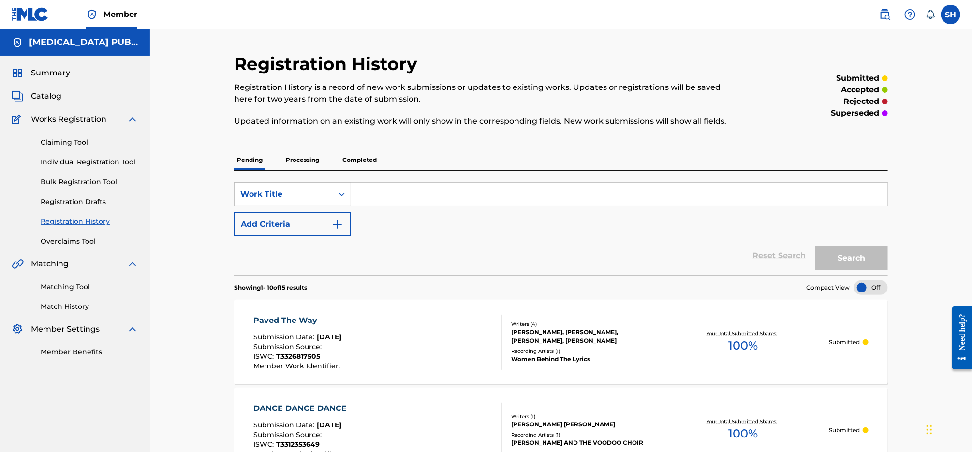
click at [54, 100] on span "Catalog" at bounding box center [46, 96] width 30 height 12
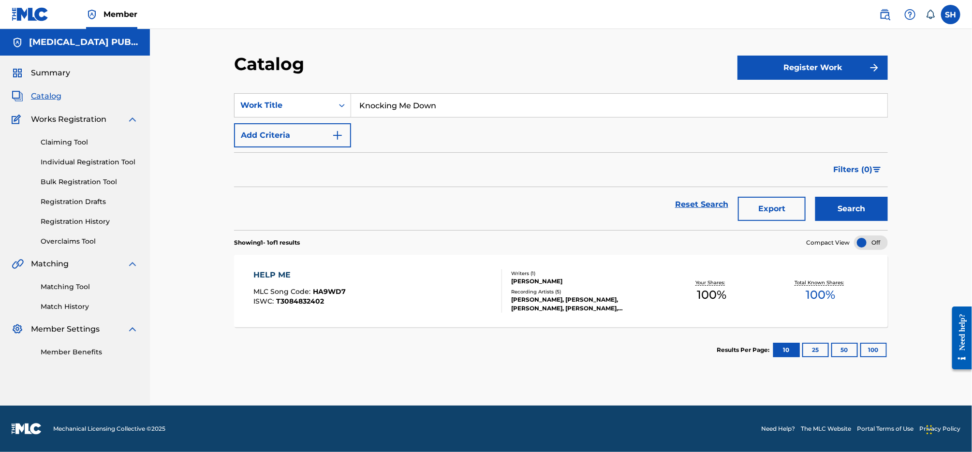
drag, startPoint x: 321, startPoint y: 95, endPoint x: 296, endPoint y: 92, distance: 24.8
click at [298, 92] on section "SearchWithCriteria78074876-e021-4d3e-9022-5666cd5e05d7 Work Title Knocking Me D…" at bounding box center [561, 156] width 654 height 148
paste input "Guess You Had To Be There"
type input "Guess You Had To Be There"
click at [849, 209] on button "Search" at bounding box center [851, 209] width 73 height 24
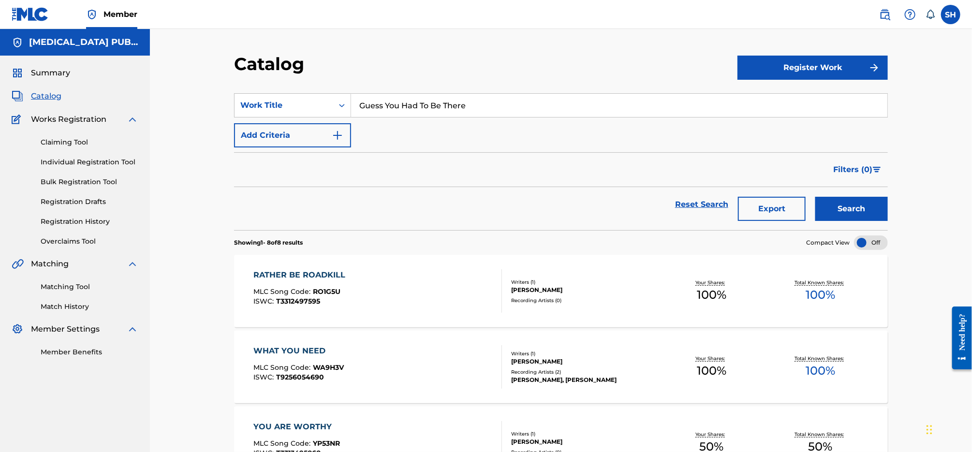
click at [86, 146] on link "Claiming Tool" at bounding box center [90, 142] width 98 height 10
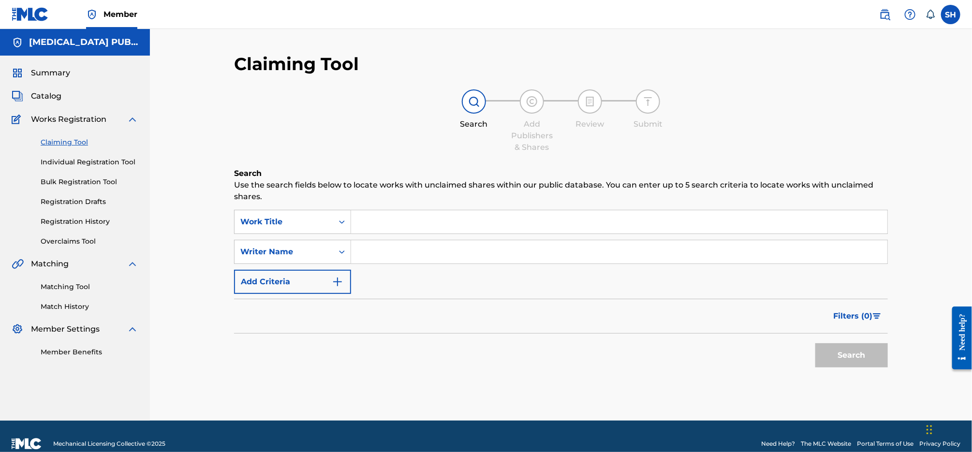
click at [536, 225] on input "Search Form" at bounding box center [619, 221] width 536 height 23
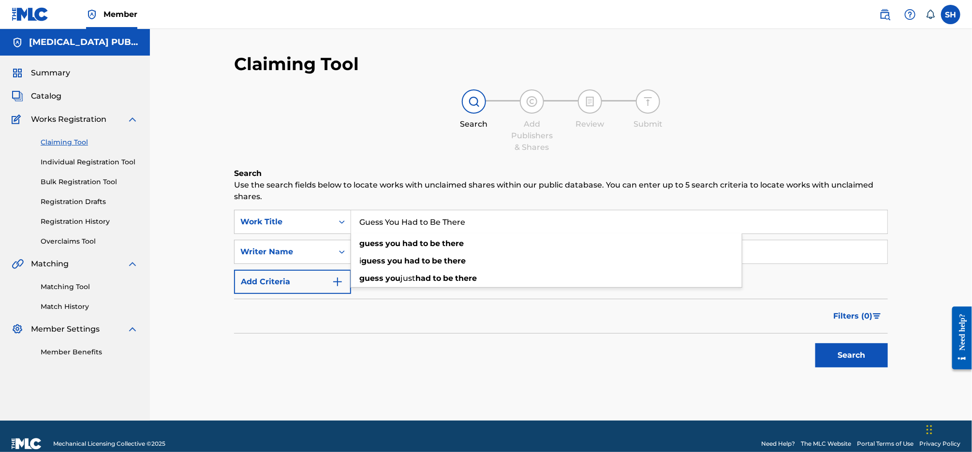
type input "Guess You Had to Be There"
drag, startPoint x: 352, startPoint y: 324, endPoint x: 431, endPoint y: 254, distance: 105.4
click at [352, 324] on div "Filters ( 0 )" at bounding box center [561, 316] width 654 height 35
click at [442, 248] on input "Search Form" at bounding box center [619, 251] width 536 height 23
type input "[PERSON_NAME]"
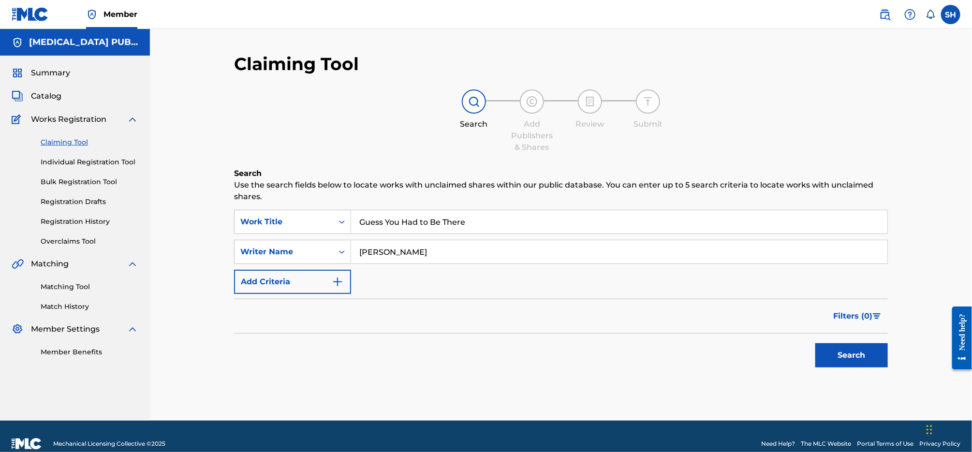
click at [815, 343] on button "Search" at bounding box center [851, 355] width 73 height 24
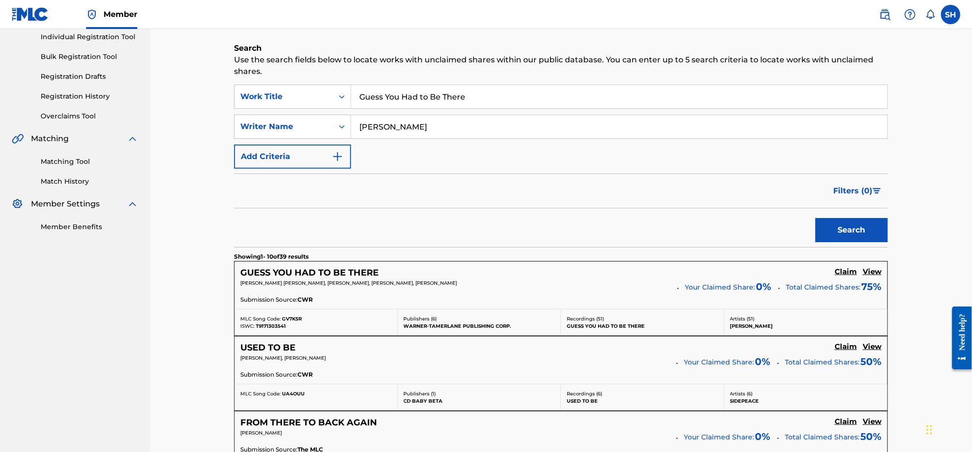
scroll to position [148, 0]
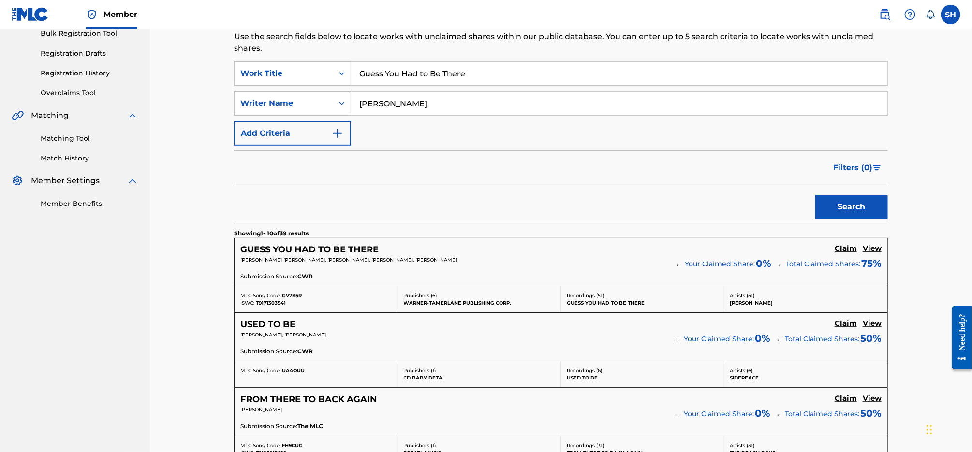
click at [870, 248] on h5 "View" at bounding box center [871, 248] width 19 height 9
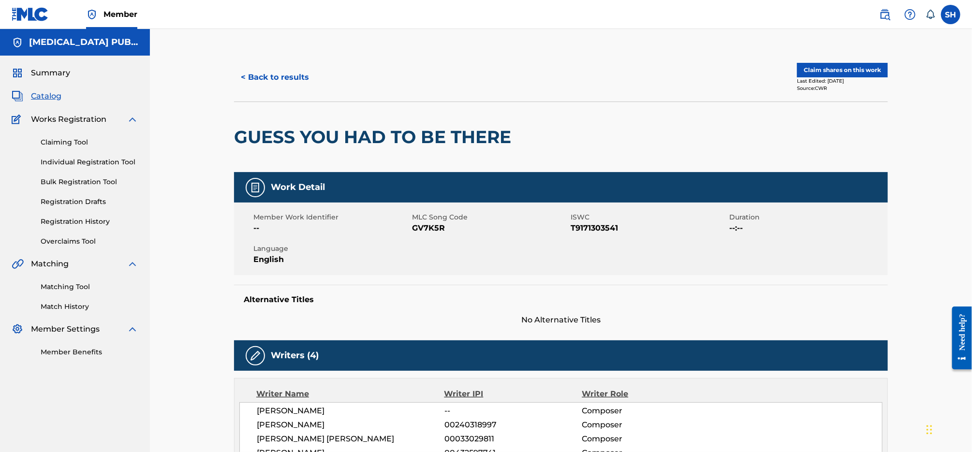
click at [856, 65] on button "Claim shares on this work" at bounding box center [842, 70] width 91 height 15
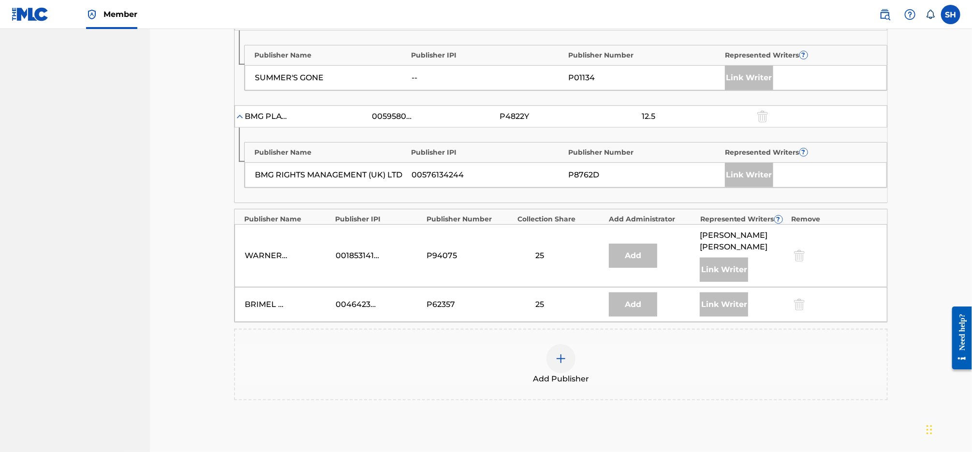
scroll to position [343, 0]
click at [560, 359] on img at bounding box center [561, 361] width 12 height 12
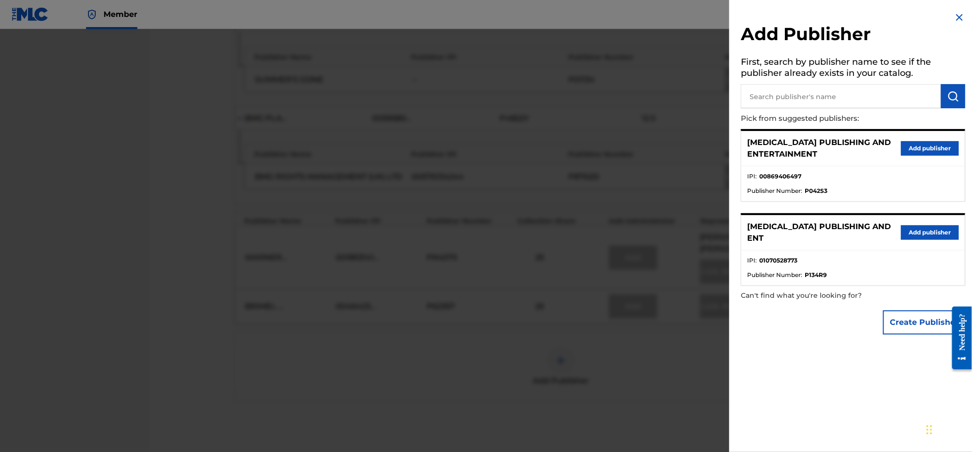
click at [940, 150] on button "Add publisher" at bounding box center [930, 148] width 58 height 15
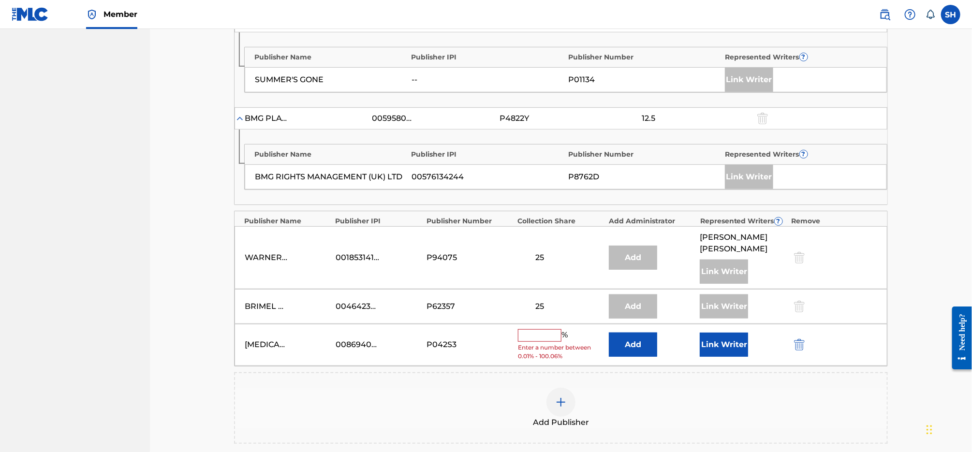
click at [531, 333] on input "text" at bounding box center [540, 335] width 44 height 13
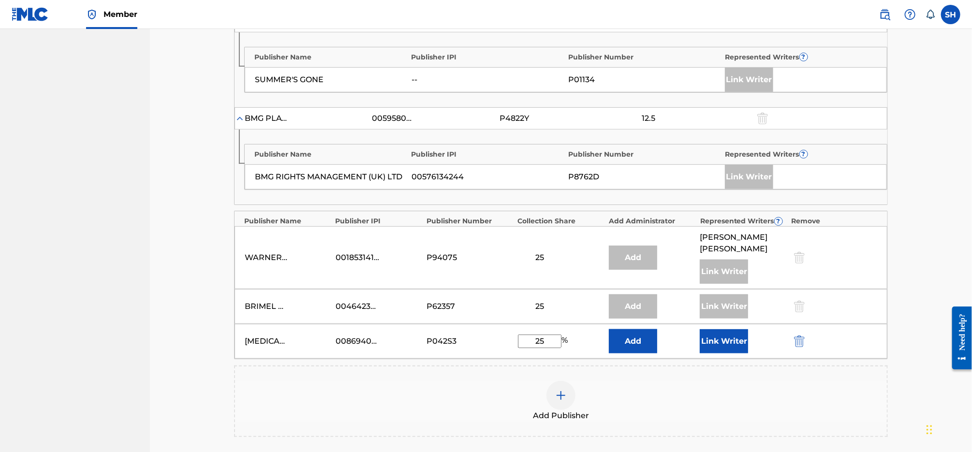
type input "25"
click at [720, 341] on button "Link Writer" at bounding box center [724, 341] width 48 height 24
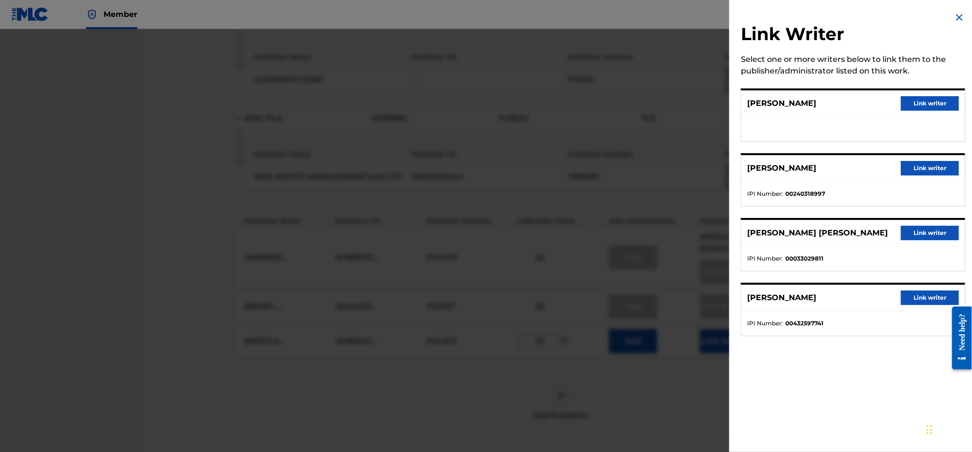
click at [925, 103] on button "Link writer" at bounding box center [930, 103] width 58 height 15
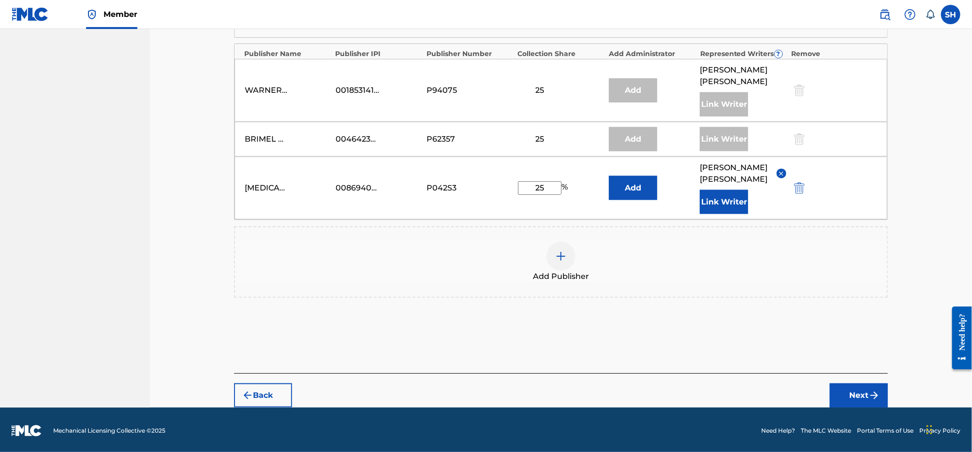
click at [869, 392] on img "submit" at bounding box center [874, 396] width 12 height 12
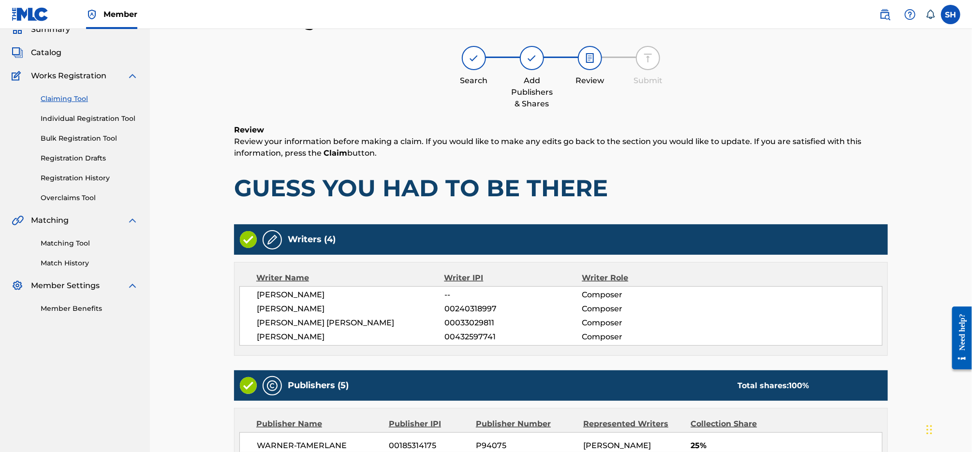
scroll to position [545, 0]
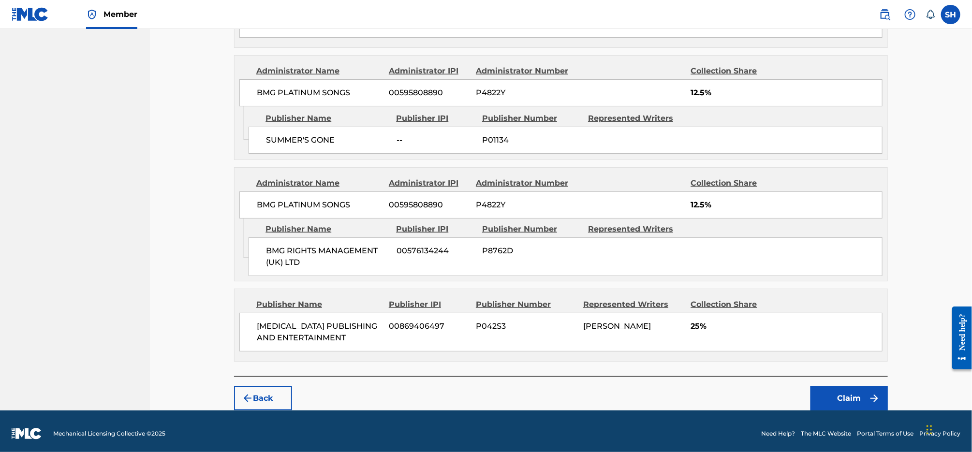
click at [837, 387] on button "Claim" at bounding box center [848, 398] width 77 height 24
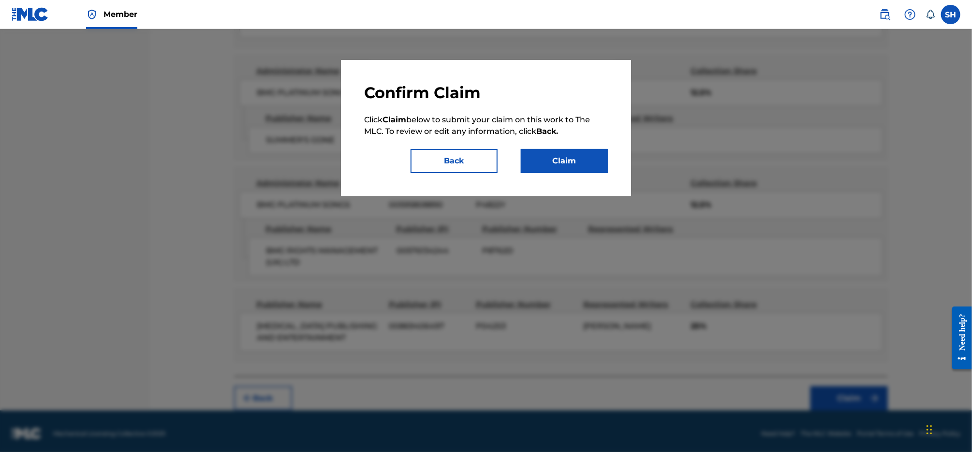
click at [585, 164] on button "Claim" at bounding box center [564, 161] width 87 height 24
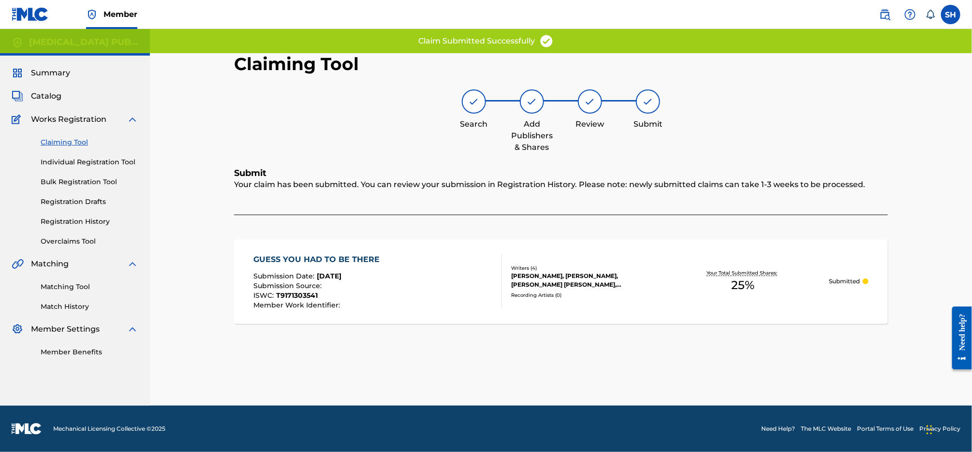
scroll to position [0, 0]
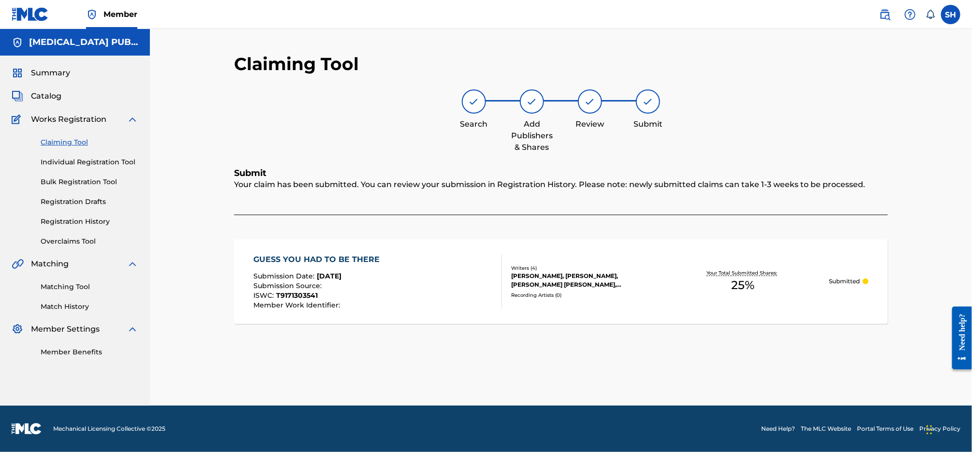
click at [65, 143] on link "Claiming Tool" at bounding box center [90, 142] width 98 height 10
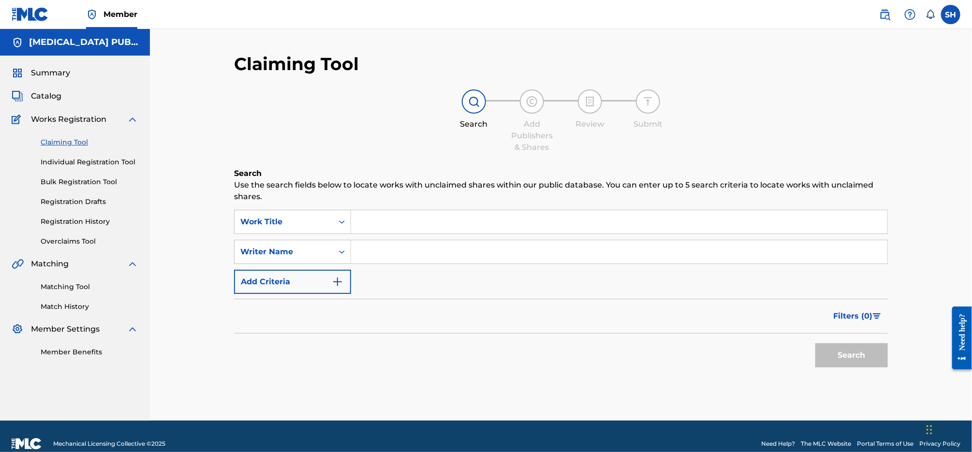
scroll to position [15, 0]
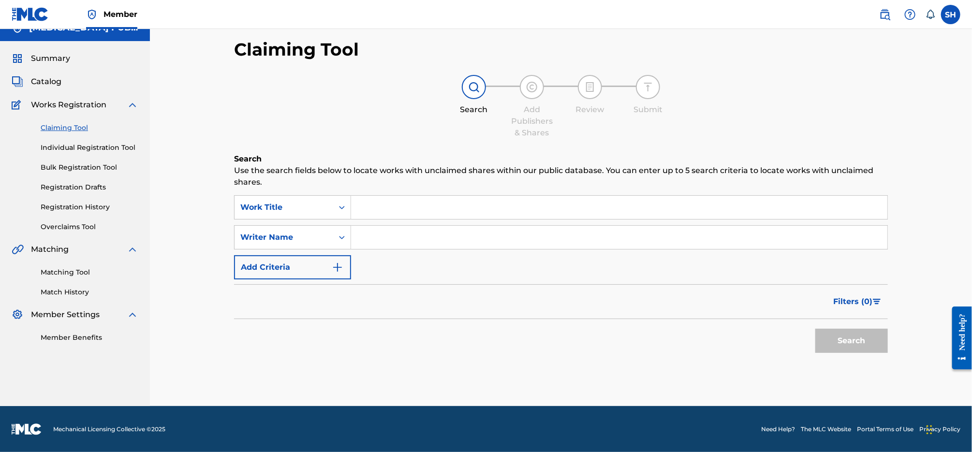
click at [85, 207] on link "Registration History" at bounding box center [90, 207] width 98 height 10
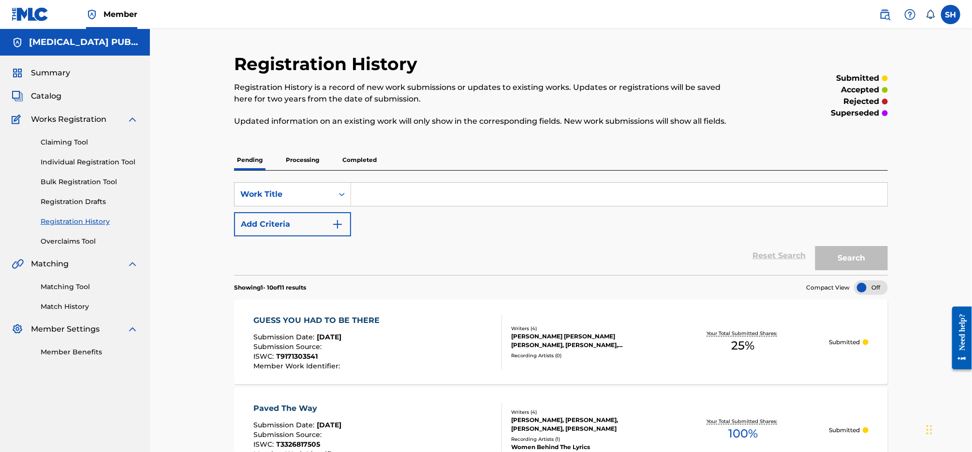
click at [45, 97] on span "Catalog" at bounding box center [46, 96] width 30 height 12
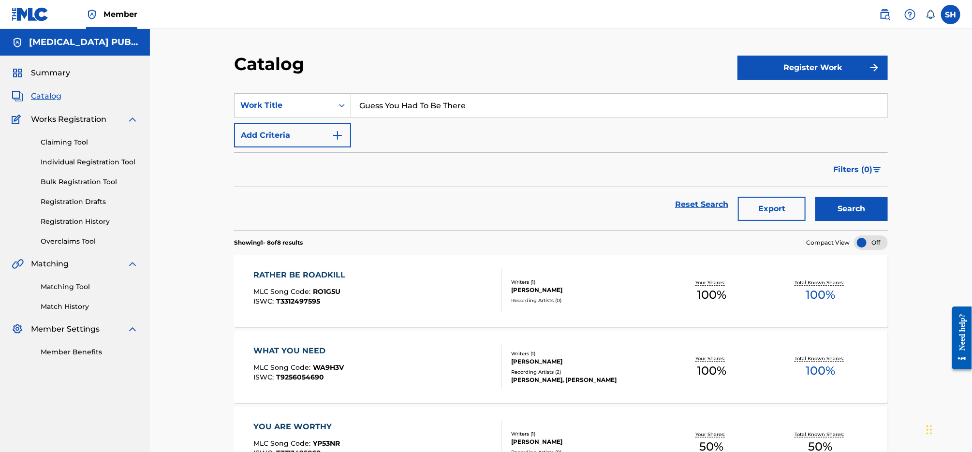
drag, startPoint x: 487, startPoint y: 105, endPoint x: 370, endPoint y: 98, distance: 117.3
click at [370, 98] on input "Guess You Had To Be There" at bounding box center [619, 105] width 536 height 23
type input "changed"
click at [815, 197] on button "Search" at bounding box center [851, 209] width 73 height 24
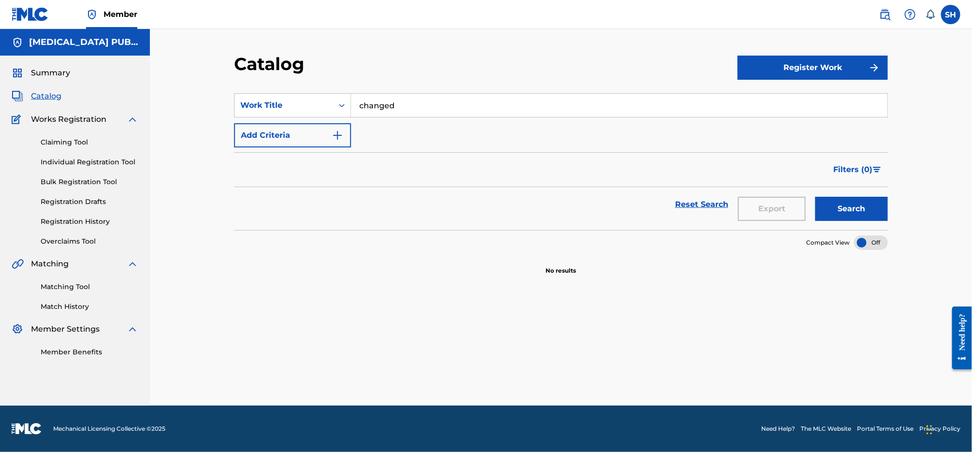
click at [84, 219] on link "Registration History" at bounding box center [90, 222] width 98 height 10
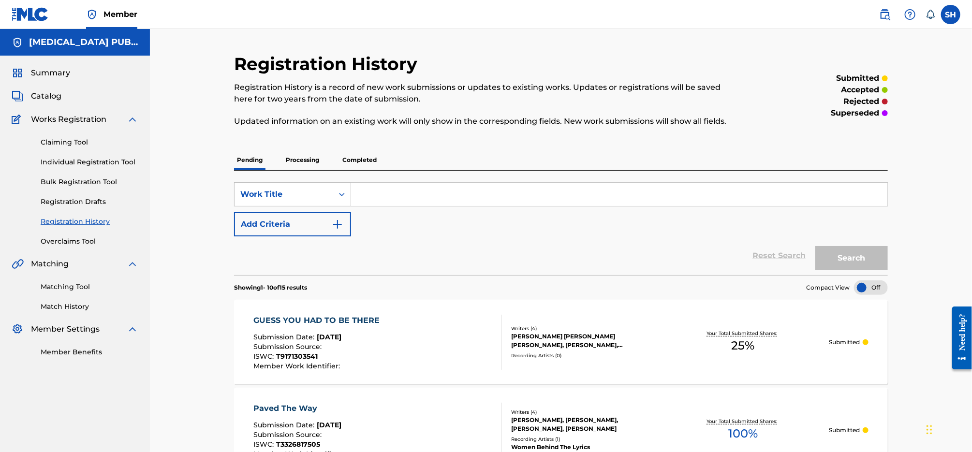
click at [309, 159] on p "Processing" at bounding box center [302, 160] width 39 height 20
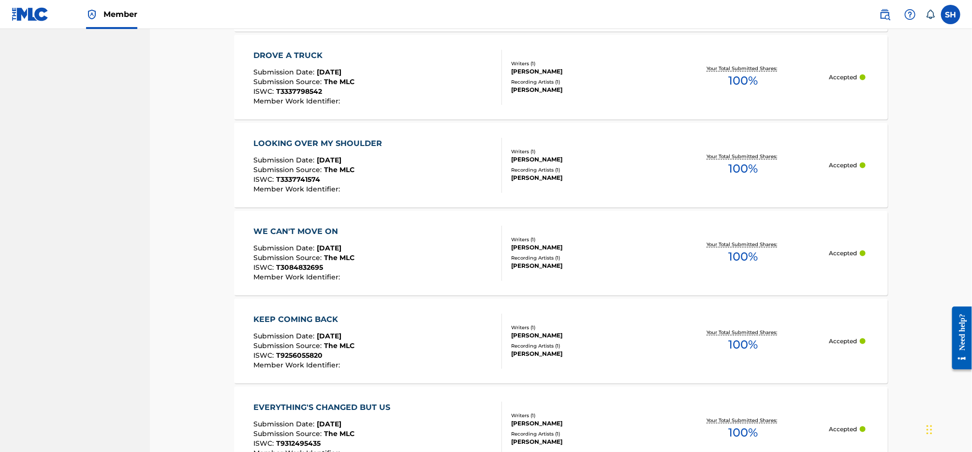
scroll to position [655, 0]
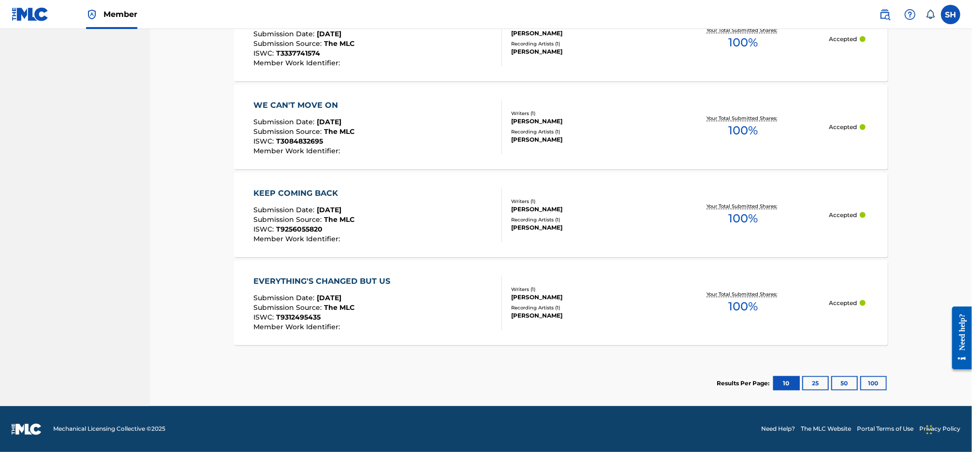
click at [423, 279] on div "EVERYTHING'S CHANGED BUT US Submission Date : [DATE] Submission Source : The ML…" at bounding box center [378, 303] width 248 height 55
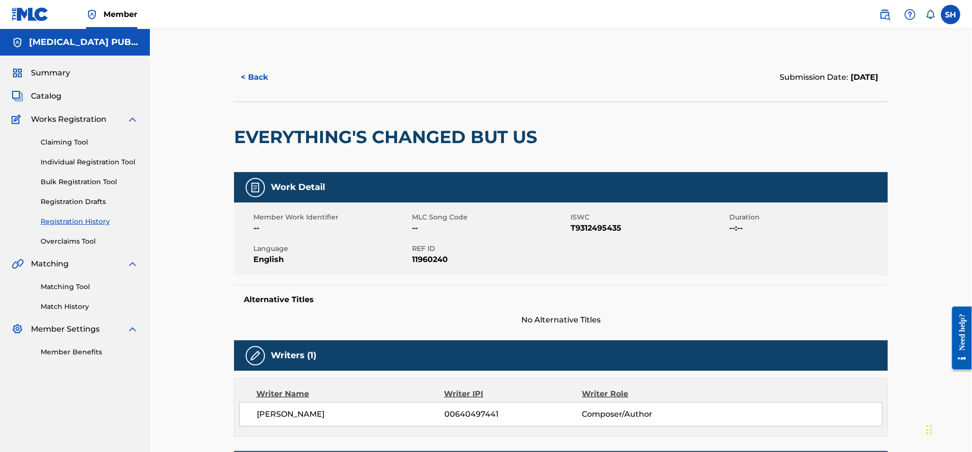
click at [264, 81] on button "< Back" at bounding box center [263, 77] width 58 height 24
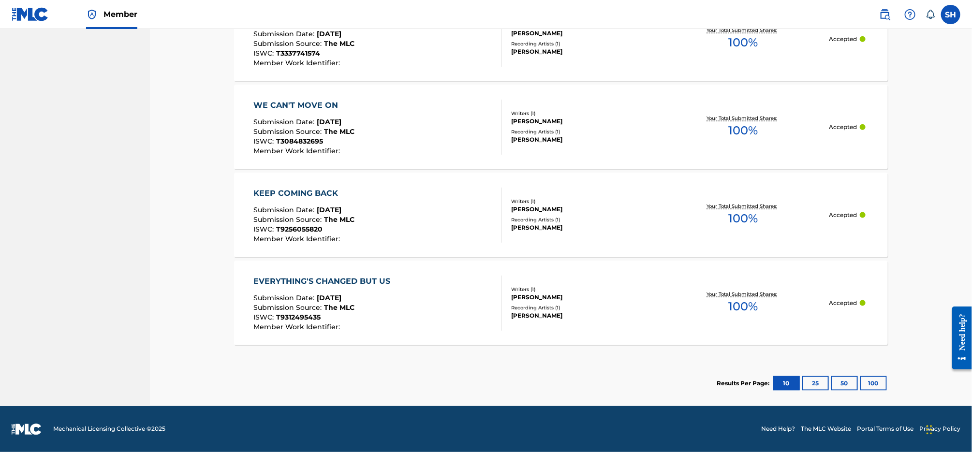
click at [406, 229] on div "KEEP COMING BACK Submission Date : [DATE] Submission Source : The MLC ISWC : T9…" at bounding box center [378, 215] width 248 height 55
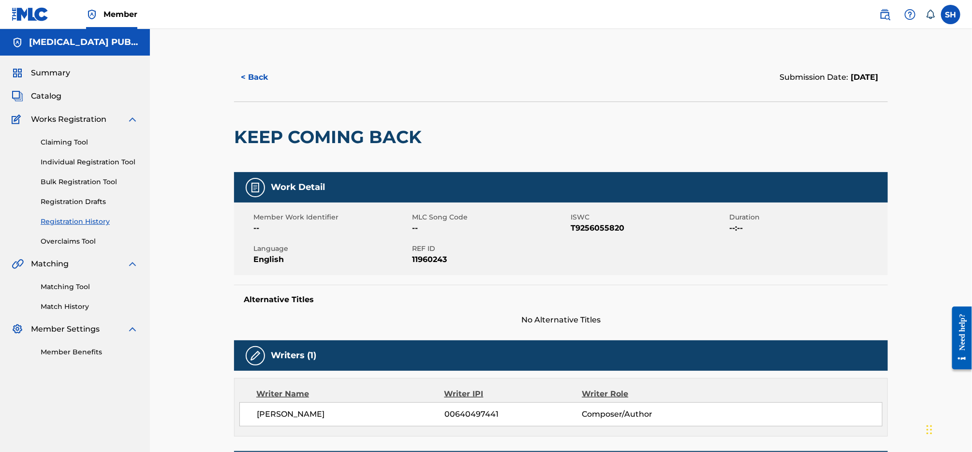
click at [264, 80] on button "< Back" at bounding box center [263, 77] width 58 height 24
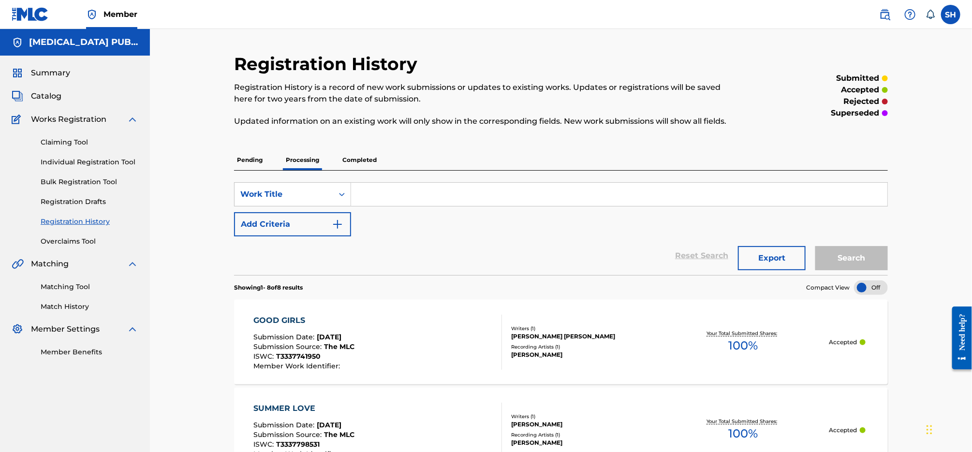
click at [106, 157] on link "Individual Registration Tool" at bounding box center [90, 162] width 98 height 10
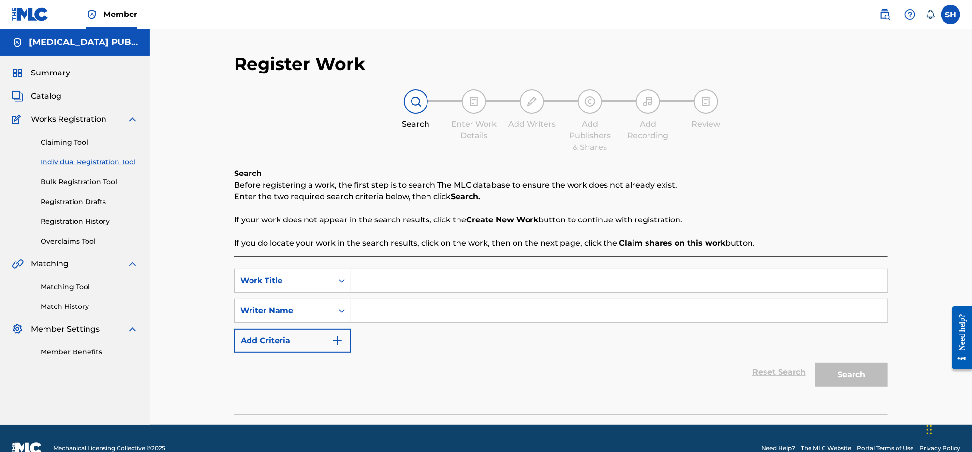
click at [412, 282] on input "Search Form" at bounding box center [619, 280] width 536 height 23
type input "We Were Gonna Be"
click at [385, 316] on input "Search Form" at bounding box center [619, 310] width 536 height 23
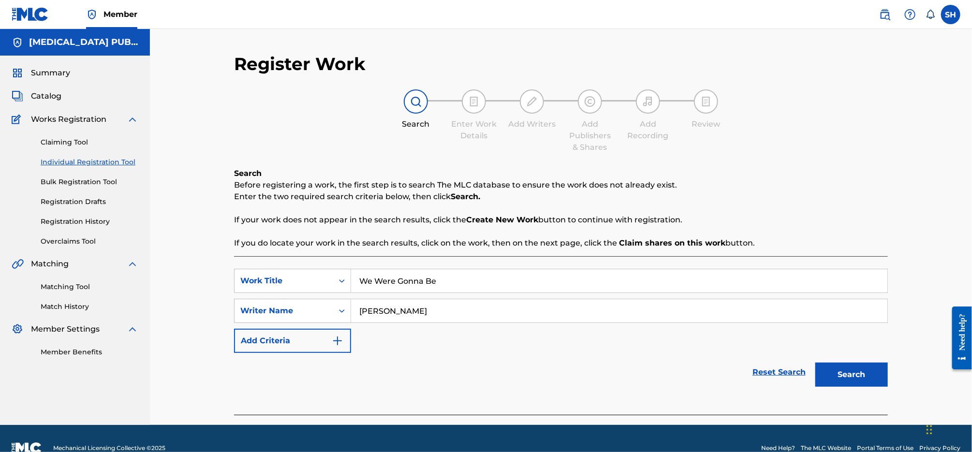
click at [815, 363] on button "Search" at bounding box center [851, 375] width 73 height 24
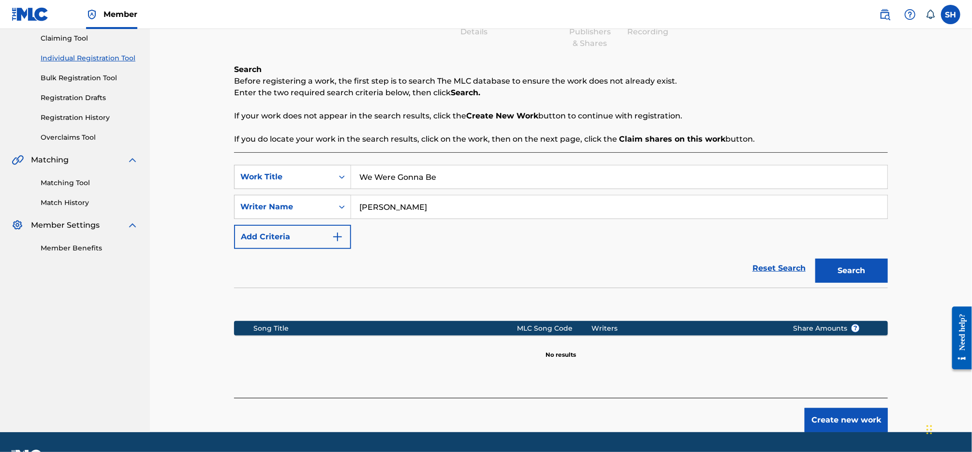
scroll to position [115, 0]
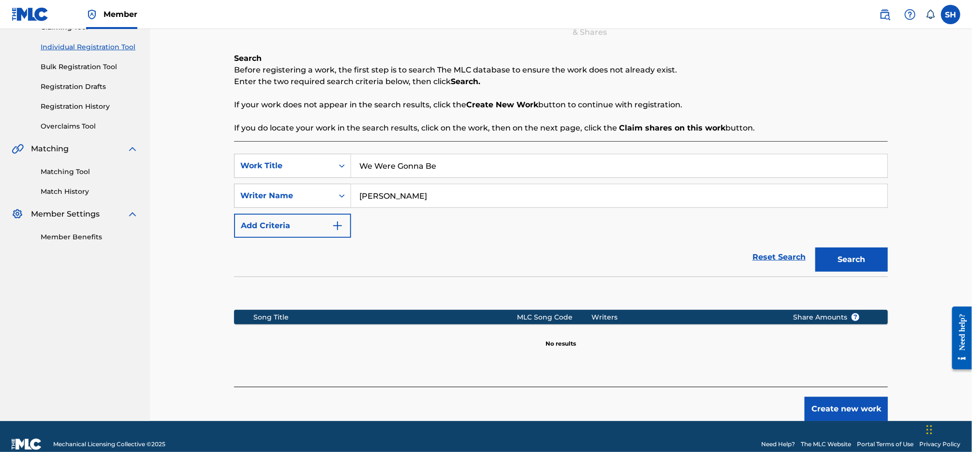
drag, startPoint x: 430, startPoint y: 198, endPoint x: 402, endPoint y: 198, distance: 28.5
click at [402, 198] on input "[PERSON_NAME]" at bounding box center [619, 195] width 536 height 23
paste input "[PERSON_NAME]"
drag, startPoint x: 398, startPoint y: 196, endPoint x: 439, endPoint y: 241, distance: 61.3
click at [380, 198] on input "[PERSON_NAME]" at bounding box center [619, 195] width 536 height 23
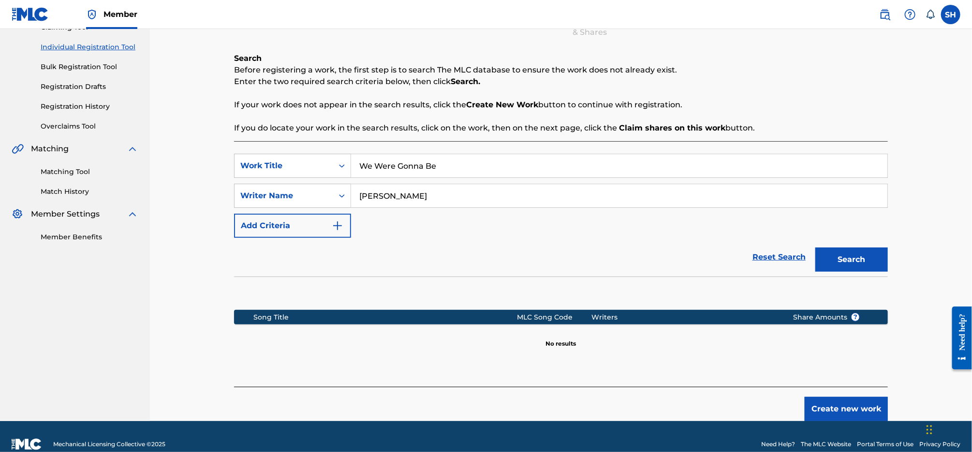
type input "[PERSON_NAME]"
click at [815, 248] on button "Search" at bounding box center [851, 260] width 73 height 24
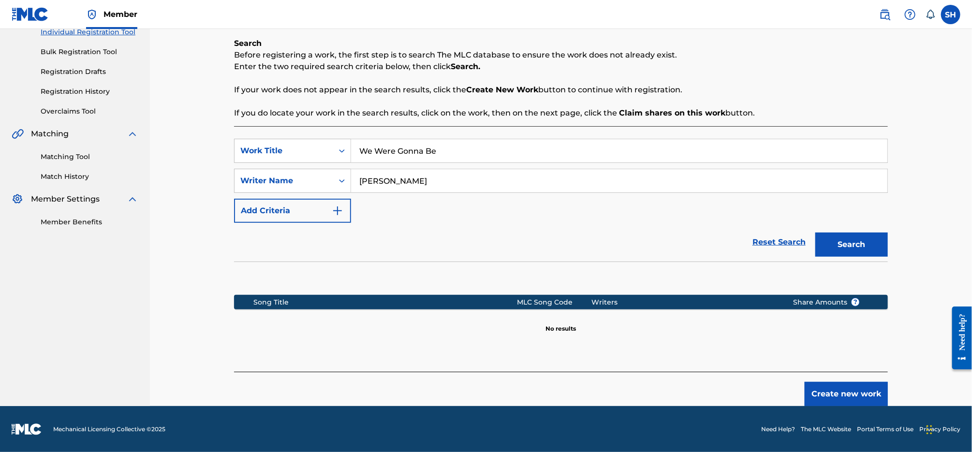
click at [833, 403] on button "Create new work" at bounding box center [845, 394] width 83 height 24
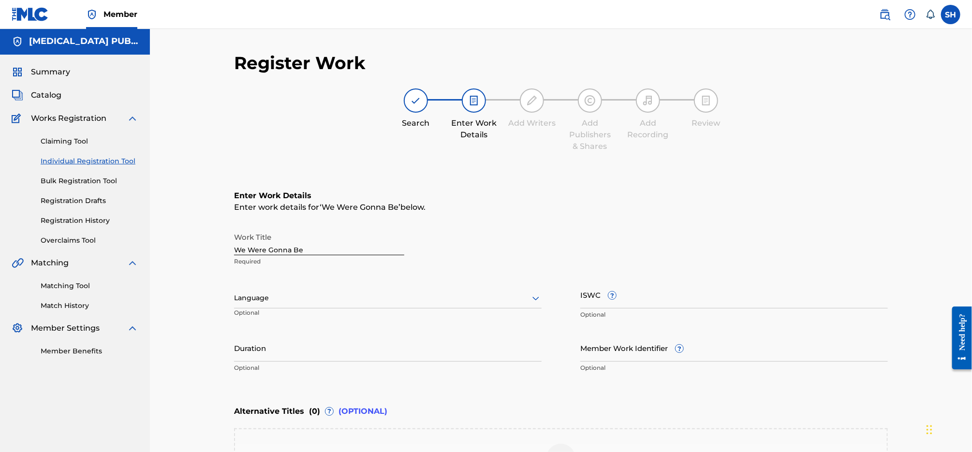
click at [416, 305] on div "Language" at bounding box center [387, 298] width 307 height 20
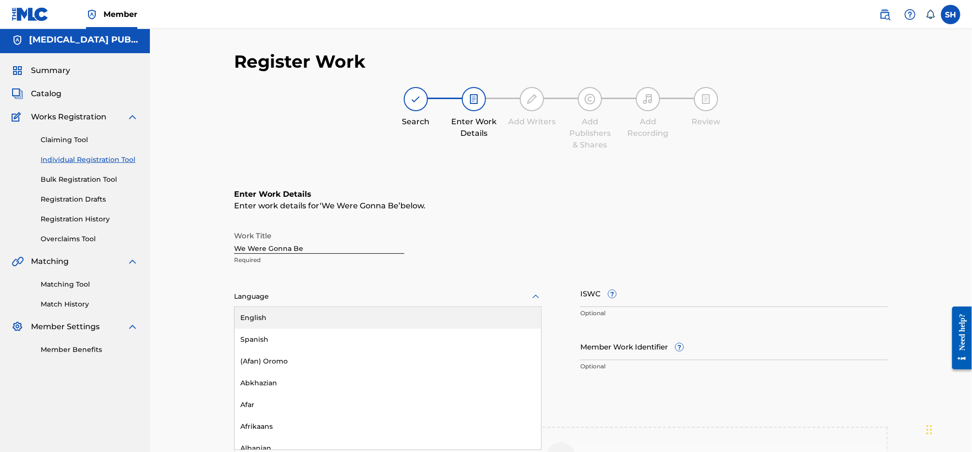
scroll to position [2, 0]
click at [399, 324] on div "English" at bounding box center [387, 318] width 307 height 22
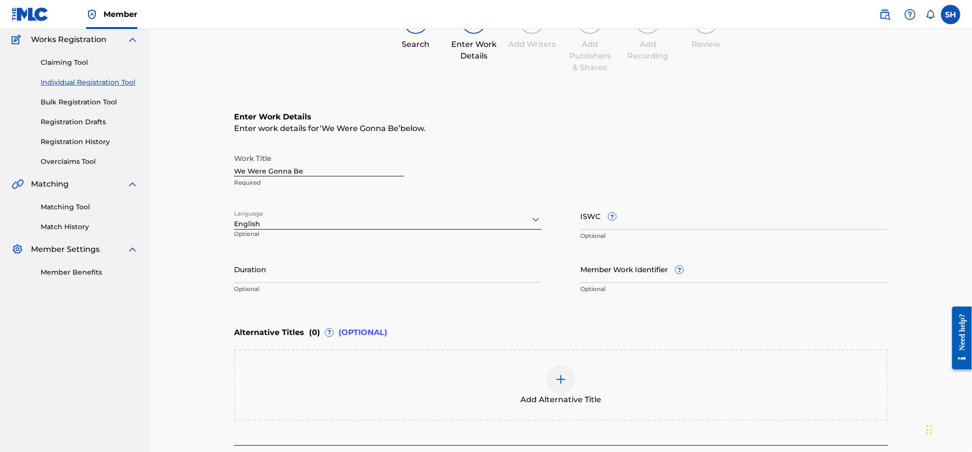
scroll to position [153, 0]
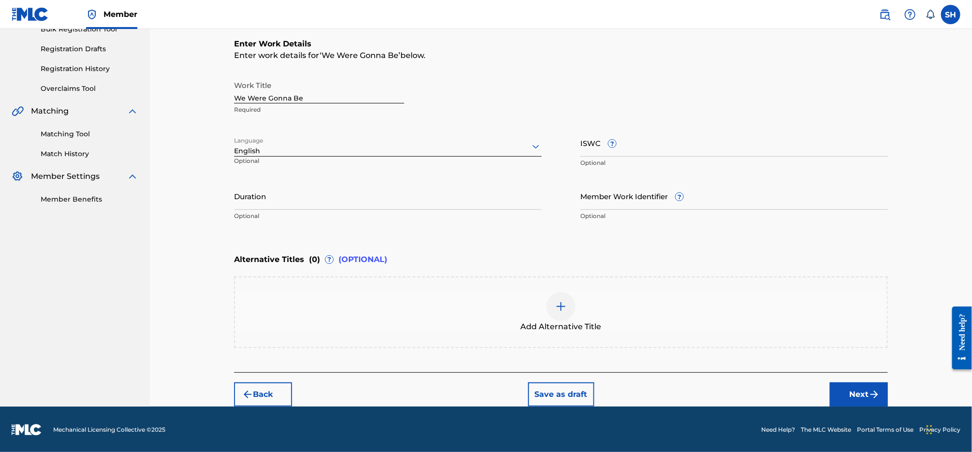
click at [864, 400] on button "Next" at bounding box center [859, 394] width 58 height 24
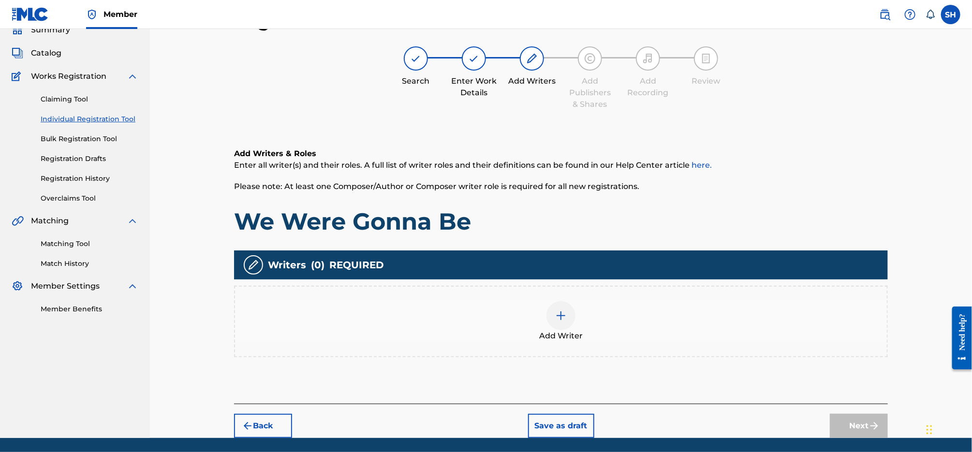
scroll to position [44, 0]
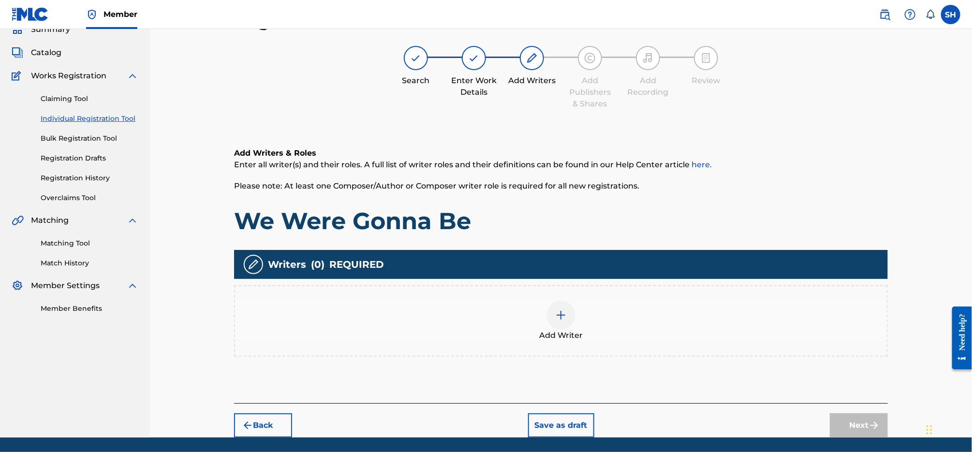
click at [556, 317] on img at bounding box center [561, 315] width 12 height 12
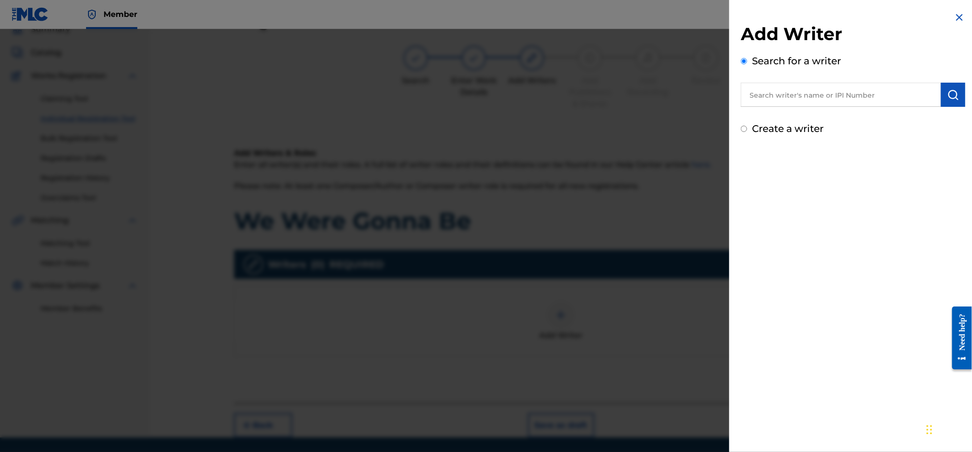
click at [887, 93] on input "text" at bounding box center [841, 95] width 200 height 24
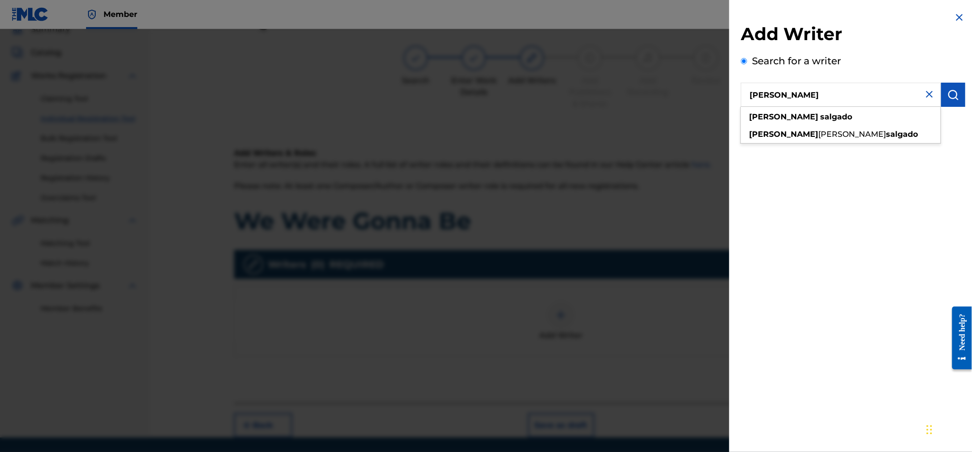
type input "[PERSON_NAME]"
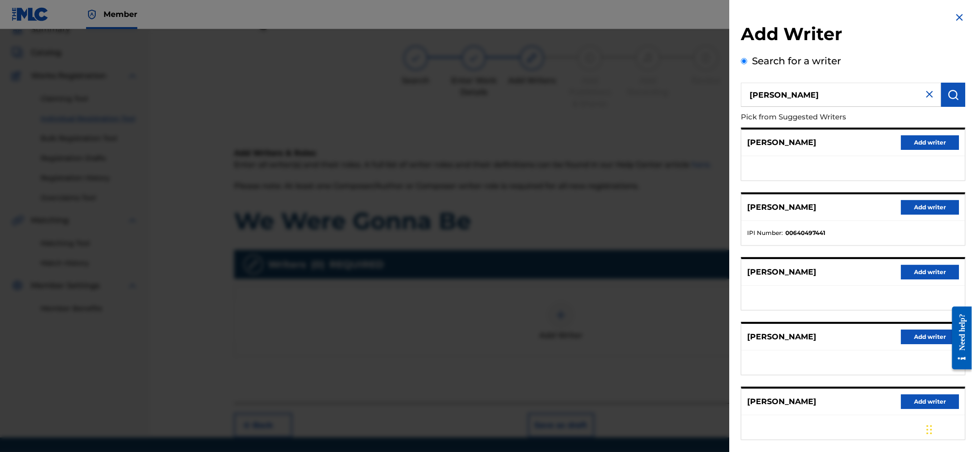
click at [923, 210] on button "Add writer" at bounding box center [930, 207] width 58 height 15
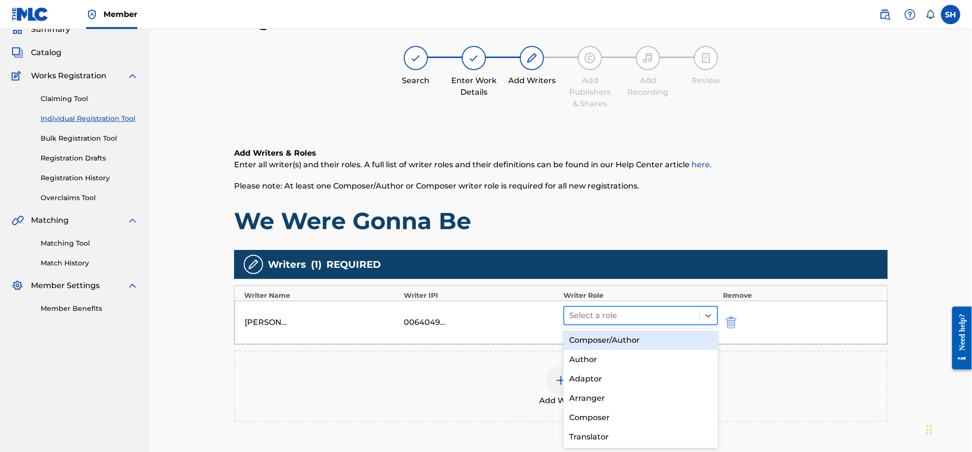
drag, startPoint x: 632, startPoint y: 315, endPoint x: 629, endPoint y: 308, distance: 7.8
click at [632, 315] on div at bounding box center [631, 316] width 125 height 14
click at [628, 335] on div "Composer/Author" at bounding box center [640, 340] width 155 height 19
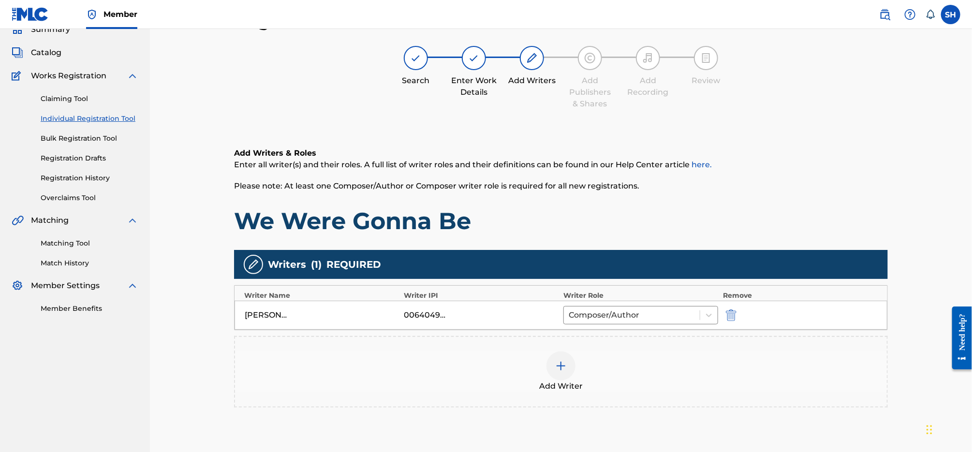
click at [568, 371] on div at bounding box center [560, 365] width 29 height 29
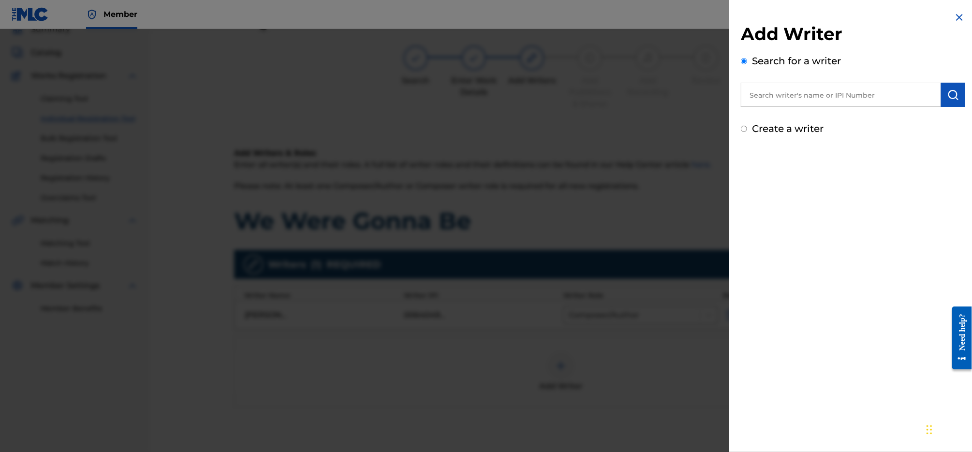
click at [855, 92] on input "text" at bounding box center [841, 95] width 200 height 24
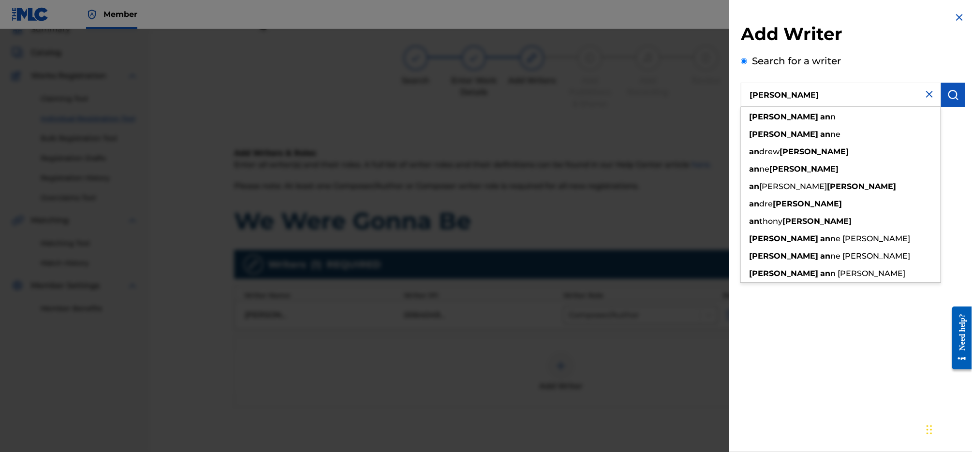
type input "[PERSON_NAME]"
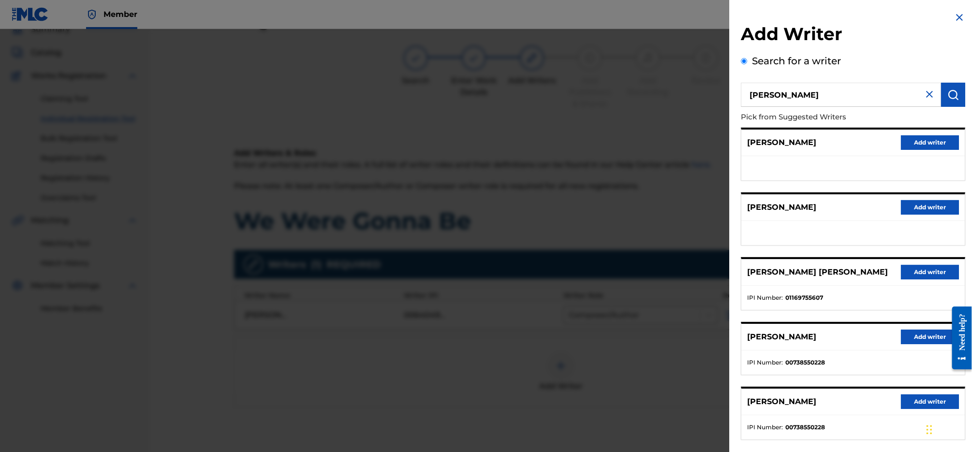
scroll to position [47, 0]
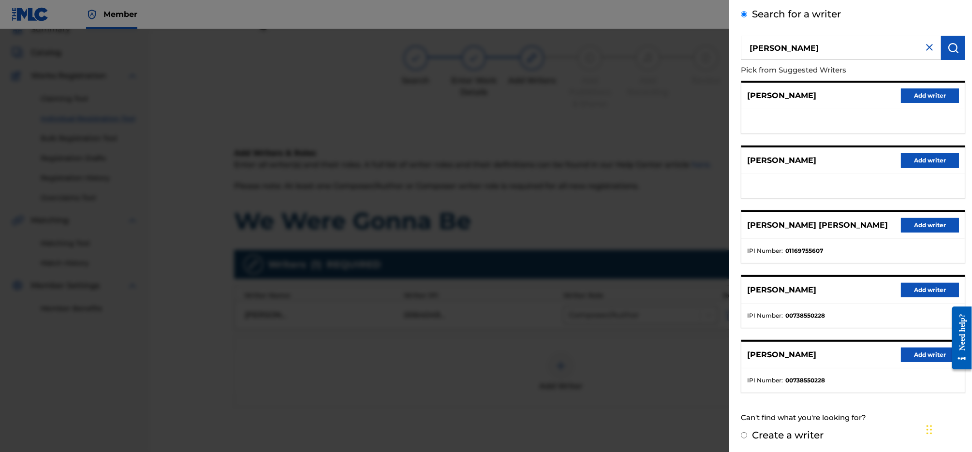
click at [904, 289] on button "Add writer" at bounding box center [930, 290] width 58 height 15
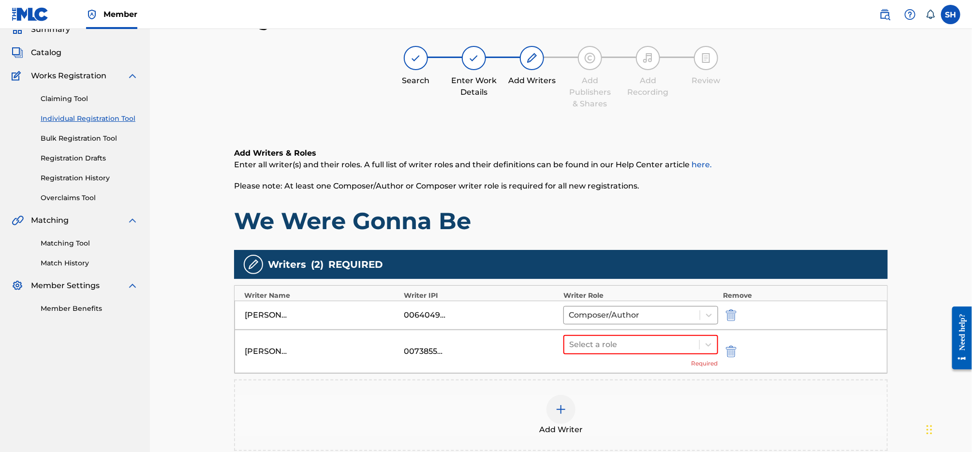
drag, startPoint x: 613, startPoint y: 342, endPoint x: 614, endPoint y: 355, distance: 12.6
click at [613, 342] on div at bounding box center [631, 345] width 125 height 14
click at [614, 364] on div "Composer/Author" at bounding box center [640, 369] width 155 height 19
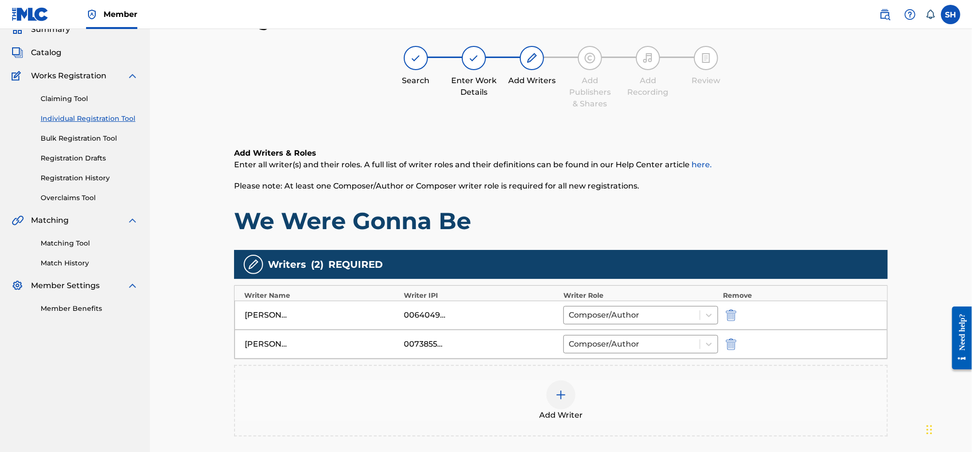
click at [565, 396] on img at bounding box center [561, 395] width 12 height 12
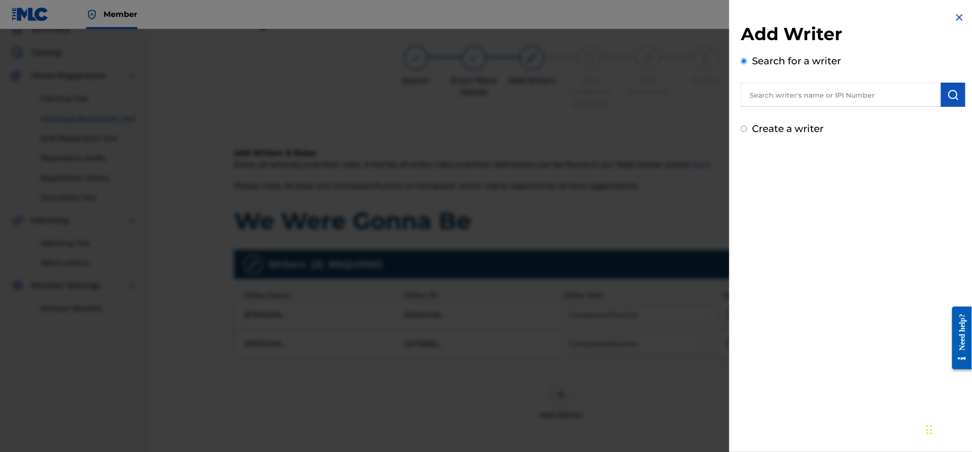
click at [818, 98] on input "text" at bounding box center [841, 95] width 200 height 24
paste input "[PERSON_NAME]"
type input "[PERSON_NAME]"
click at [951, 98] on img "submit" at bounding box center [953, 95] width 12 height 12
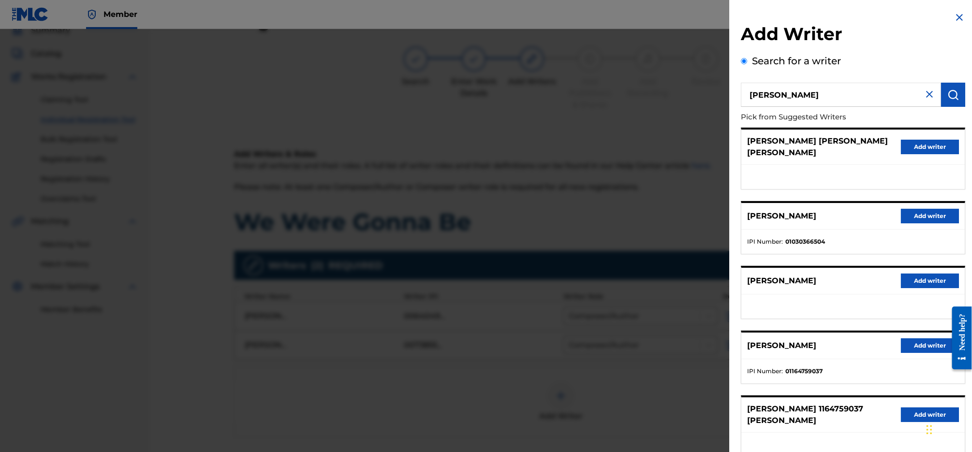
click at [917, 209] on button "Add writer" at bounding box center [930, 216] width 58 height 15
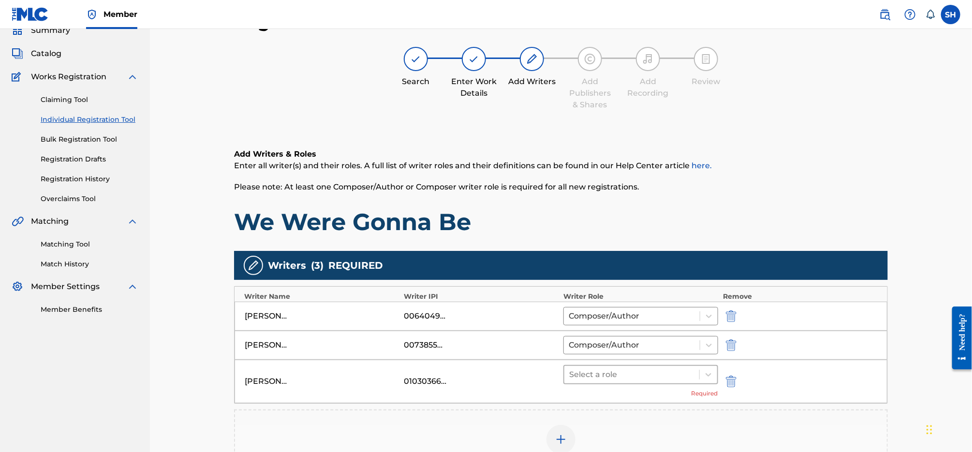
click at [634, 366] on div "Select a role" at bounding box center [631, 374] width 135 height 17
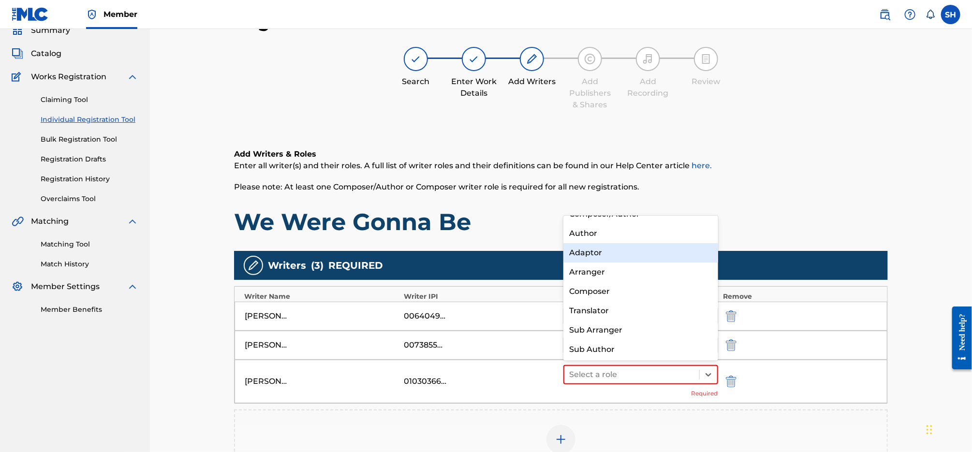
scroll to position [0, 0]
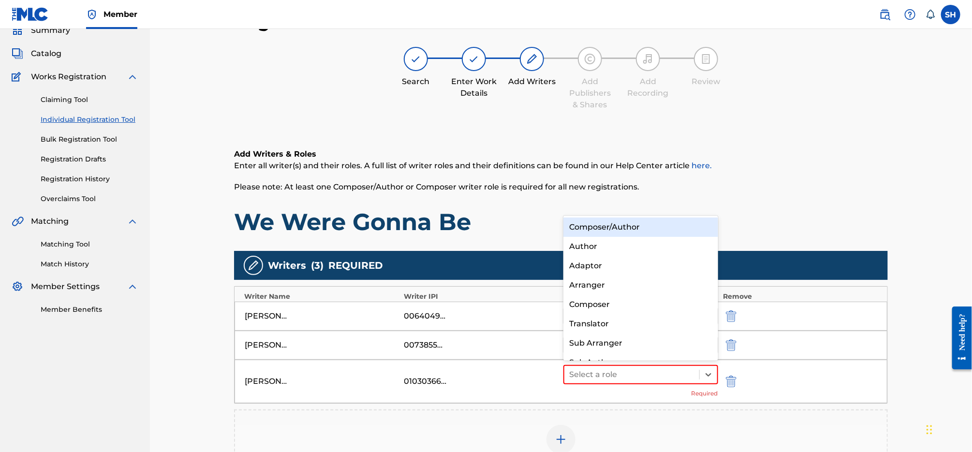
click at [636, 231] on div "Composer/Author" at bounding box center [640, 227] width 155 height 19
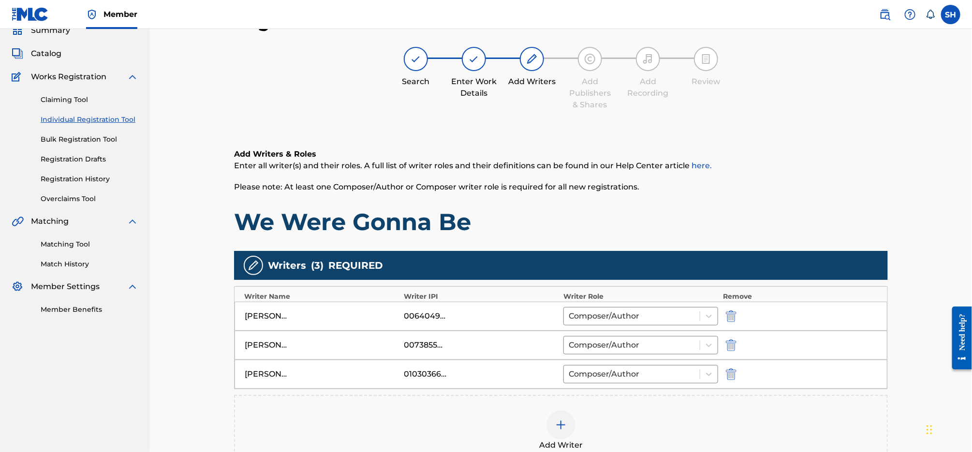
scroll to position [183, 0]
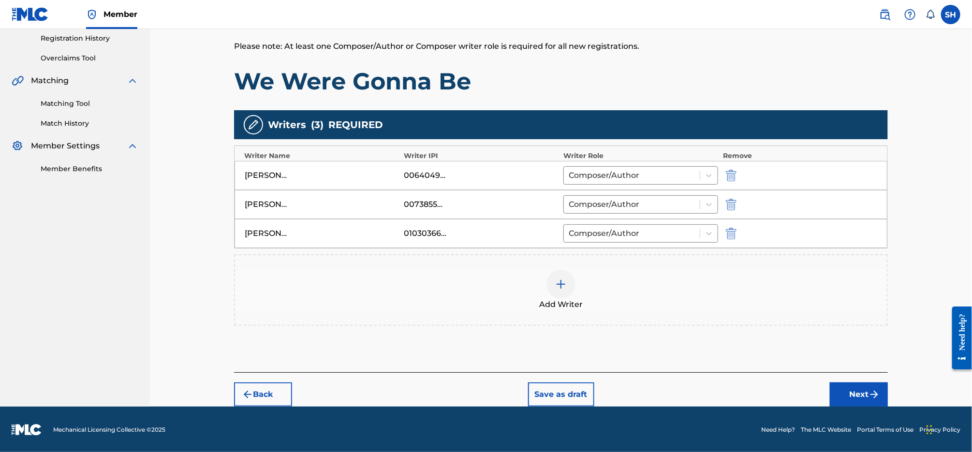
click at [870, 396] on img "submit" at bounding box center [874, 395] width 12 height 12
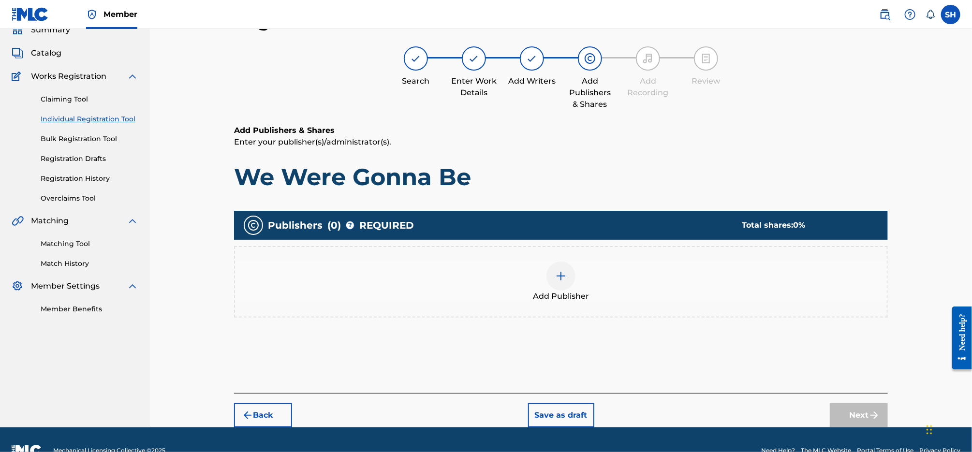
scroll to position [44, 0]
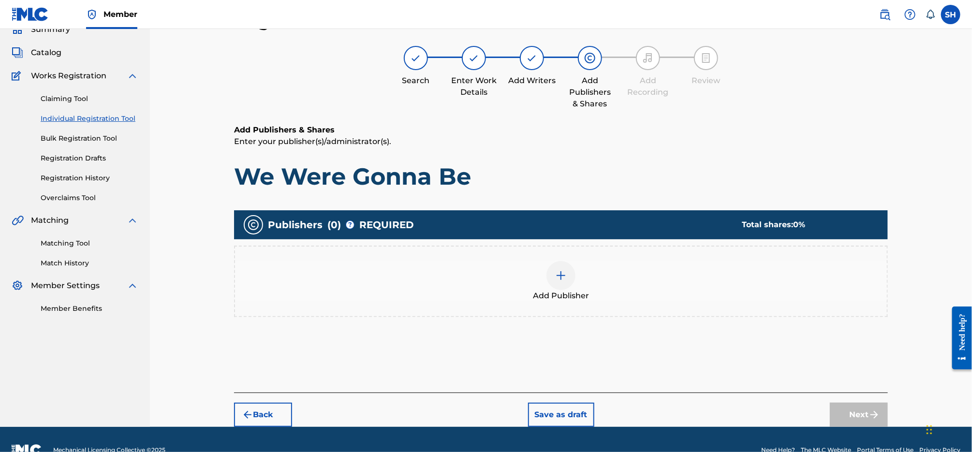
click at [567, 271] on div at bounding box center [560, 275] width 29 height 29
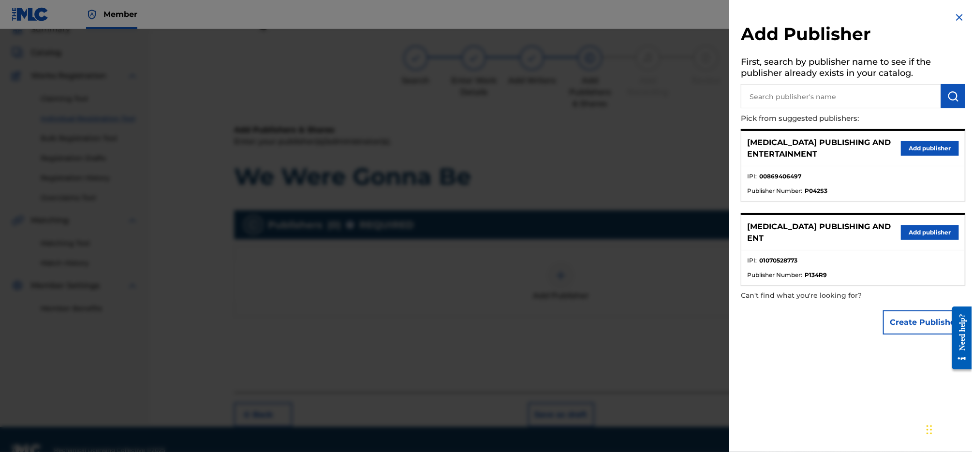
click at [908, 151] on button "Add publisher" at bounding box center [930, 148] width 58 height 15
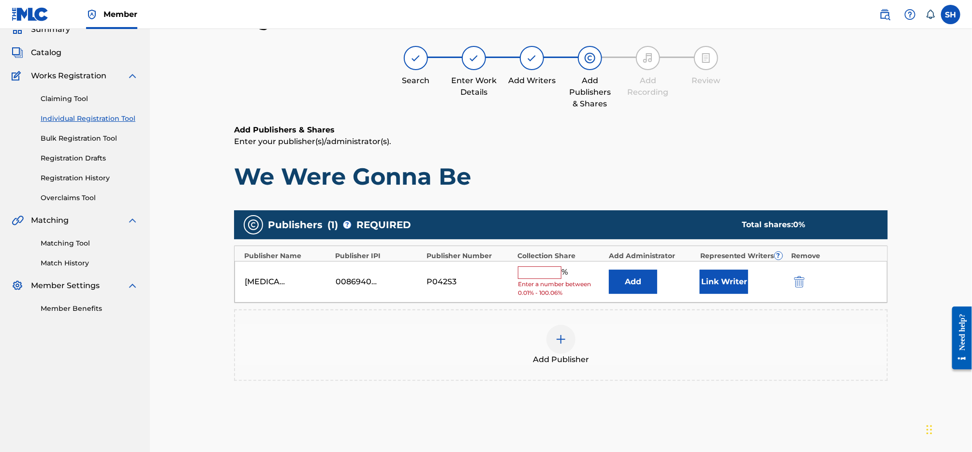
click at [550, 274] on input "text" at bounding box center [540, 272] width 44 height 13
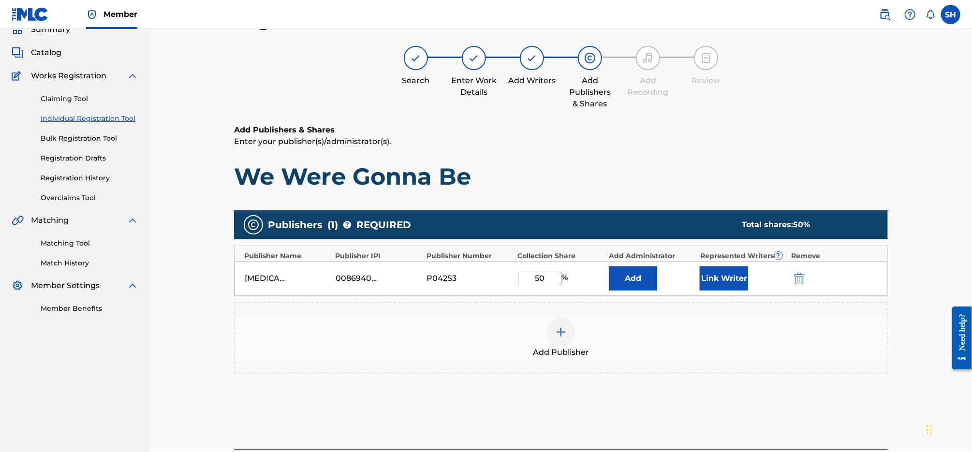
type input "50"
click at [734, 278] on button "Link Writer" at bounding box center [724, 278] width 48 height 24
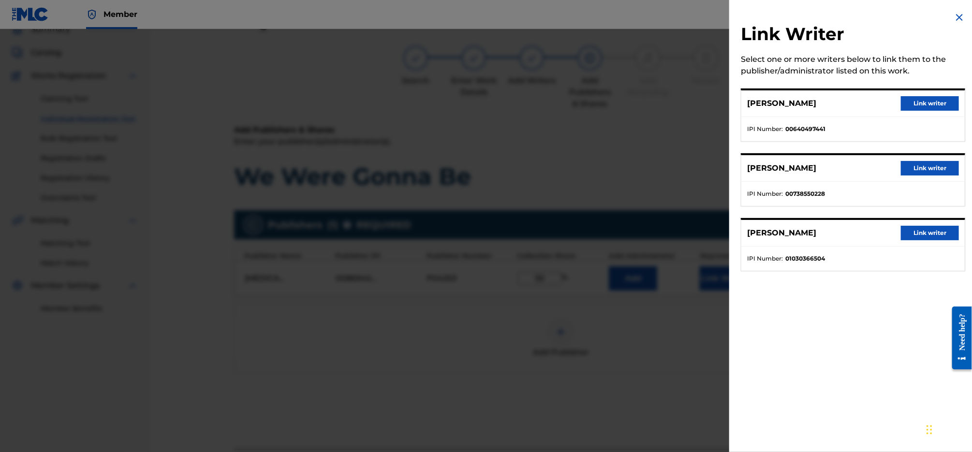
click at [932, 166] on button "Link writer" at bounding box center [930, 168] width 58 height 15
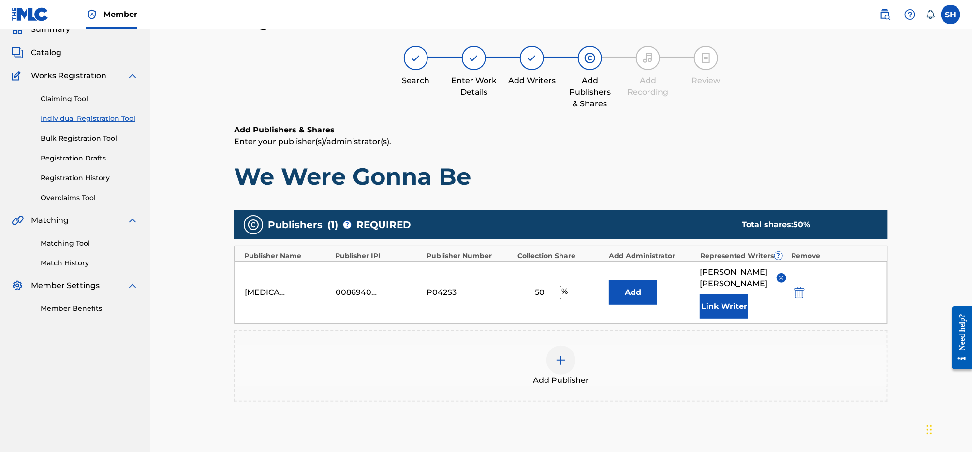
click at [737, 296] on button "Link Writer" at bounding box center [724, 306] width 48 height 24
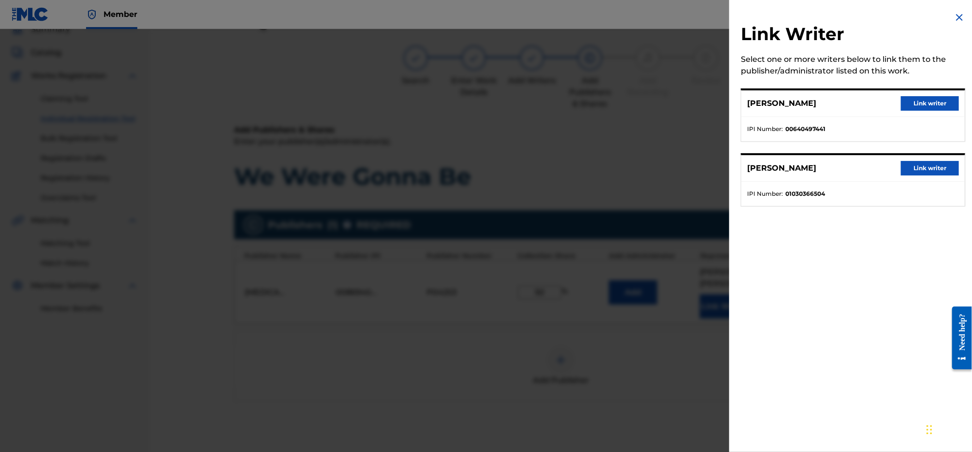
click at [928, 106] on button "Link writer" at bounding box center [930, 103] width 58 height 15
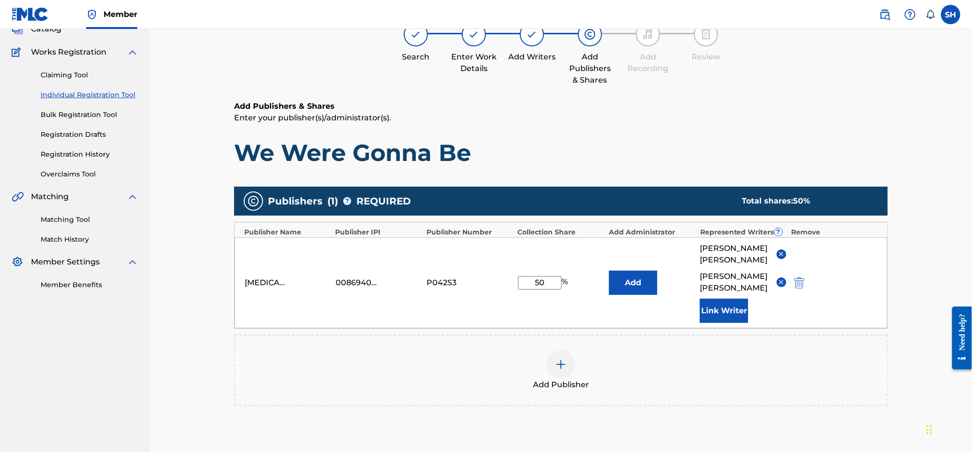
scroll to position [161, 0]
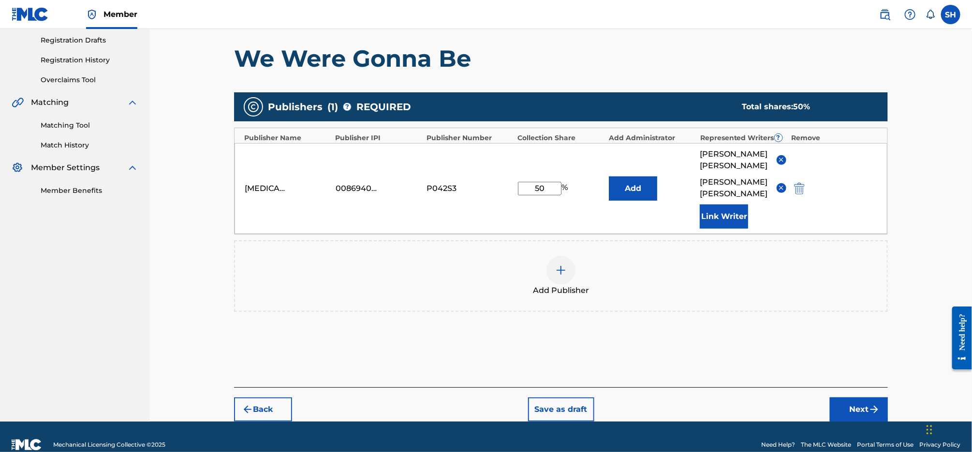
click at [868, 405] on img "submit" at bounding box center [874, 410] width 12 height 12
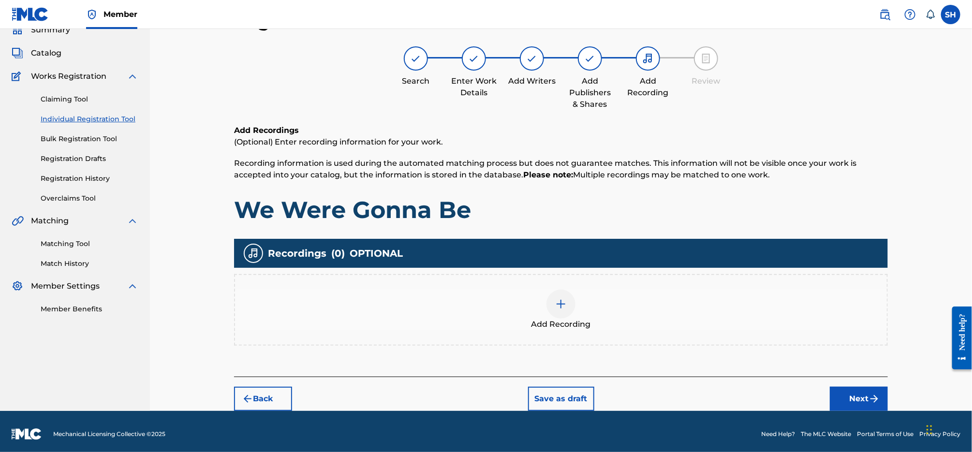
scroll to position [44, 0]
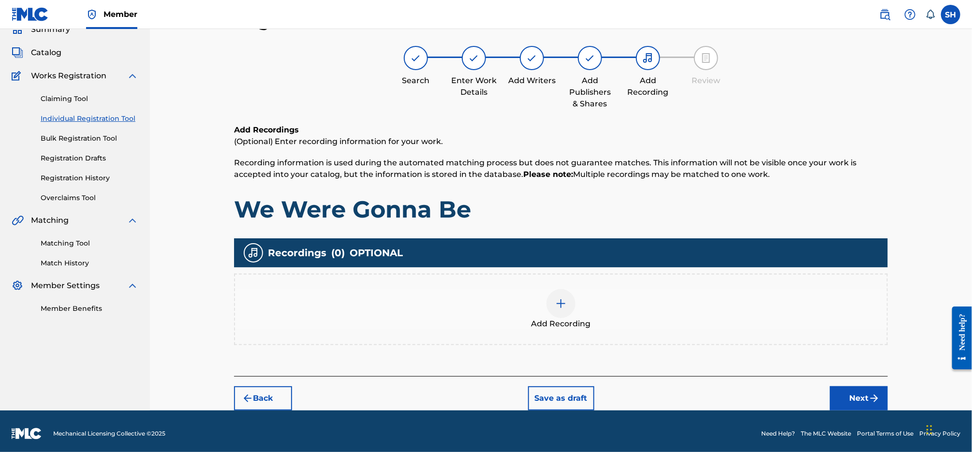
click at [570, 308] on div at bounding box center [560, 303] width 29 height 29
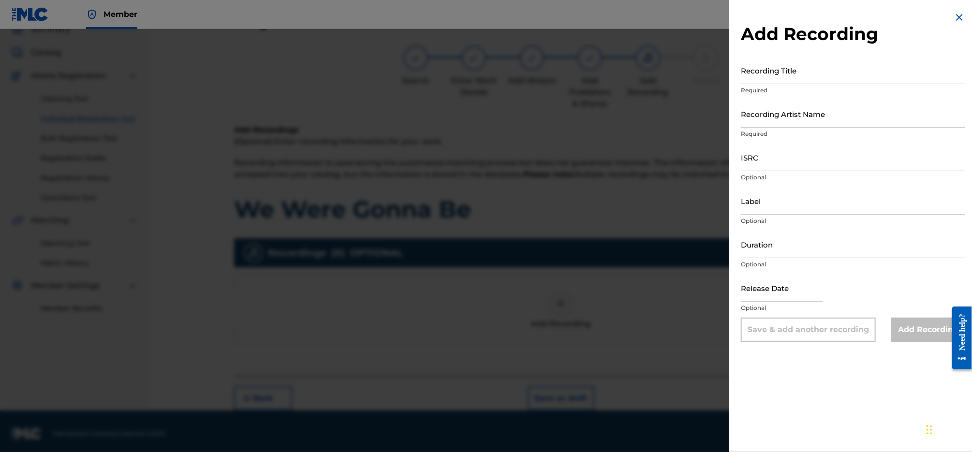
click at [821, 70] on input "Recording Title" at bounding box center [853, 71] width 224 height 28
type input "We Were Gonna Be"
click at [787, 157] on input "ISRC" at bounding box center [853, 158] width 224 height 28
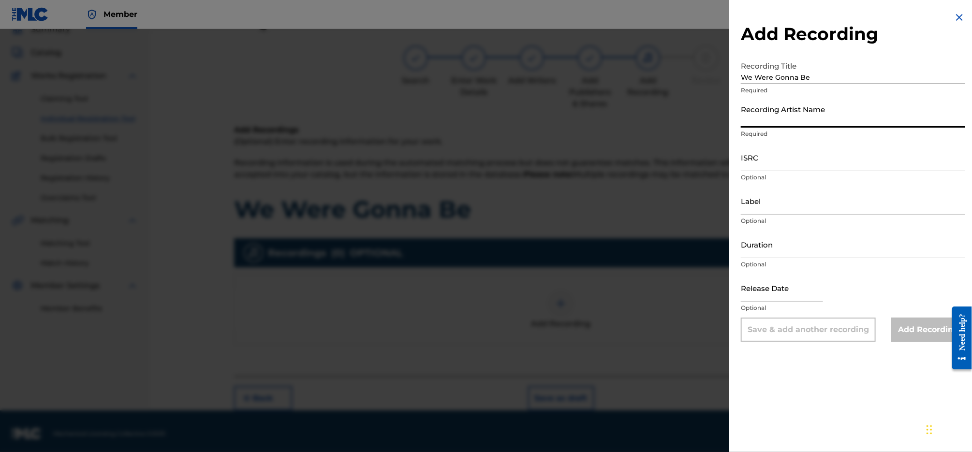
click at [800, 111] on input "Recording Artist Name" at bounding box center [853, 114] width 224 height 28
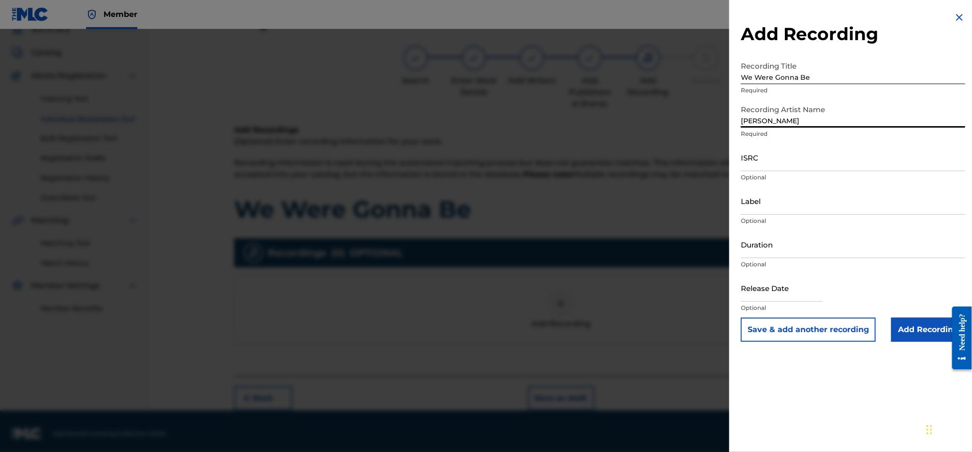
type input "[PERSON_NAME]"
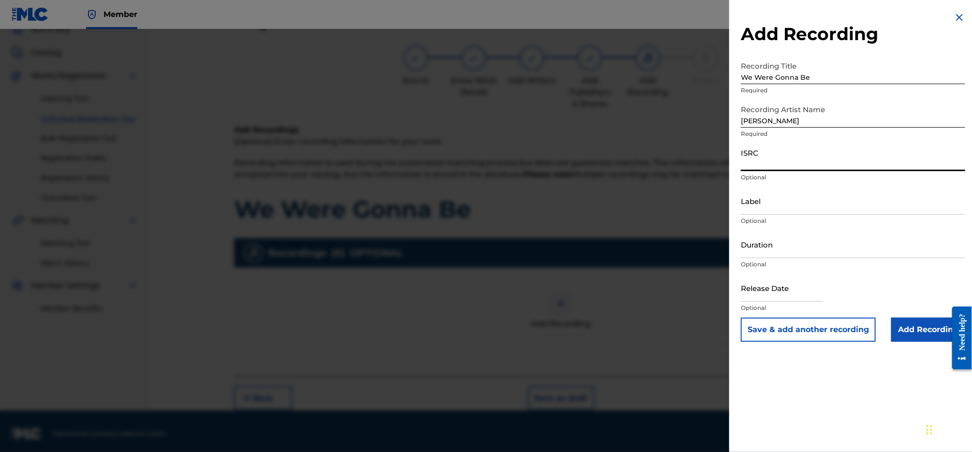
click at [802, 161] on input "ISRC" at bounding box center [853, 158] width 224 height 28
paste input "QZDA52372742"
type input "QZDA52372742"
click at [926, 328] on input "Add Recording" at bounding box center [928, 330] width 74 height 24
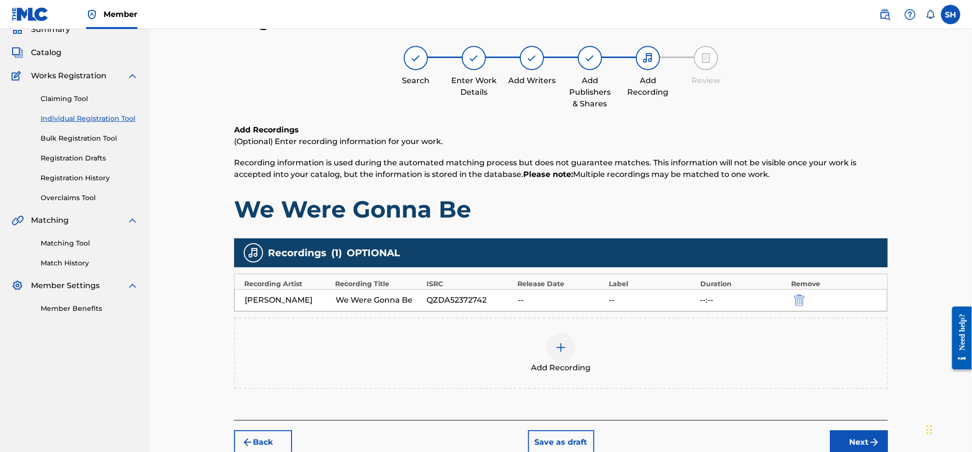
click at [848, 435] on button "Next" at bounding box center [859, 442] width 58 height 24
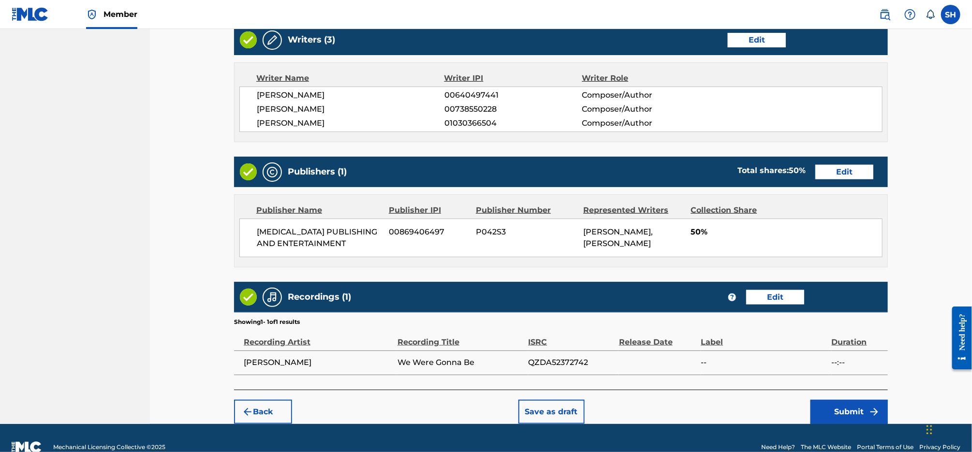
scroll to position [408, 0]
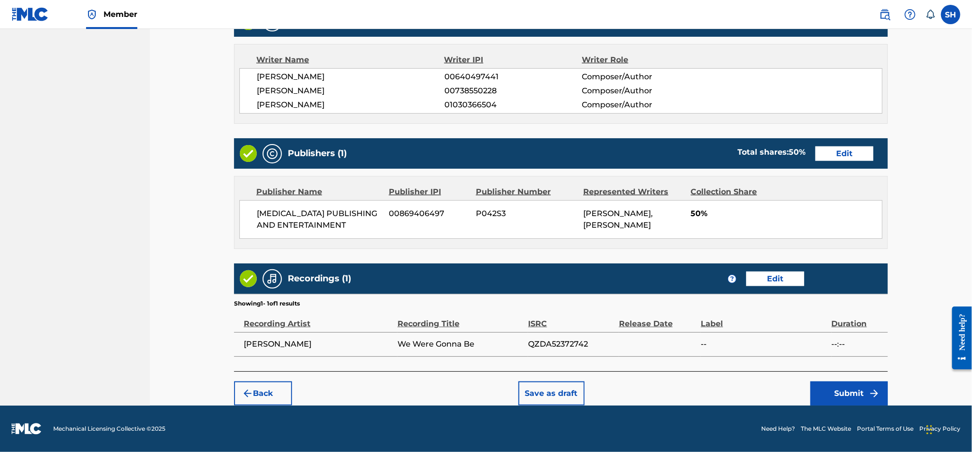
click at [862, 390] on button "Submit" at bounding box center [848, 393] width 77 height 24
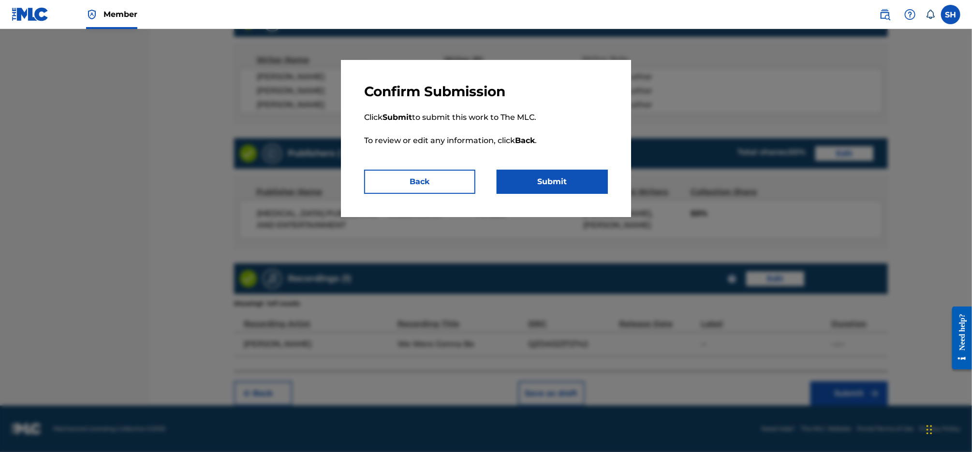
click at [568, 183] on button "Submit" at bounding box center [552, 182] width 111 height 24
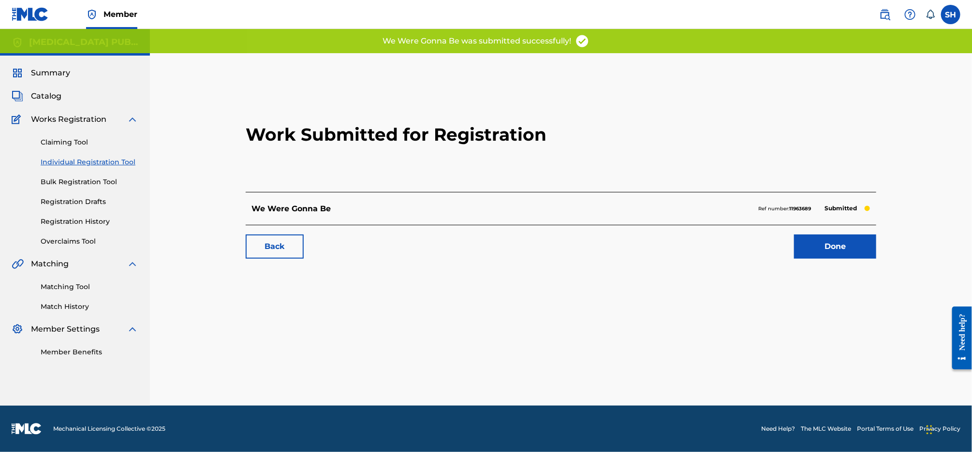
click at [857, 253] on link "Done" at bounding box center [835, 246] width 82 height 24
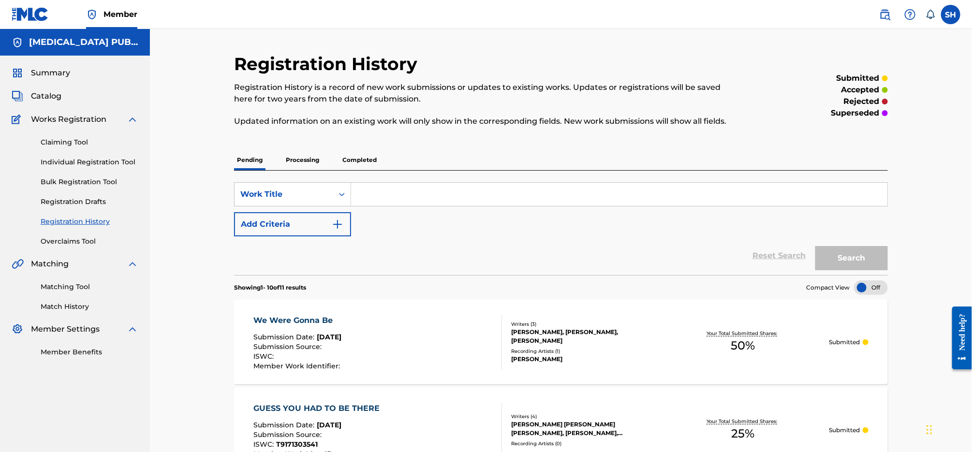
click at [465, 321] on div "We Were Gonna Be Submission Date : [DATE] Submission Source : ISWC : Member Wor…" at bounding box center [378, 342] width 248 height 55
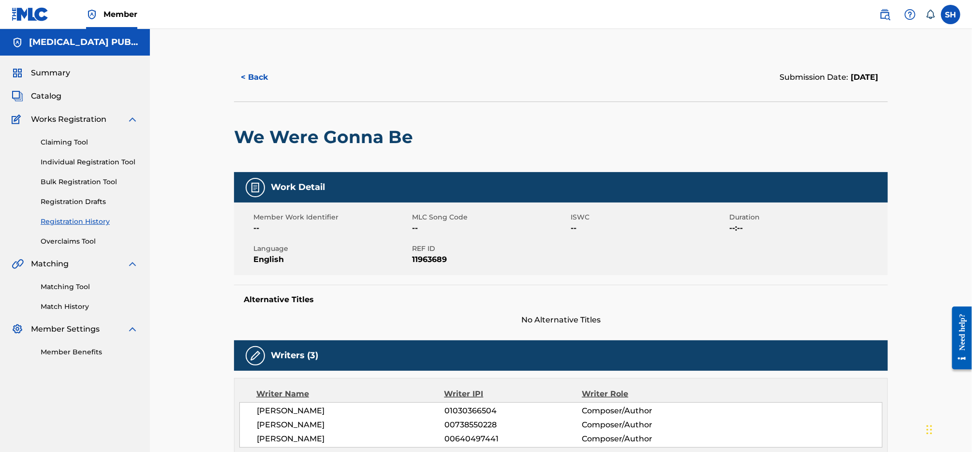
scroll to position [334, 0]
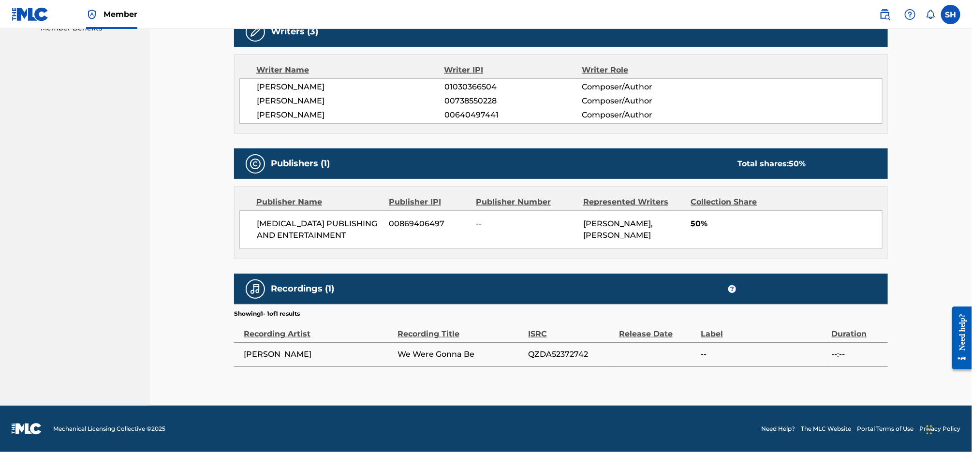
drag, startPoint x: 352, startPoint y: 76, endPoint x: 247, endPoint y: 74, distance: 104.9
click at [248, 78] on div "[PERSON_NAME] 01030366504 Composer/Author [PERSON_NAME] 00738550228 Composer/Au…" at bounding box center [560, 100] width 643 height 45
copy span "[PERSON_NAME]"
